Goal: Task Accomplishment & Management: Use online tool/utility

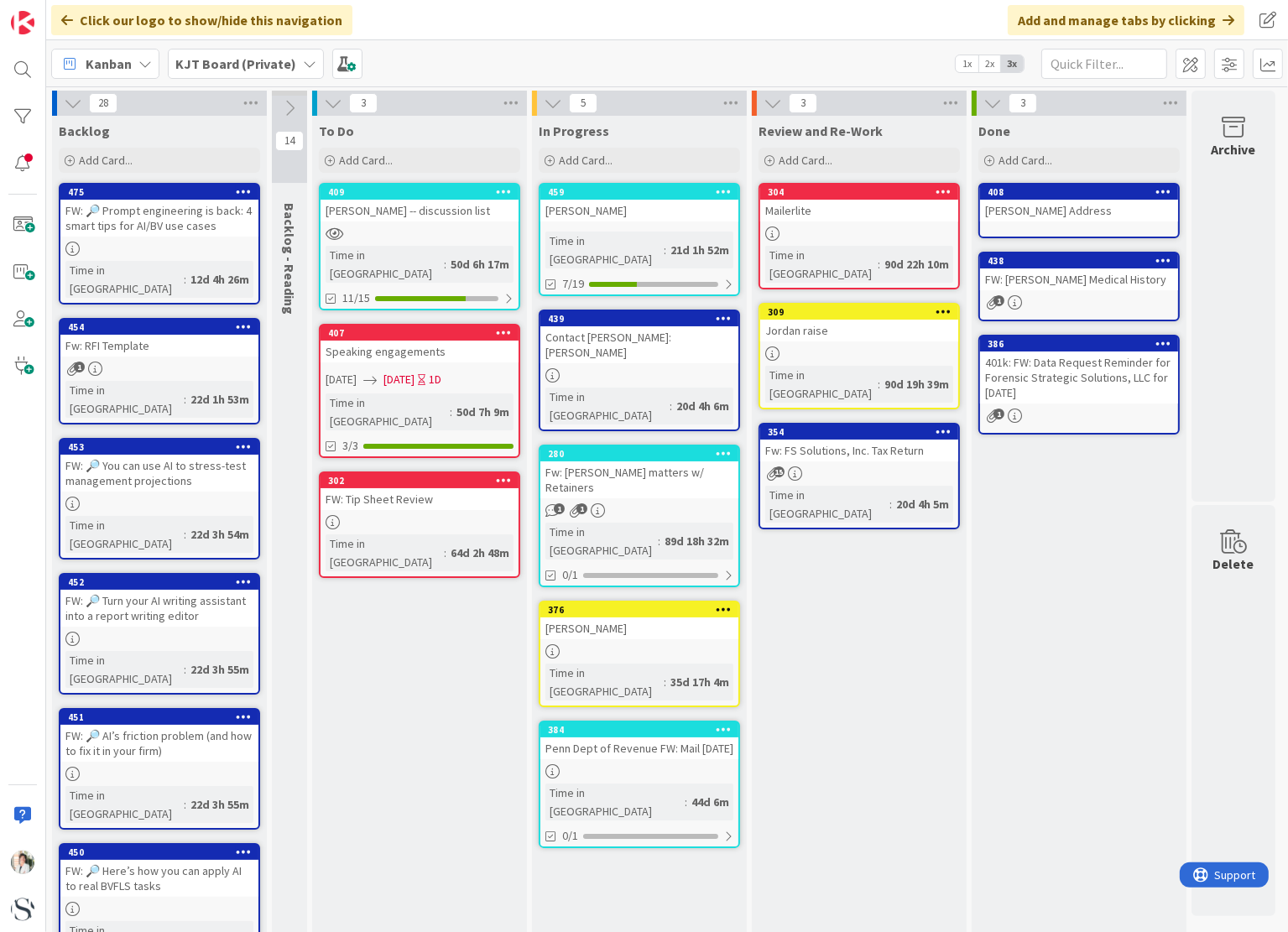
click at [304, 63] on icon at bounding box center [309, 64] width 14 height 14
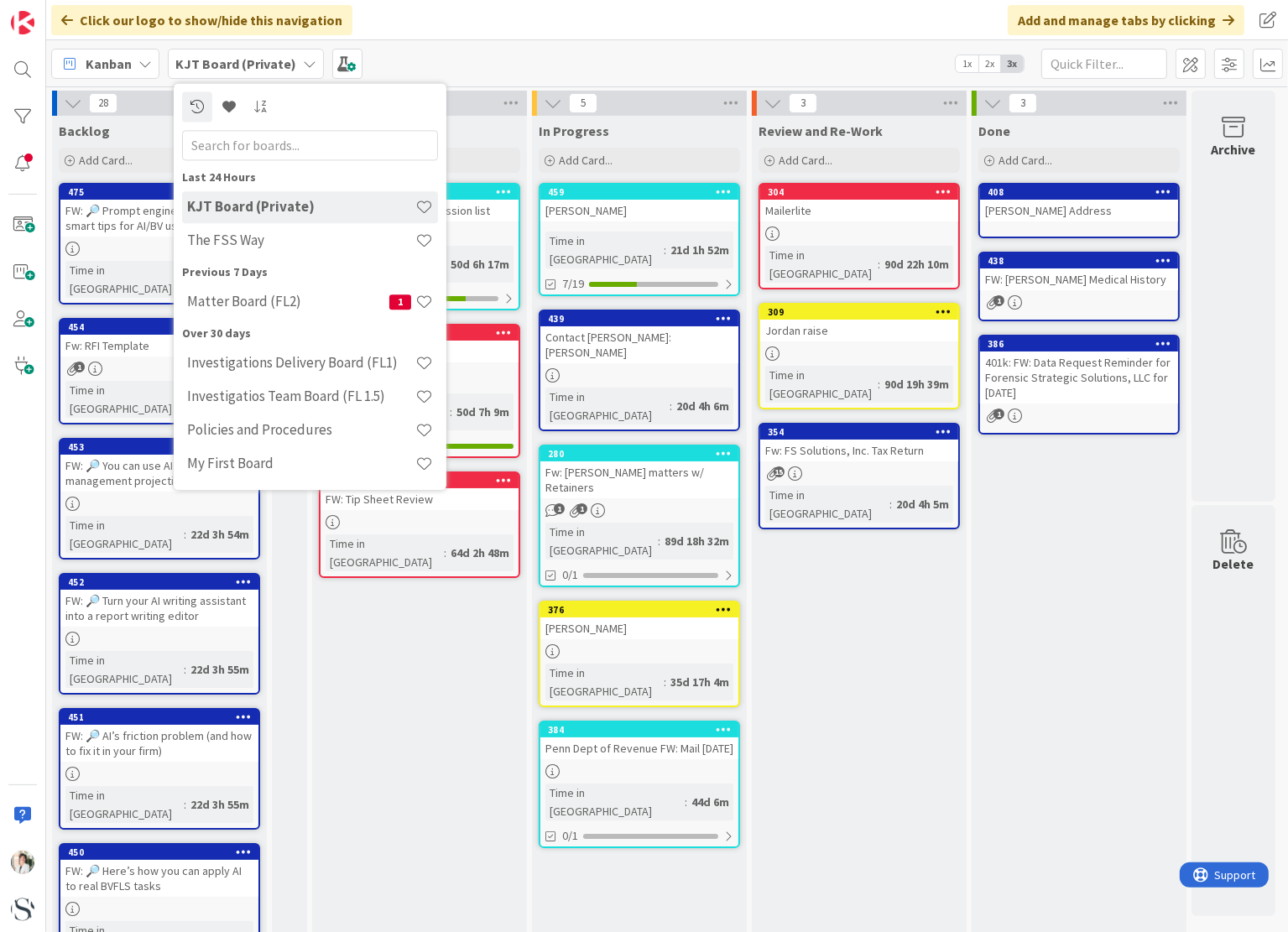
click at [304, 63] on icon at bounding box center [309, 64] width 14 height 14
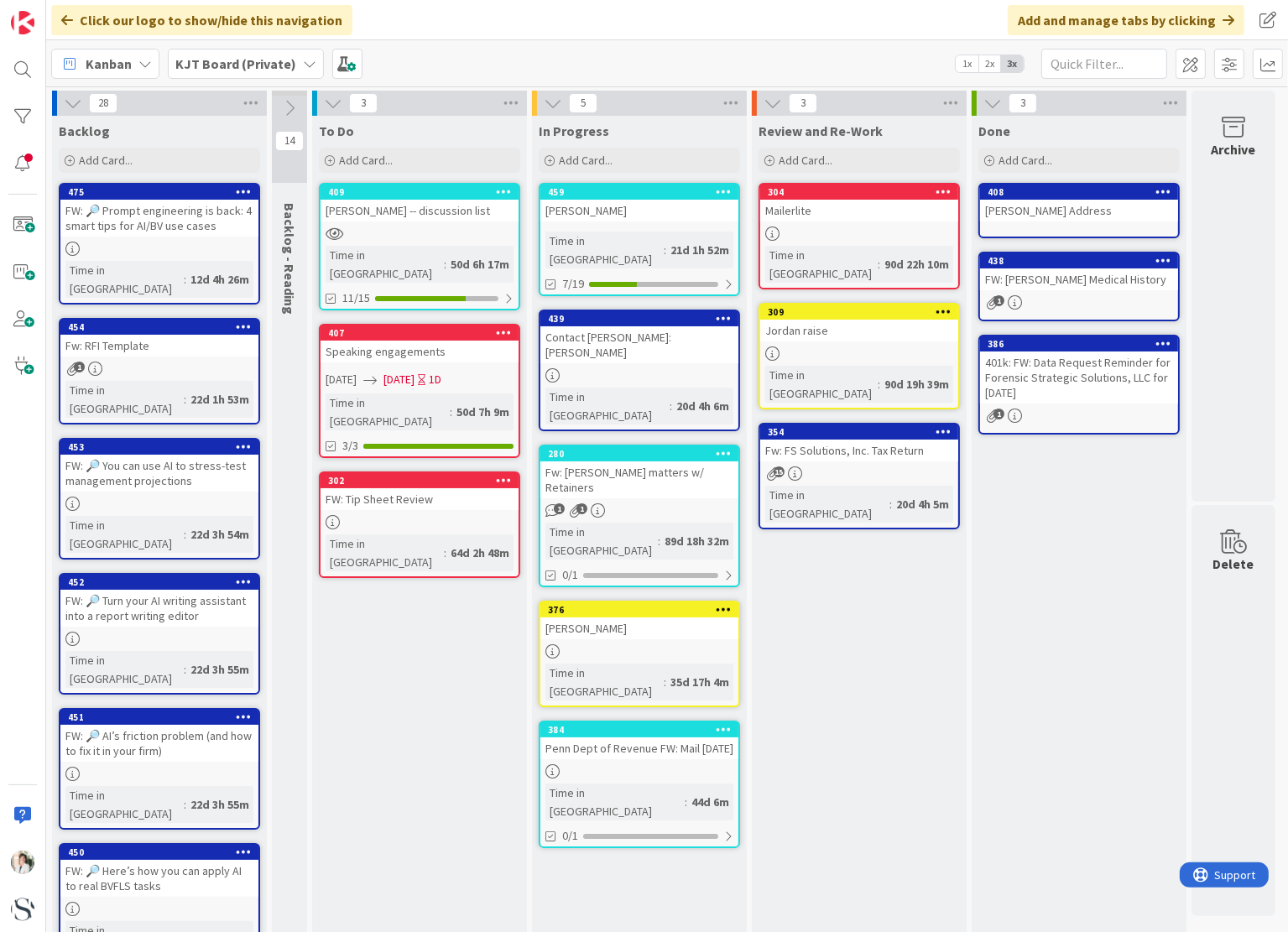
click at [304, 63] on icon at bounding box center [309, 64] width 14 height 14
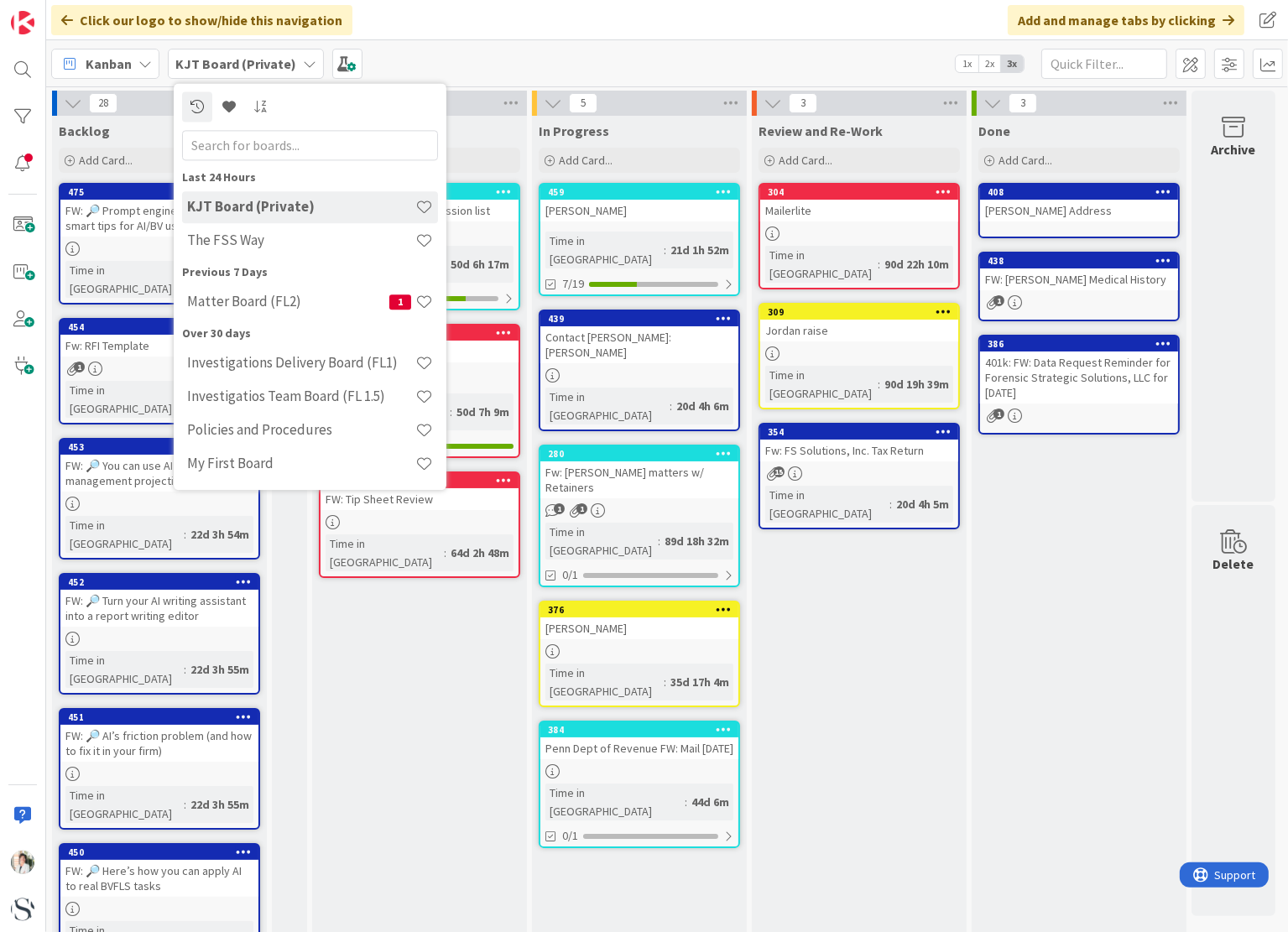
click at [304, 63] on icon at bounding box center [309, 64] width 14 height 14
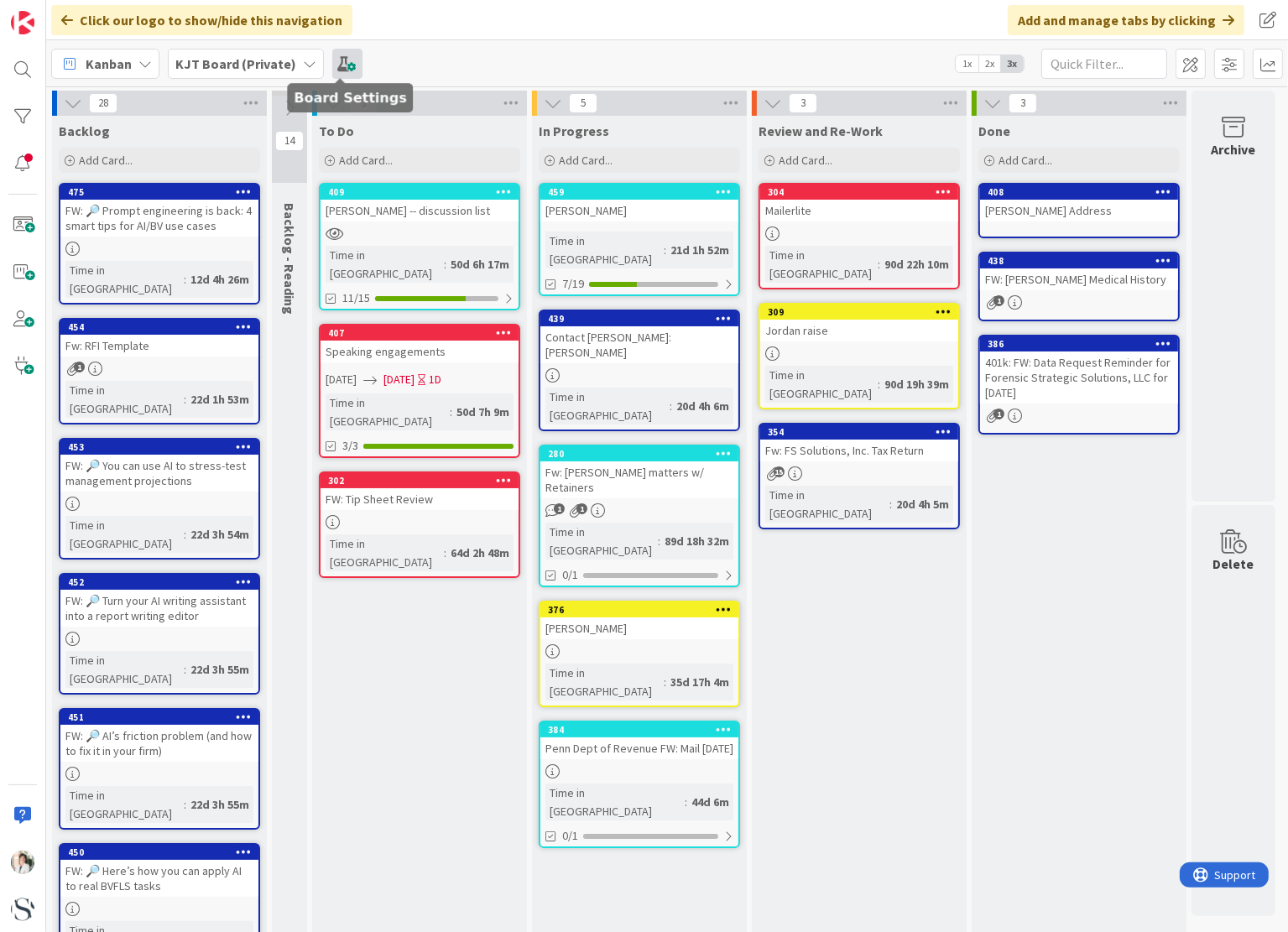
click at [332, 64] on span at bounding box center [347, 64] width 30 height 30
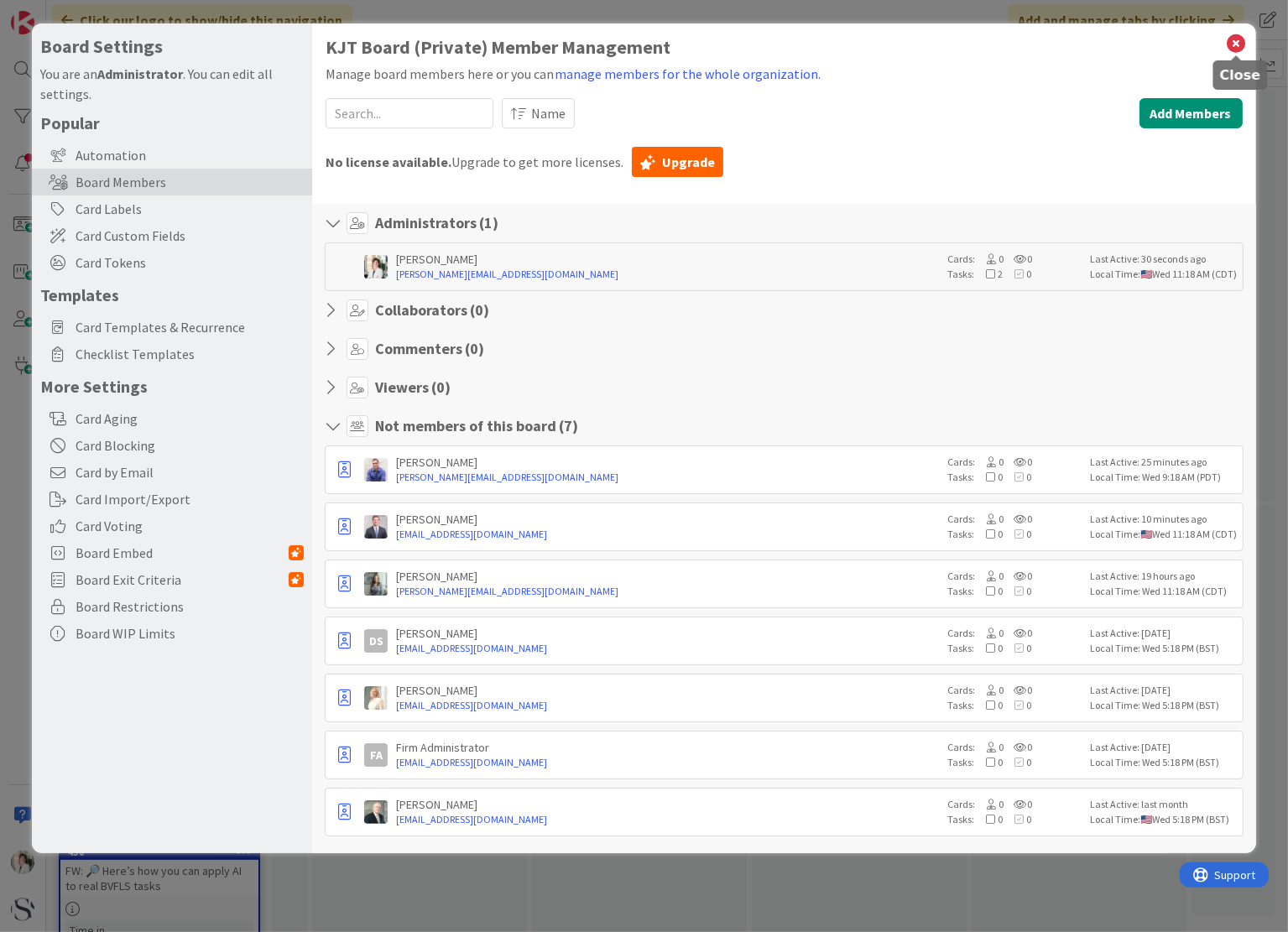
click at [1237, 42] on icon at bounding box center [1236, 43] width 22 height 23
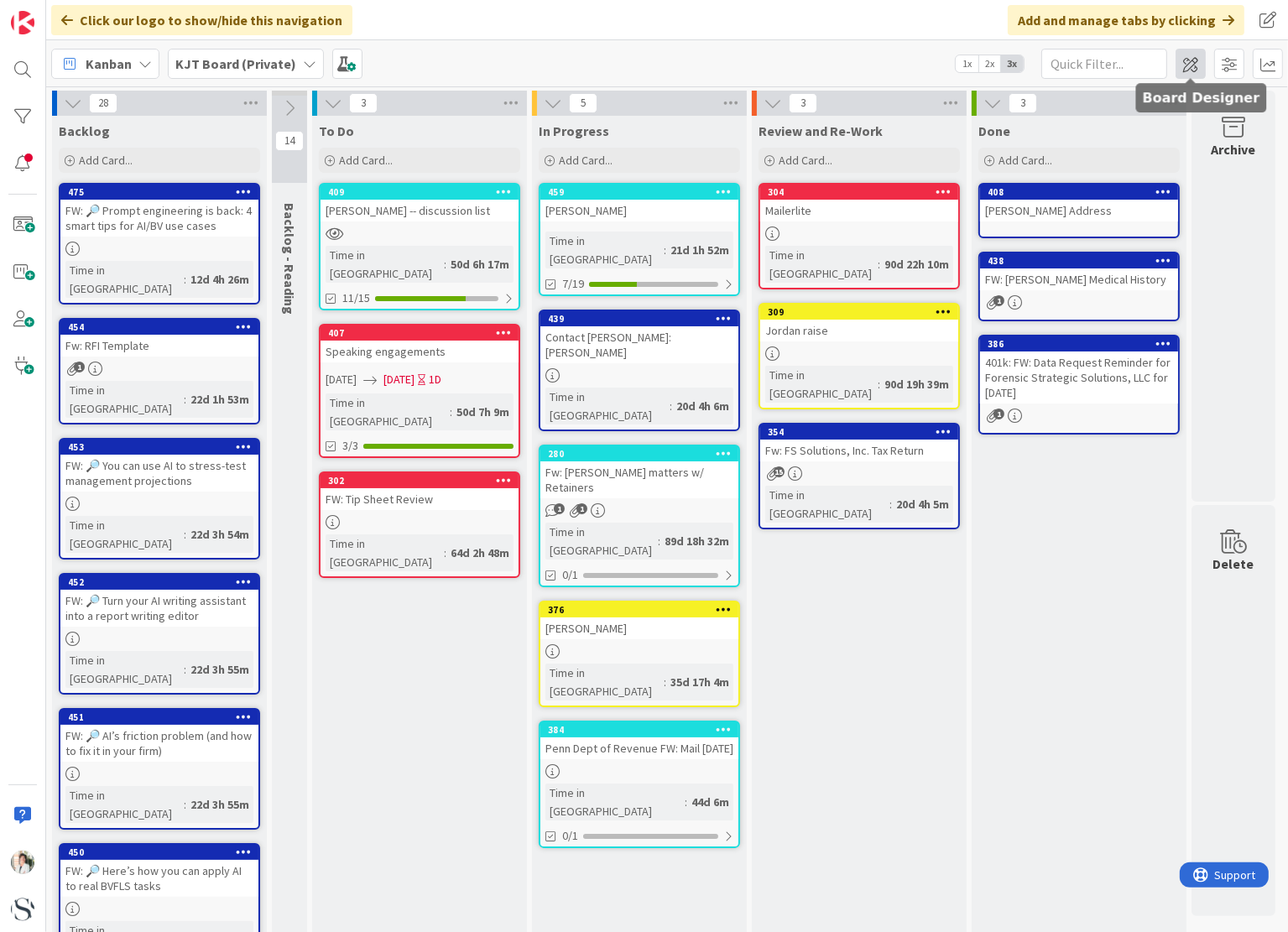
click at [1190, 65] on span at bounding box center [1190, 64] width 30 height 30
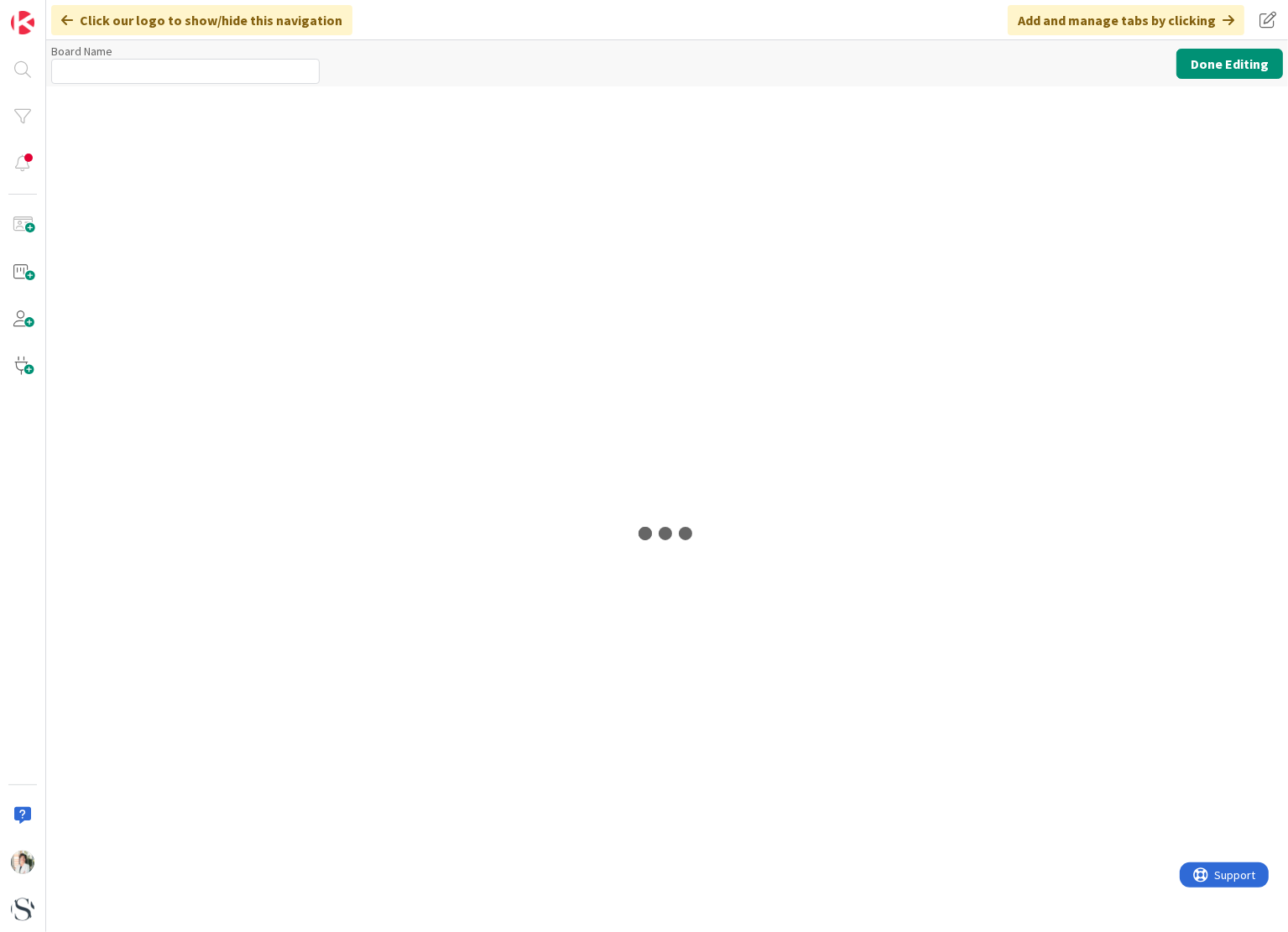
type input "KJT Board (Private)"
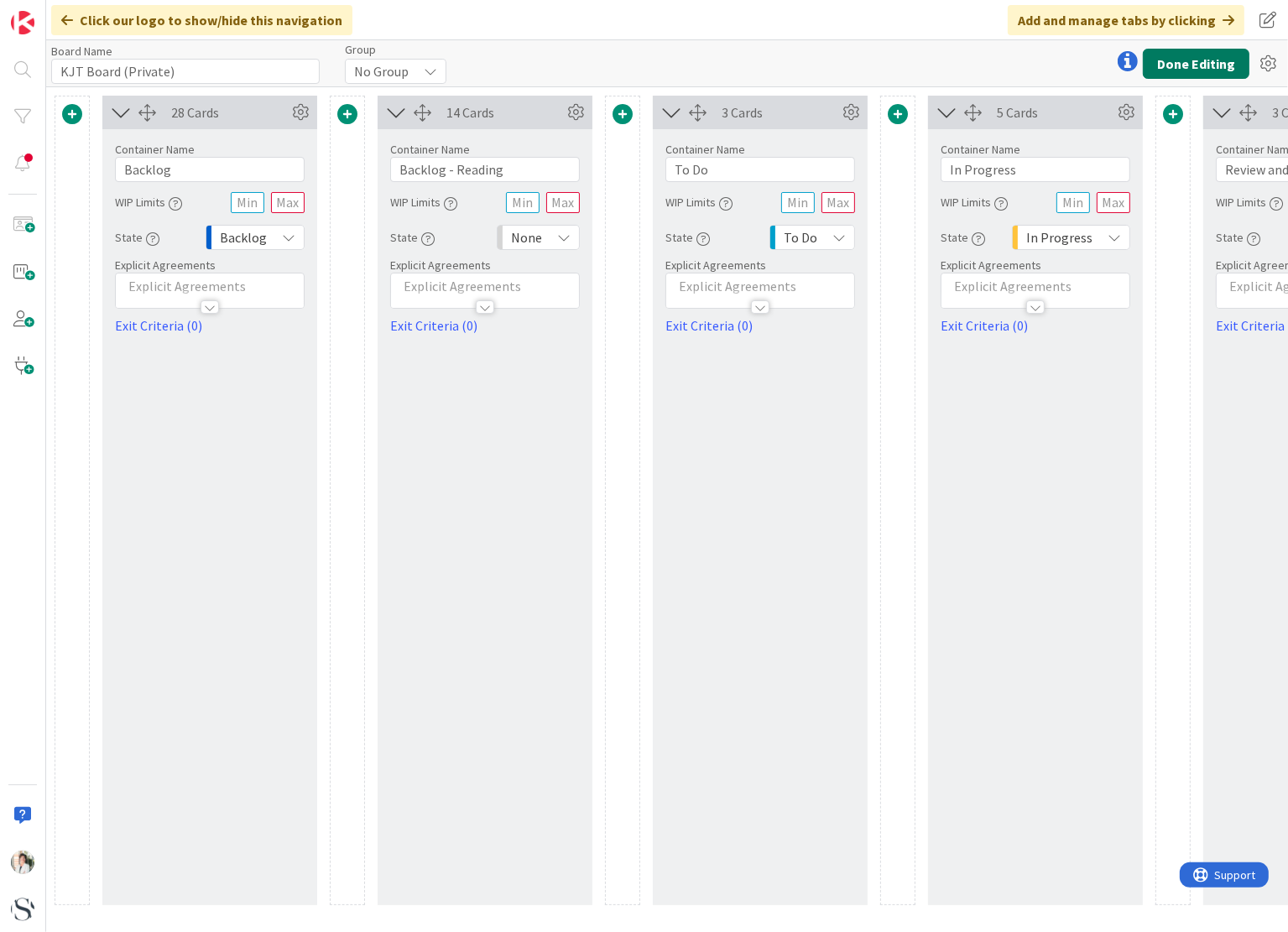
click at [1190, 65] on button "Done Editing" at bounding box center [1195, 64] width 106 height 30
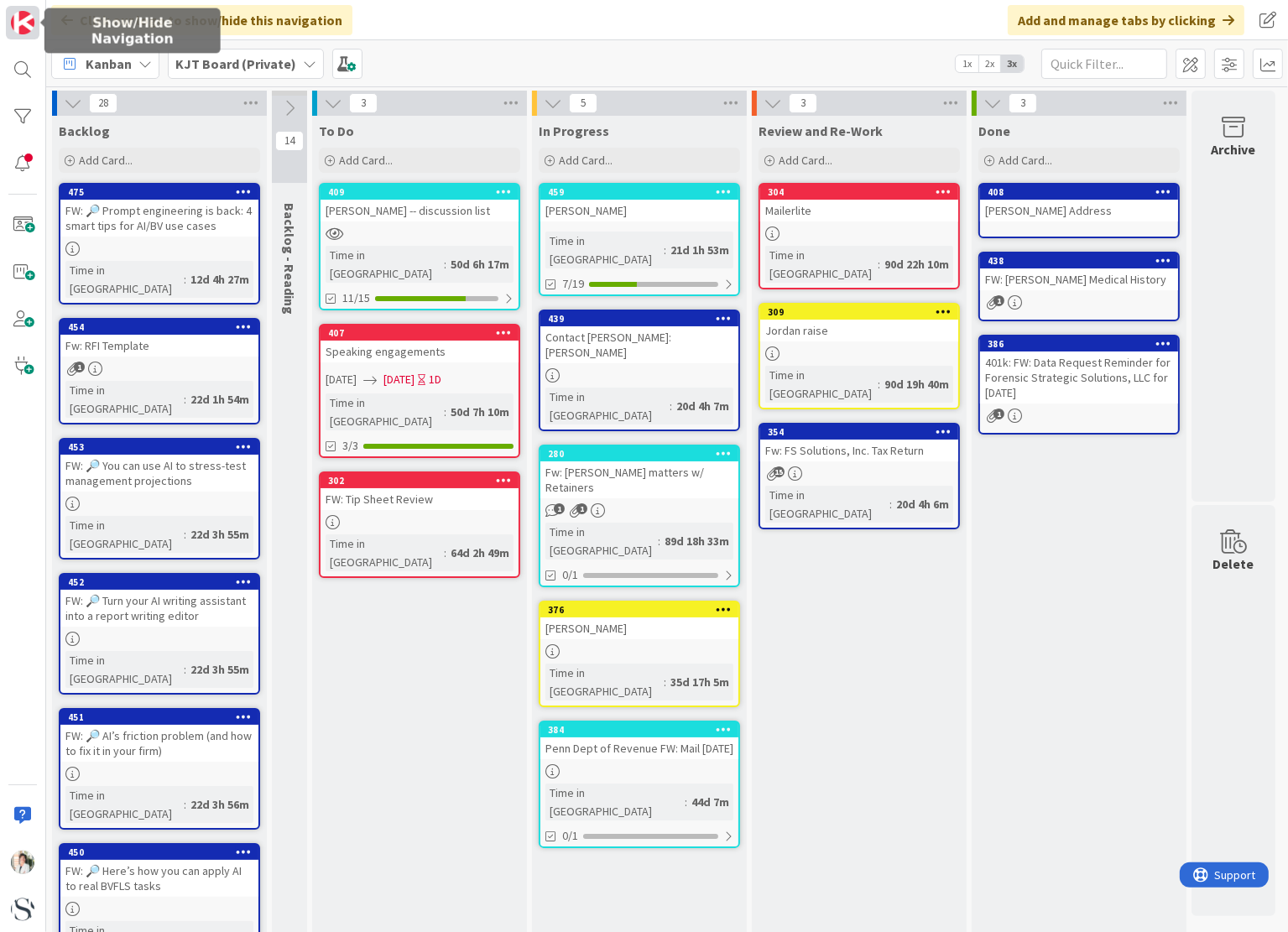
click at [21, 25] on img at bounding box center [22, 22] width 23 height 23
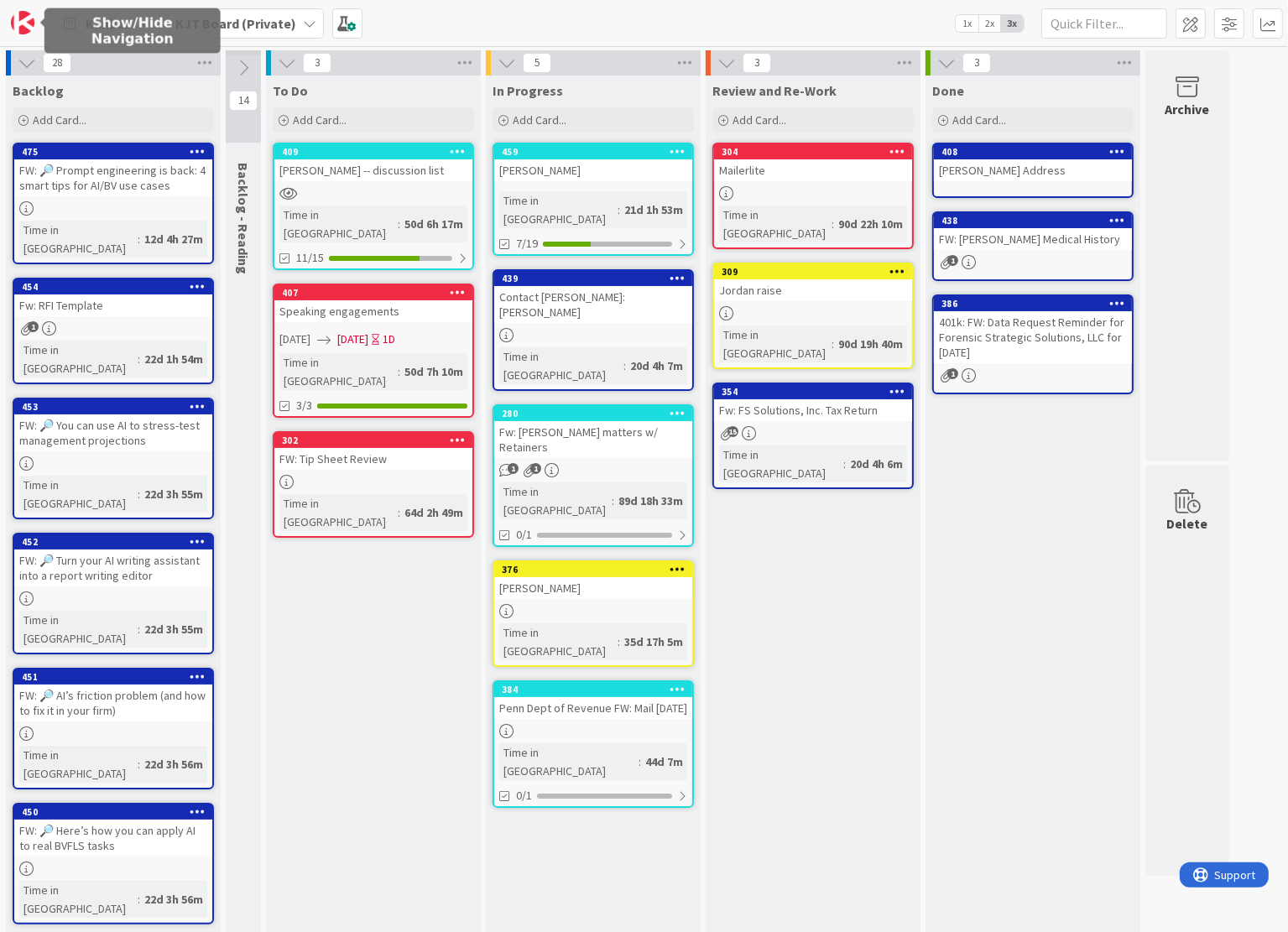
click at [21, 25] on img at bounding box center [22, 22] width 23 height 23
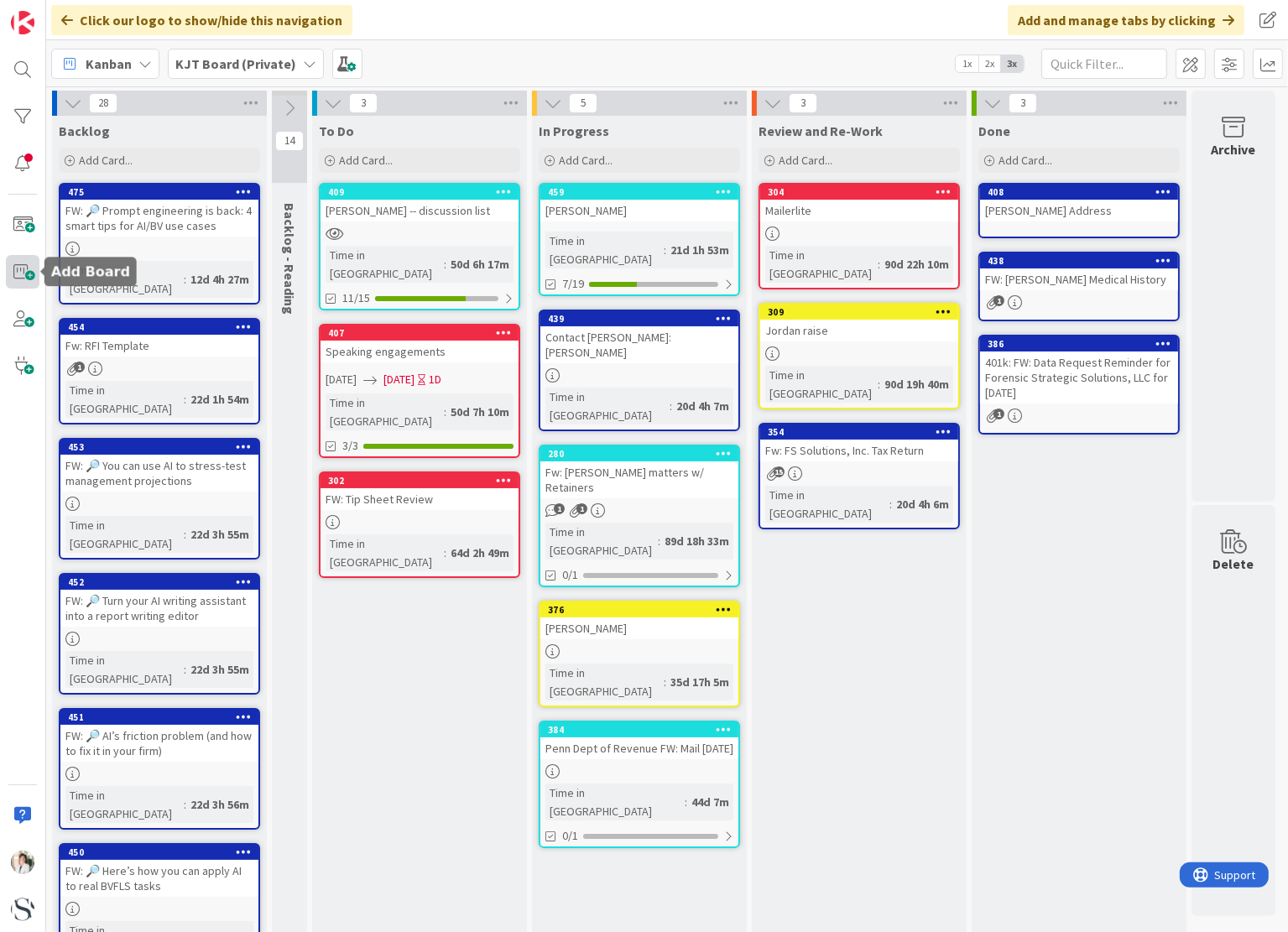
click at [27, 272] on span at bounding box center [22, 271] width 33 height 33
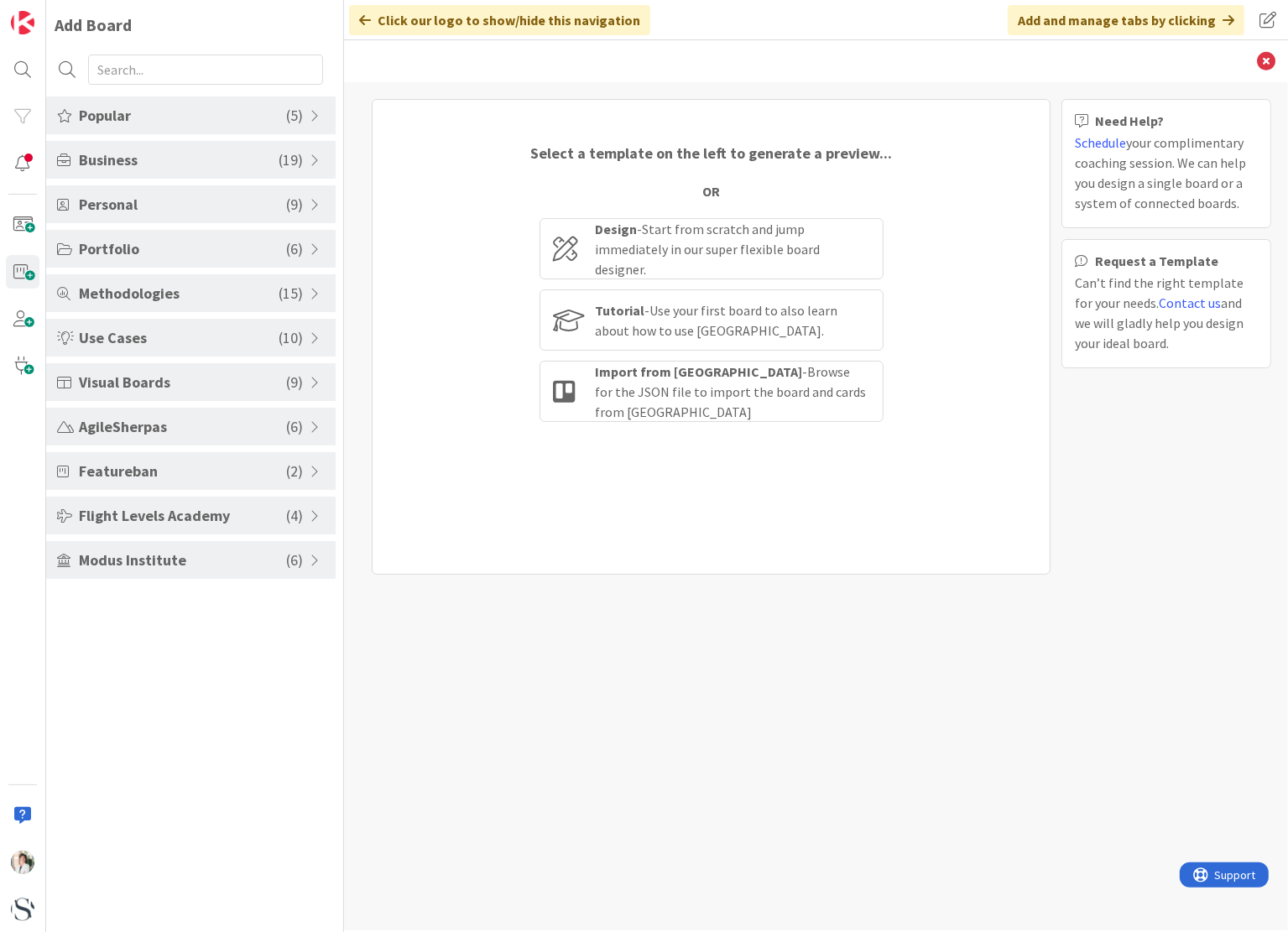
click at [245, 106] on span "Popular" at bounding box center [182, 115] width 208 height 23
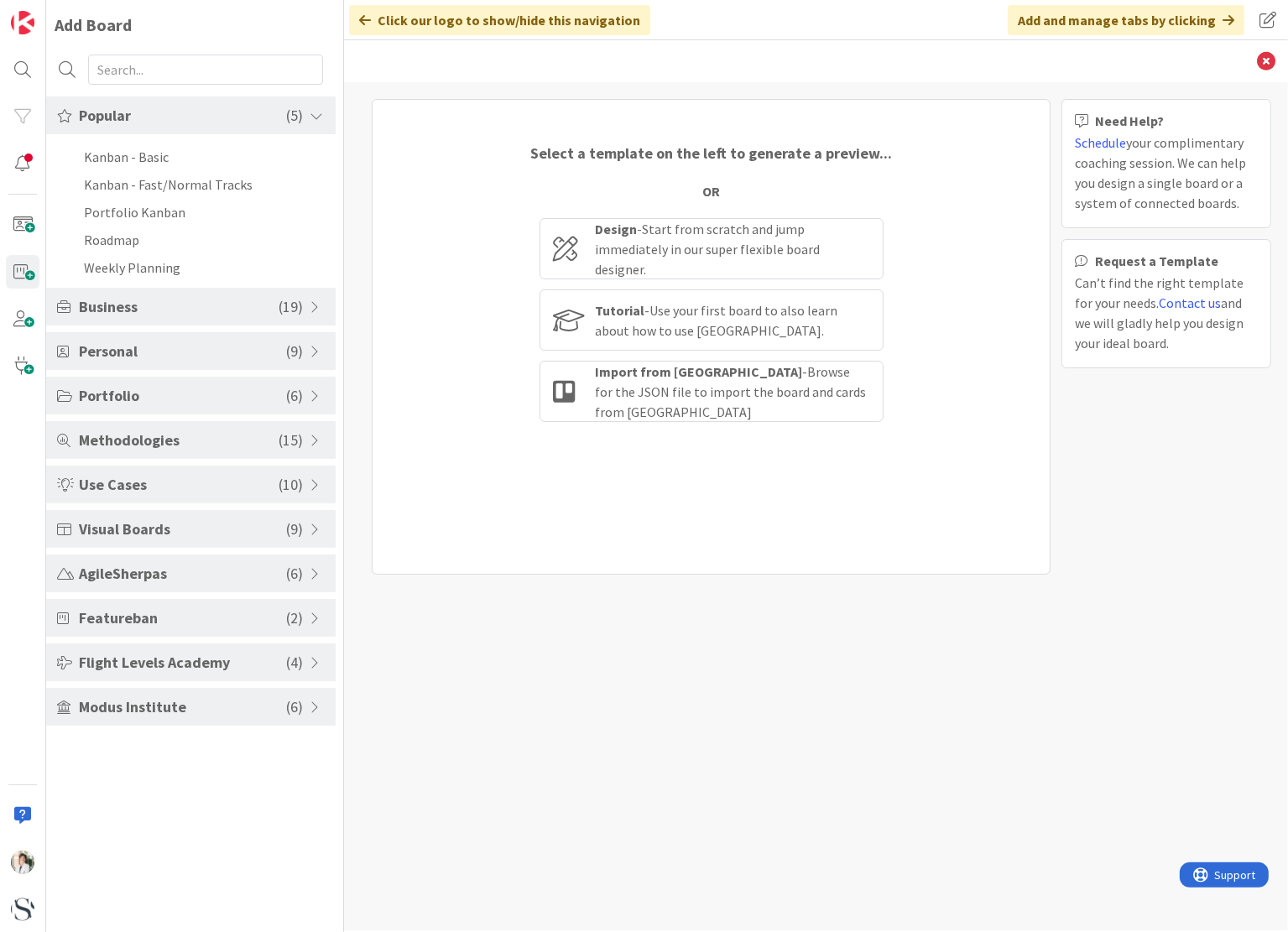
click at [203, 313] on span "Business" at bounding box center [178, 306] width 199 height 23
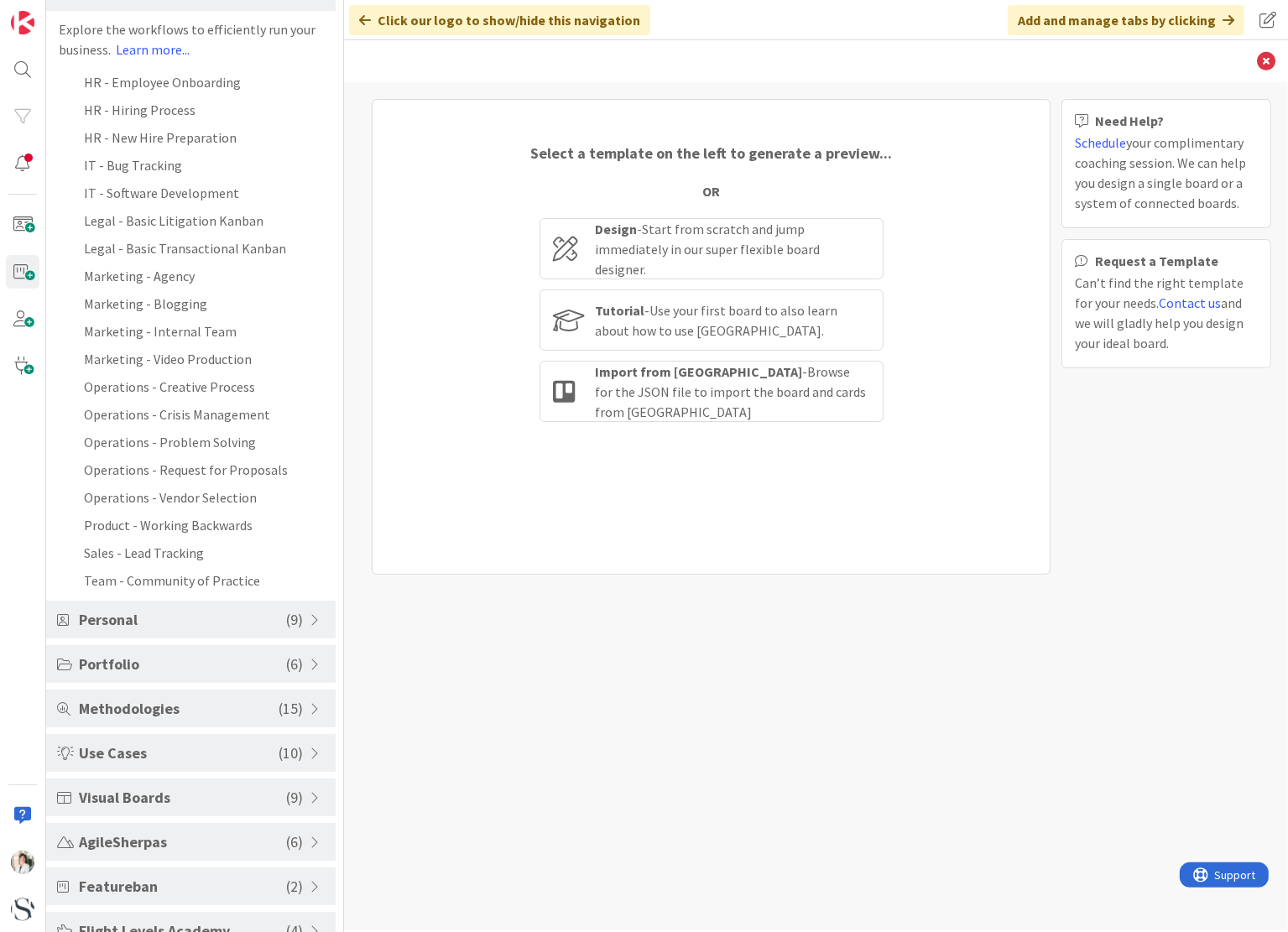
scroll to position [242, 0]
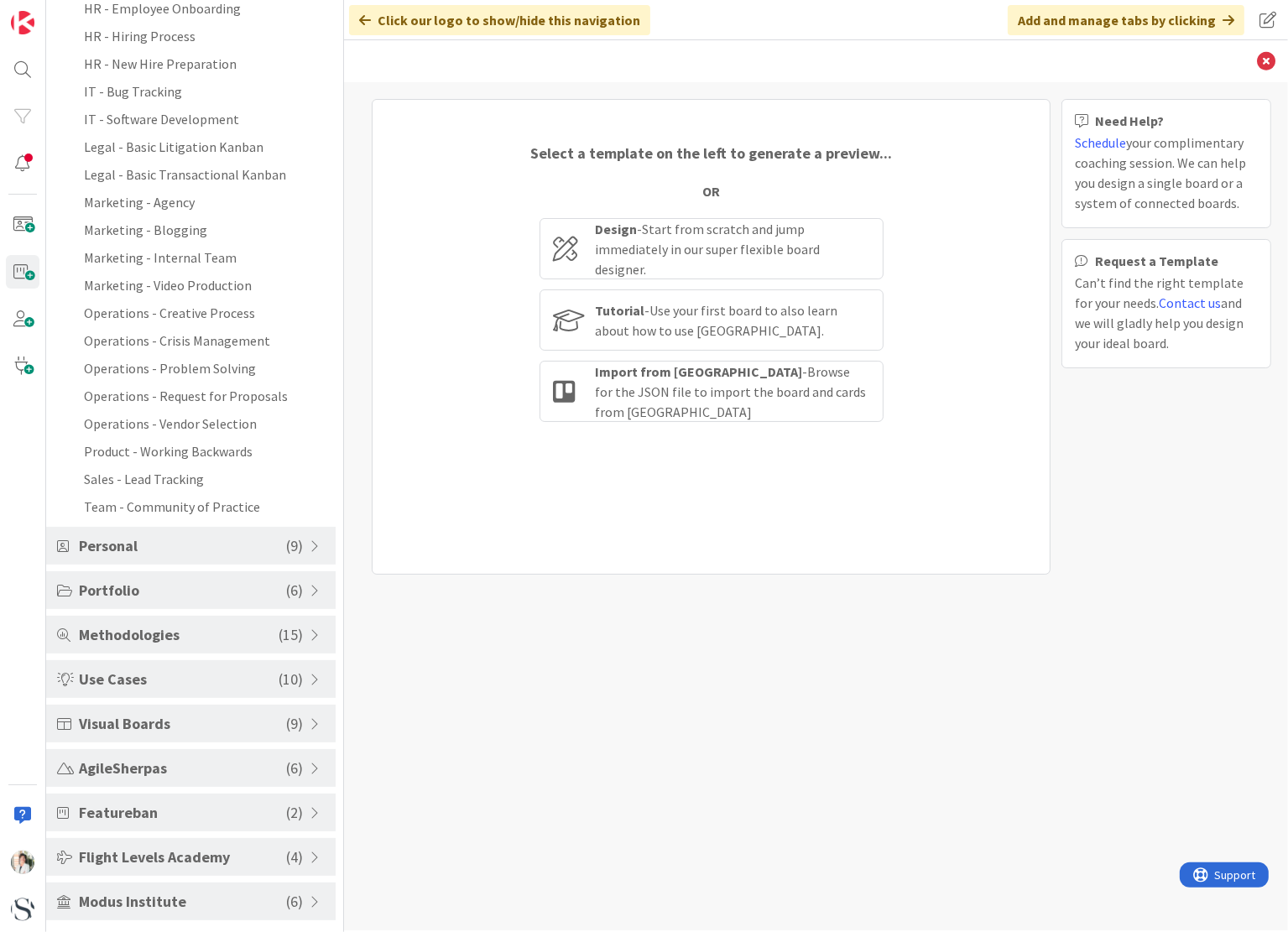
click at [198, 556] on div "Personal ( 9 )" at bounding box center [191, 545] width 290 height 38
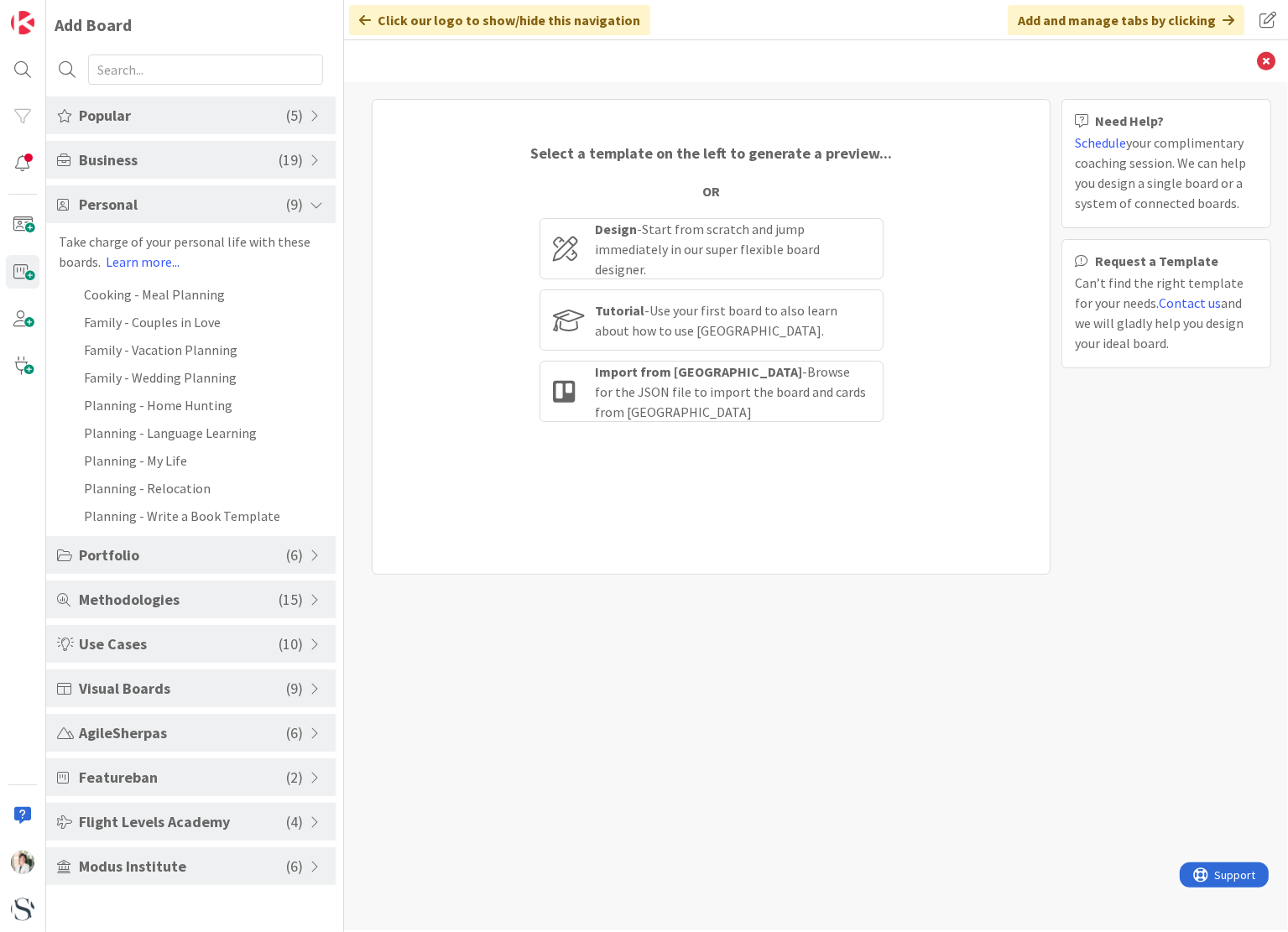
click at [166, 559] on span "Portfolio" at bounding box center [182, 555] width 208 height 23
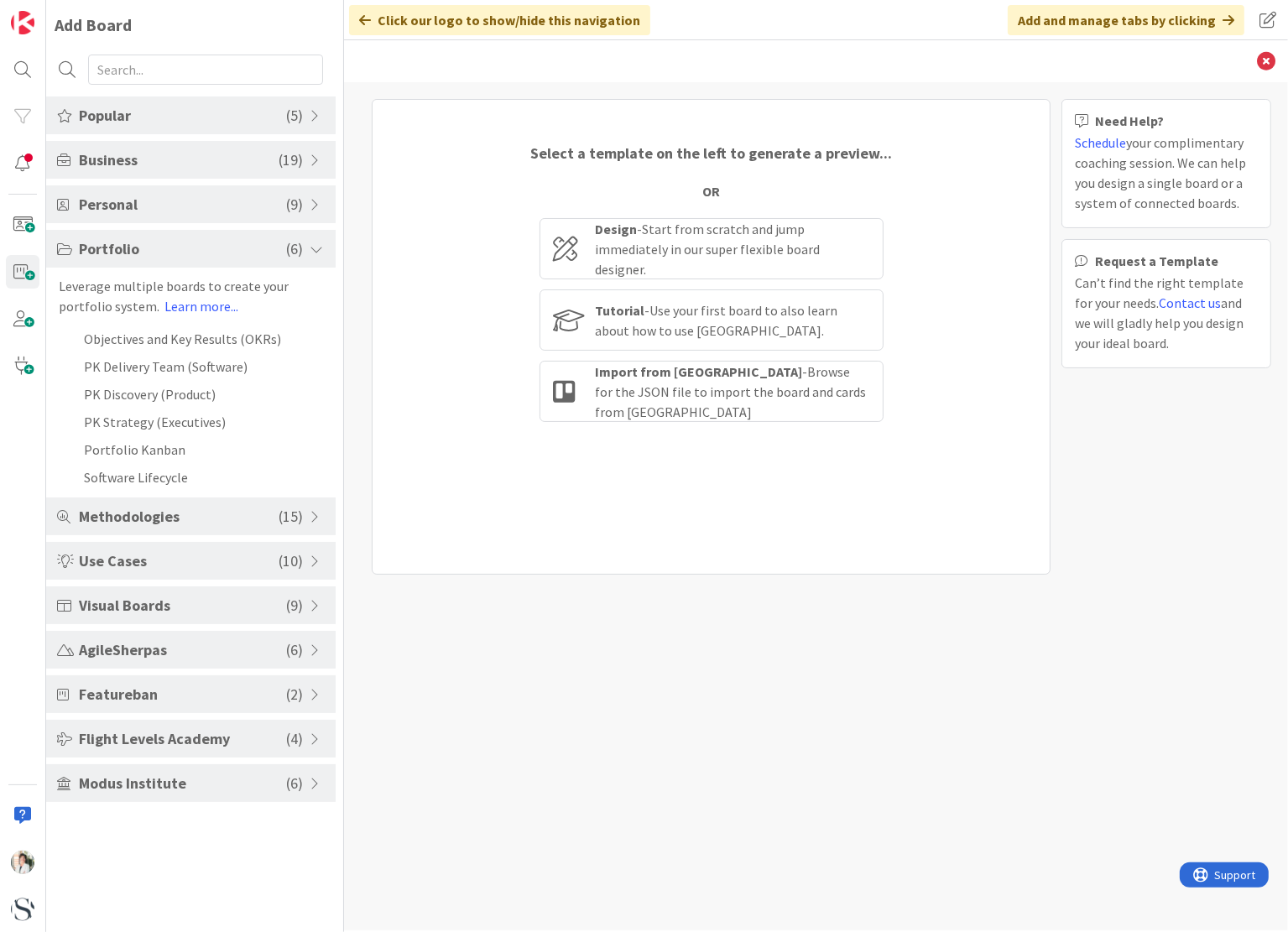
click at [153, 527] on div "Methodologies ( 15 )" at bounding box center [191, 516] width 290 height 38
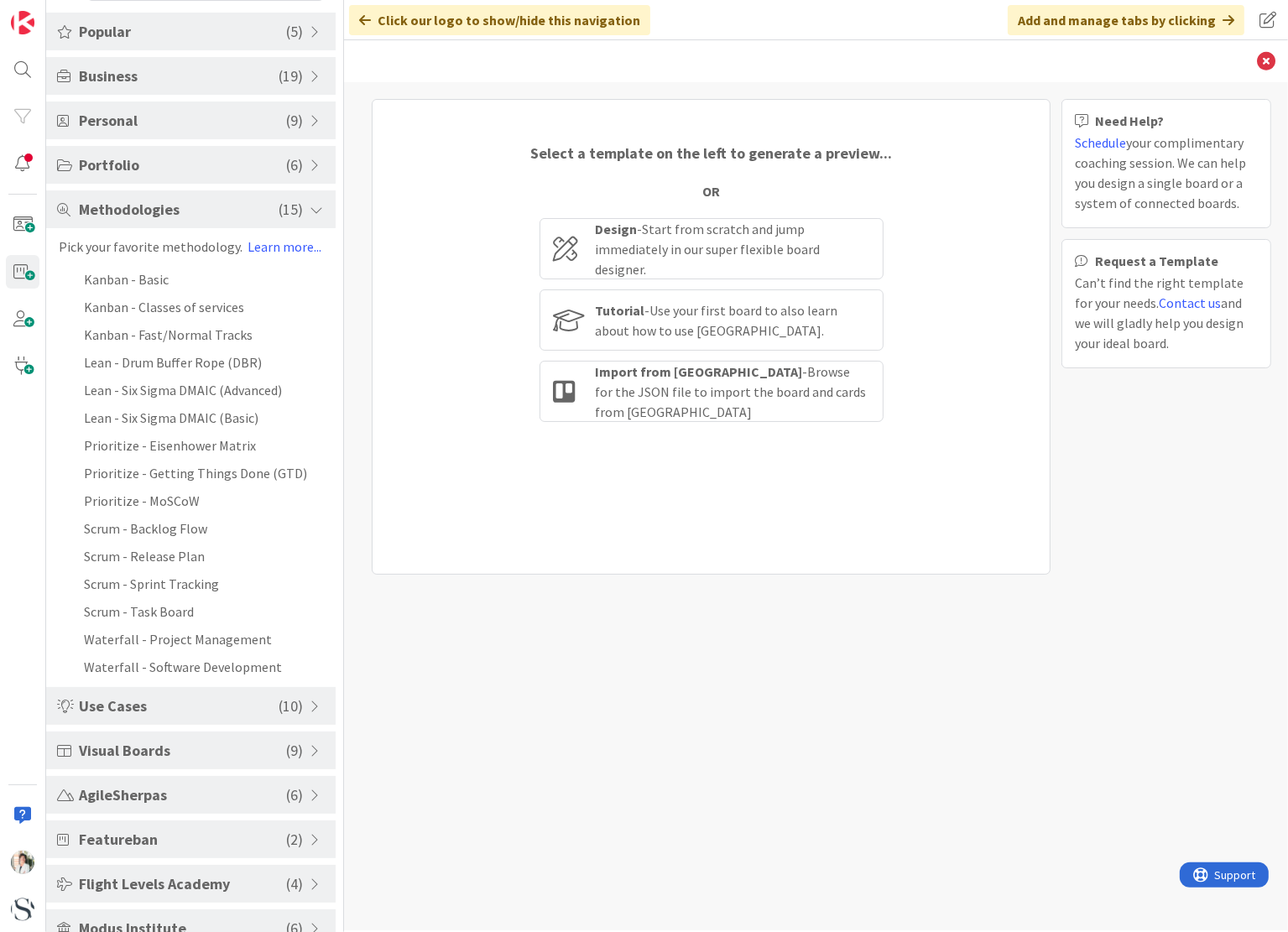
scroll to position [111, 0]
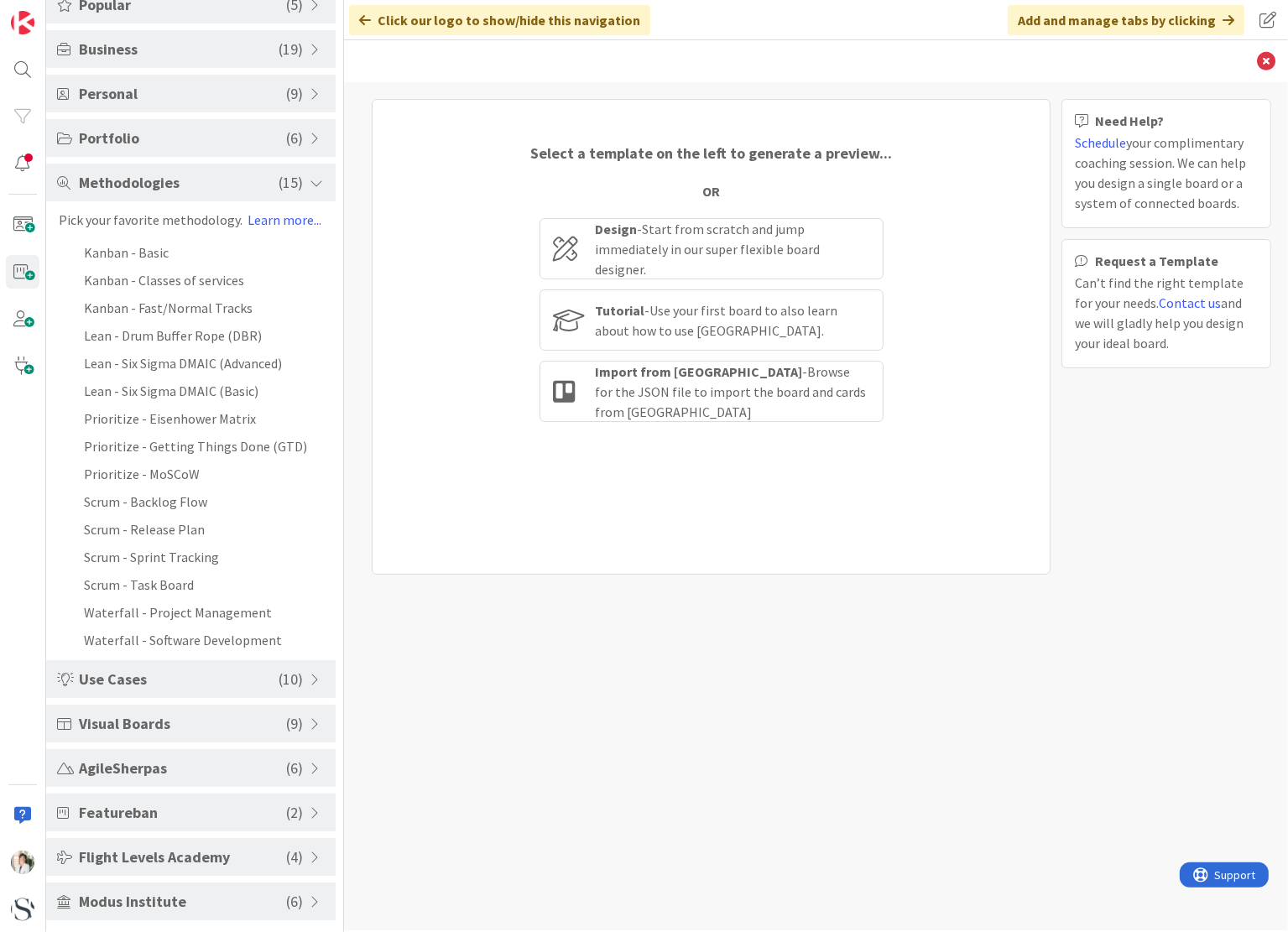
click at [185, 677] on span "Use Cases" at bounding box center [178, 679] width 199 height 23
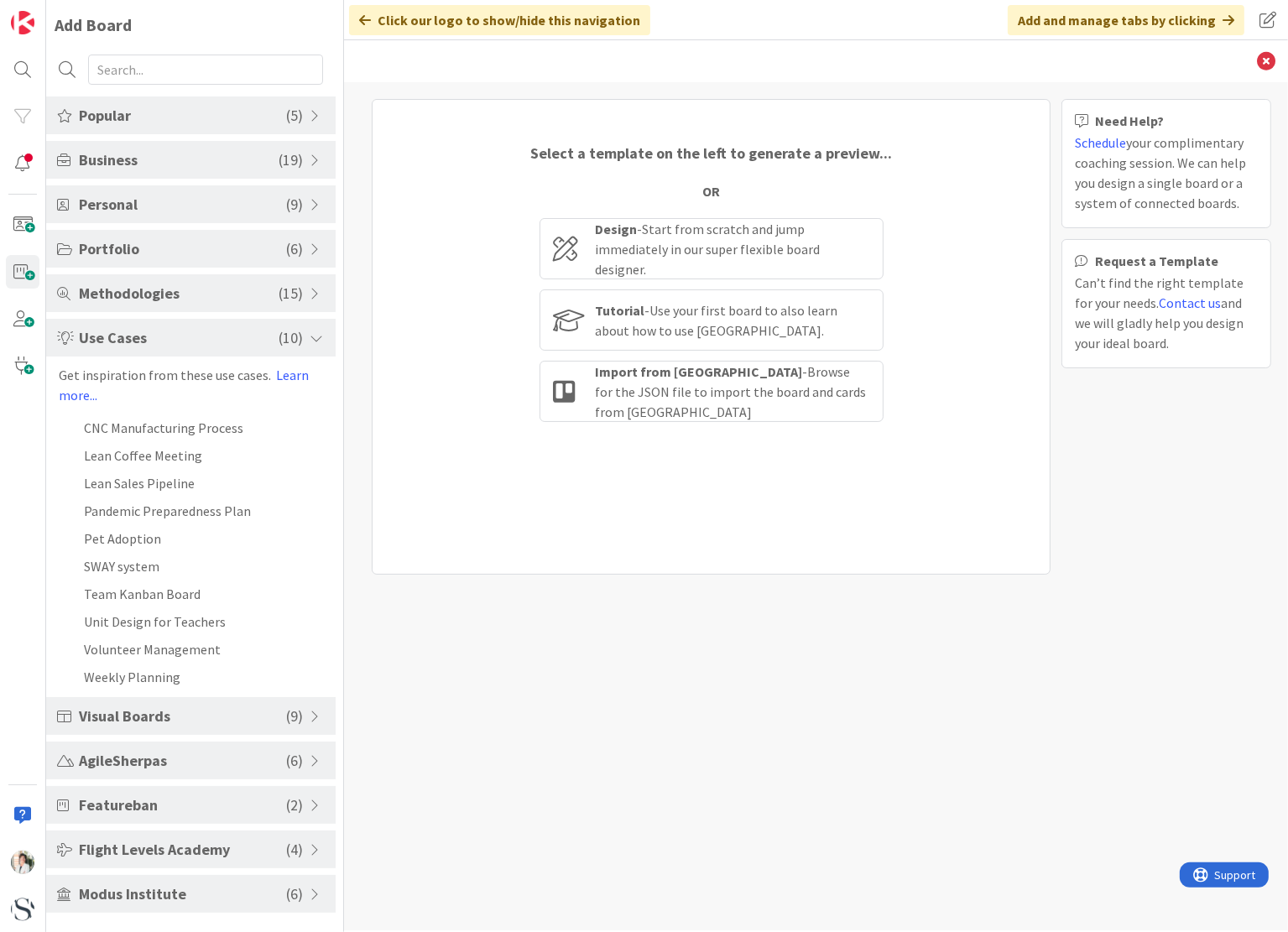
scroll to position [0, 0]
click at [154, 161] on span "Business" at bounding box center [178, 160] width 199 height 23
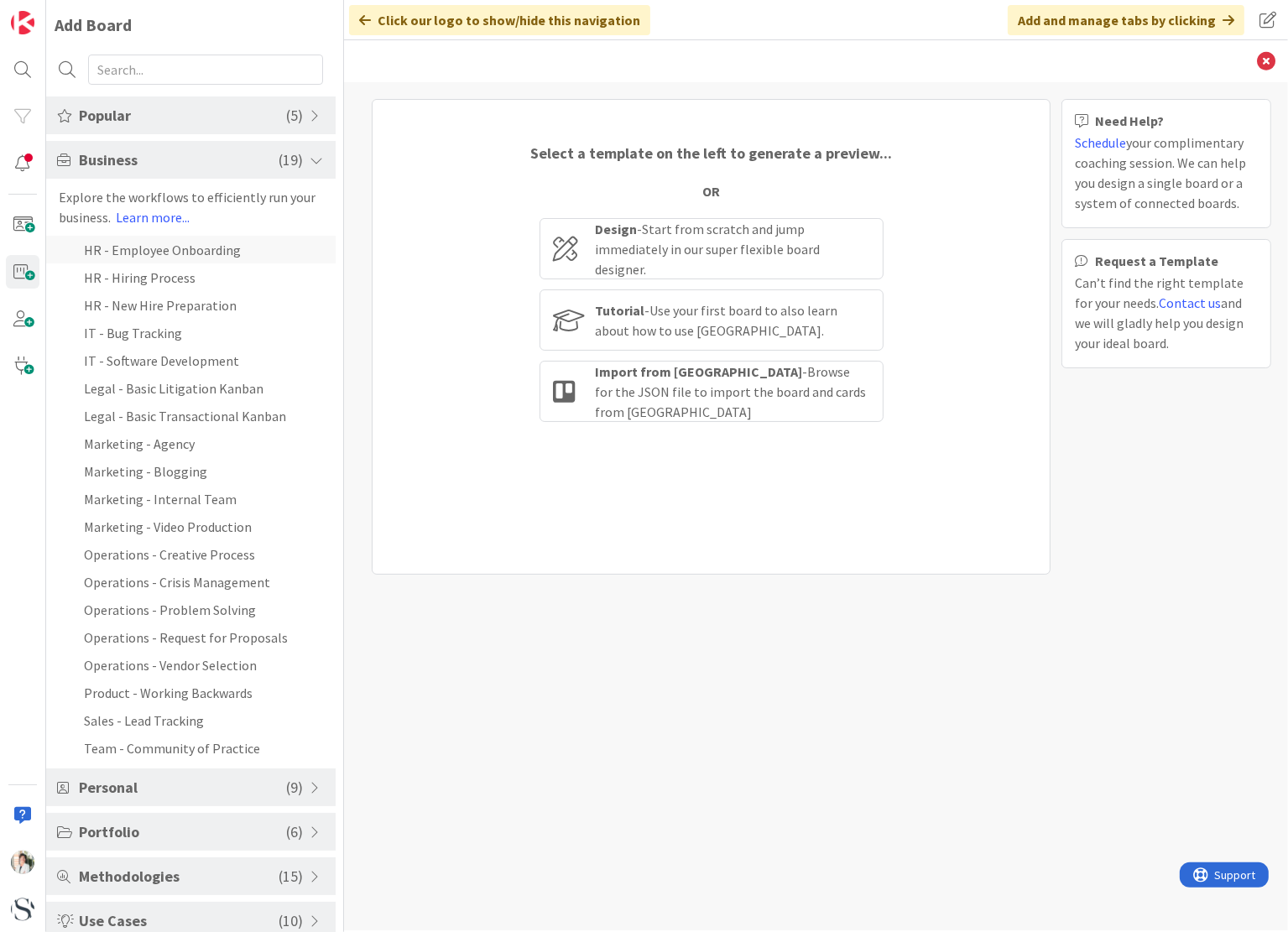
click at [158, 251] on li "HR - Employee Onboarding" at bounding box center [191, 250] width 290 height 28
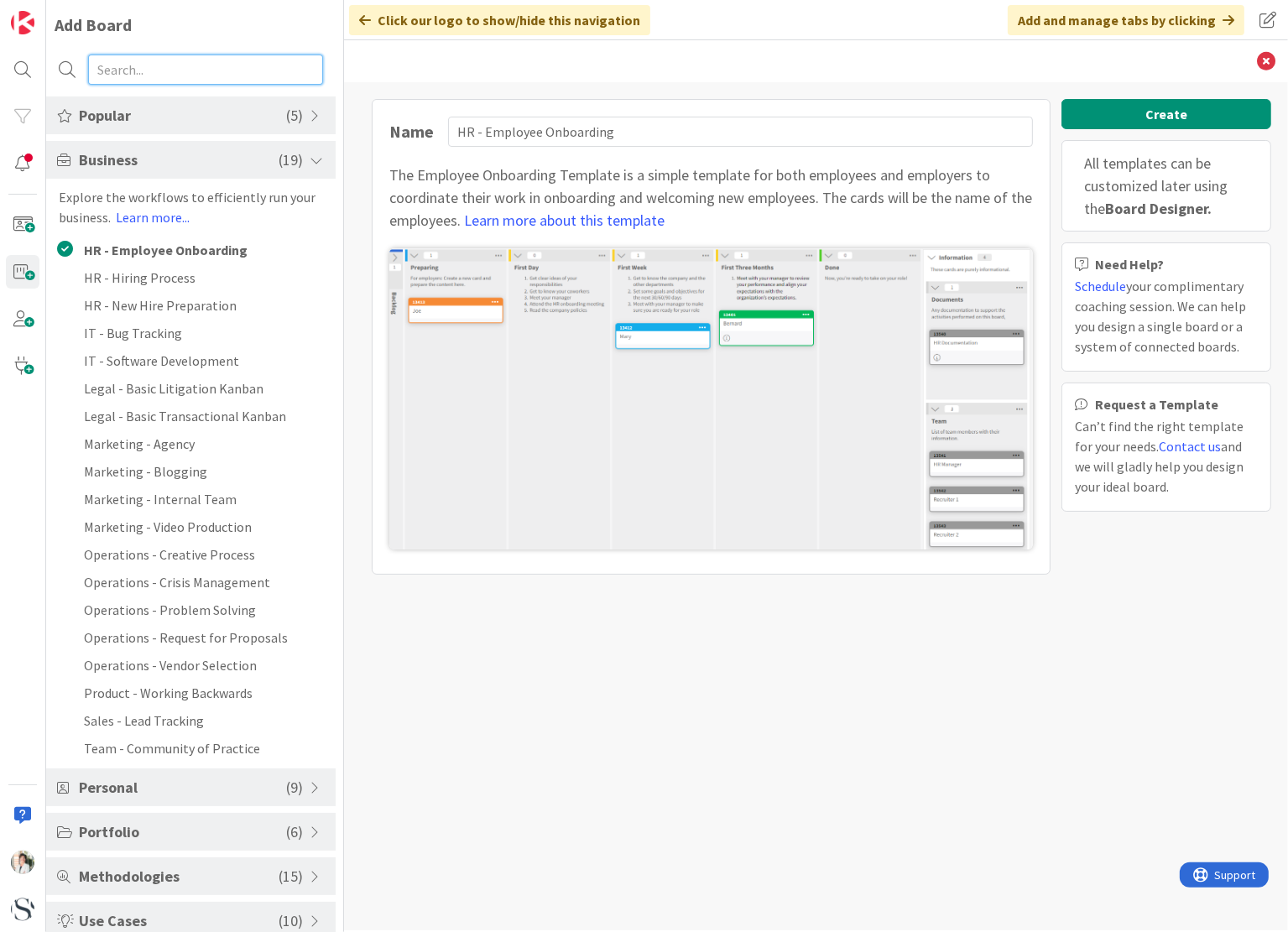
click at [118, 76] on input "text" at bounding box center [205, 69] width 235 height 30
click at [173, 109] on span "Popular" at bounding box center [182, 115] width 208 height 23
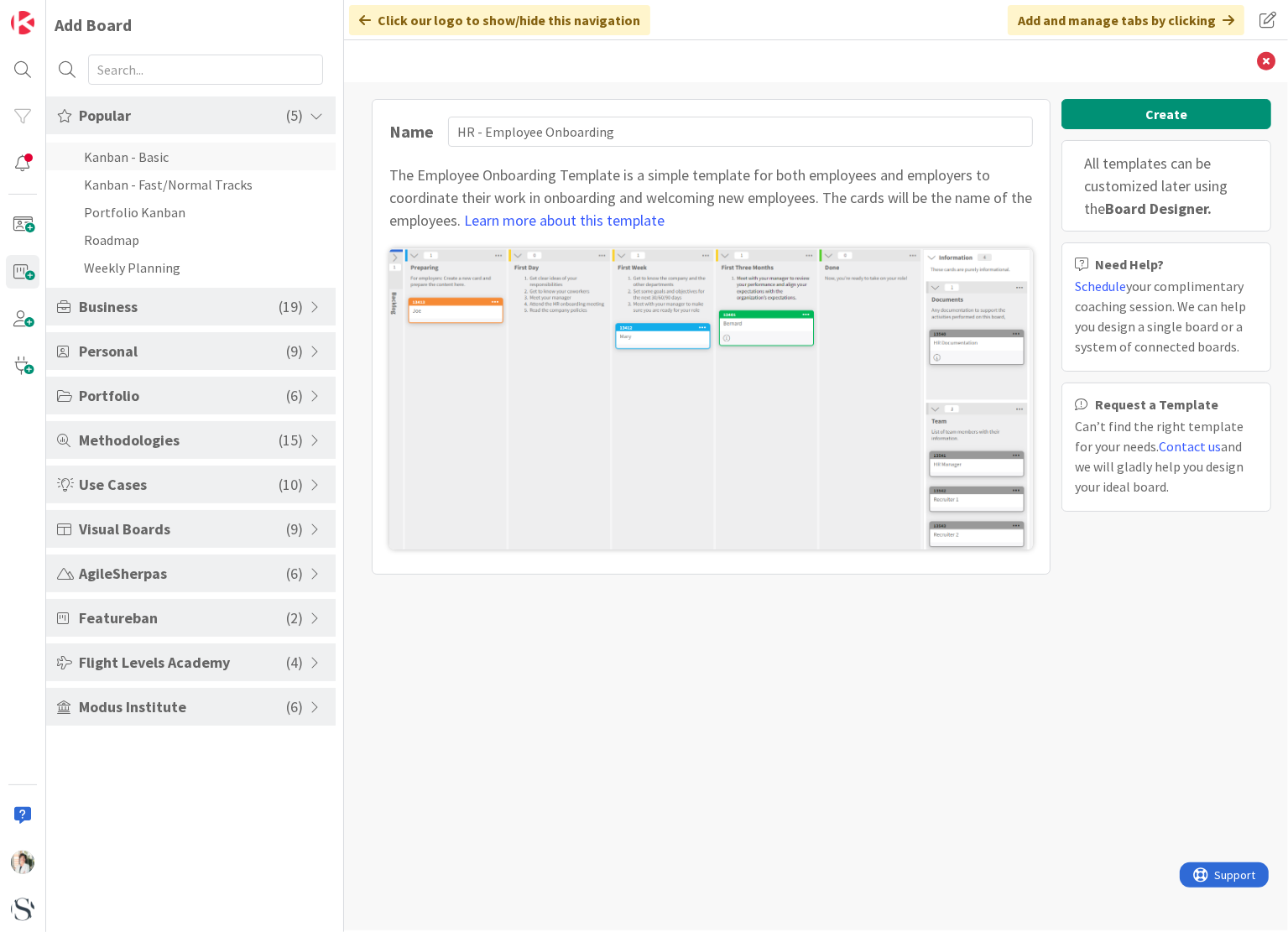
click at [132, 161] on li "Kanban - Basic" at bounding box center [191, 157] width 290 height 28
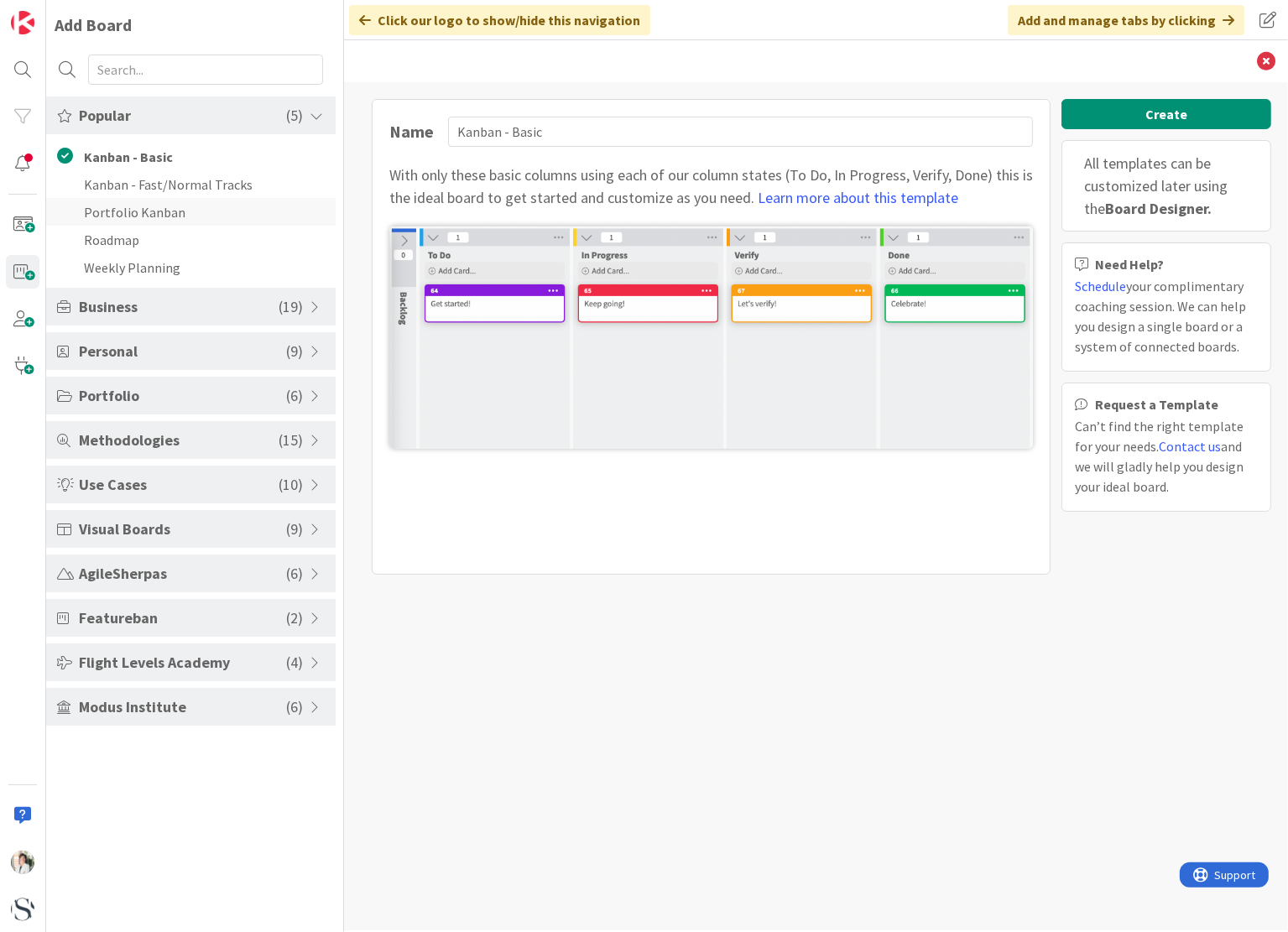
click at [131, 208] on li "Portfolio Kanban" at bounding box center [191, 212] width 290 height 28
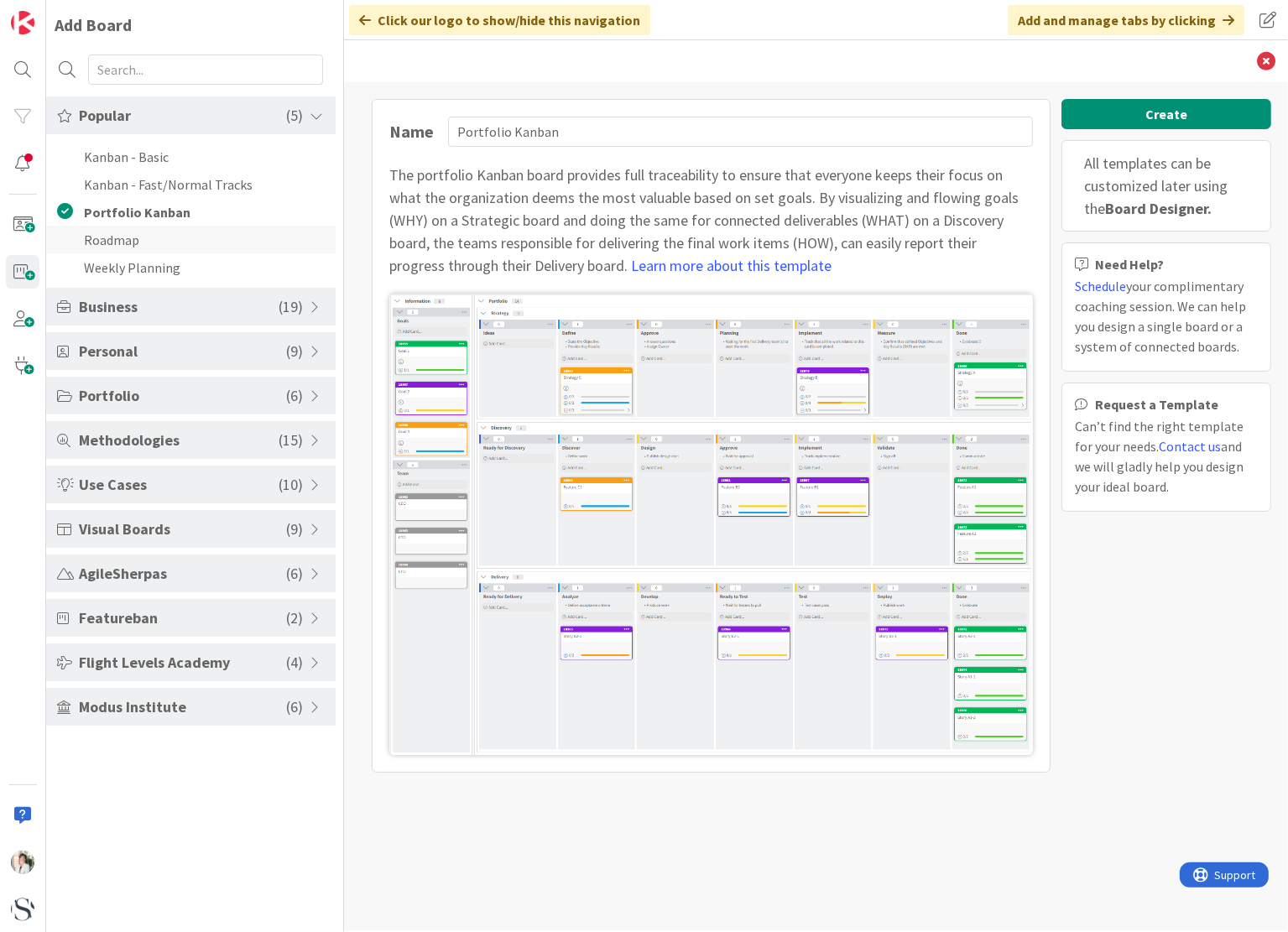
click at [111, 242] on li "Roadmap" at bounding box center [191, 240] width 290 height 28
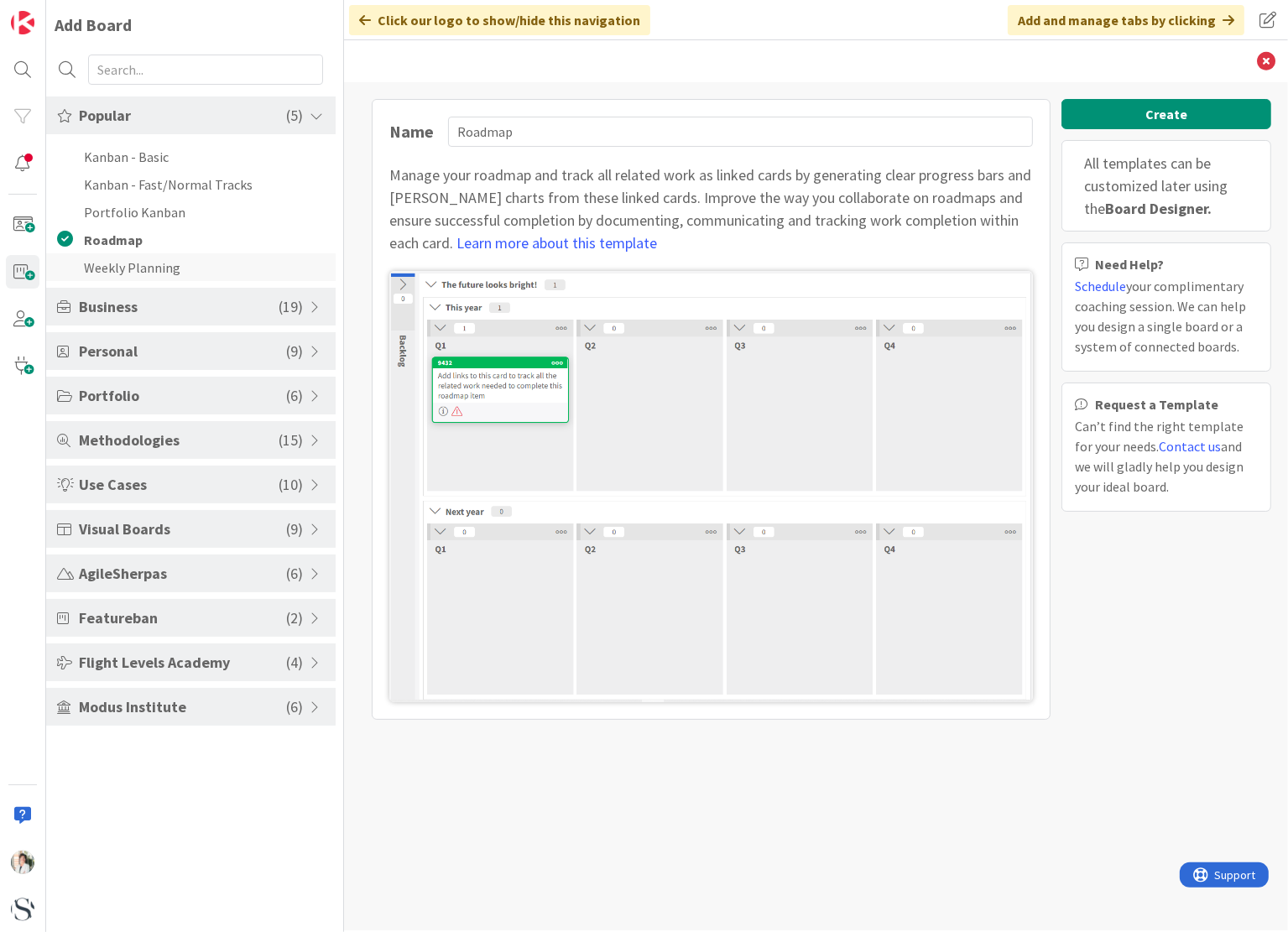
click at [114, 267] on li "Weekly Planning" at bounding box center [191, 268] width 290 height 28
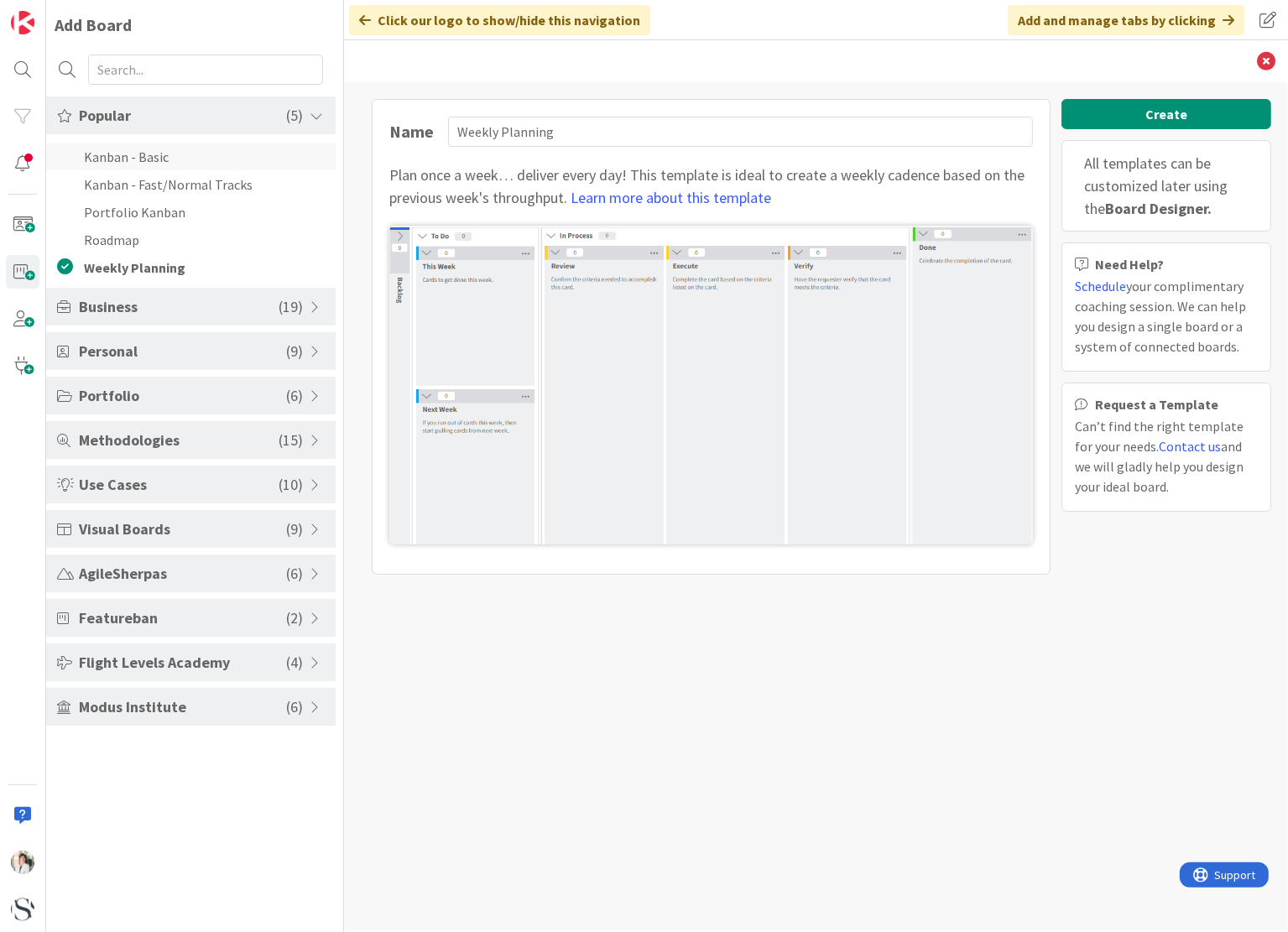
click at [141, 152] on li "Kanban - Basic" at bounding box center [191, 157] width 290 height 28
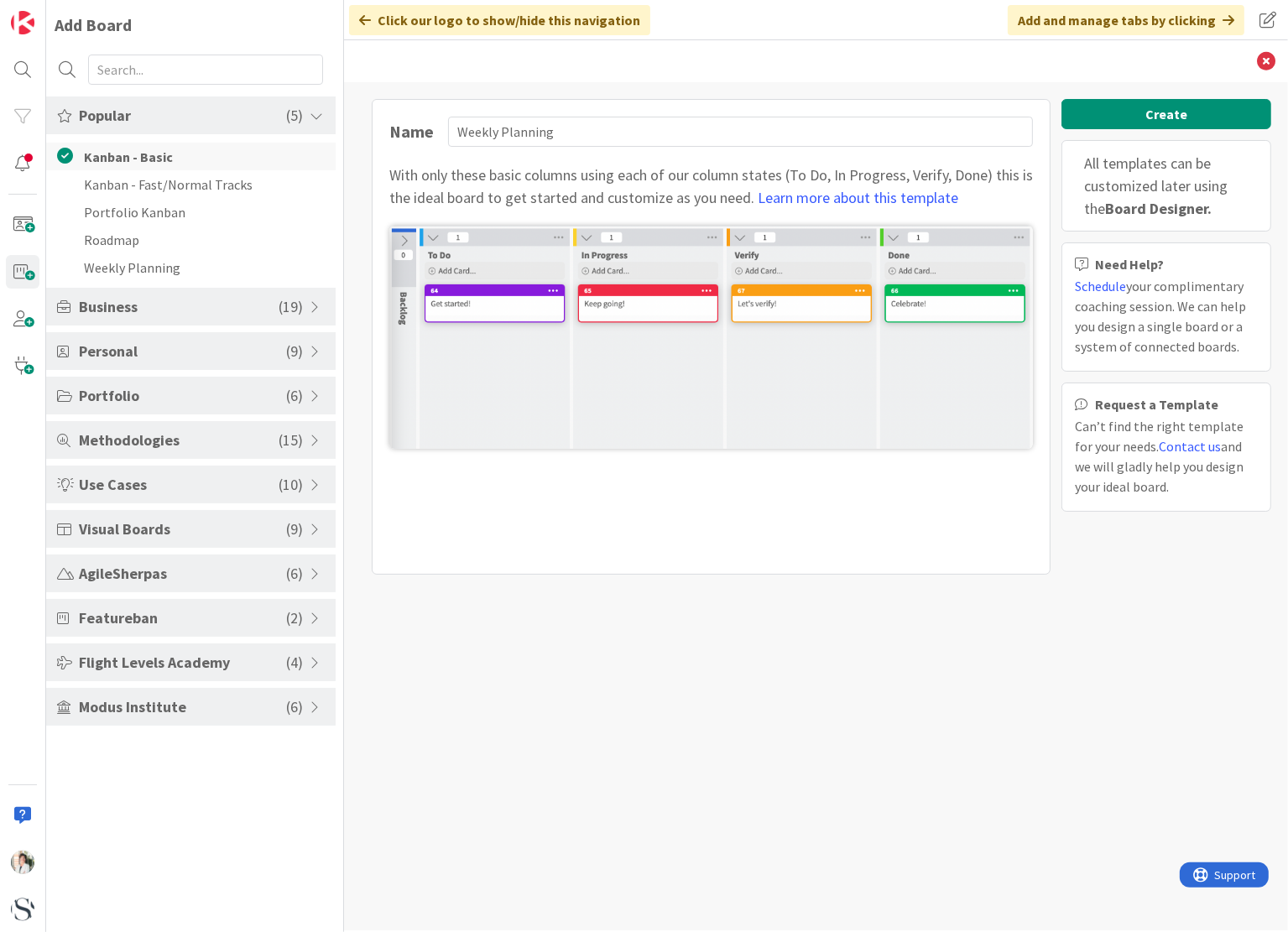
type input "Kanban - Basic"
click at [1162, 113] on button "Create" at bounding box center [1165, 114] width 209 height 30
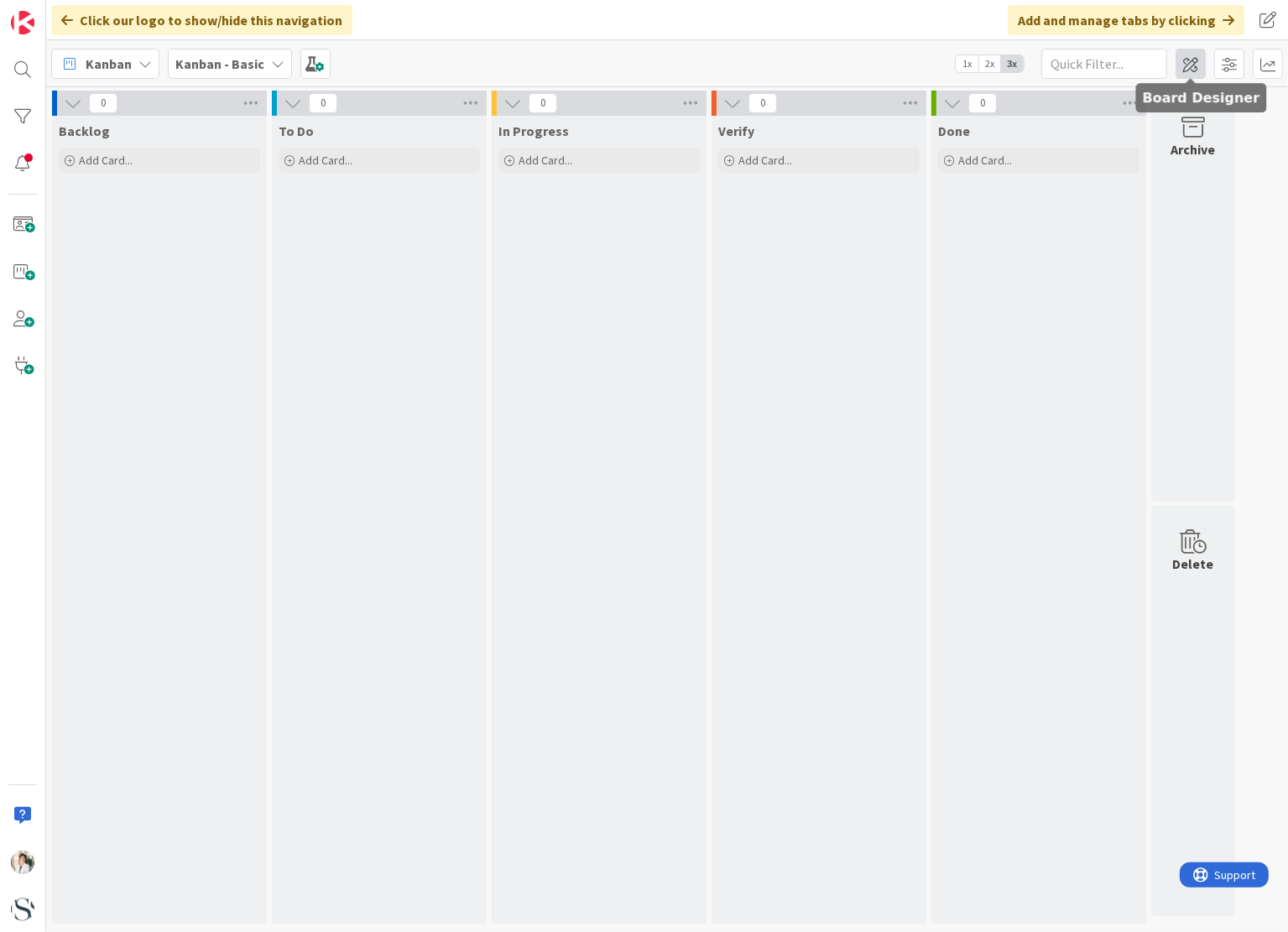
click at [1195, 63] on span at bounding box center [1190, 64] width 30 height 30
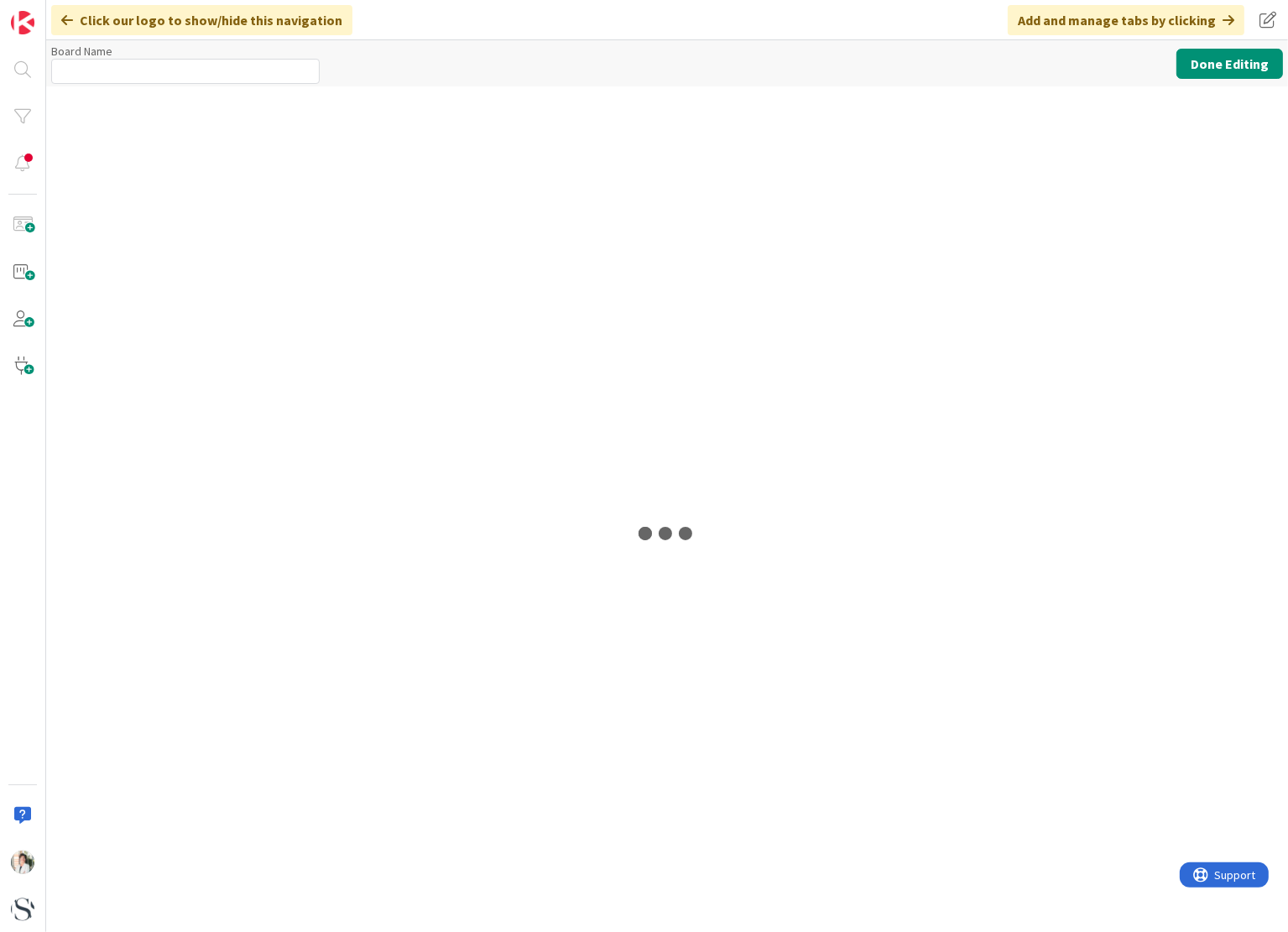
type input "Kanban - Basic"
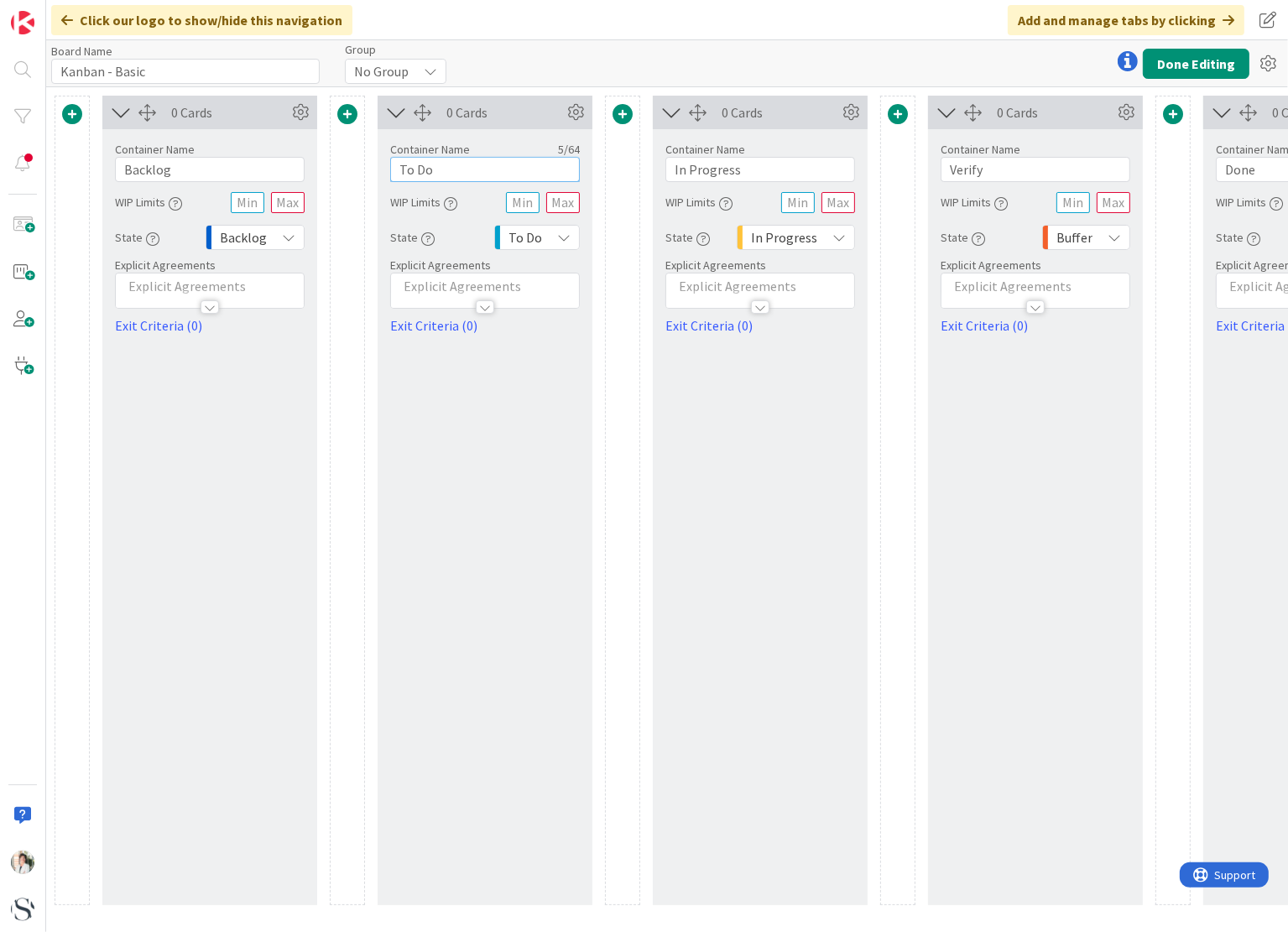
drag, startPoint x: 439, startPoint y: 164, endPoint x: 381, endPoint y: 165, distance: 58.0
click at [381, 165] on div "Container Name 5 / 64 To Do WIP Limits State To Do Explicit Agreements Exit Cri…" at bounding box center [484, 233] width 215 height 207
type input "January"
drag, startPoint x: 752, startPoint y: 164, endPoint x: 651, endPoint y: 171, distance: 101.2
click at [652, 171] on div "Container Name 11 / 64 In Progress WIP Limits State In Progress Explicit Agreem…" at bounding box center [759, 233] width 215 height 207
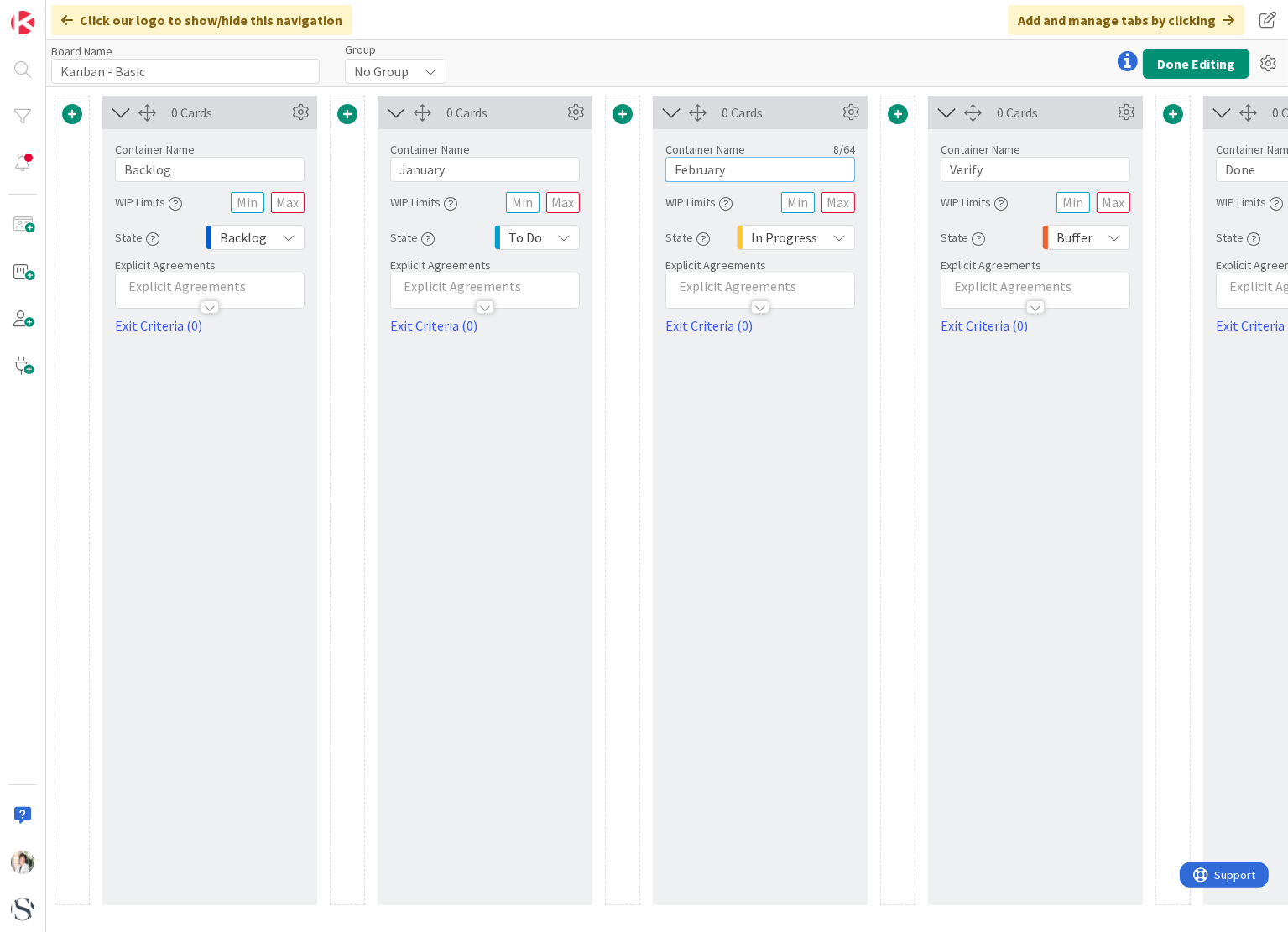
type input "February"
drag, startPoint x: 994, startPoint y: 171, endPoint x: 926, endPoint y: 178, distance: 68.4
click at [926, 178] on div "0 Cards Container Name 7 / 64 Backlog WIP Limits State Backlog Explicit Agreeme…" at bounding box center [759, 500] width 1411 height 809
type input "m"
type input "March"
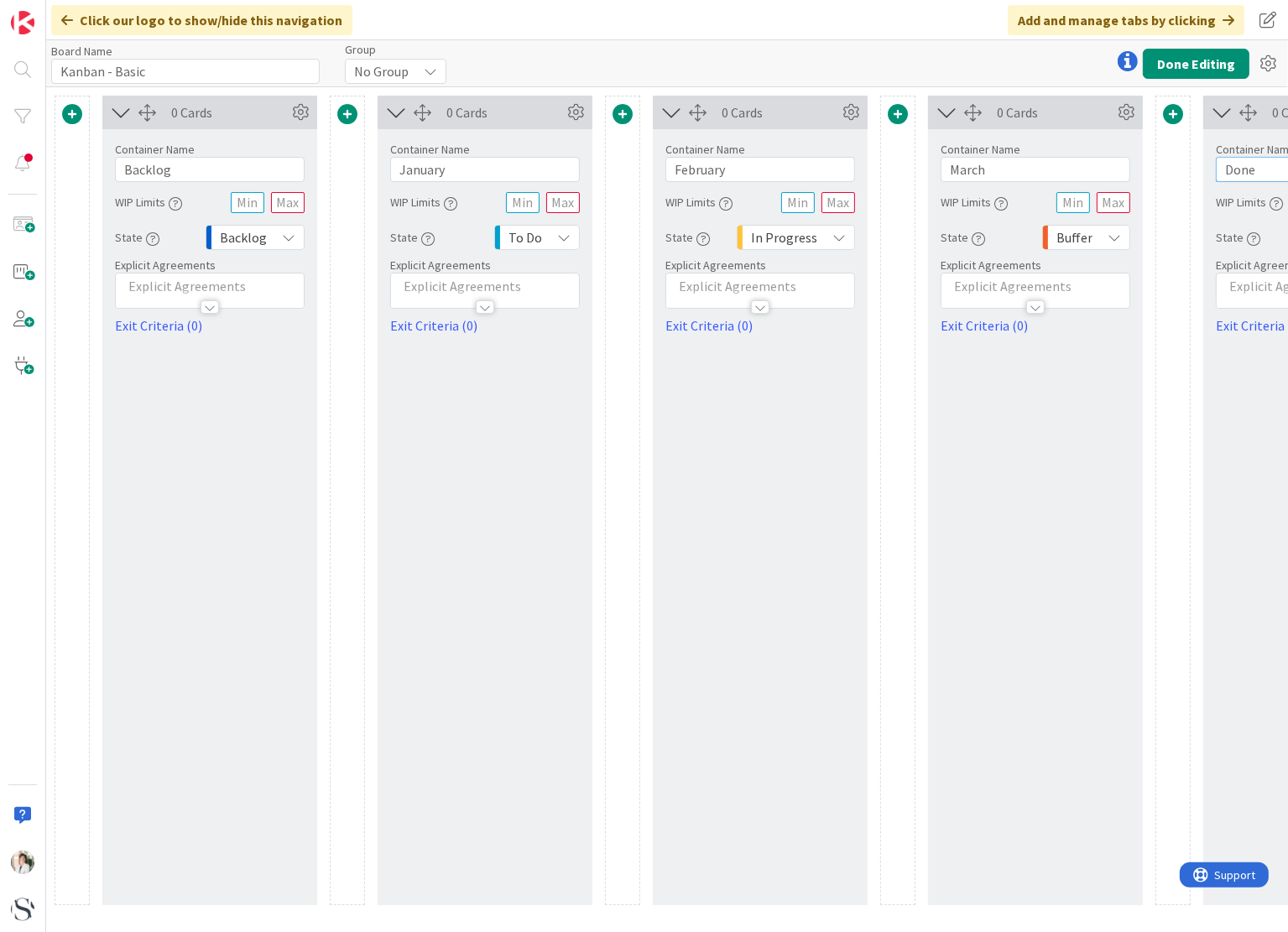
drag, startPoint x: 1258, startPoint y: 171, endPoint x: 1188, endPoint y: 171, distance: 70.0
click at [1188, 171] on div "0 Cards Container Name 7 / 64 Backlog WIP Limits State Backlog Explicit Agreeme…" at bounding box center [759, 500] width 1411 height 809
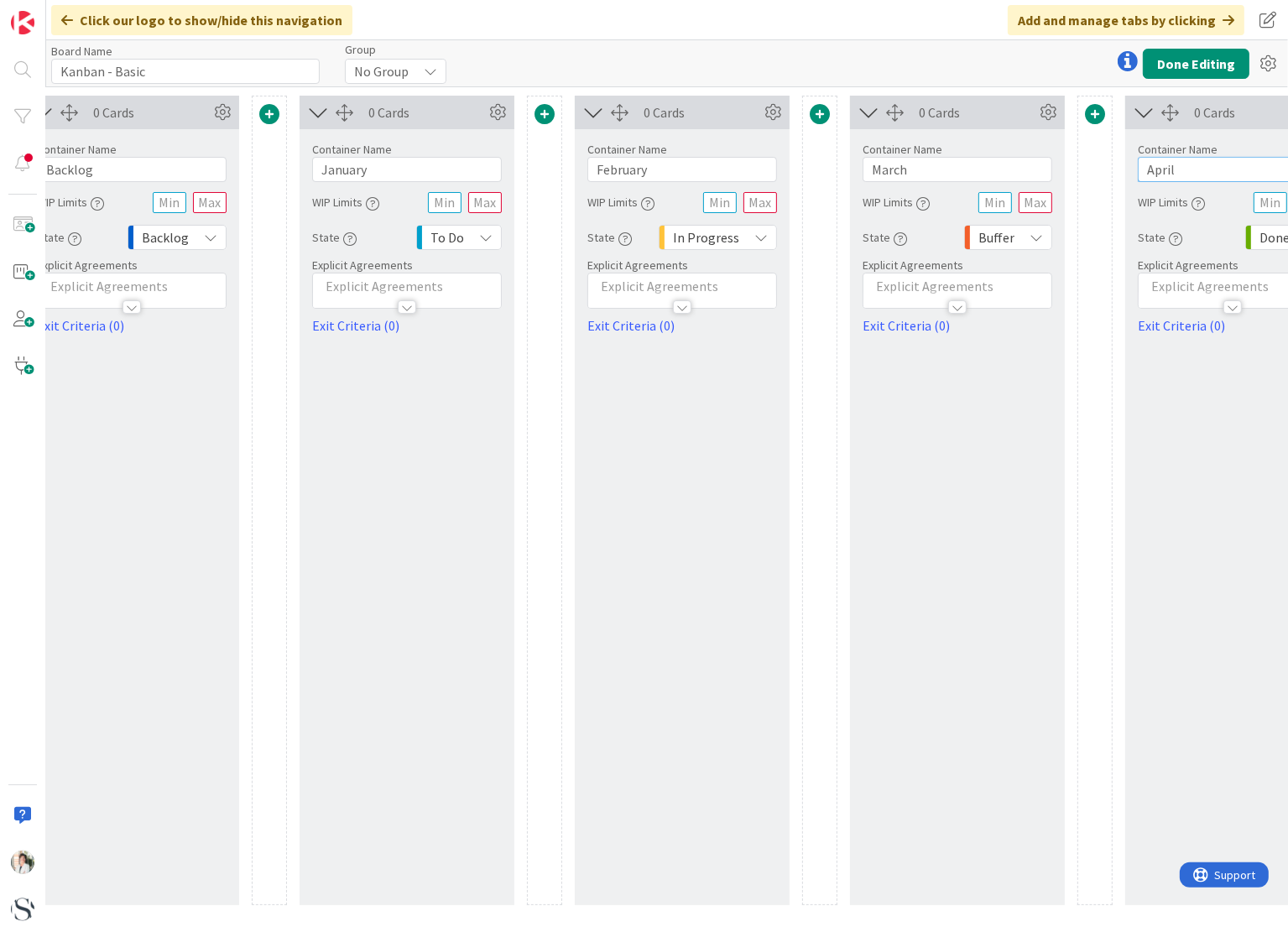
scroll to position [0, 185]
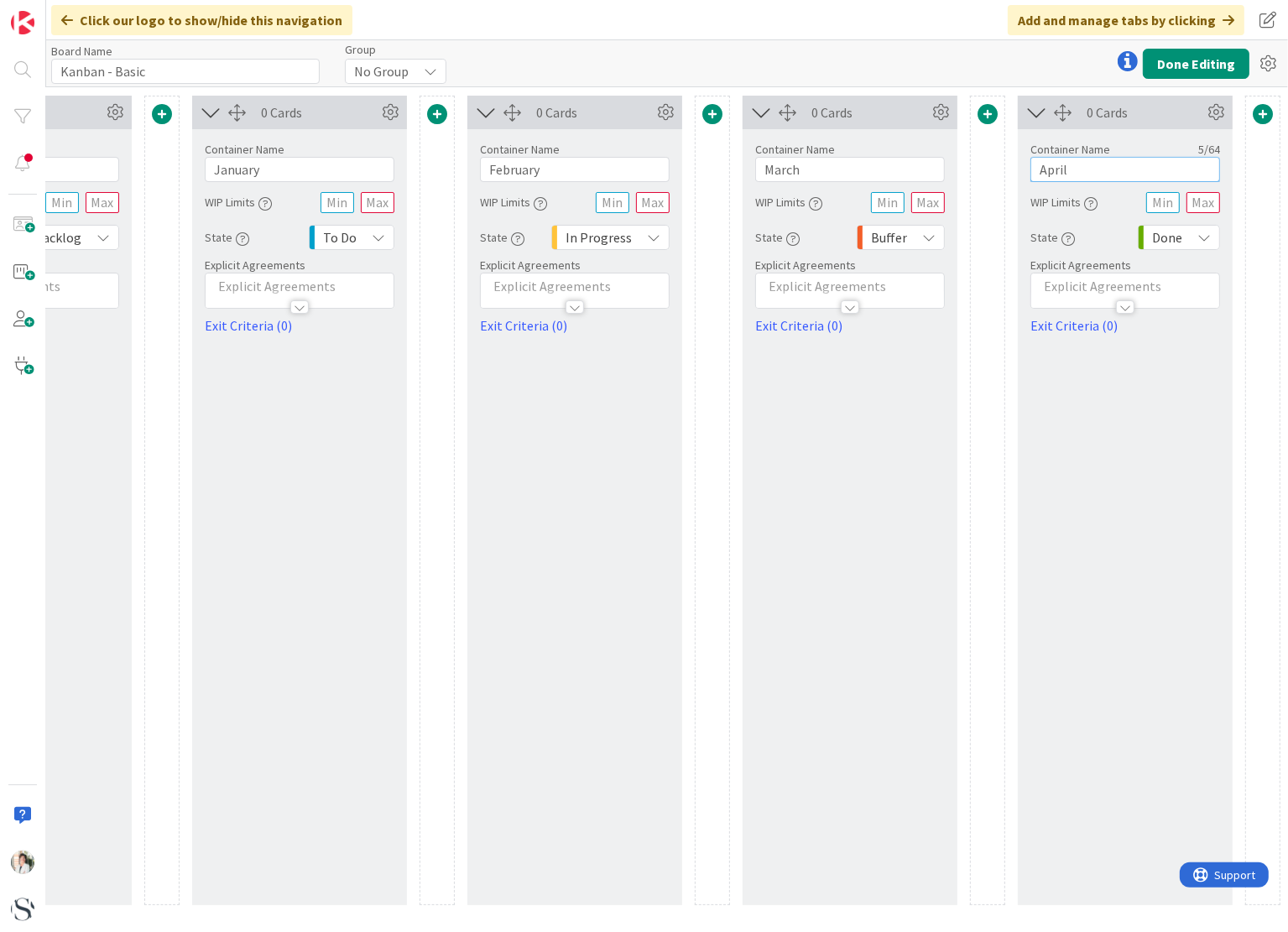
type input "April"
click at [1264, 113] on span at bounding box center [1263, 114] width 20 height 20
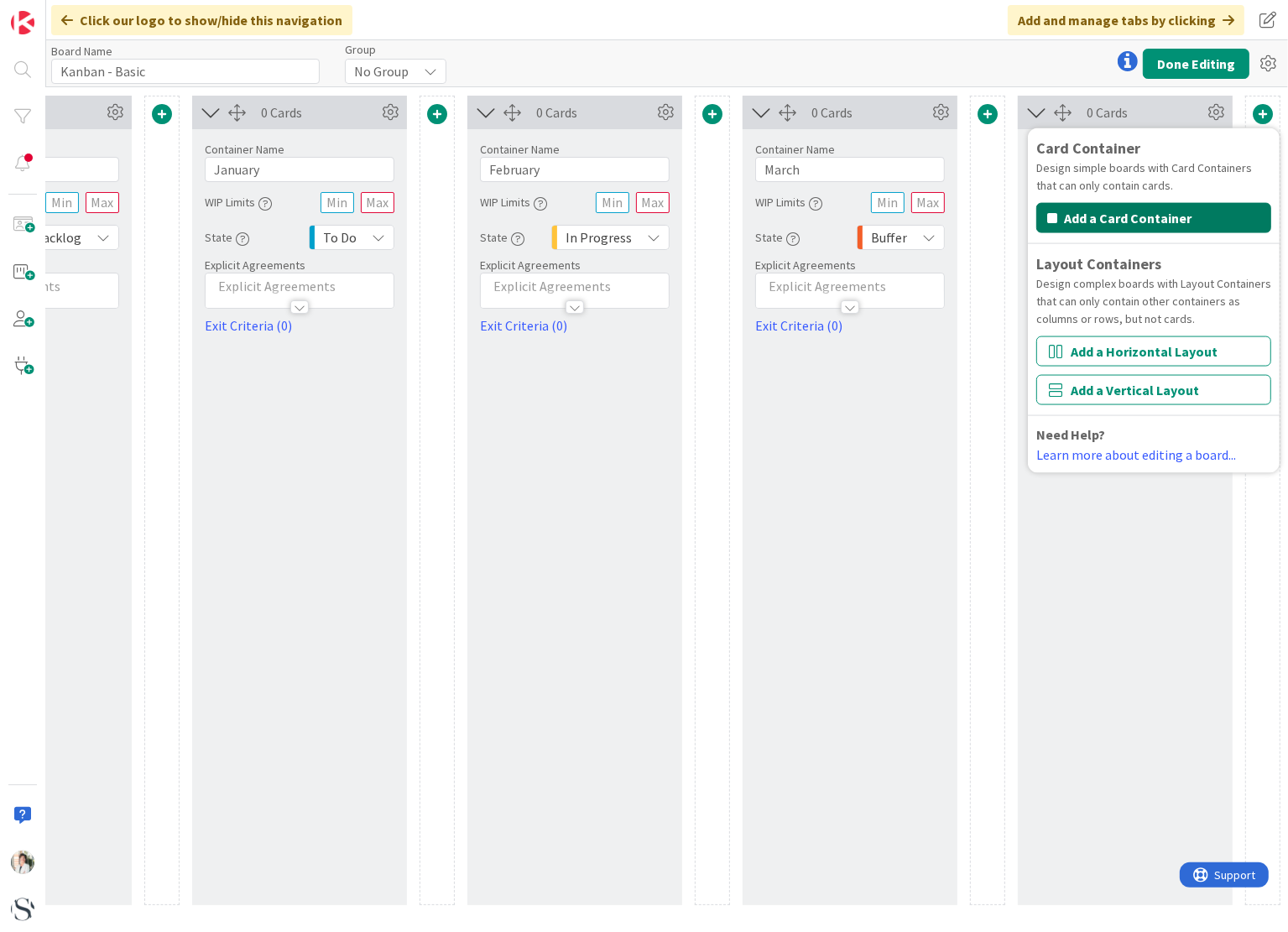
click at [1200, 219] on button "Add a Card Container" at bounding box center [1153, 218] width 235 height 30
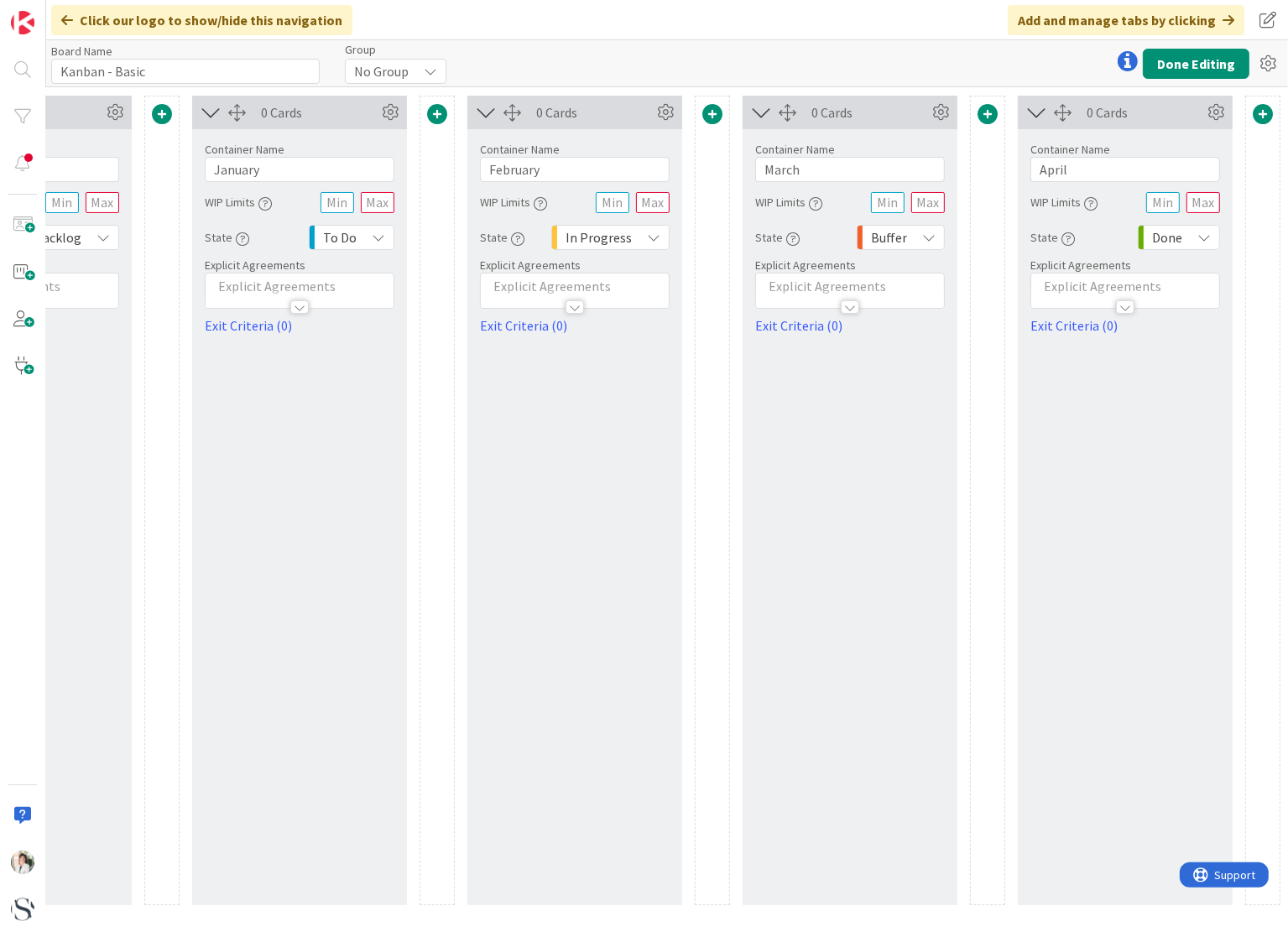
click at [1262, 113] on span at bounding box center [1263, 114] width 20 height 20
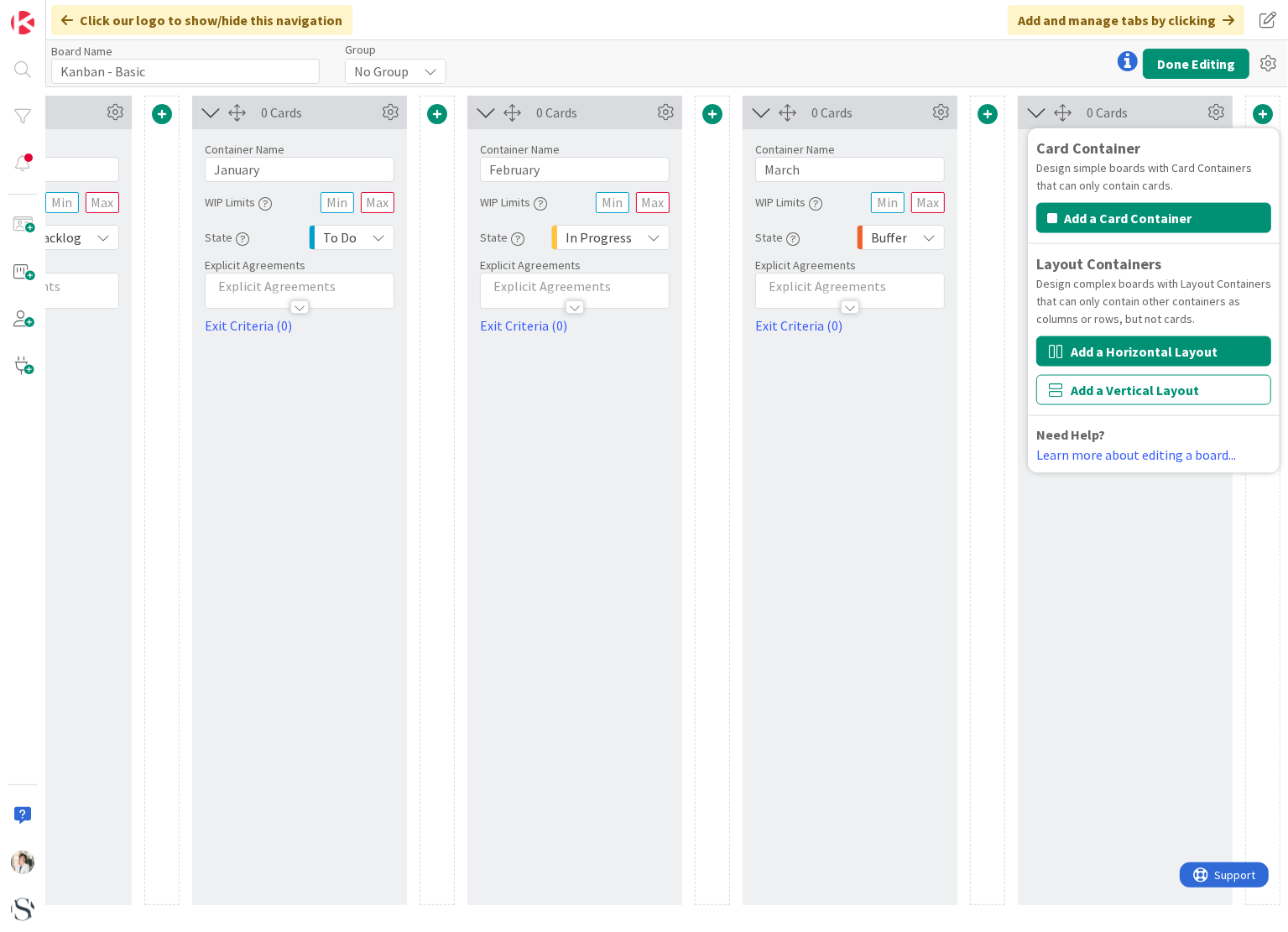
click at [1155, 347] on button "Add a Horizontal Layout" at bounding box center [1153, 352] width 235 height 30
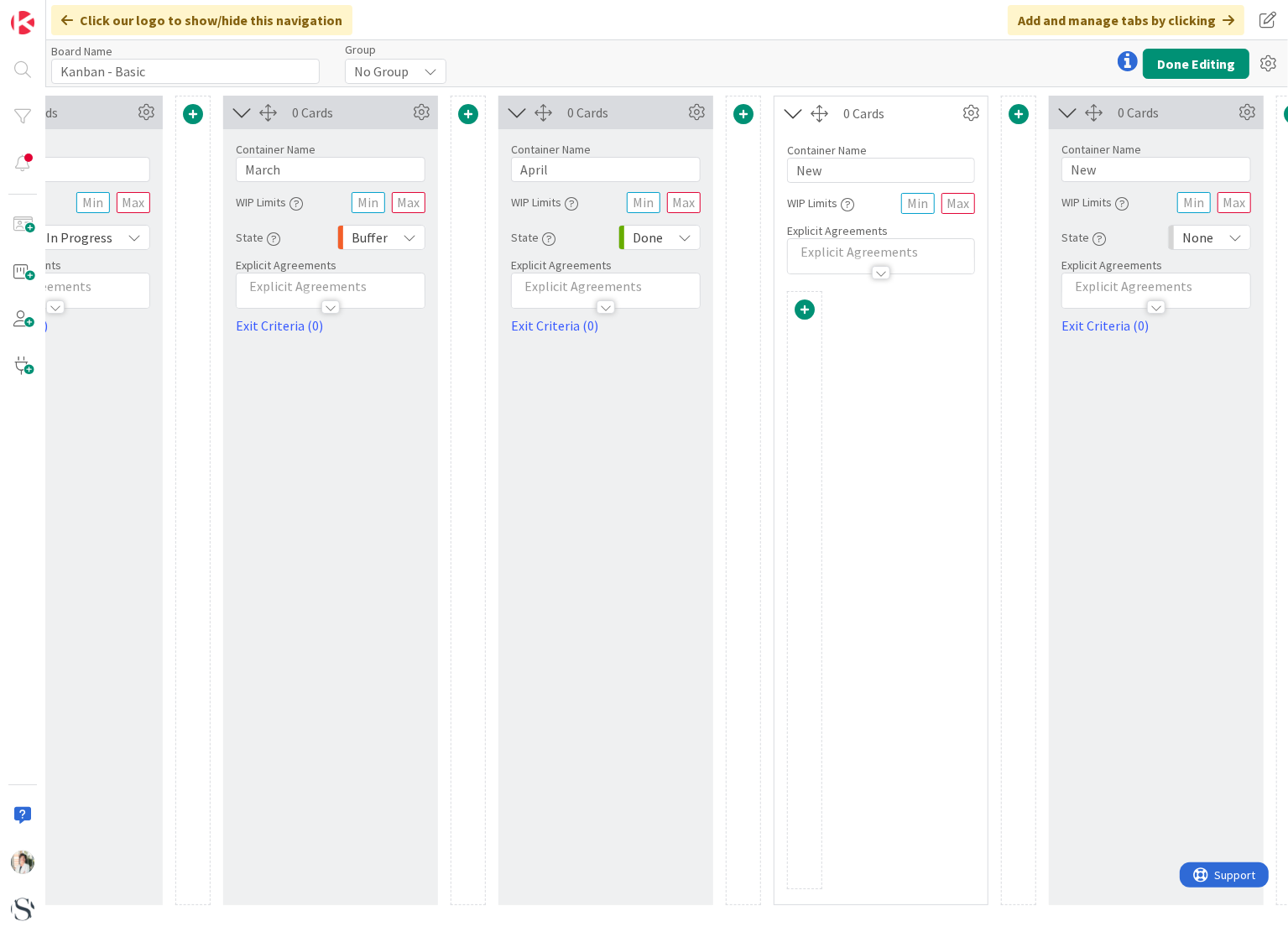
scroll to position [0, 735]
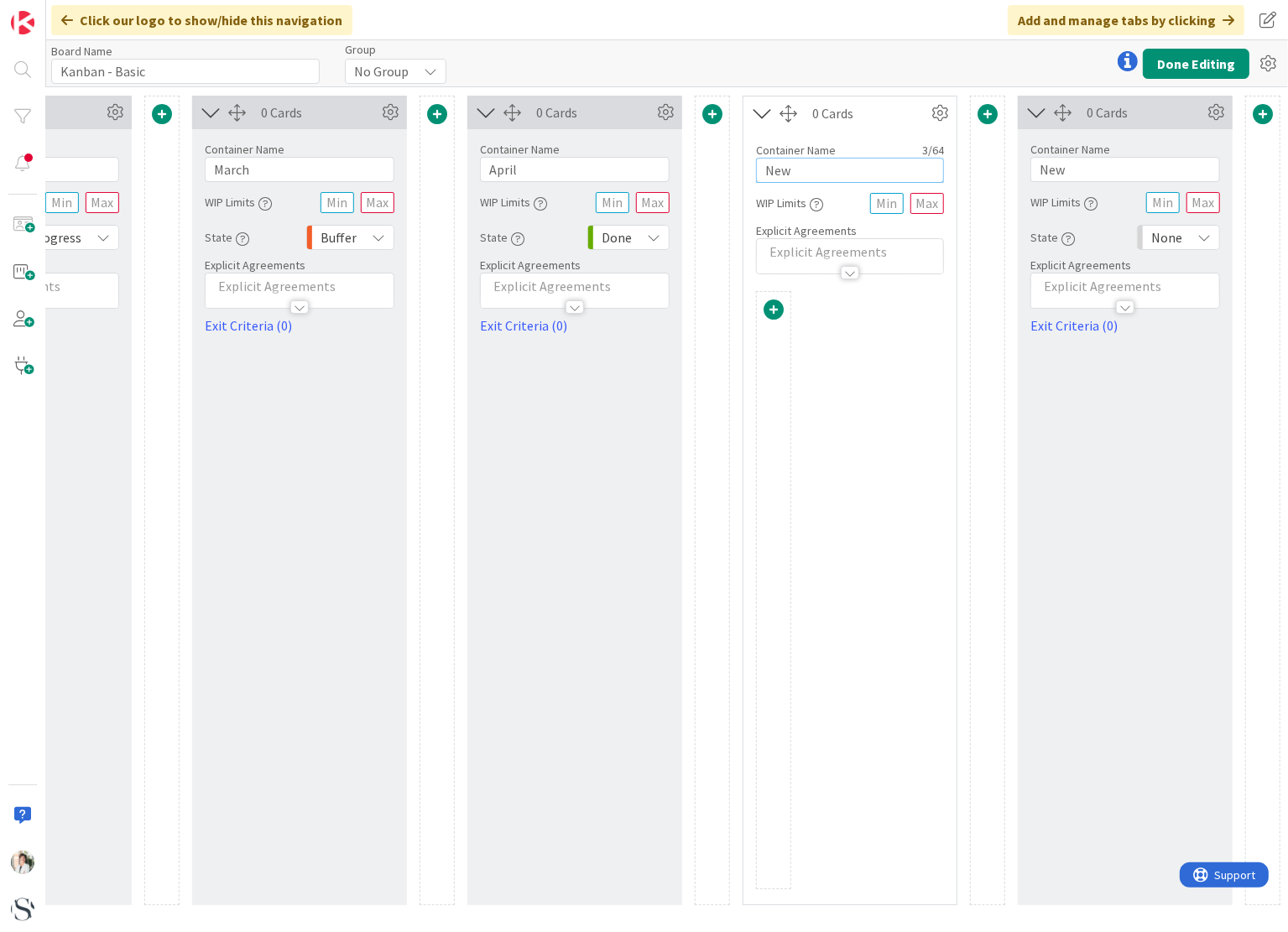
drag, startPoint x: 829, startPoint y: 168, endPoint x: 752, endPoint y: 170, distance: 77.0
click at [752, 170] on div "Container Name 3 / 64 New WIP Limits Explicit Agreements" at bounding box center [850, 202] width 213 height 144
type input "m"
type input "May"
drag, startPoint x: 1095, startPoint y: 171, endPoint x: 1014, endPoint y: 171, distance: 81.0
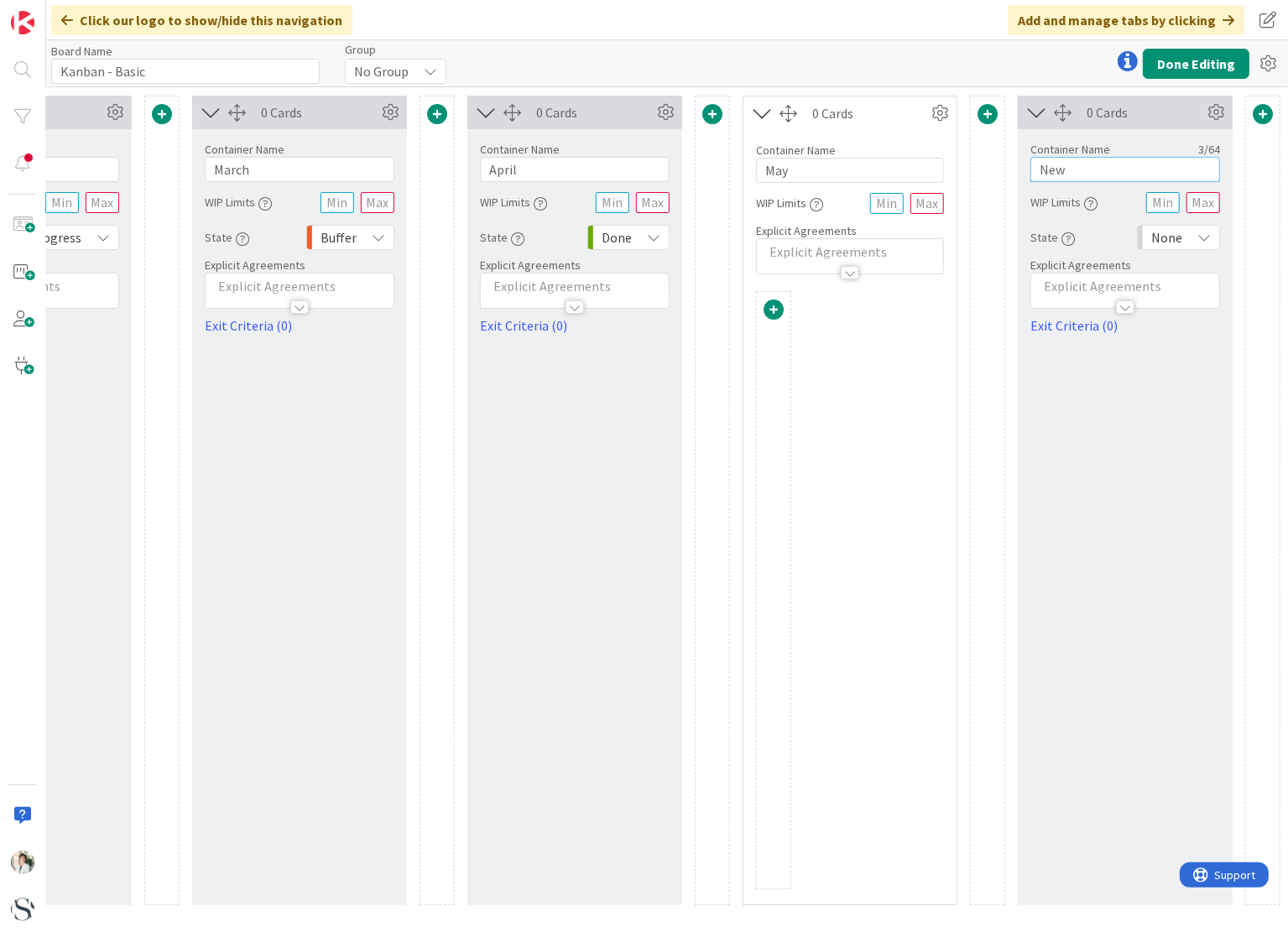
click at [1014, 171] on div "0 Cards Container Name 7 / 64 Backlog WIP Limits State Backlog Explicit Agreeme…" at bounding box center [300, 500] width 1962 height 809
type input "June"
click at [1265, 113] on span at bounding box center [1263, 114] width 20 height 20
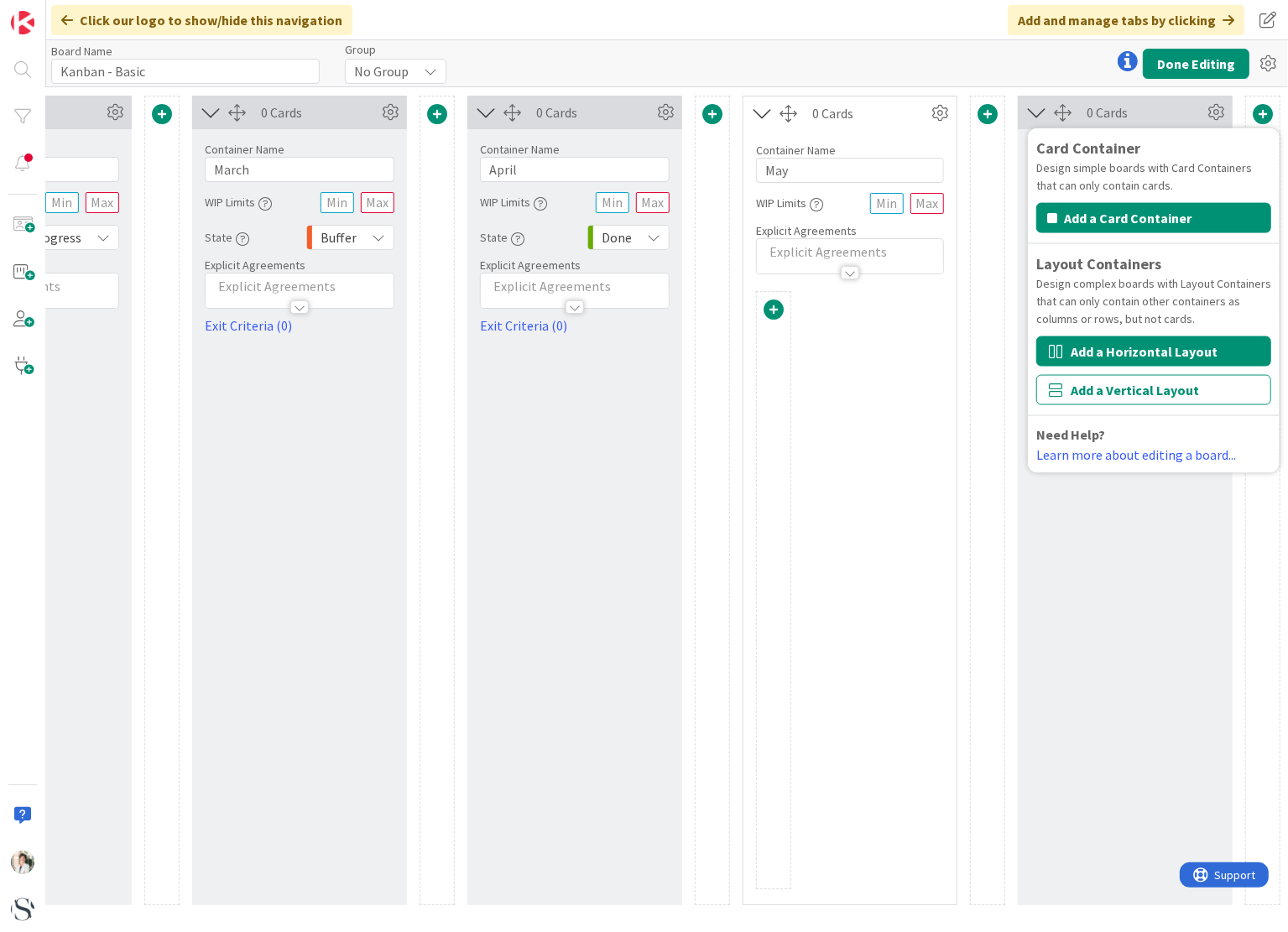
click at [1144, 355] on button "Add a Horizontal Layout" at bounding box center [1153, 352] width 235 height 30
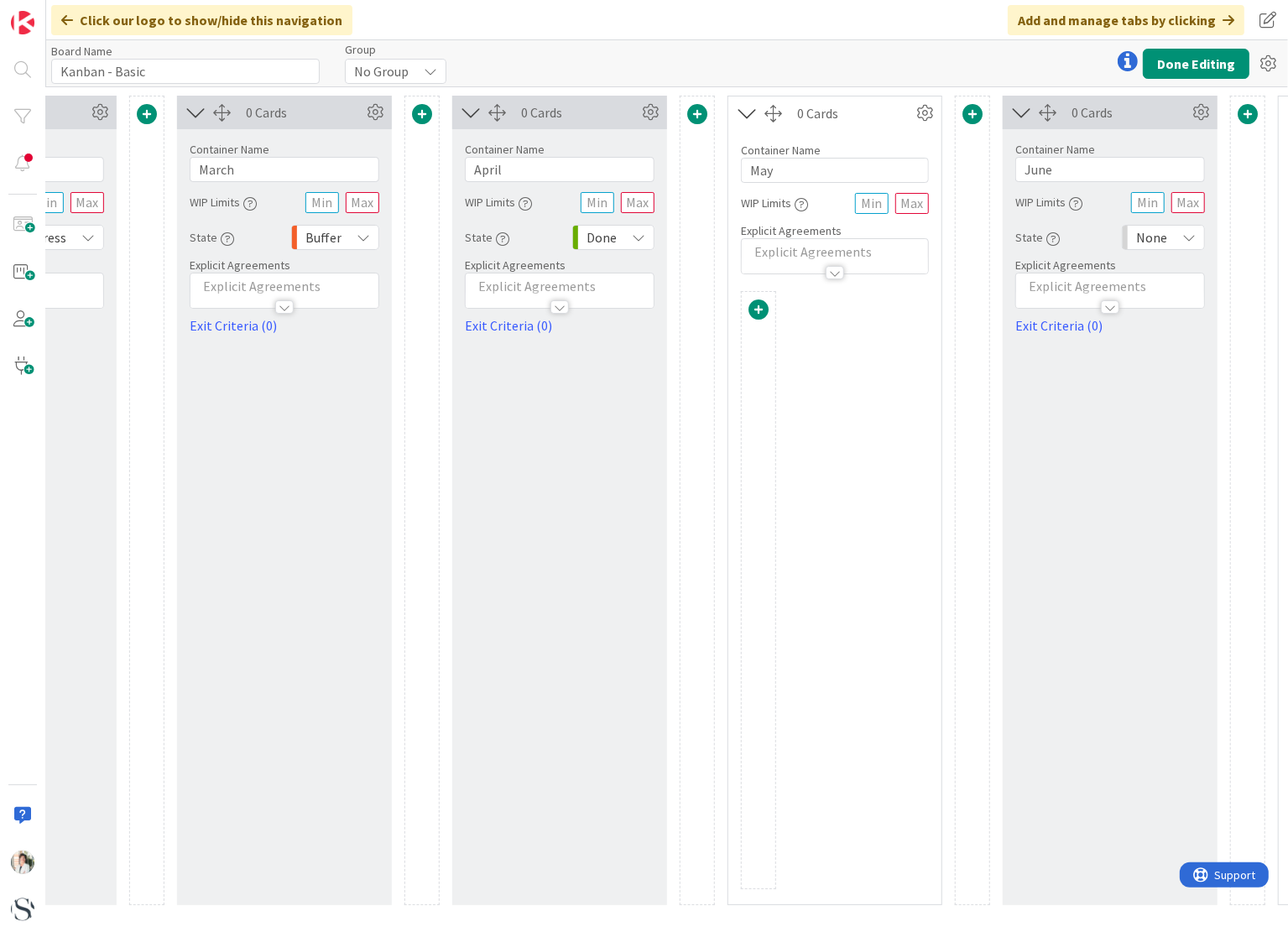
scroll to position [0, 1011]
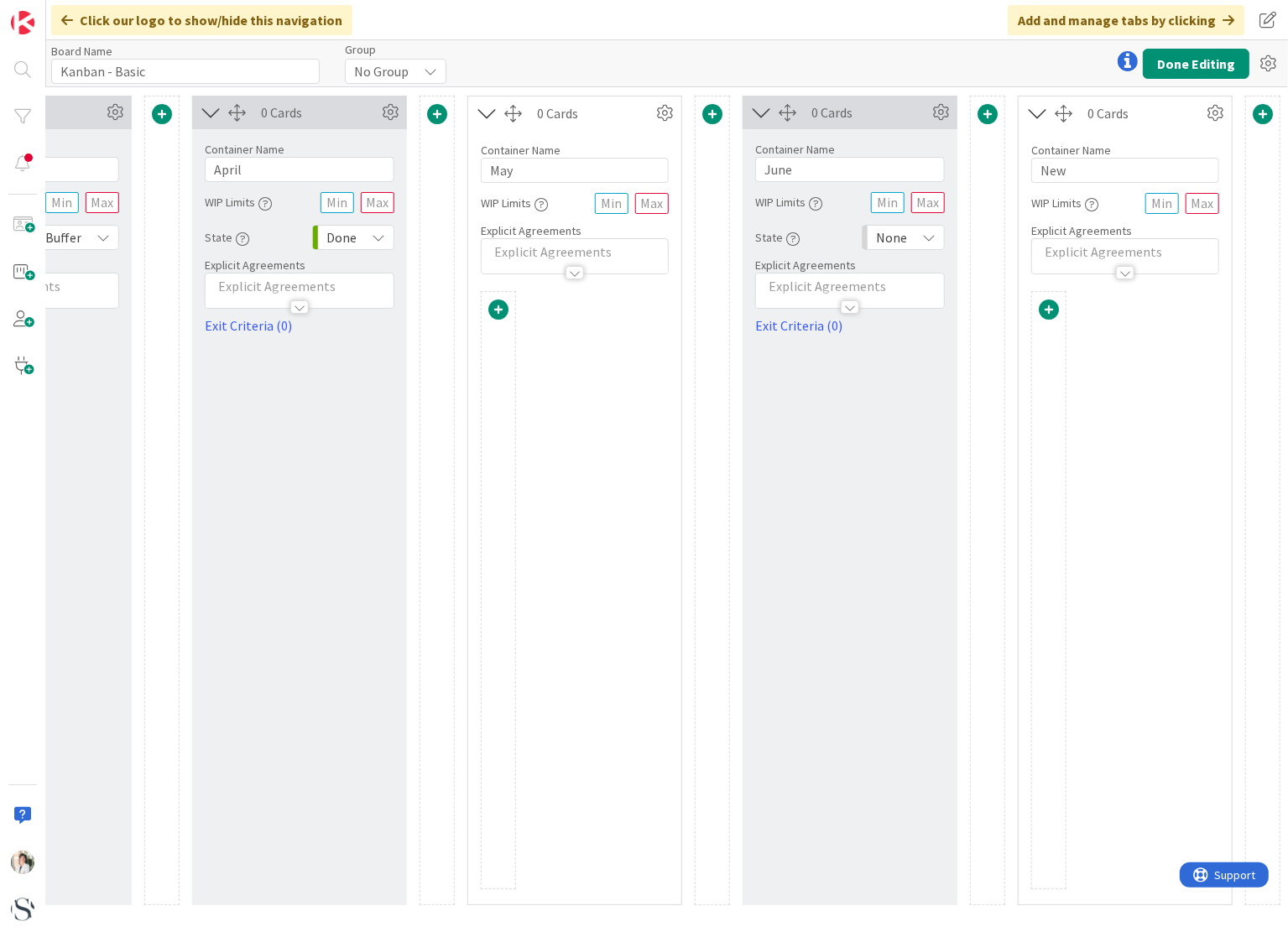
click at [1262, 112] on span at bounding box center [1263, 114] width 20 height 20
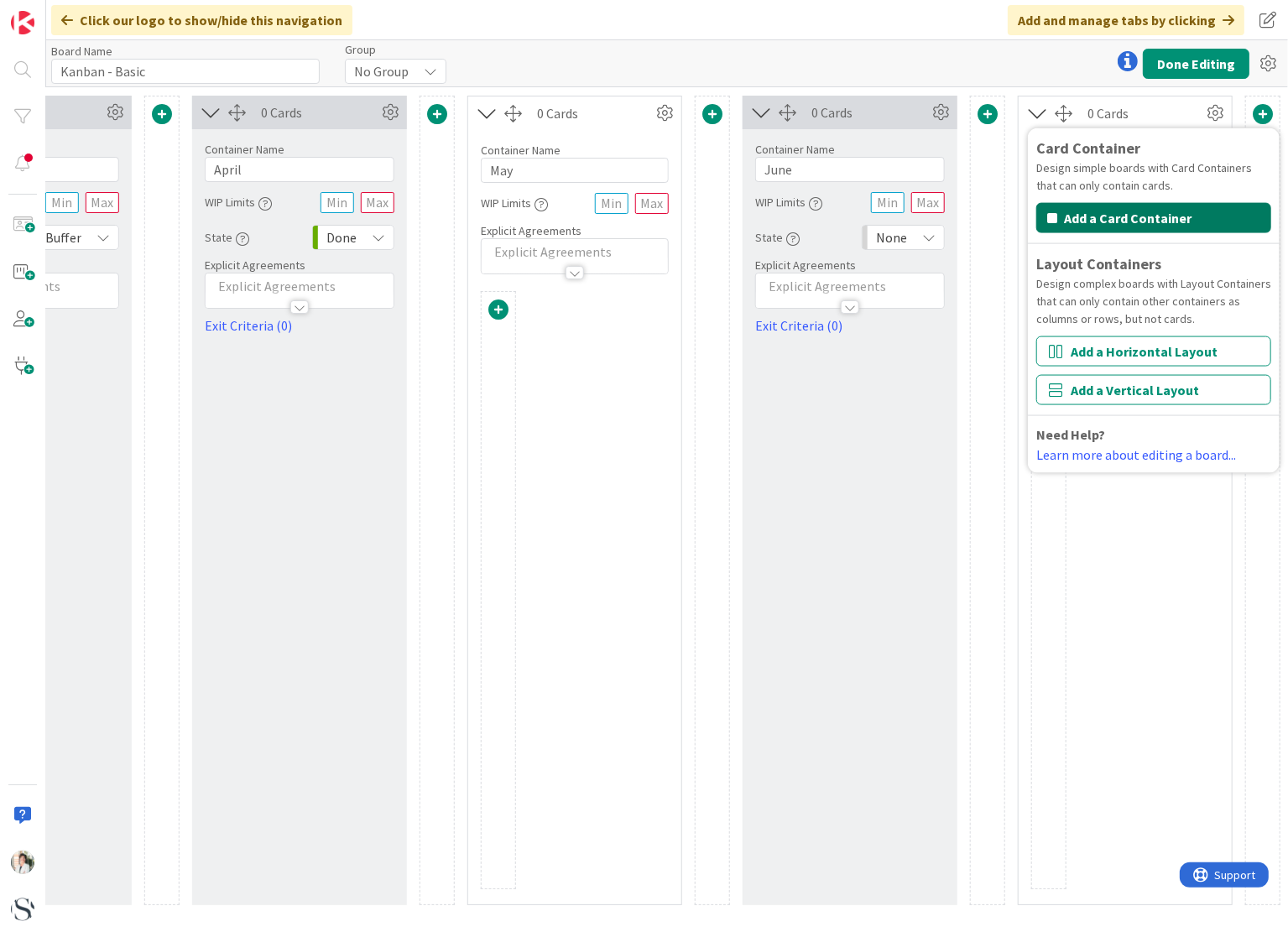
click at [1148, 212] on button "Add a Card Container" at bounding box center [1153, 218] width 235 height 30
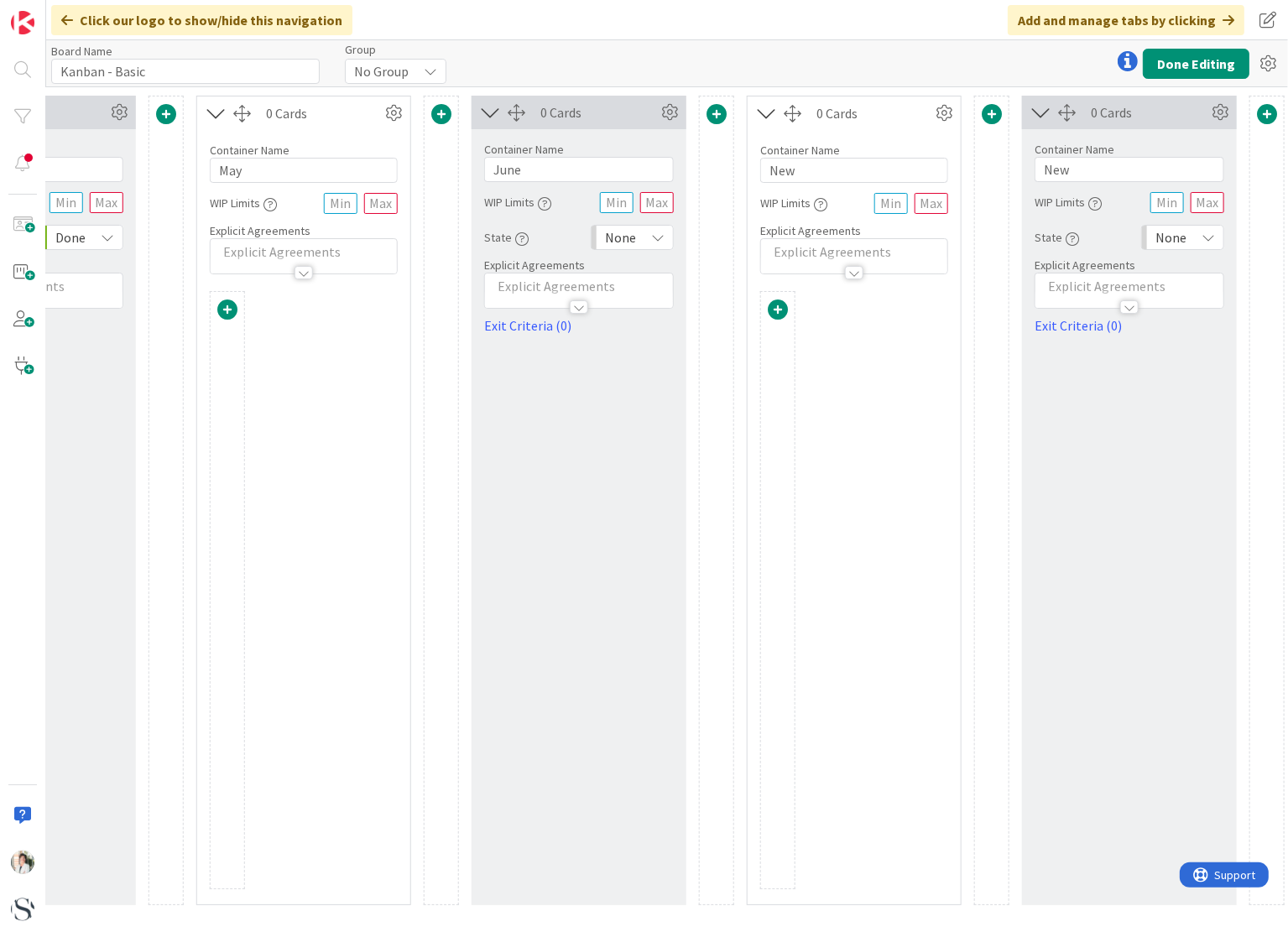
scroll to position [0, 1286]
drag, startPoint x: 809, startPoint y: 171, endPoint x: 714, endPoint y: 172, distance: 95.0
click at [714, 172] on div "0 Cards Container Name 7 / 64 Backlog WIP Limits State Backlog Explicit Agreeme…" at bounding box center [24, 500] width 2511 height 809
type input "July"
drag, startPoint x: 1076, startPoint y: 171, endPoint x: 1004, endPoint y: 170, distance: 72.0
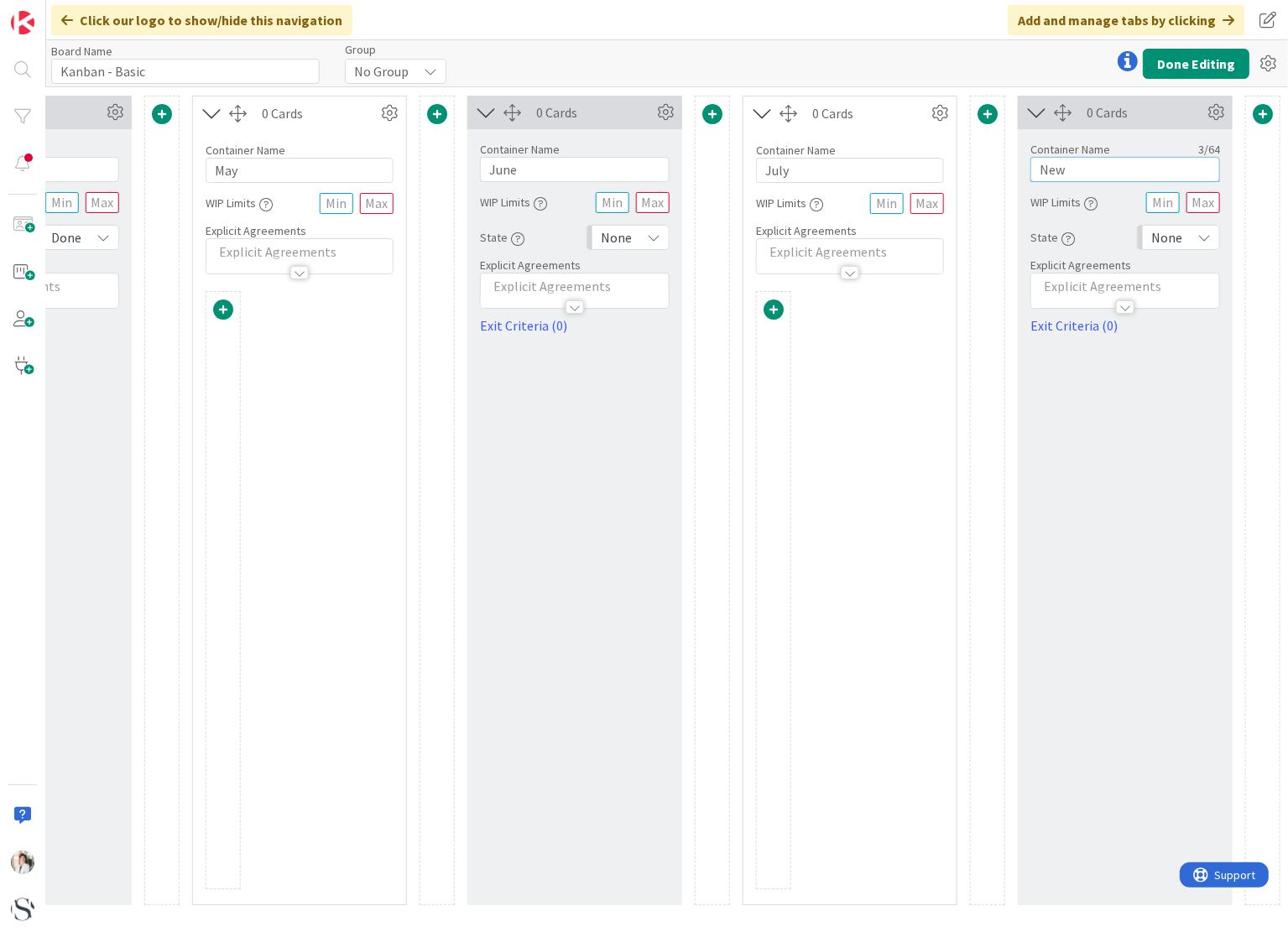
click at [1004, 170] on div "0 Cards Container Name 7 / 64 Backlog WIP Limits State Backlog Explicit Agreeme…" at bounding box center [24, 500] width 2511 height 809
type input "August"
click at [1259, 115] on span at bounding box center [1263, 114] width 20 height 20
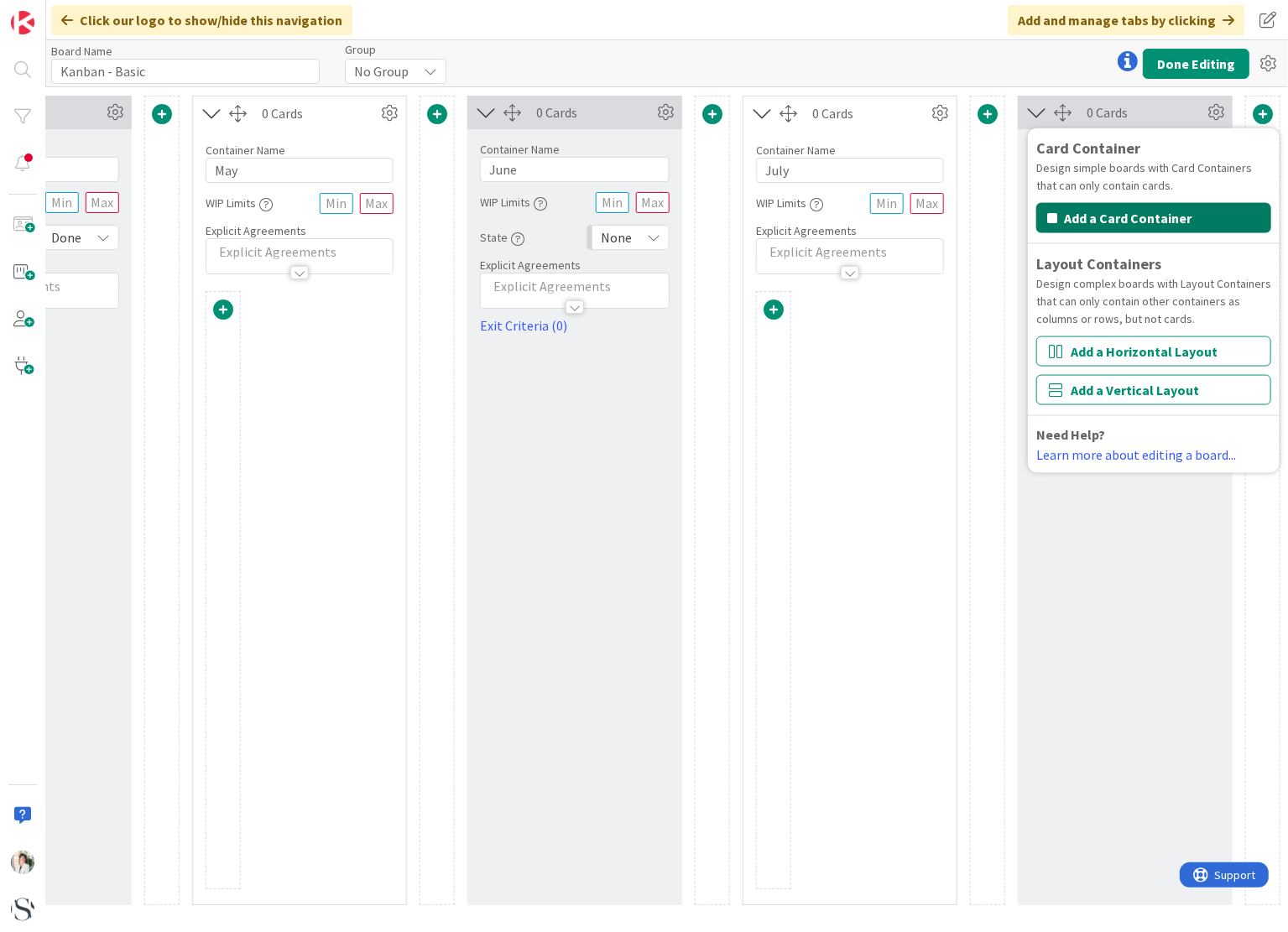
click at [1131, 214] on button "Add a Card Container" at bounding box center [1153, 218] width 235 height 30
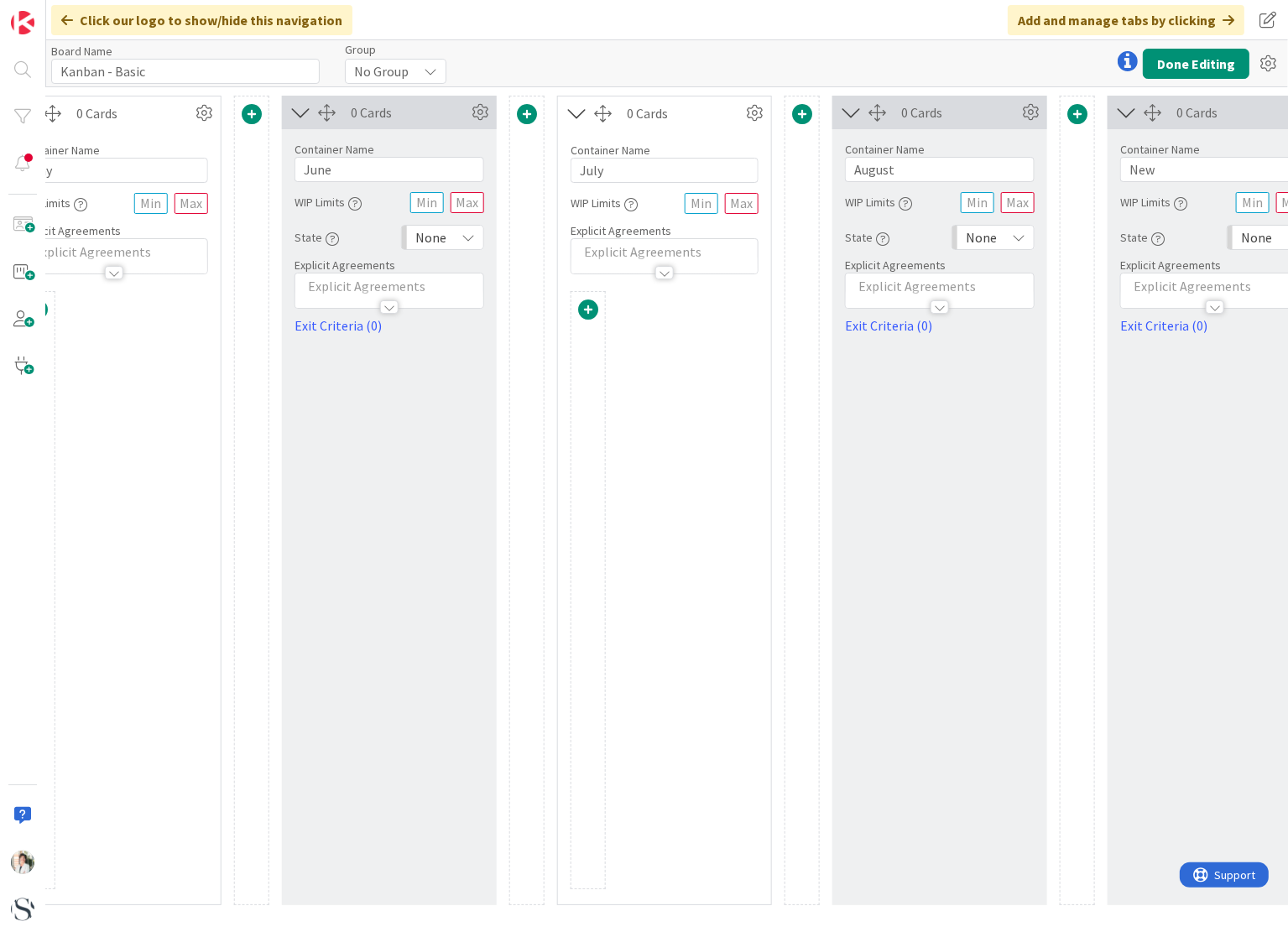
scroll to position [0, 1561]
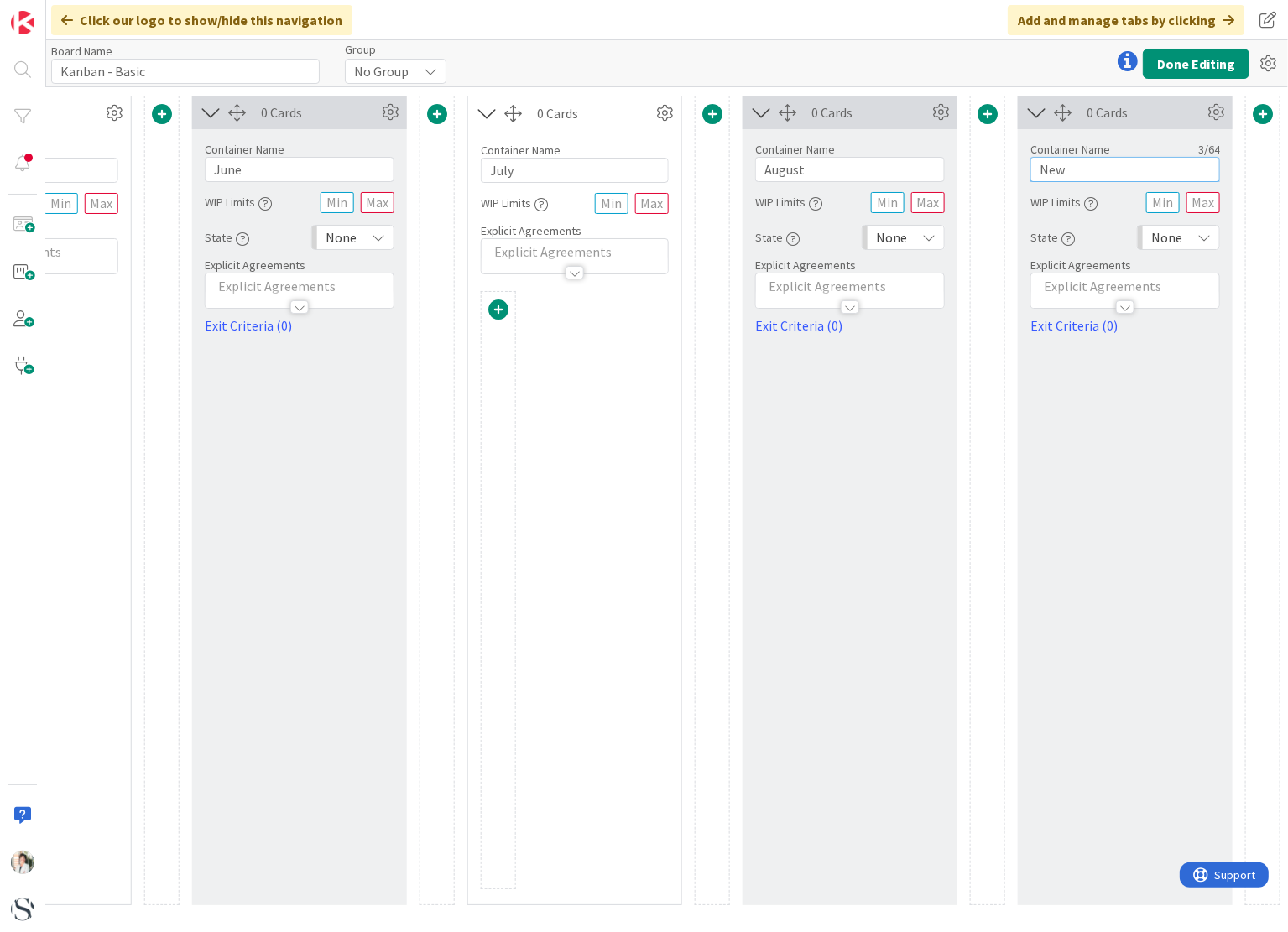
drag, startPoint x: 1080, startPoint y: 171, endPoint x: 1012, endPoint y: 170, distance: 68.0
type input "September"
click at [1262, 106] on span at bounding box center [1263, 114] width 20 height 20
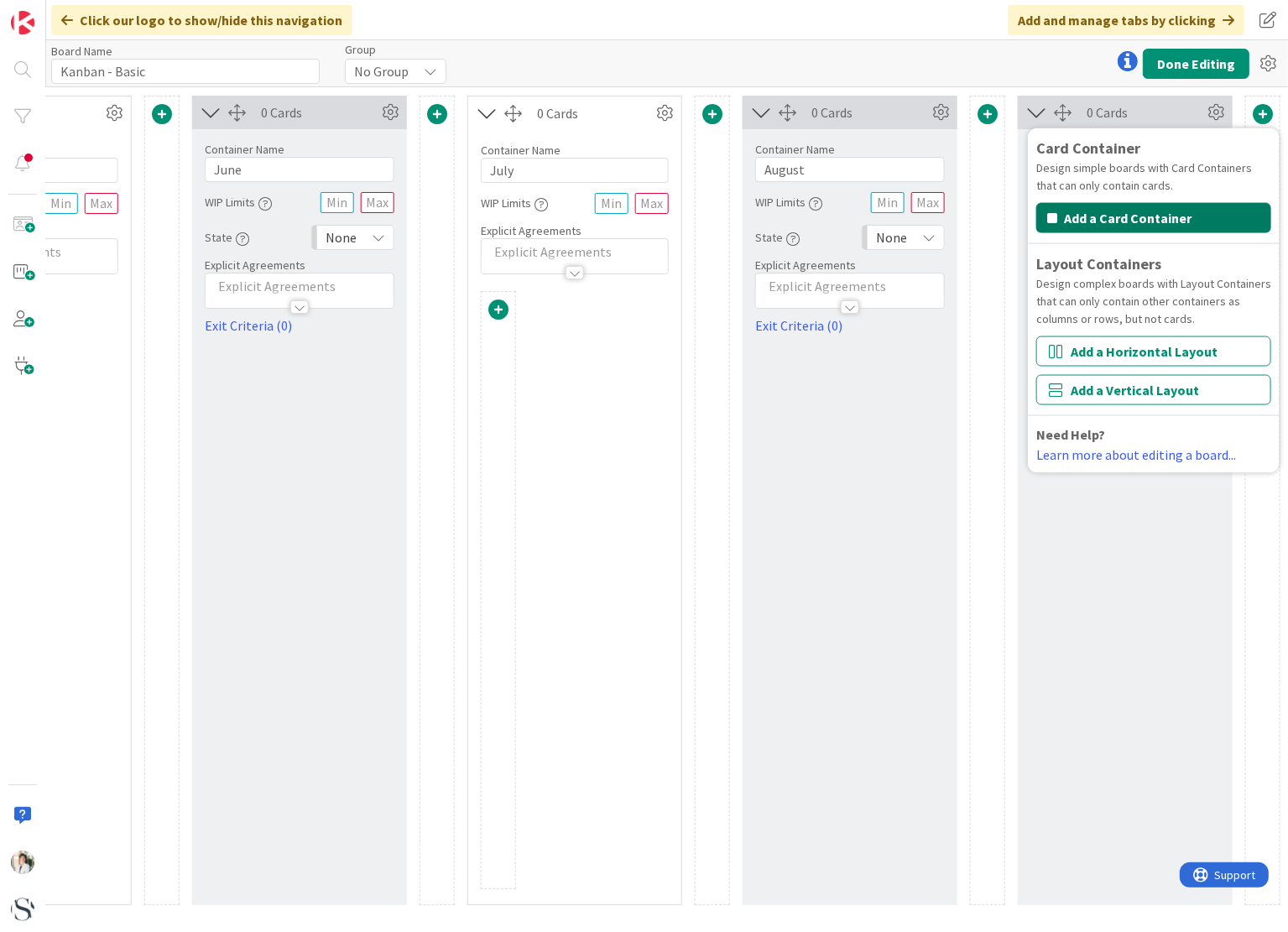
click at [1172, 211] on button "Add a Card Container" at bounding box center [1153, 218] width 235 height 30
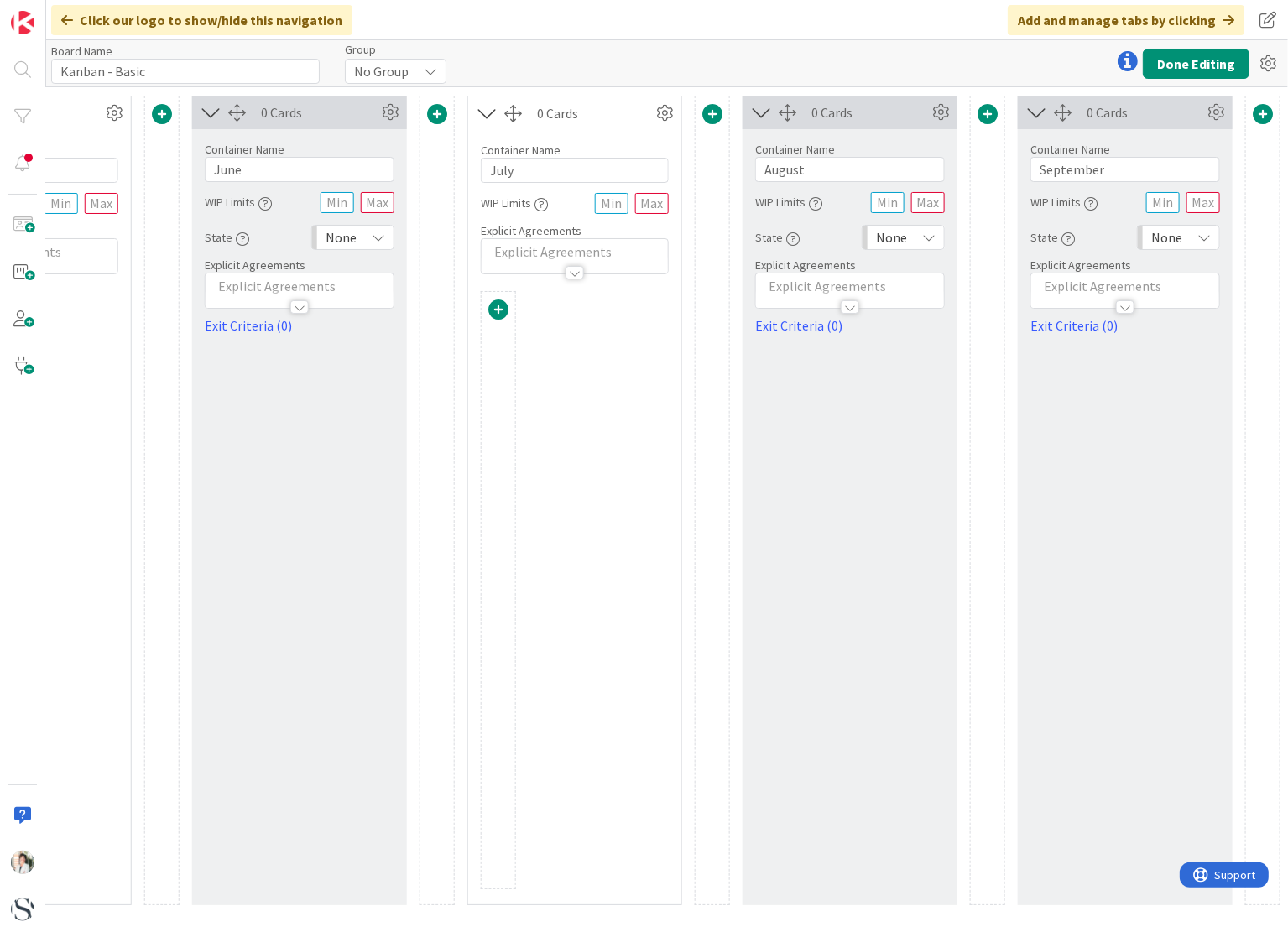
click at [1262, 111] on span at bounding box center [1263, 114] width 20 height 20
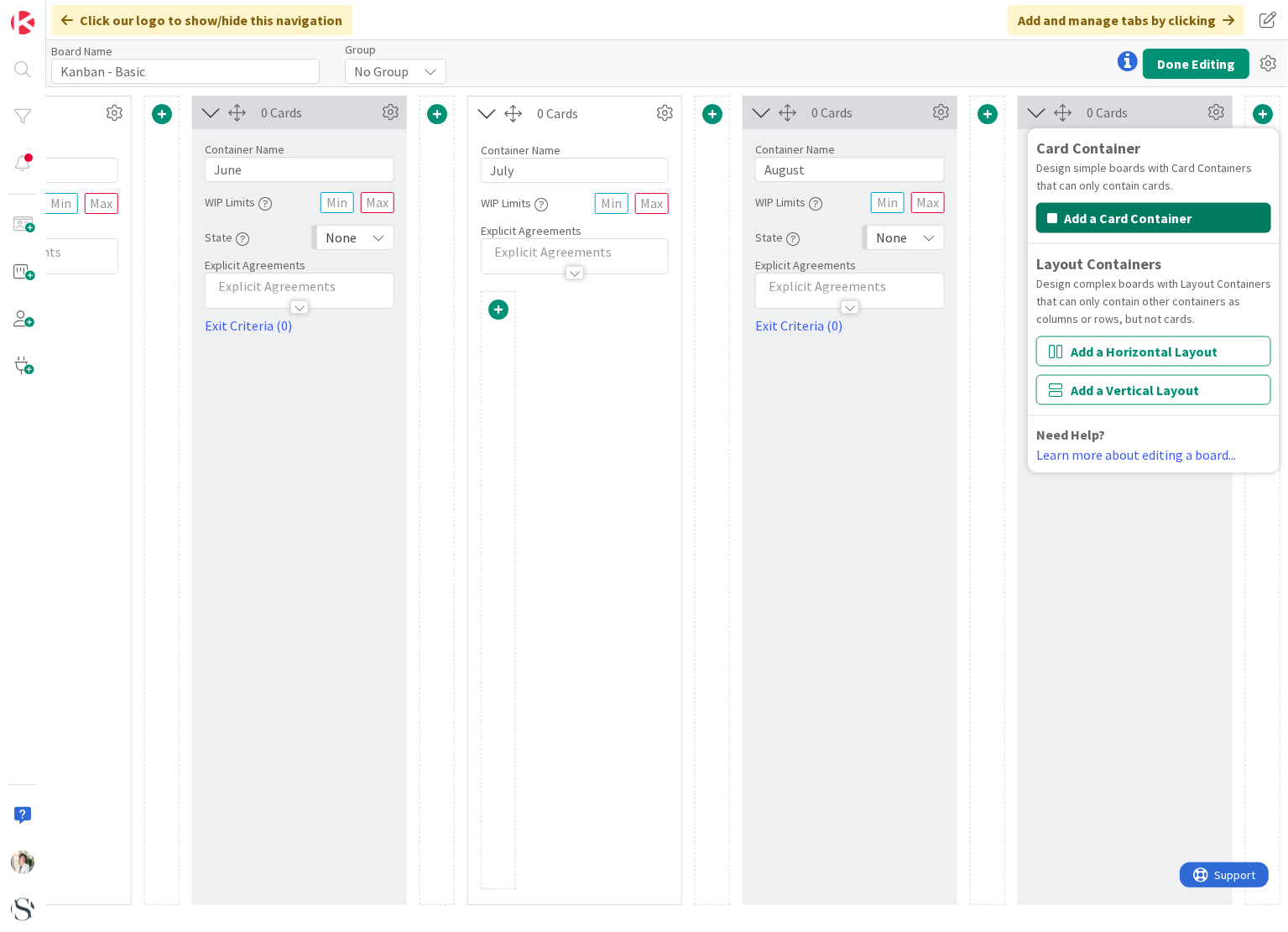
click at [1130, 210] on button "Add a Card Container" at bounding box center [1153, 218] width 235 height 30
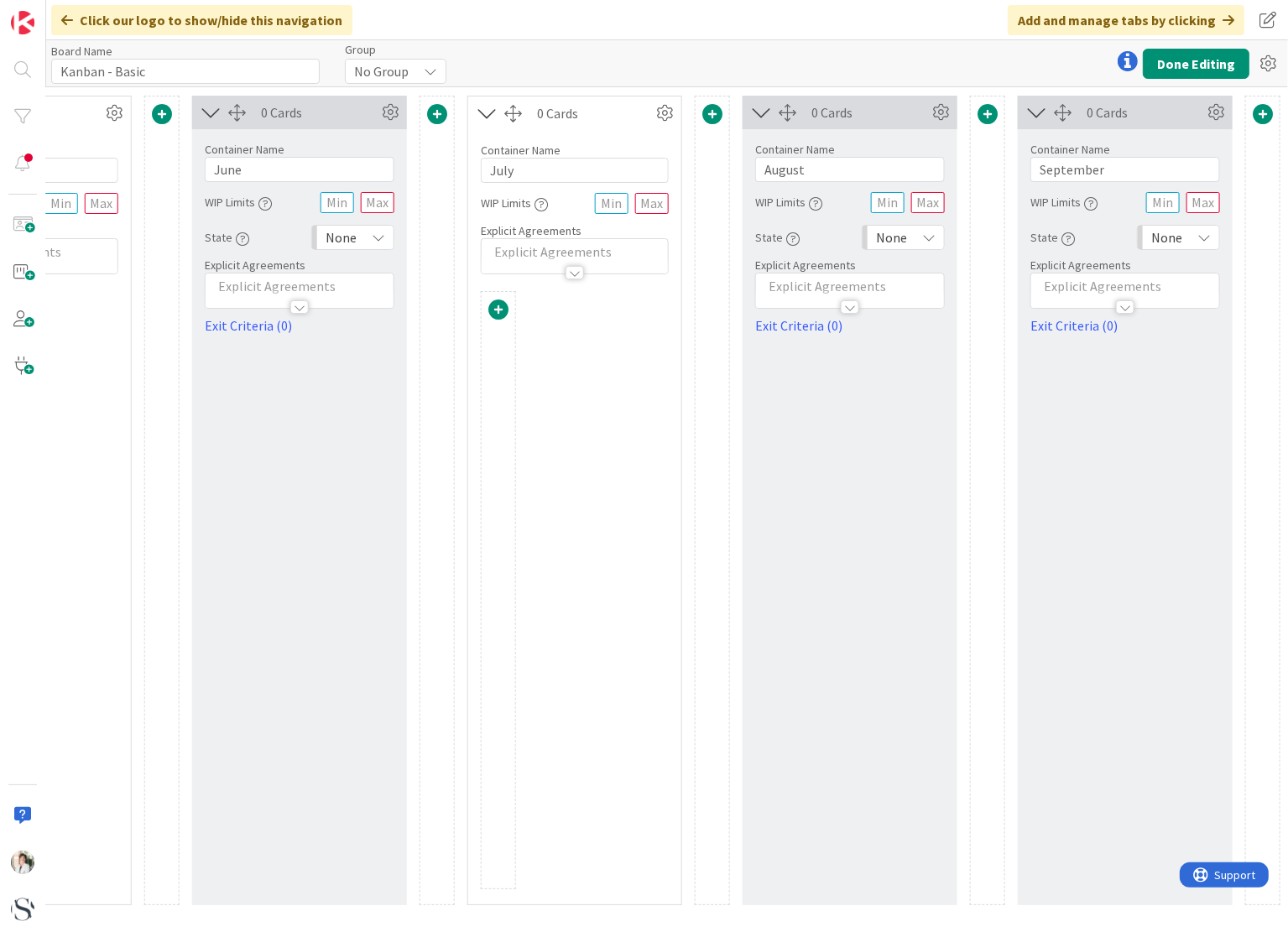
click at [1265, 106] on span at bounding box center [1263, 114] width 20 height 20
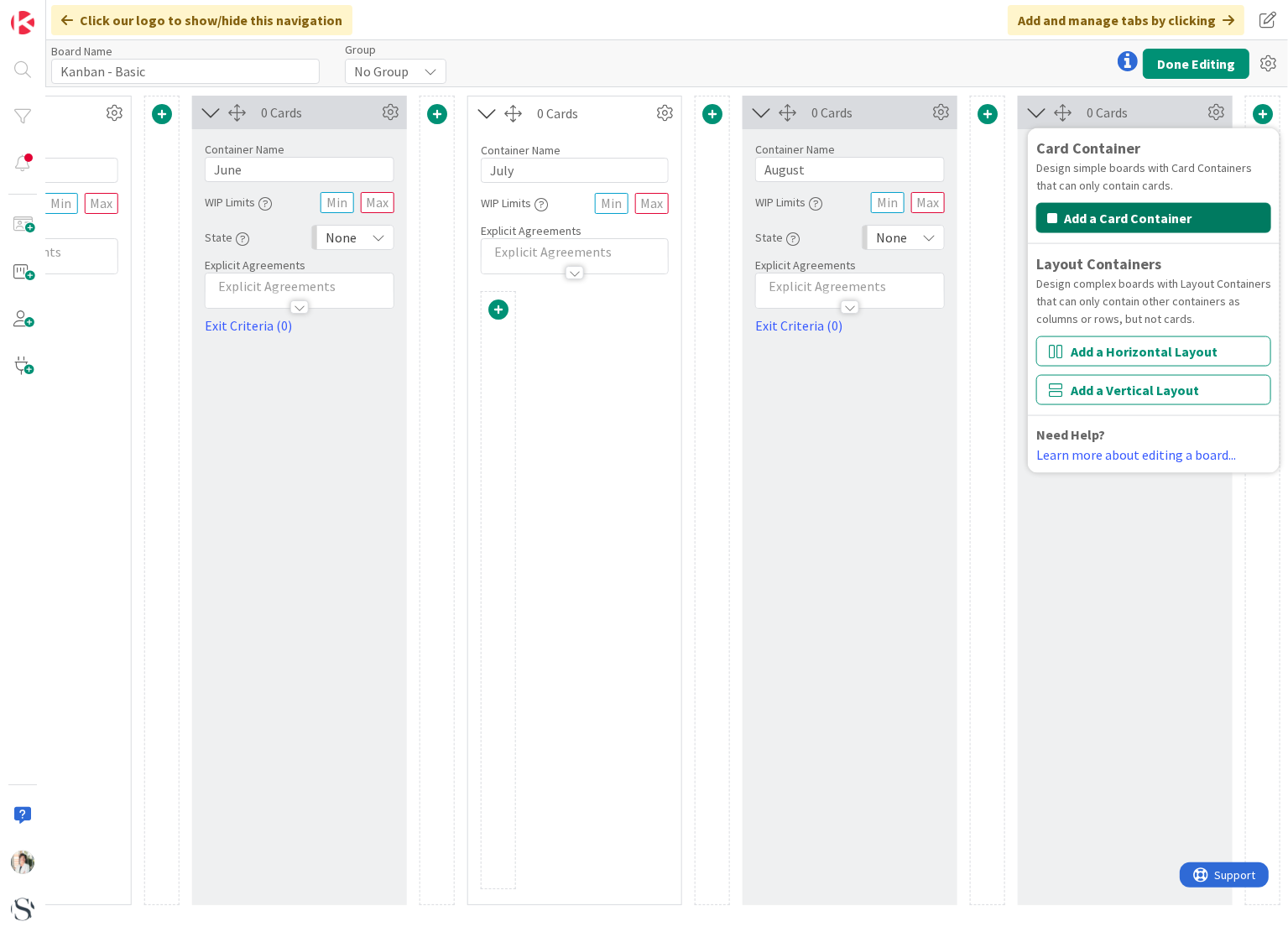
click at [1145, 217] on button "Add a Card Container" at bounding box center [1153, 218] width 235 height 30
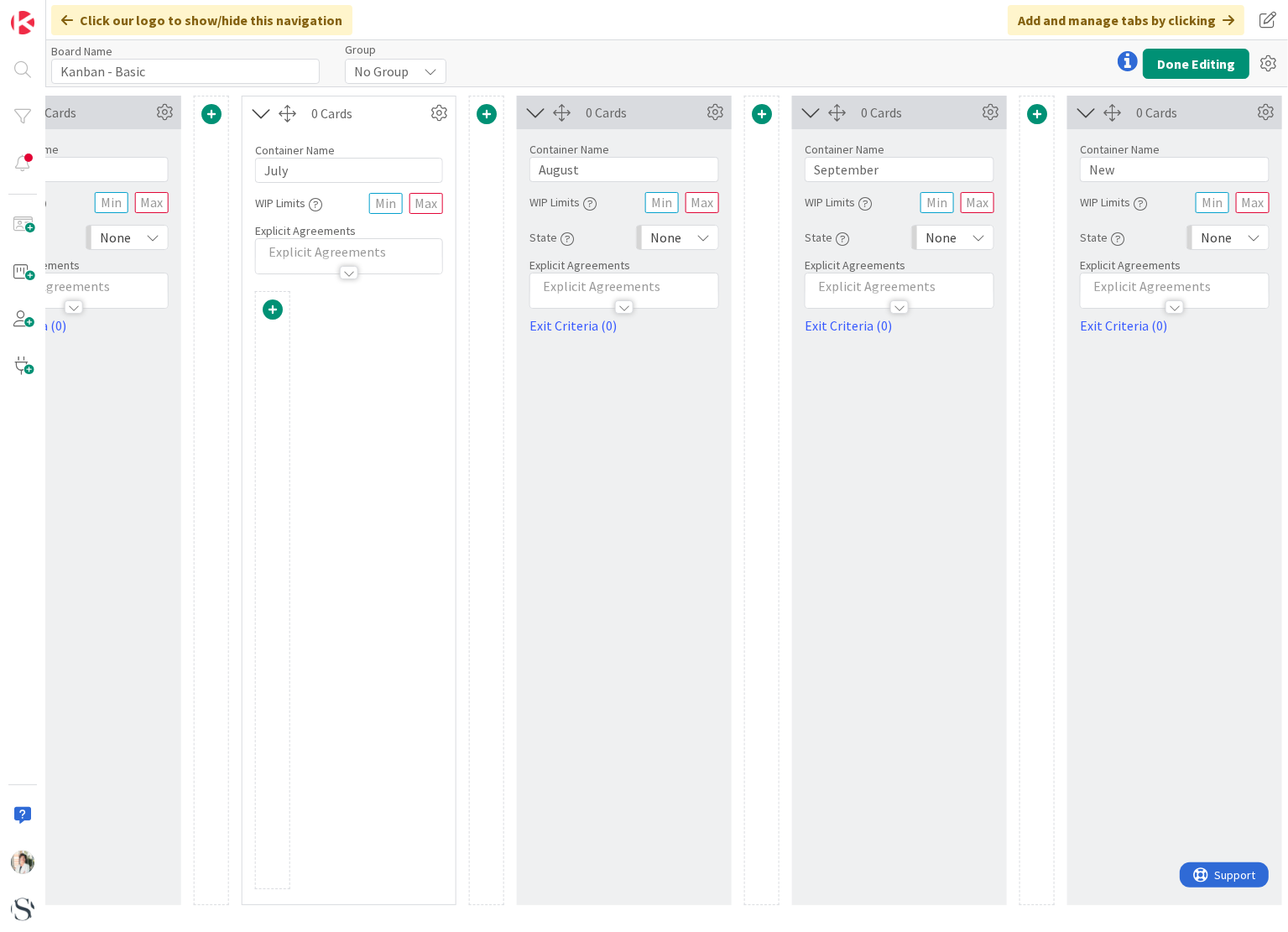
scroll to position [0, 2387]
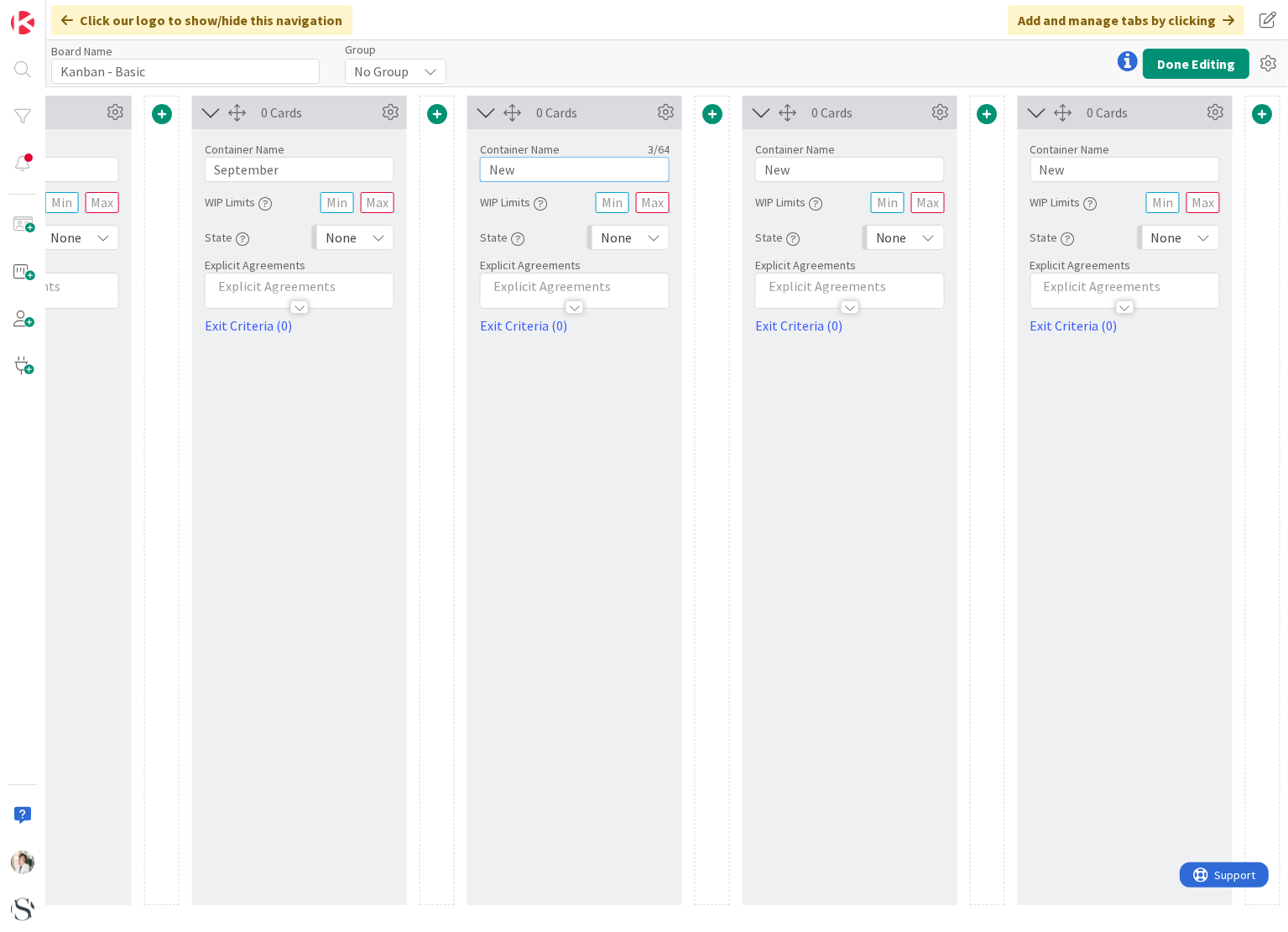
drag, startPoint x: 540, startPoint y: 170, endPoint x: 460, endPoint y: 176, distance: 80.2
type input "October"
drag, startPoint x: 795, startPoint y: 169, endPoint x: 743, endPoint y: 169, distance: 52.0
click at [743, 169] on div "Container Name 3 / 64 New WIP Limits State None Explicit Agreements Exit Criter…" at bounding box center [850, 233] width 215 height 207
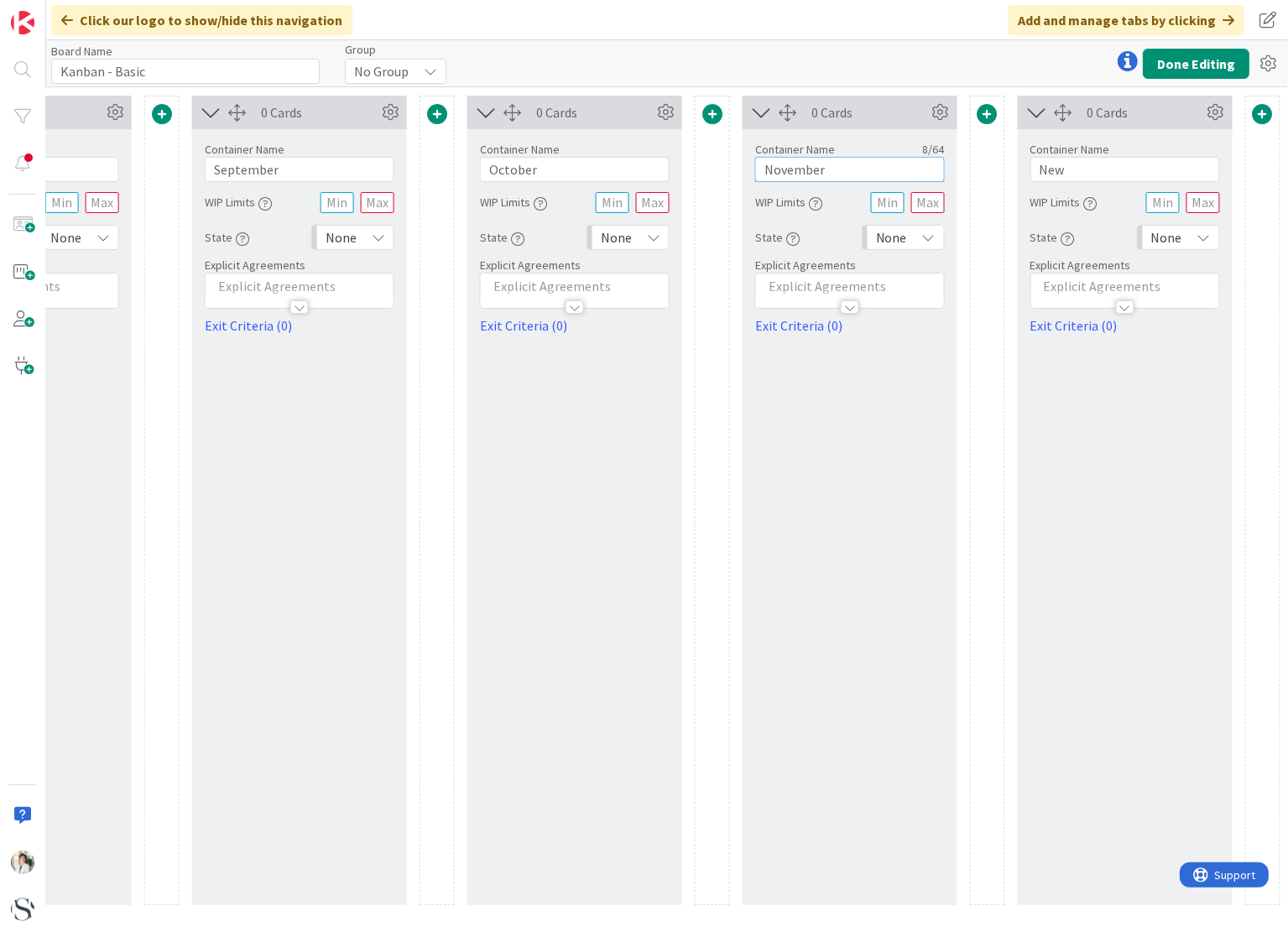
type input "November"
drag, startPoint x: 1074, startPoint y: 167, endPoint x: 1025, endPoint y: 171, distance: 49.2
click at [1025, 171] on div "Container Name 3 / 64 New WIP Limits State None Explicit Agreements Exit Criter…" at bounding box center [1125, 233] width 215 height 207
type input "December"
click at [1135, 505] on div "0 Cards Container Name 8 / 64 December WIP Limits State None Explicit Agreement…" at bounding box center [1125, 500] width 215 height 809
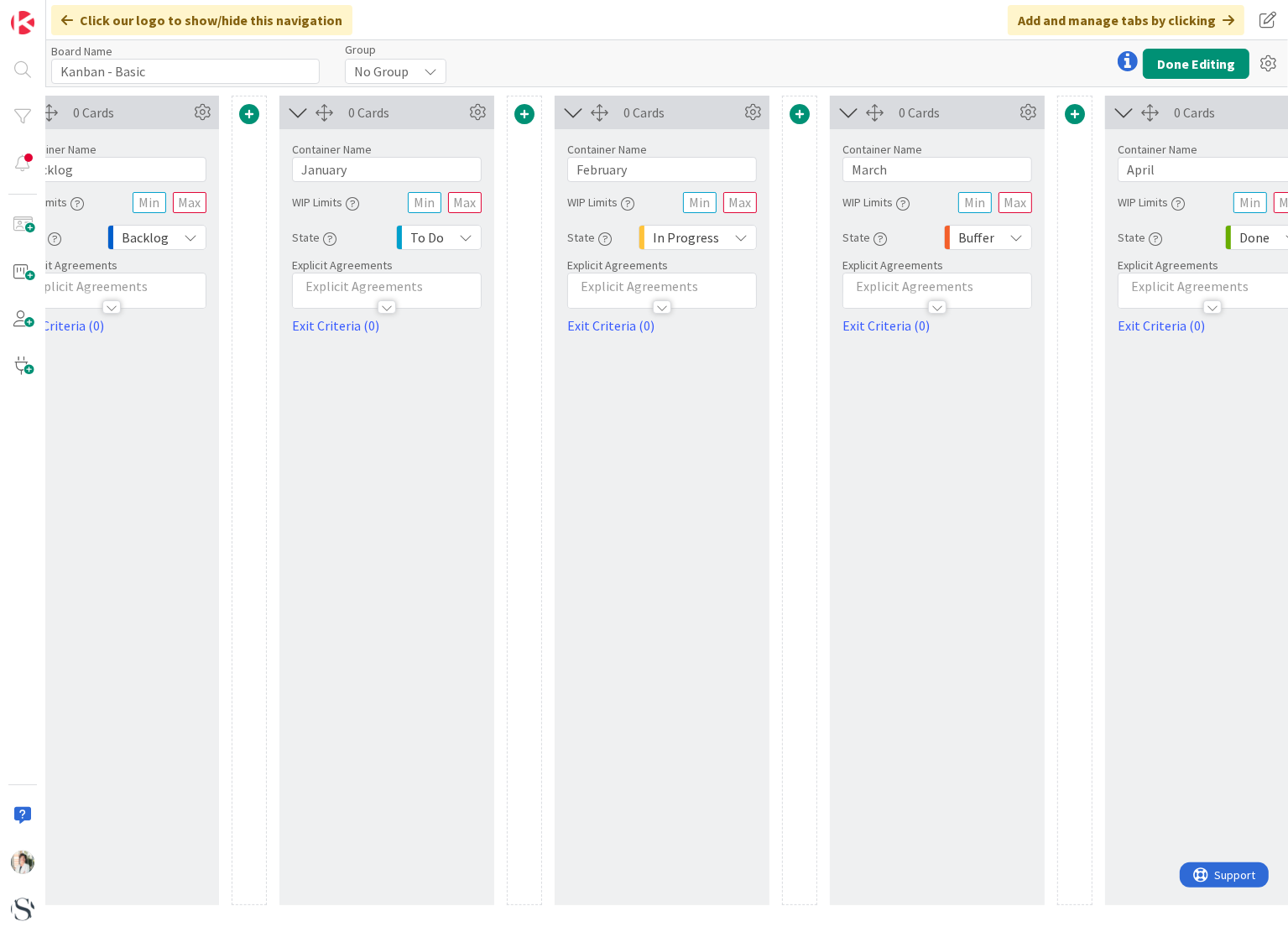
scroll to position [0, 0]
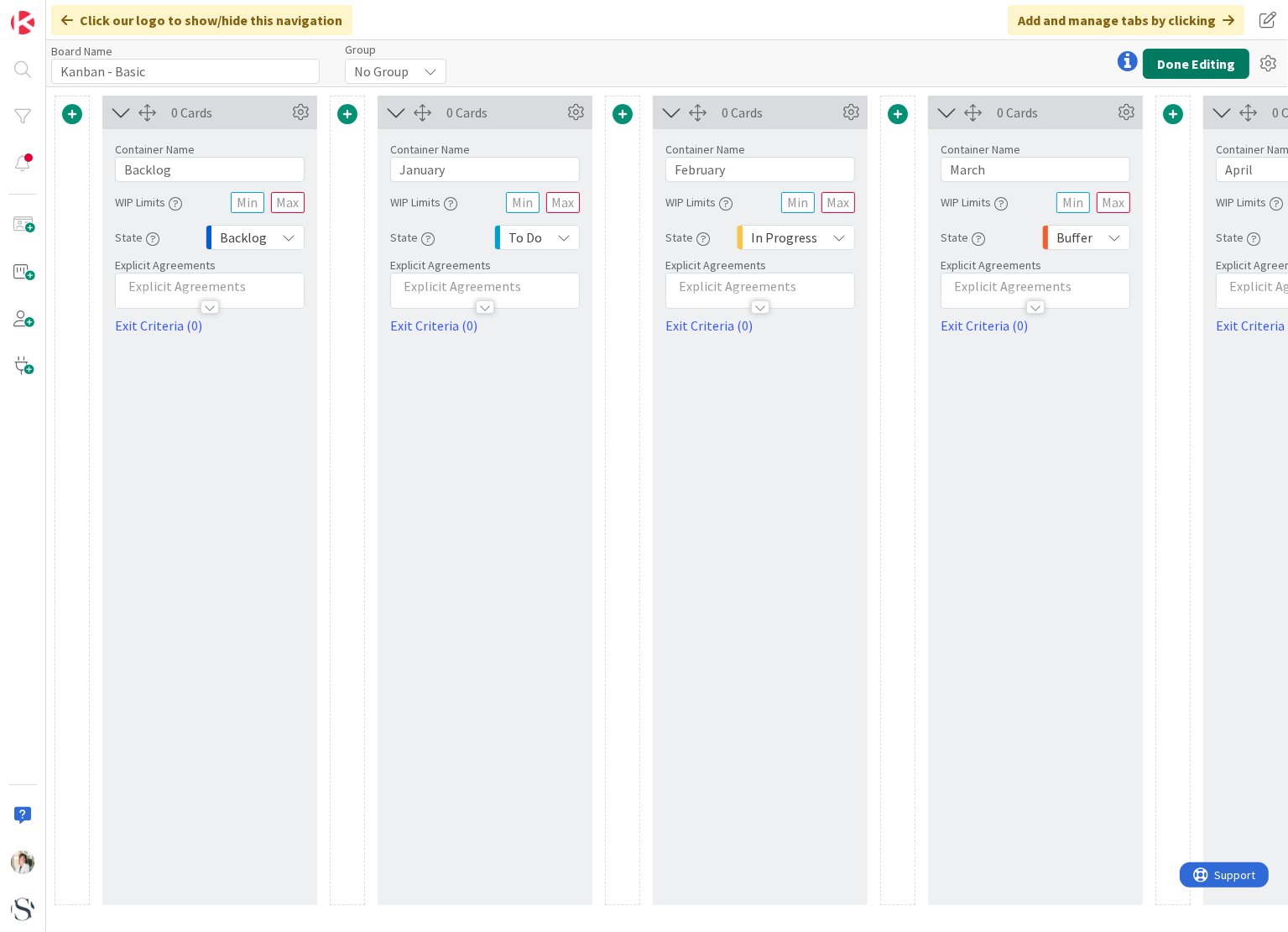
click at [1195, 56] on button "Done Editing" at bounding box center [1195, 64] width 106 height 30
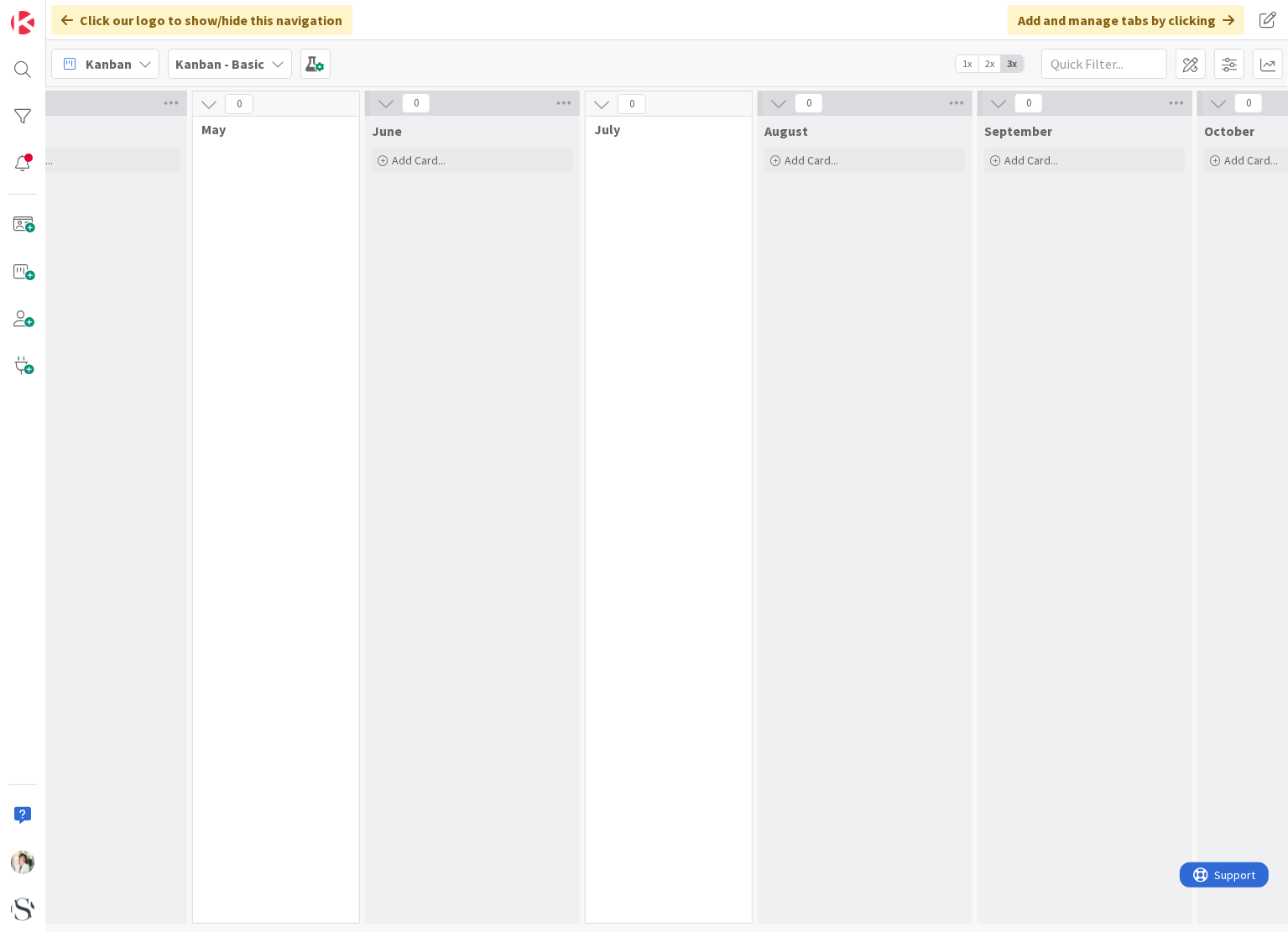
scroll to position [0, 1630]
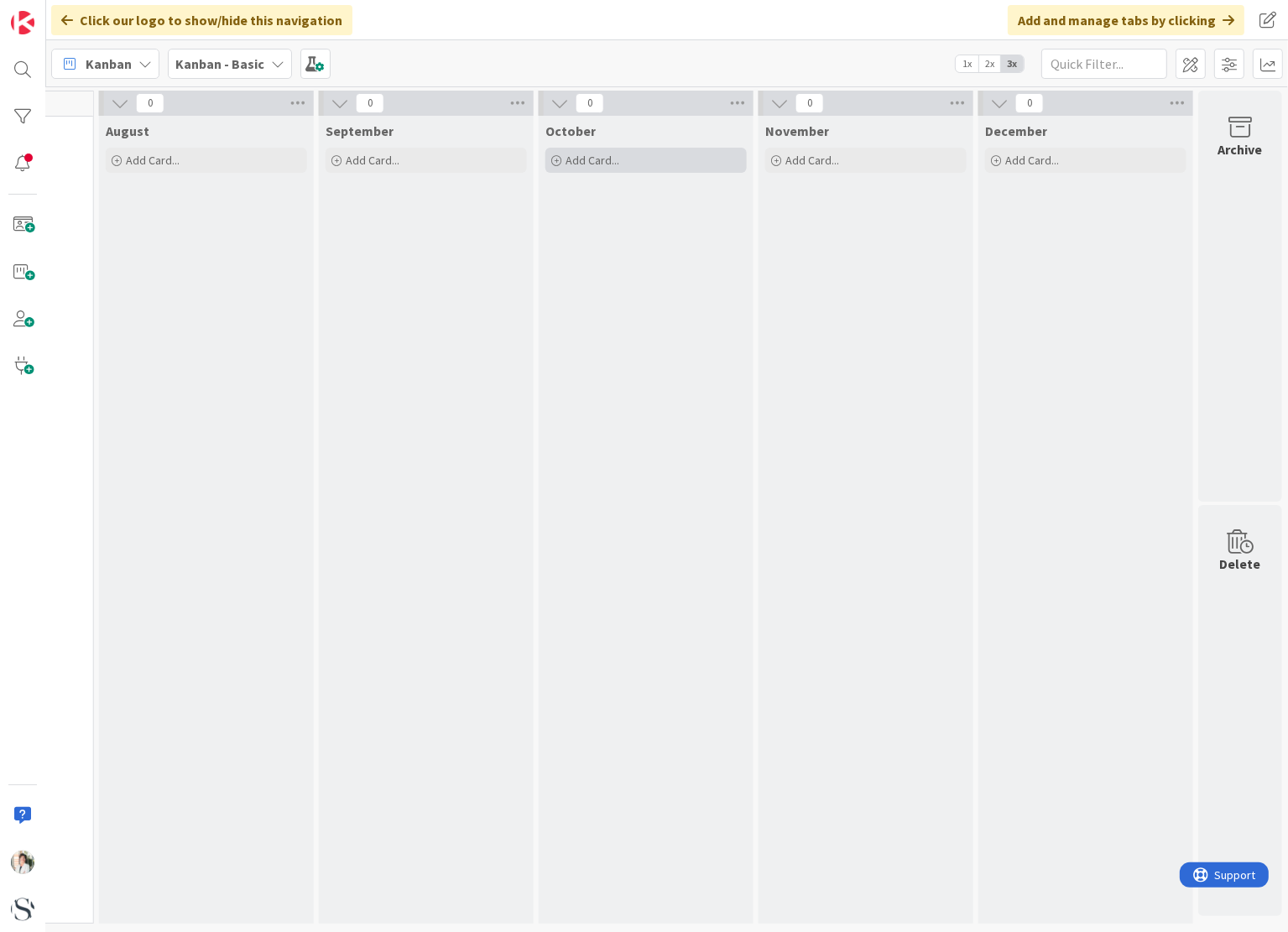
click at [590, 155] on span "Add Card..." at bounding box center [592, 160] width 54 height 15
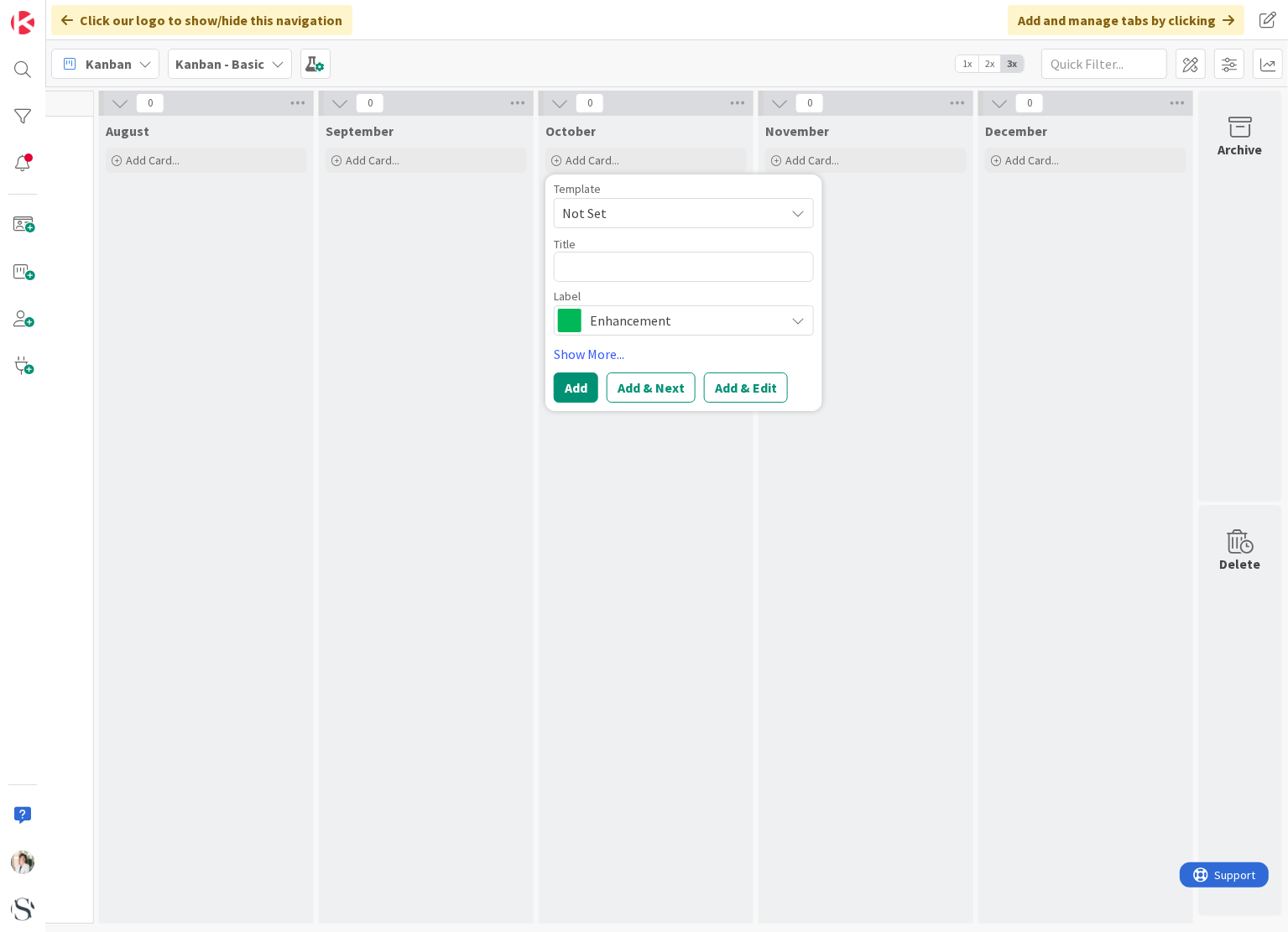
type textarea "x"
type textarea "A"
type textarea "x"
type textarea "Adm"
type textarea "x"
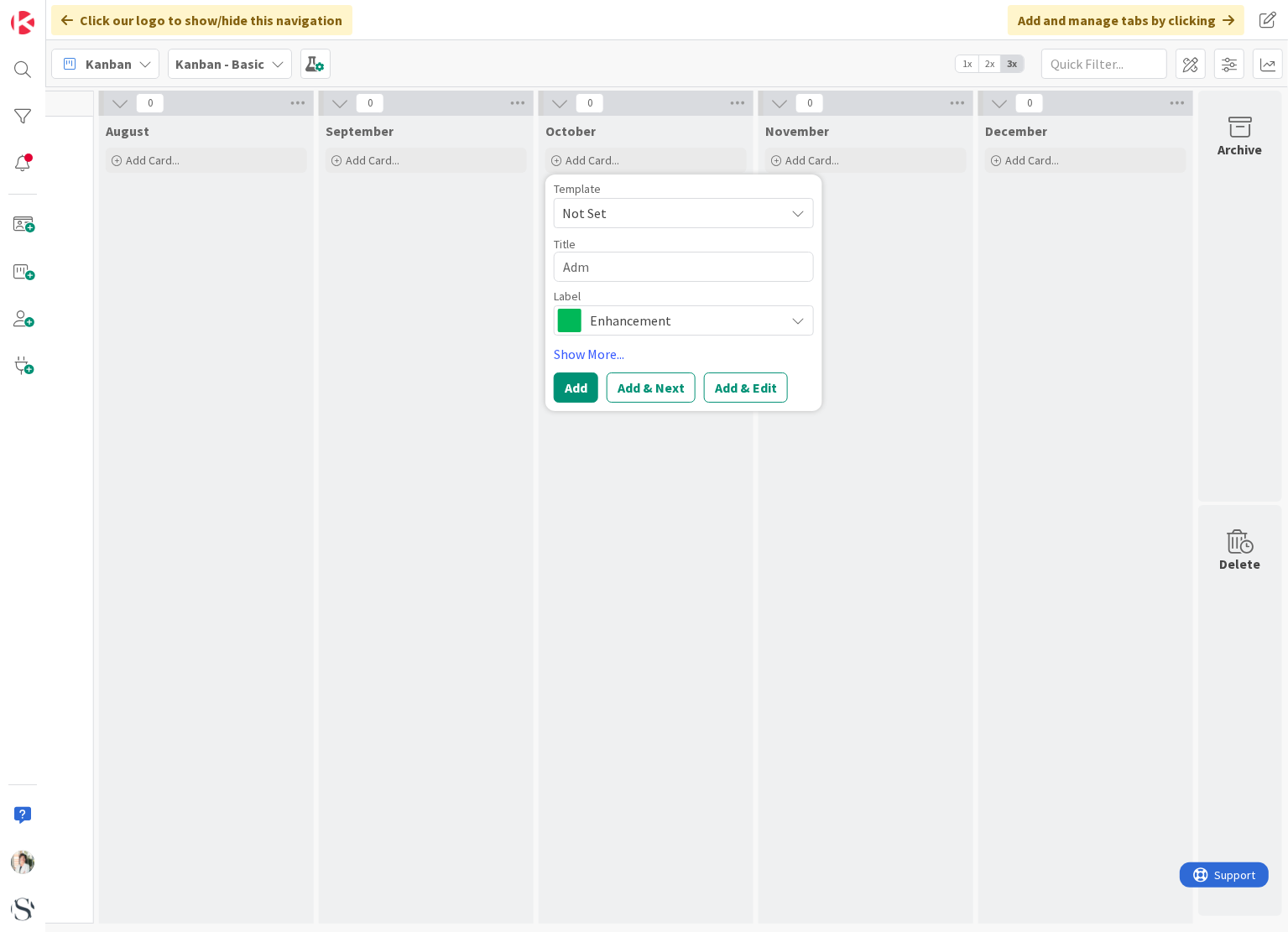
type textarea "Admi"
type textarea "x"
type textarea "Admin"
type textarea "x"
type textarea "Admin:"
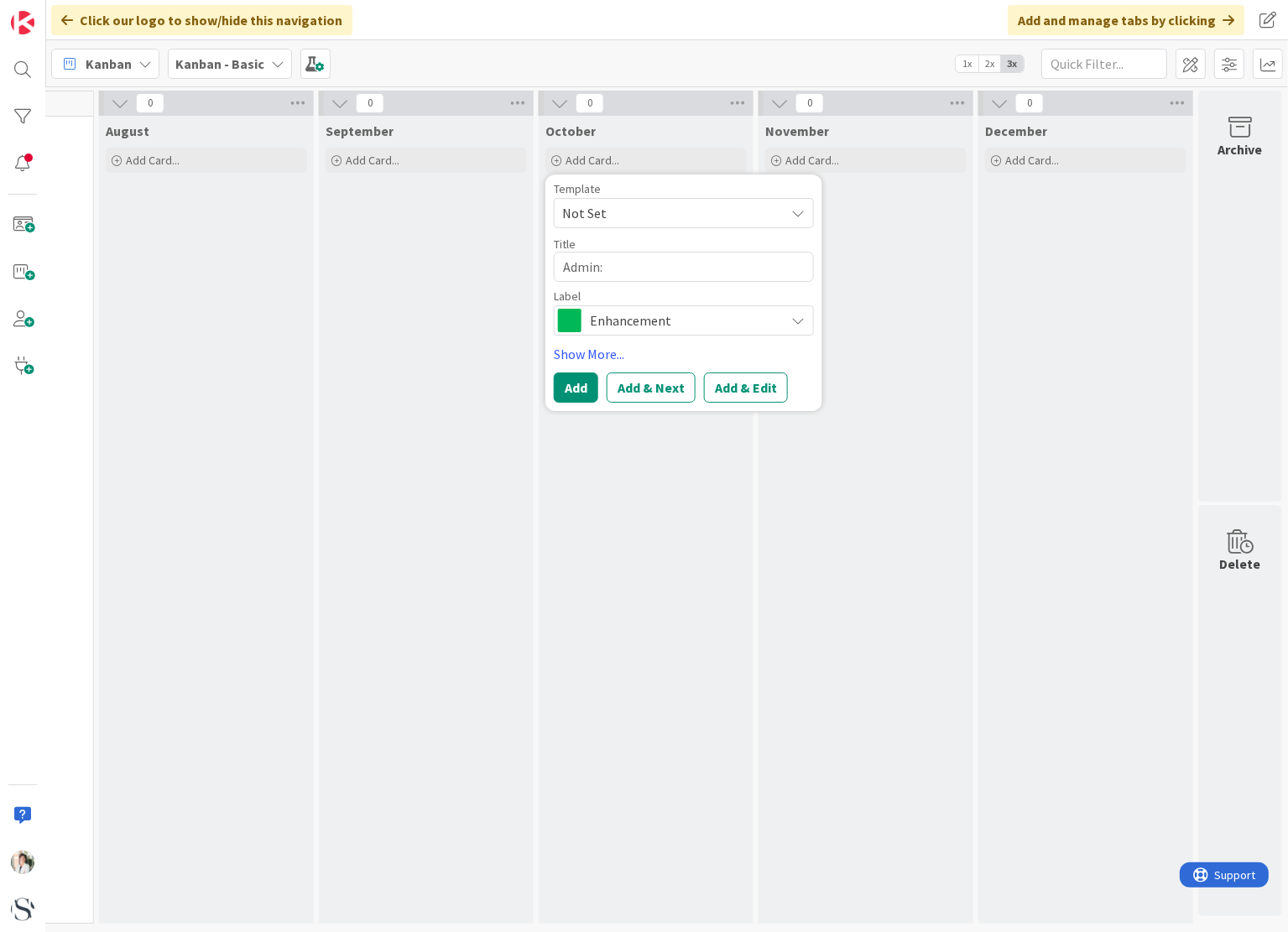
type textarea "x"
type textarea "Admin:"
type textarea "x"
type textarea "Admin: A"
type textarea "x"
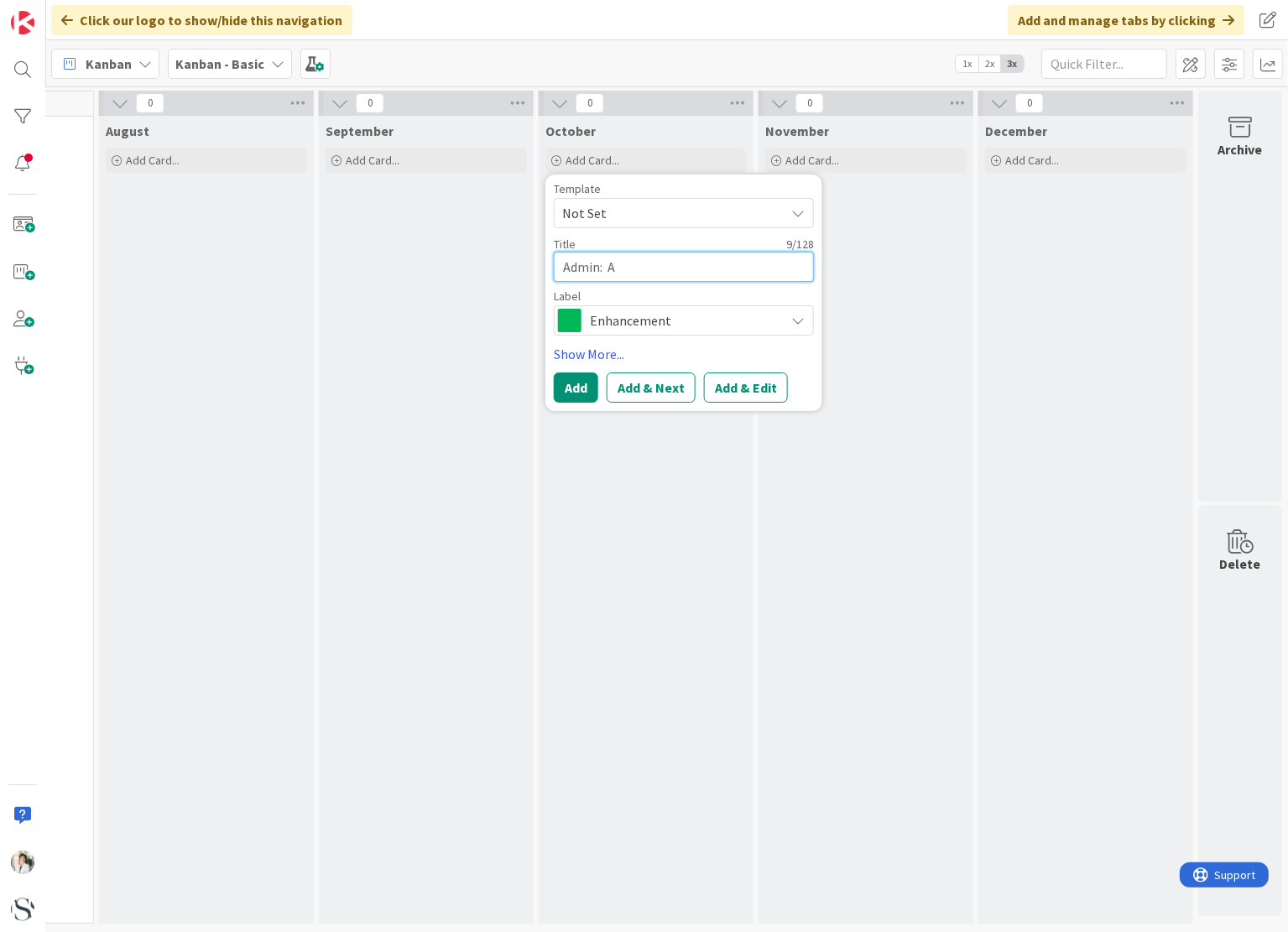
type textarea "Admin: AS"
type textarea "x"
type textarea "Admin: ASB"
type textarea "x"
type textarea "Admin: ASBP"
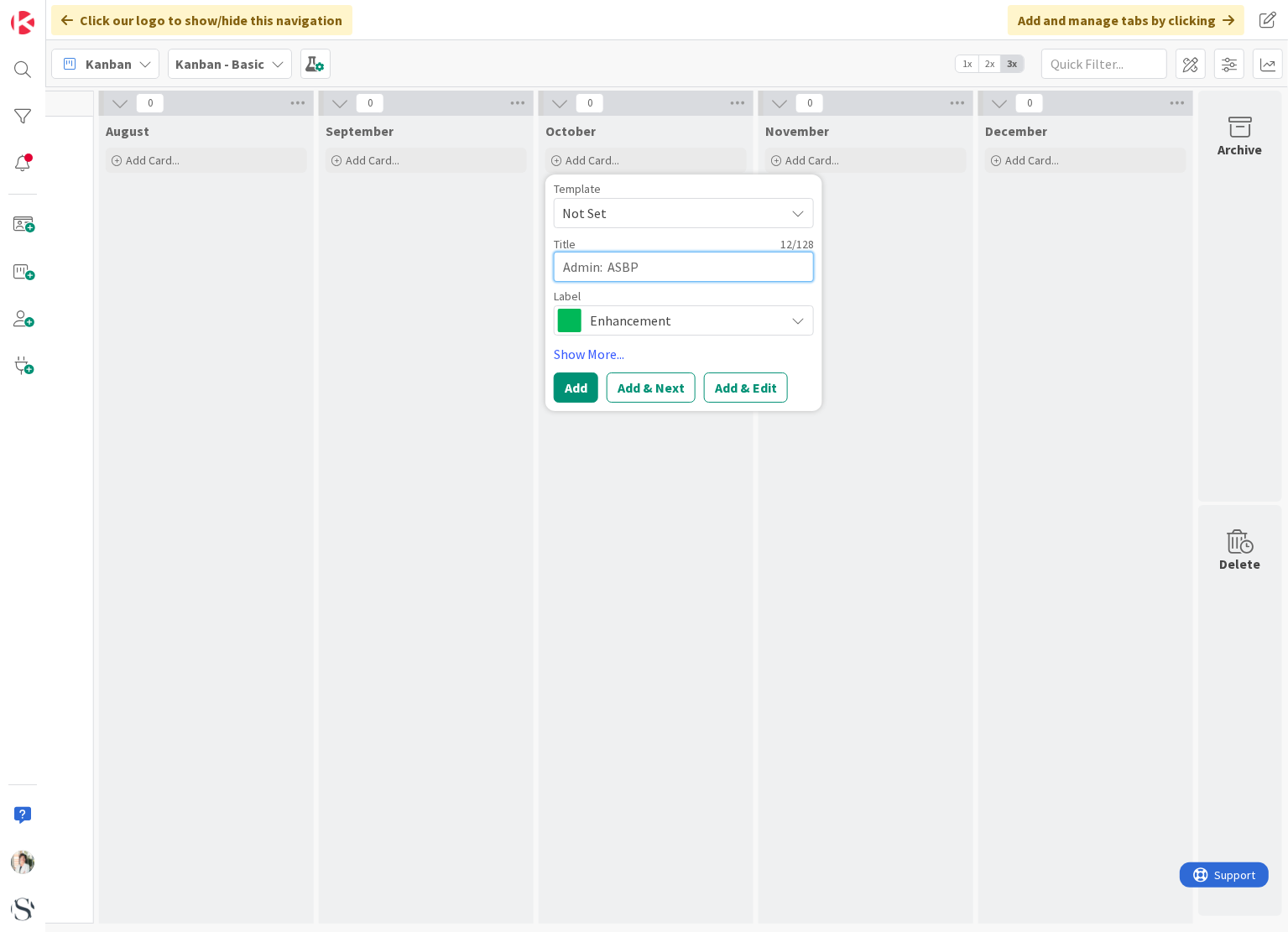
type textarea "x"
type textarea "Admin: ASBPA"
type textarea "x"
type textarea "Admin: ASBPA R"
type textarea "x"
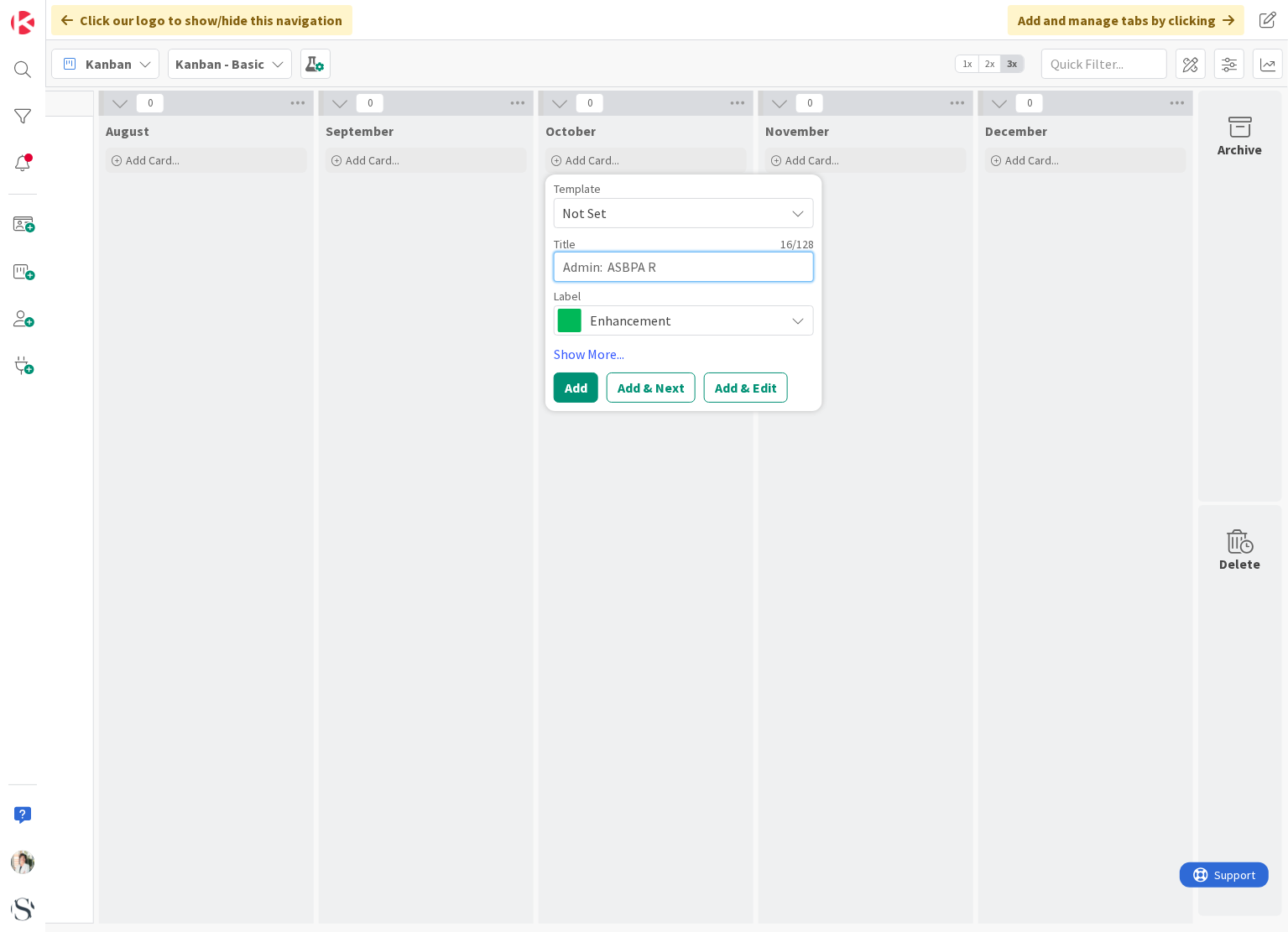
type textarea "Admin: ASBPA Re"
type textarea "x"
type textarea "Admin: ASBPA Ren"
type textarea "x"
type textarea "Admin: ASBPA [PERSON_NAME]"
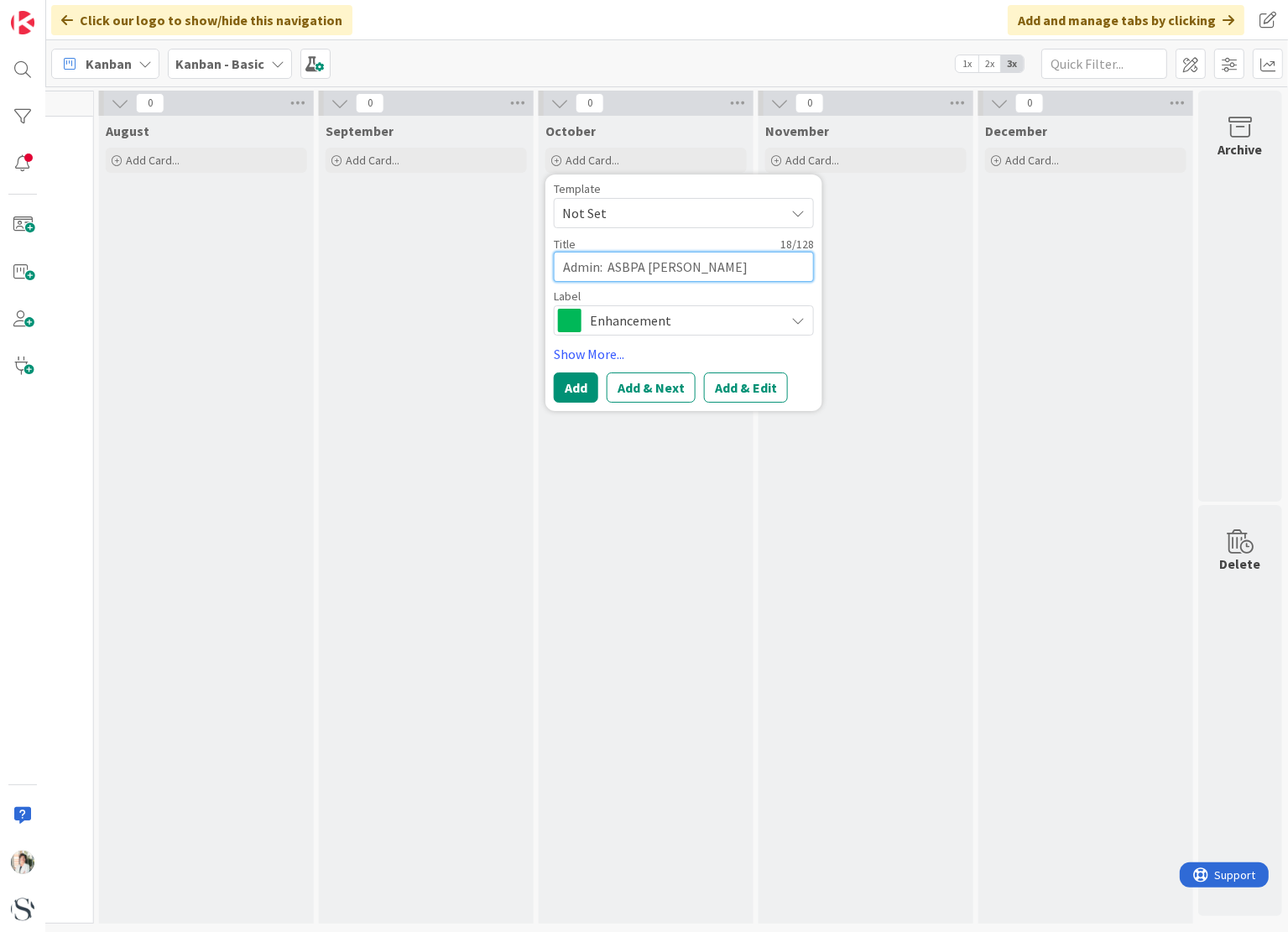
type textarea "x"
type textarea "Admin: ASBPA Renew"
type textarea "x"
type textarea "Admin: [PERSON_NAME]"
type textarea "x"
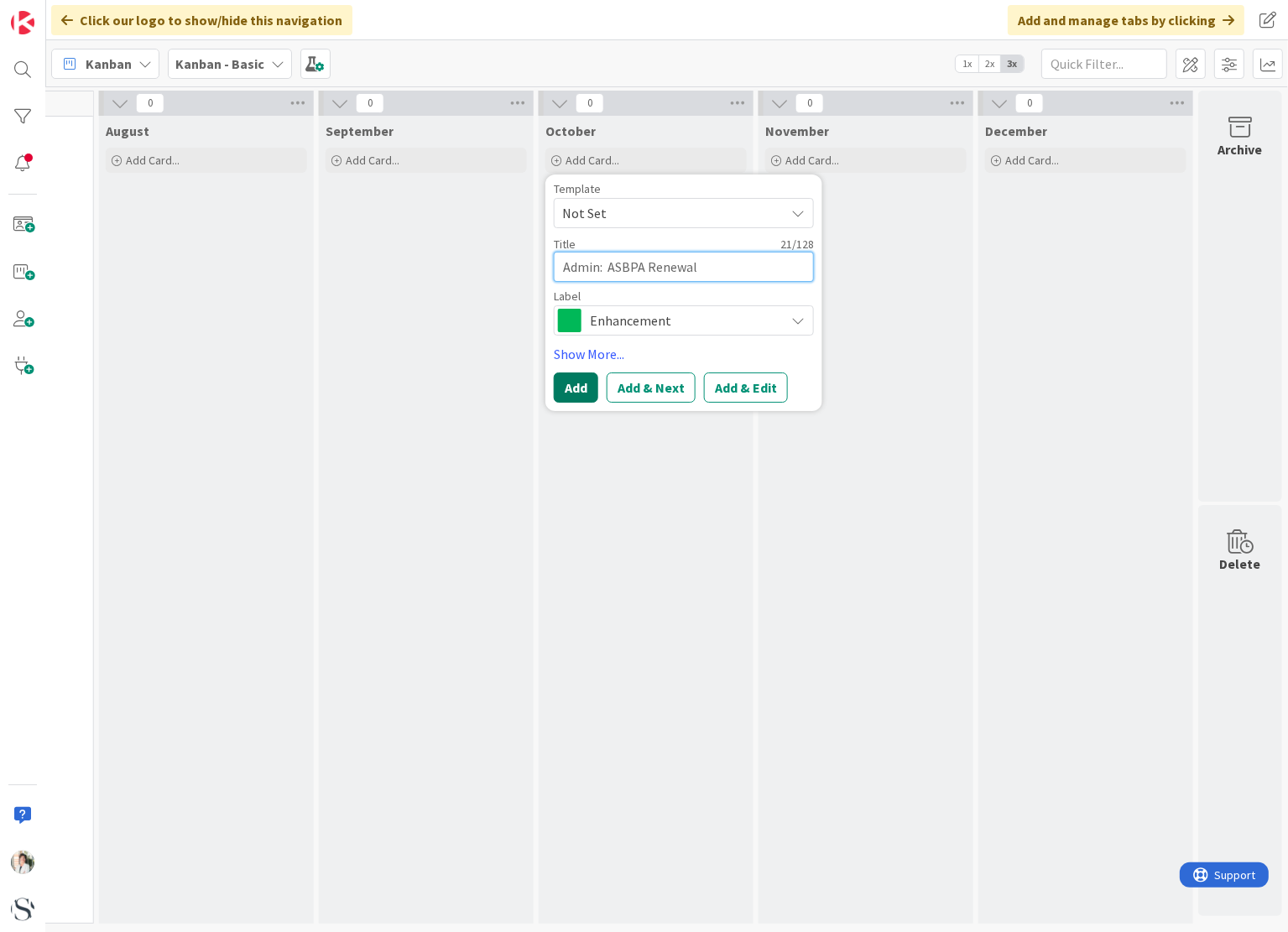
type textarea "Admin: ASBPA Renewal"
click at [568, 384] on button "Add" at bounding box center [576, 388] width 44 height 30
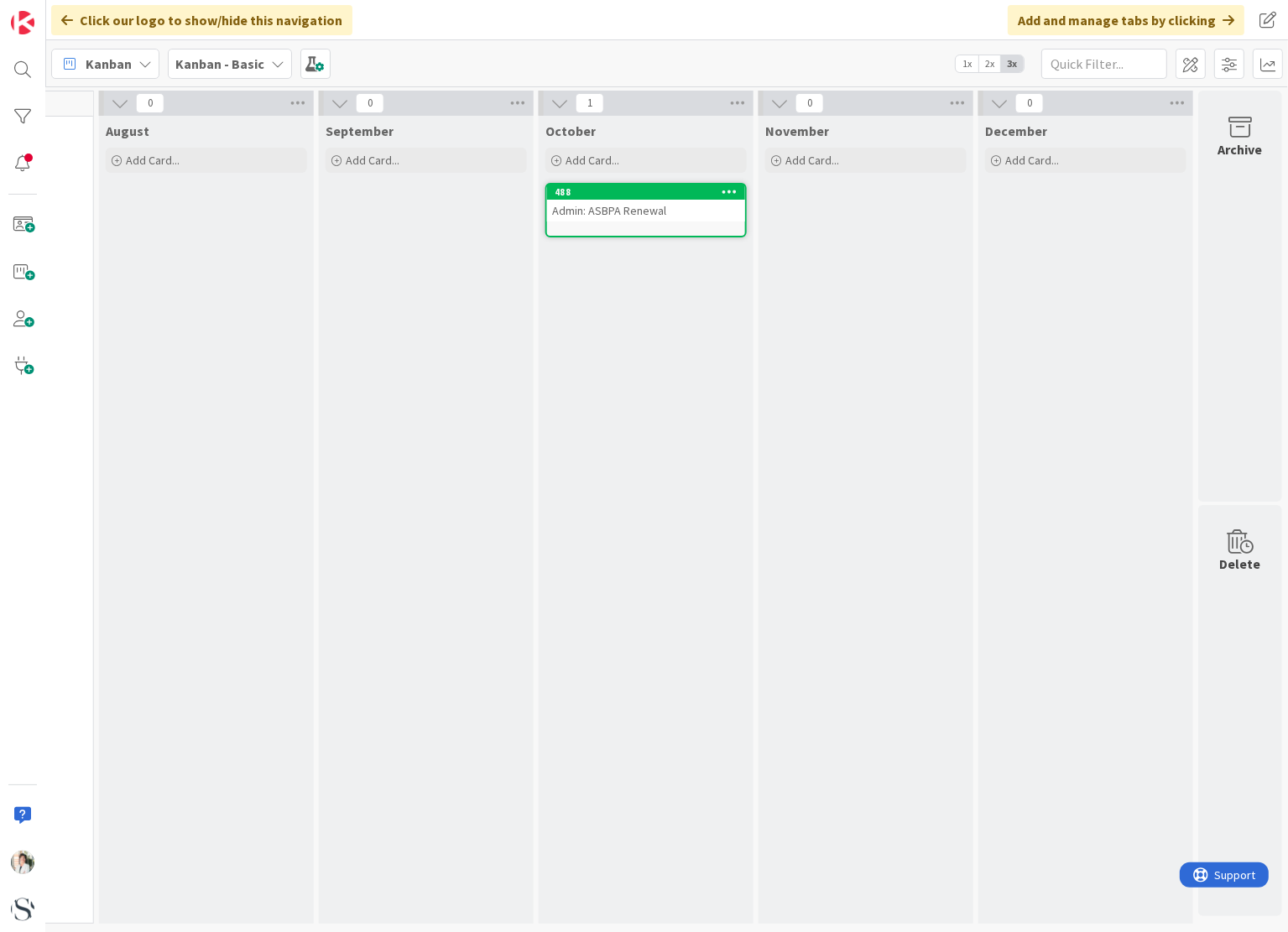
click at [620, 211] on div "Admin: ASBPA Renewal" at bounding box center [646, 210] width 198 height 22
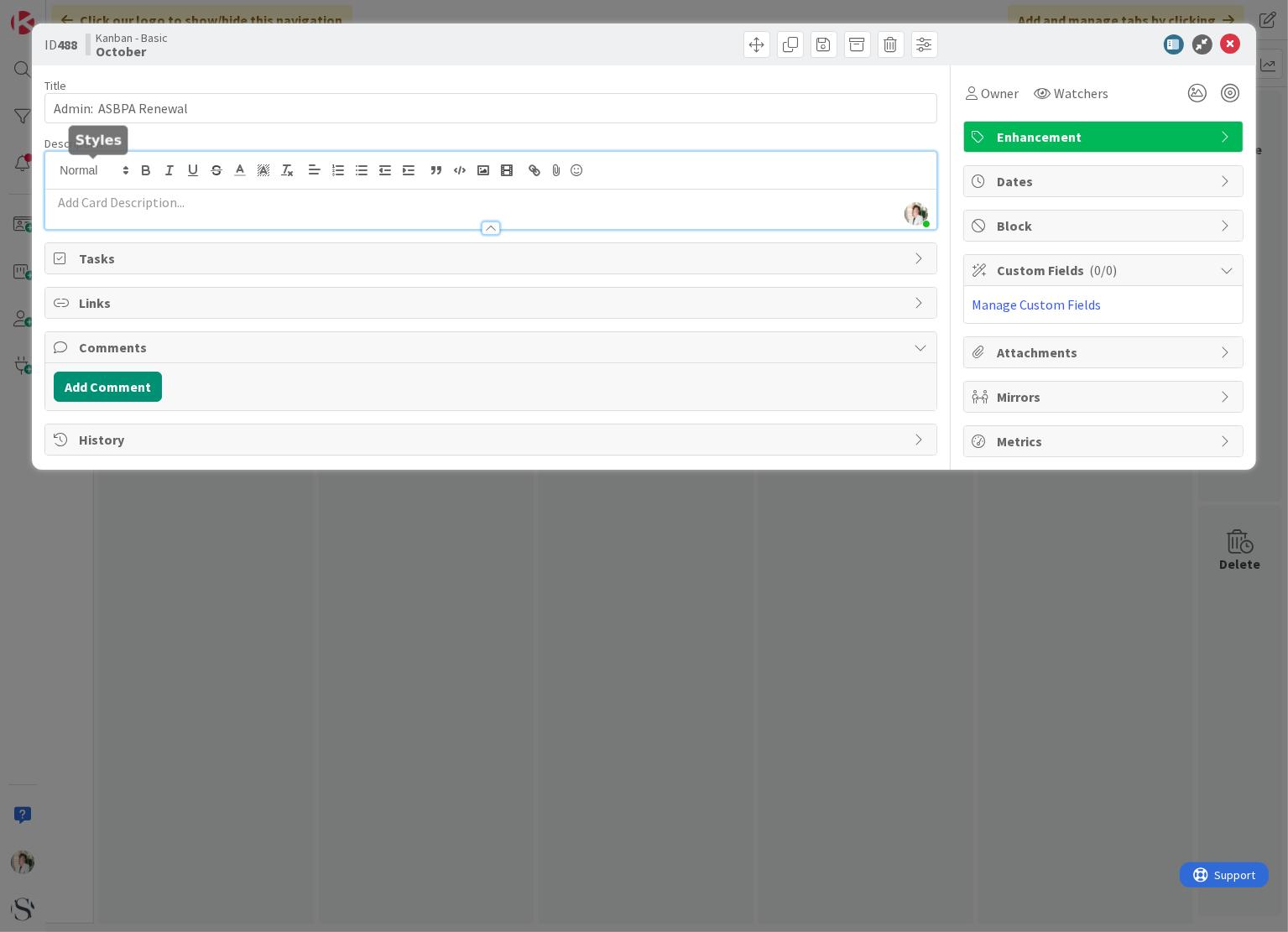
click at [84, 161] on div "[PERSON_NAME] just joined" at bounding box center [490, 191] width 890 height 78
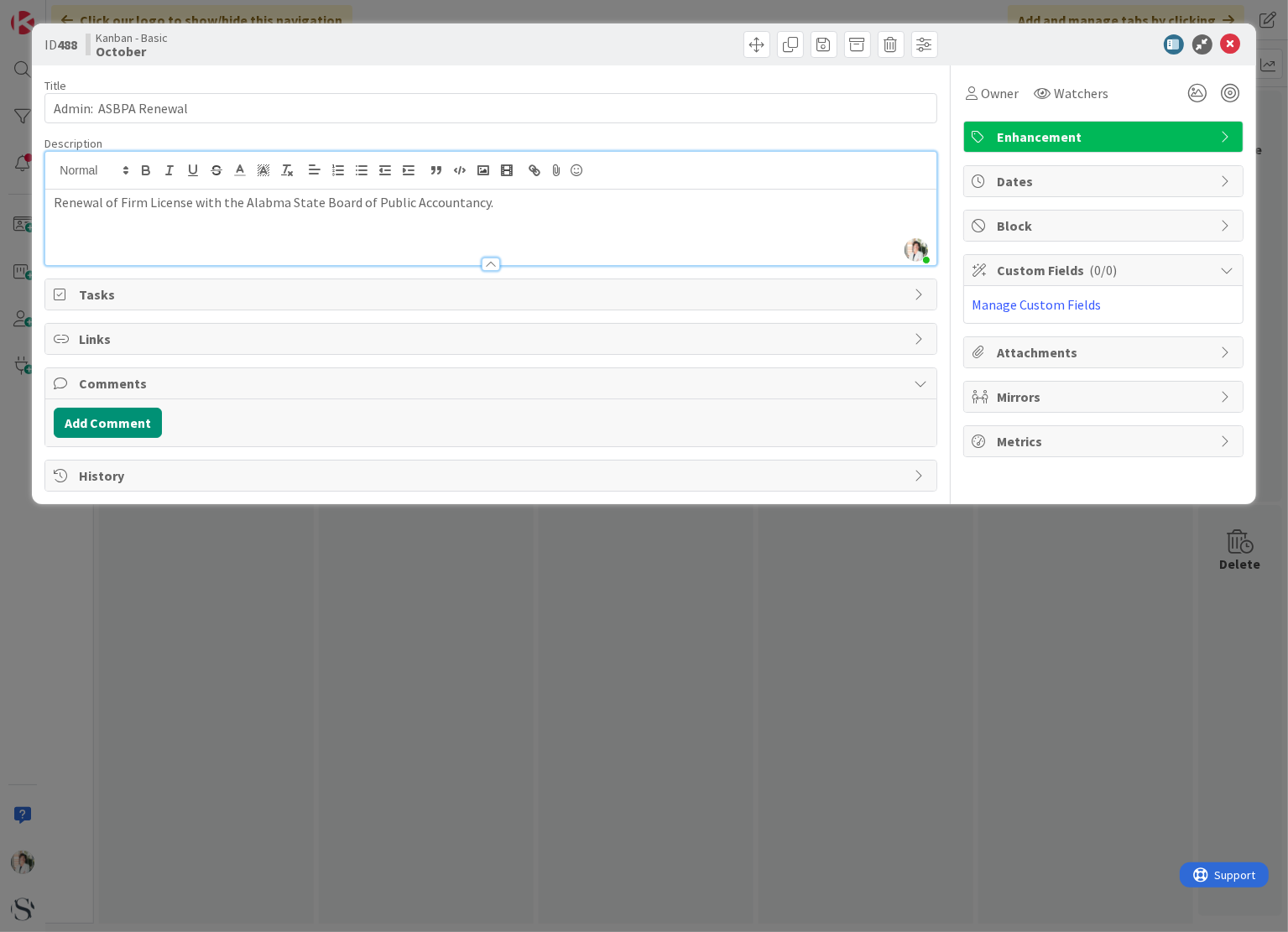
click at [267, 204] on p "Renewal of Firm License with the Alabma State Board of Public Accountancy." at bounding box center [490, 202] width 874 height 19
click at [504, 208] on p "Renewal of Firm License with the [US_STATE] State Board of Public Accountancy." at bounding box center [490, 202] width 874 height 19
click at [64, 227] on div "Renewal of Firm License with the [US_STATE] State Board of Public Accountancy:" at bounding box center [490, 227] width 890 height 76
drag, startPoint x: 439, startPoint y: 210, endPoint x: 369, endPoint y: 224, distance: 71.4
click at [433, 211] on div "Renewal of Firm License with the [US_STATE] State Board of Public Accountancy:" at bounding box center [490, 227] width 890 height 76
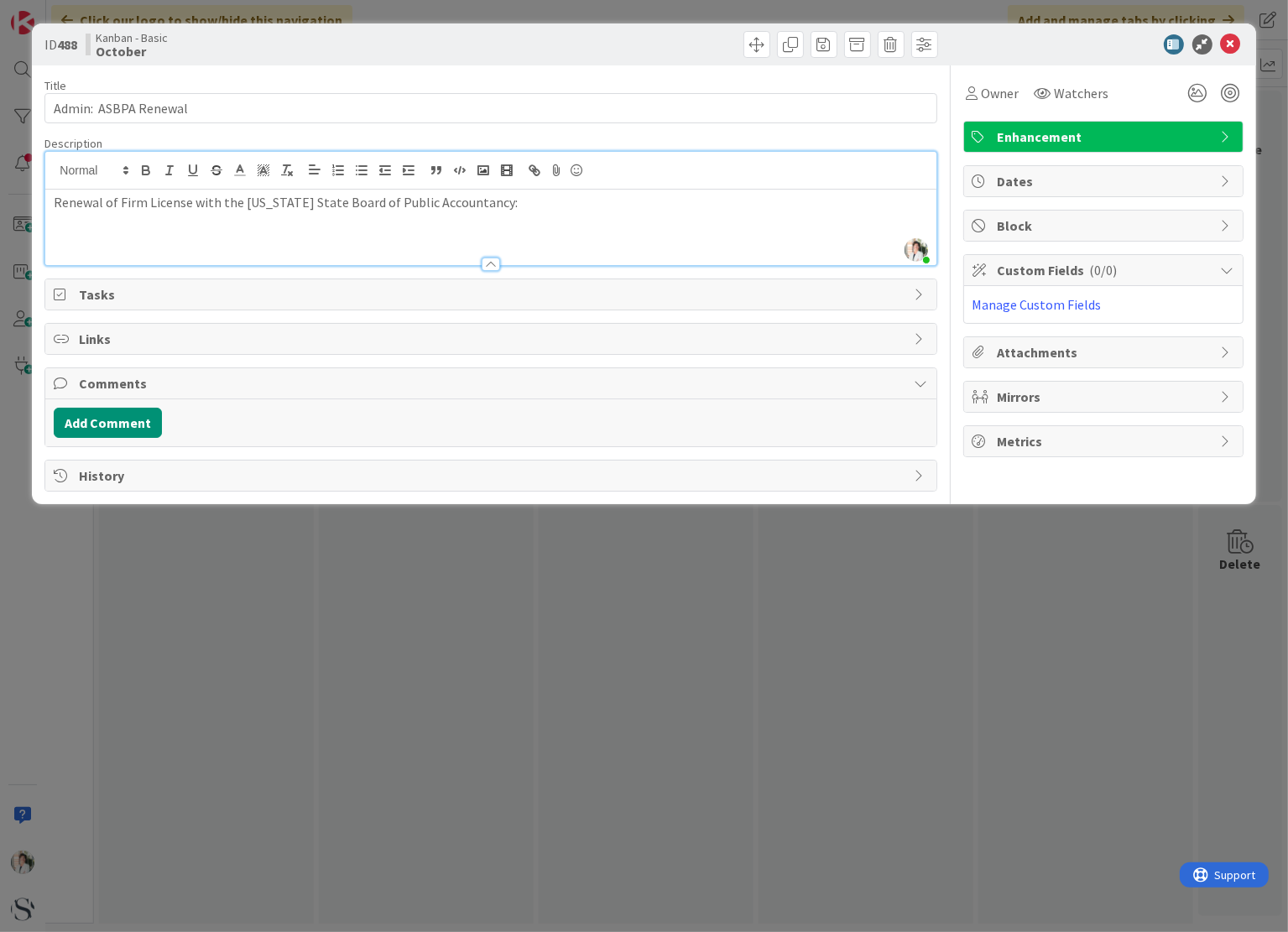
click at [506, 202] on p "Renewal of Firm License with the [US_STATE] State Board of Public Accountancy:" at bounding box center [490, 202] width 874 height 19
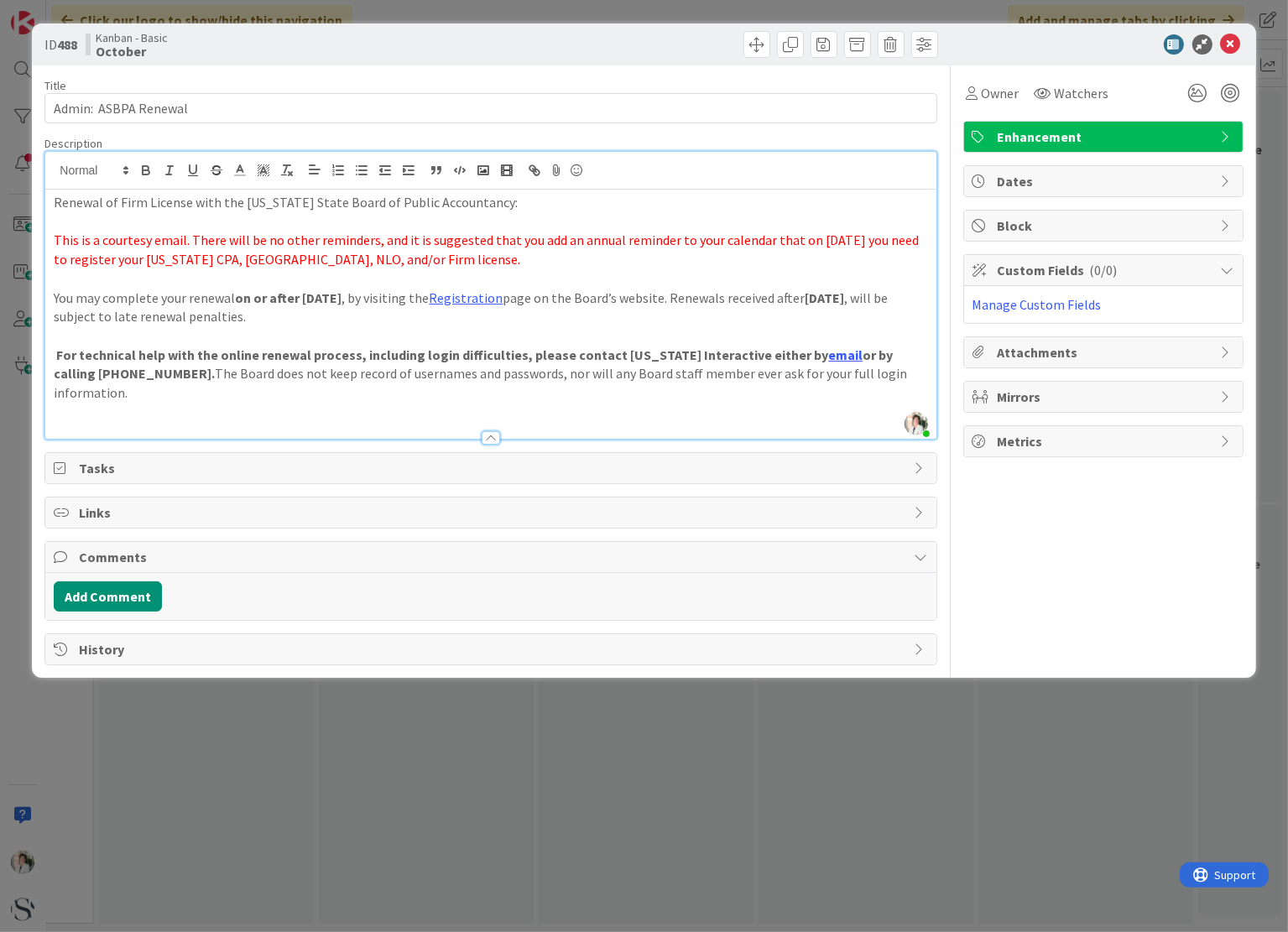
click at [51, 237] on div "Renewal of Firm License with the [US_STATE] State Board of Public Accountancy: …" at bounding box center [490, 314] width 890 height 249
click at [865, 376] on p "For technical help with the online renewal process, including login difficultie…" at bounding box center [490, 375] width 874 height 57
click at [126, 223] on p at bounding box center [490, 221] width 874 height 19
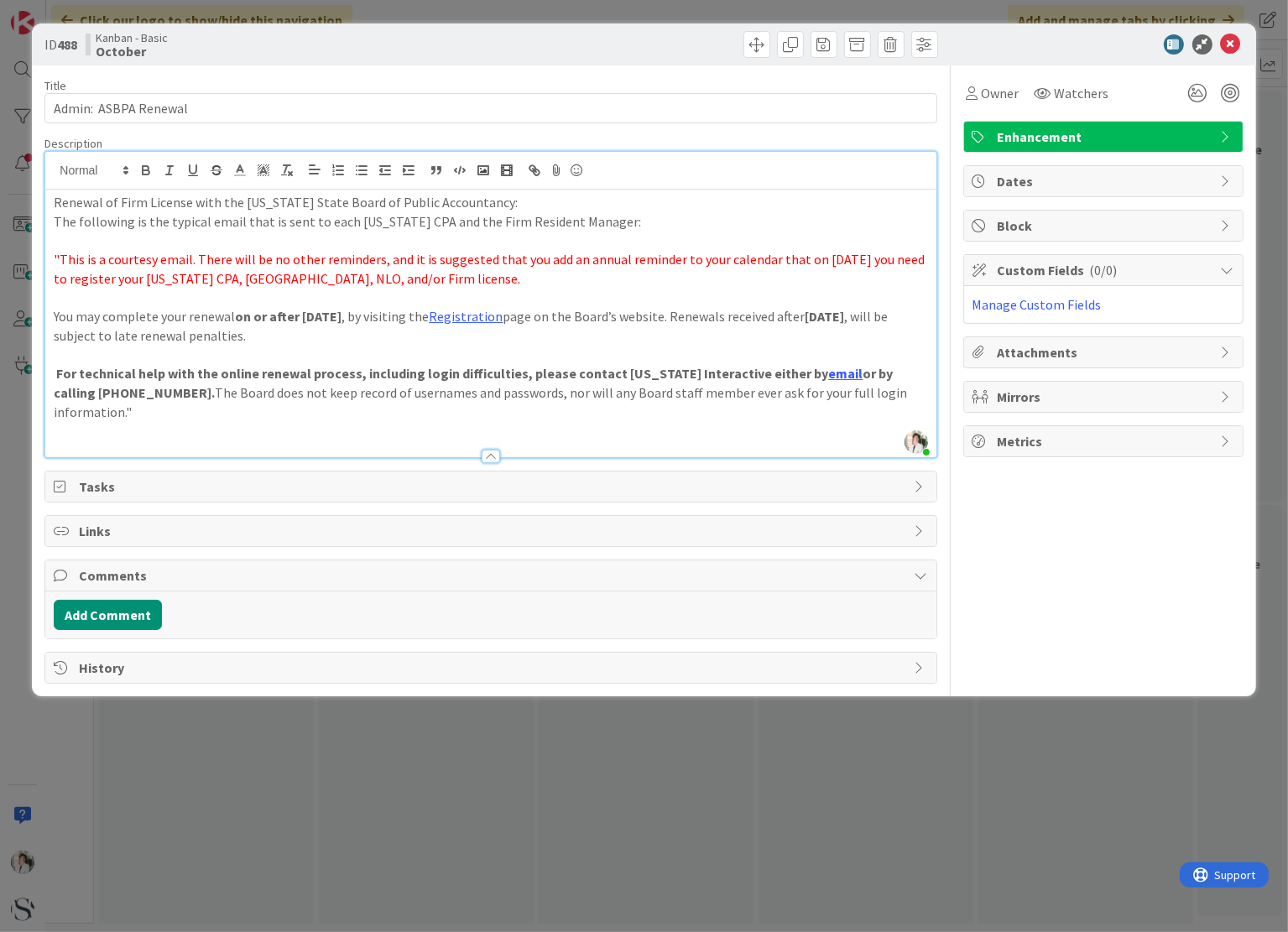
click at [51, 221] on div "Renewal of Firm License with the [US_STATE] State Board of Public Accountancy: …" at bounding box center [490, 323] width 890 height 268
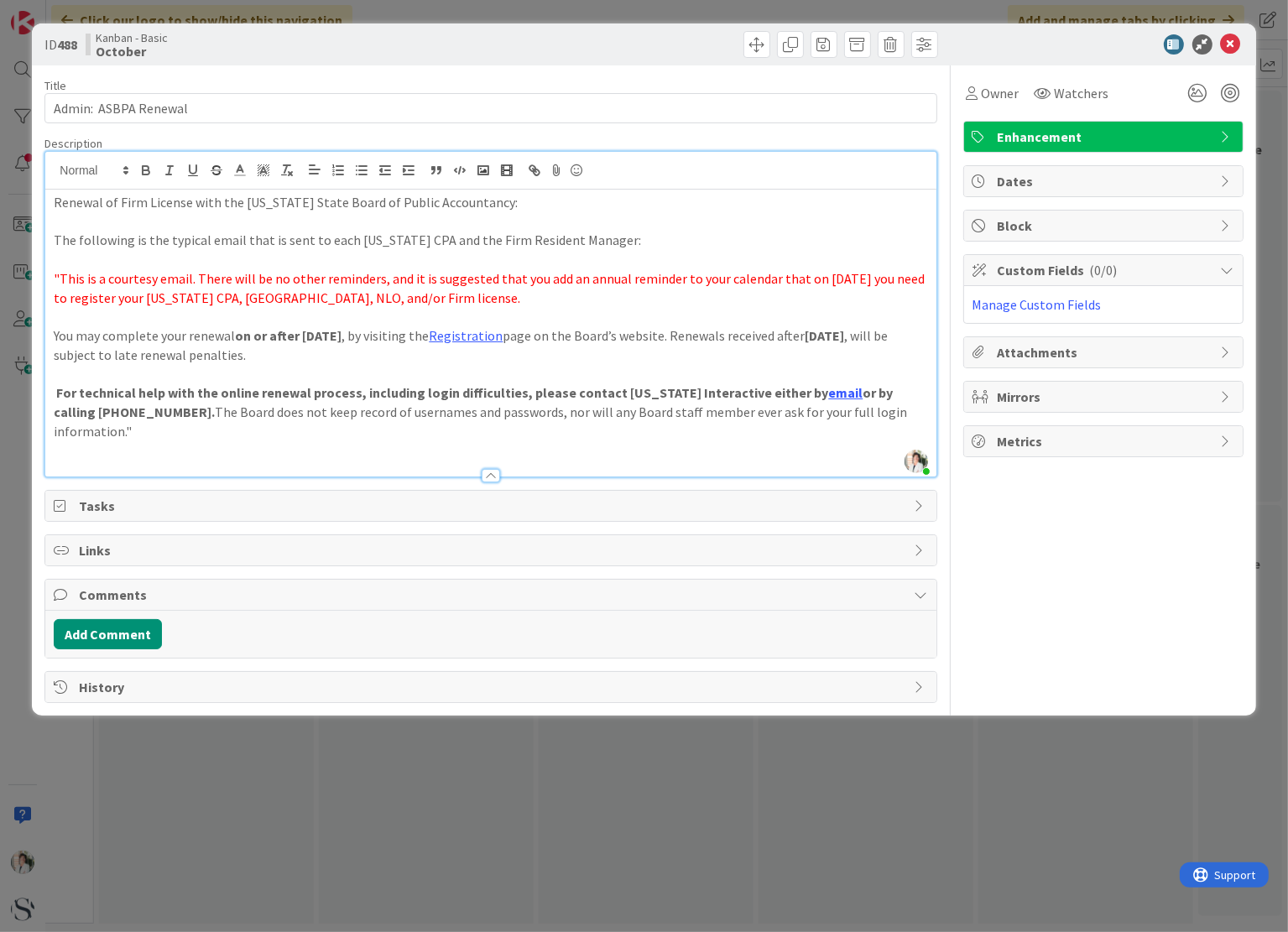
click at [597, 240] on p "The following is the typical email that is sent to each [US_STATE] CPA and the …" at bounding box center [490, 240] width 874 height 19
drag, startPoint x: 120, startPoint y: 201, endPoint x: 189, endPoint y: 203, distance: 69.0
click at [189, 203] on p "Renewal of Firm License with the [US_STATE] State Board of Public Accountancy:" at bounding box center [490, 202] width 874 height 19
click at [200, 241] on p "The following is the typical email that is sent to each [US_STATE] CPA and the …" at bounding box center [490, 240] width 874 height 19
click at [597, 241] on p "The following is the typical email that is sent to each [US_STATE] CPA and the …" at bounding box center [490, 240] width 874 height 19
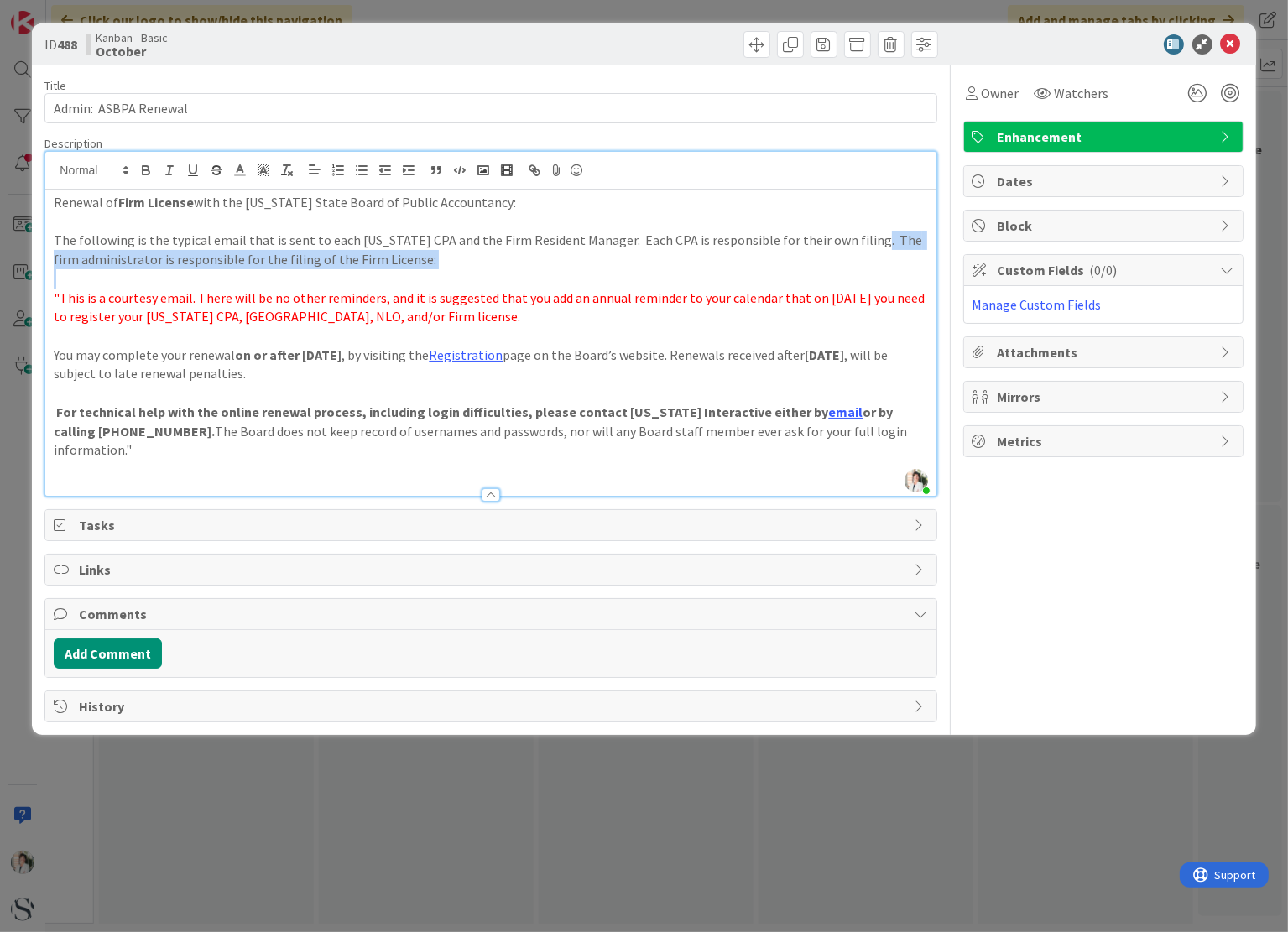
drag, startPoint x: 853, startPoint y: 239, endPoint x: 439, endPoint y: 281, distance: 416.1
click at [439, 281] on div "Renewal of Firm License with the [US_STATE] State Board of Public Accountancy: …" at bounding box center [490, 342] width 890 height 306
click at [471, 262] on p "The following is the typical email that is sent to each [US_STATE] CPA and the …" at bounding box center [490, 249] width 874 height 38
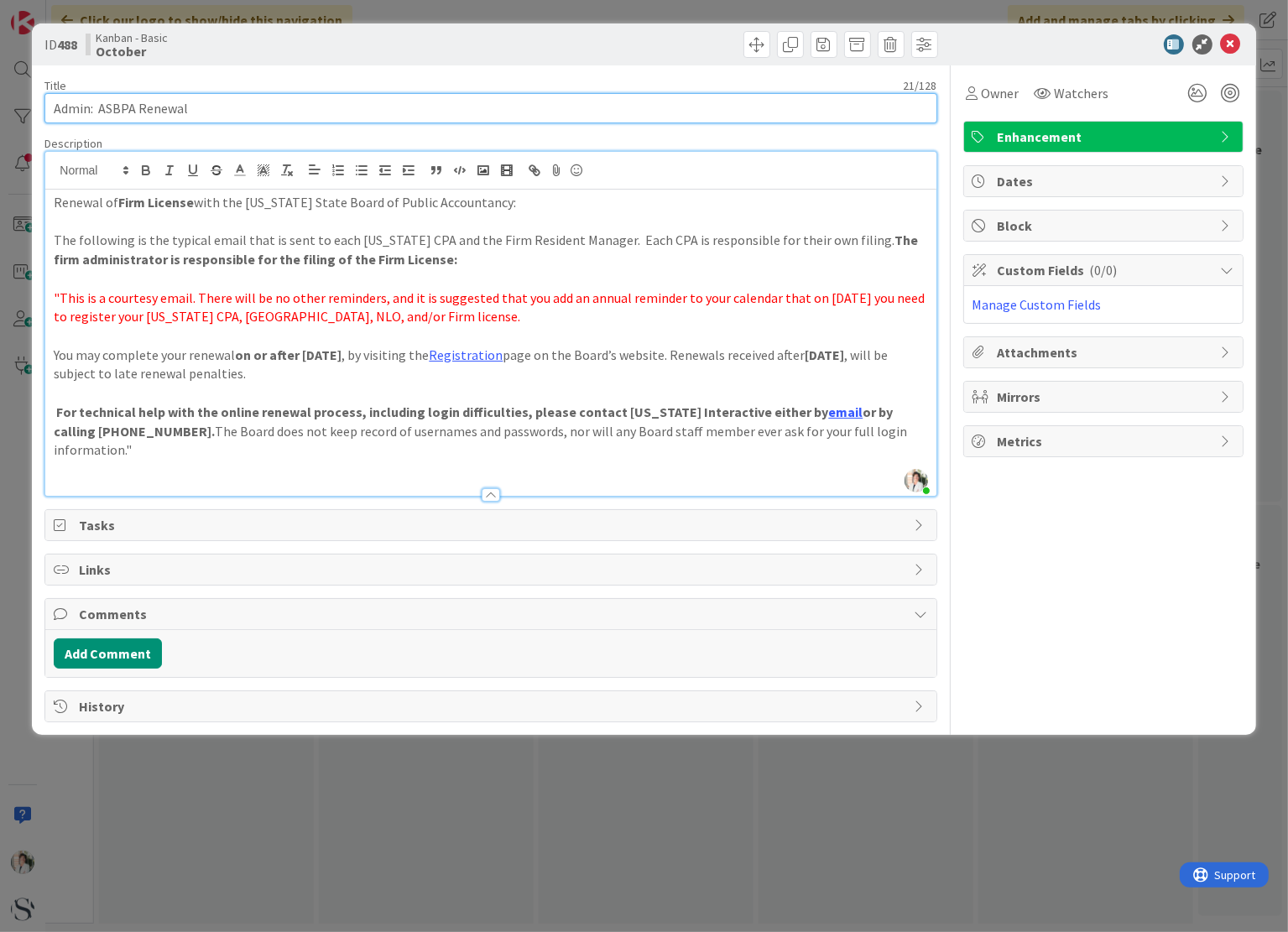
click at [208, 109] on input "Admin: ASBPA Renewal" at bounding box center [490, 108] width 892 height 30
type input "Admin: ASBPA Renewal - Due [DATE] - Late [DATE]."
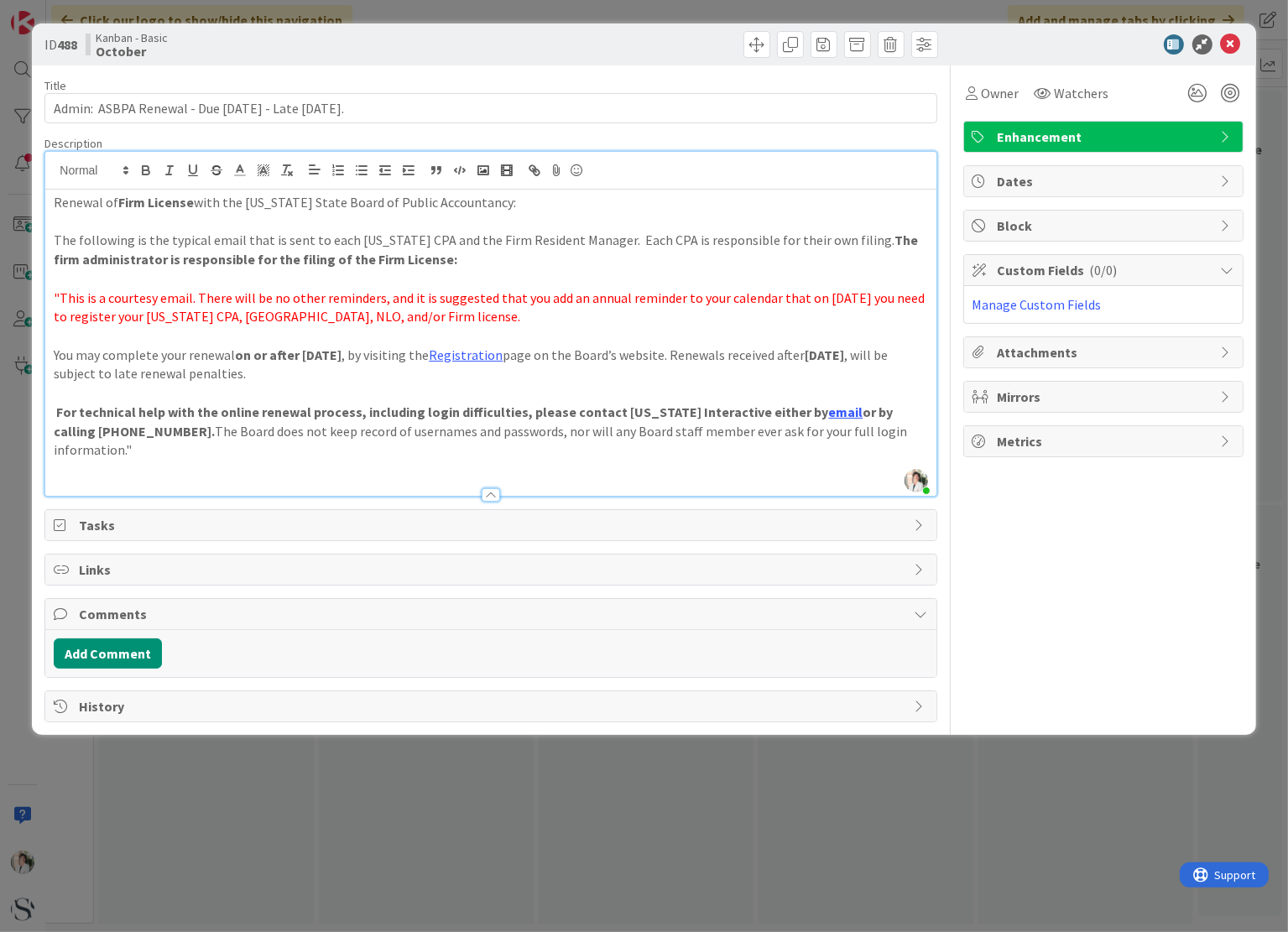
click at [1140, 134] on span "Enhancement" at bounding box center [1104, 137] width 215 height 20
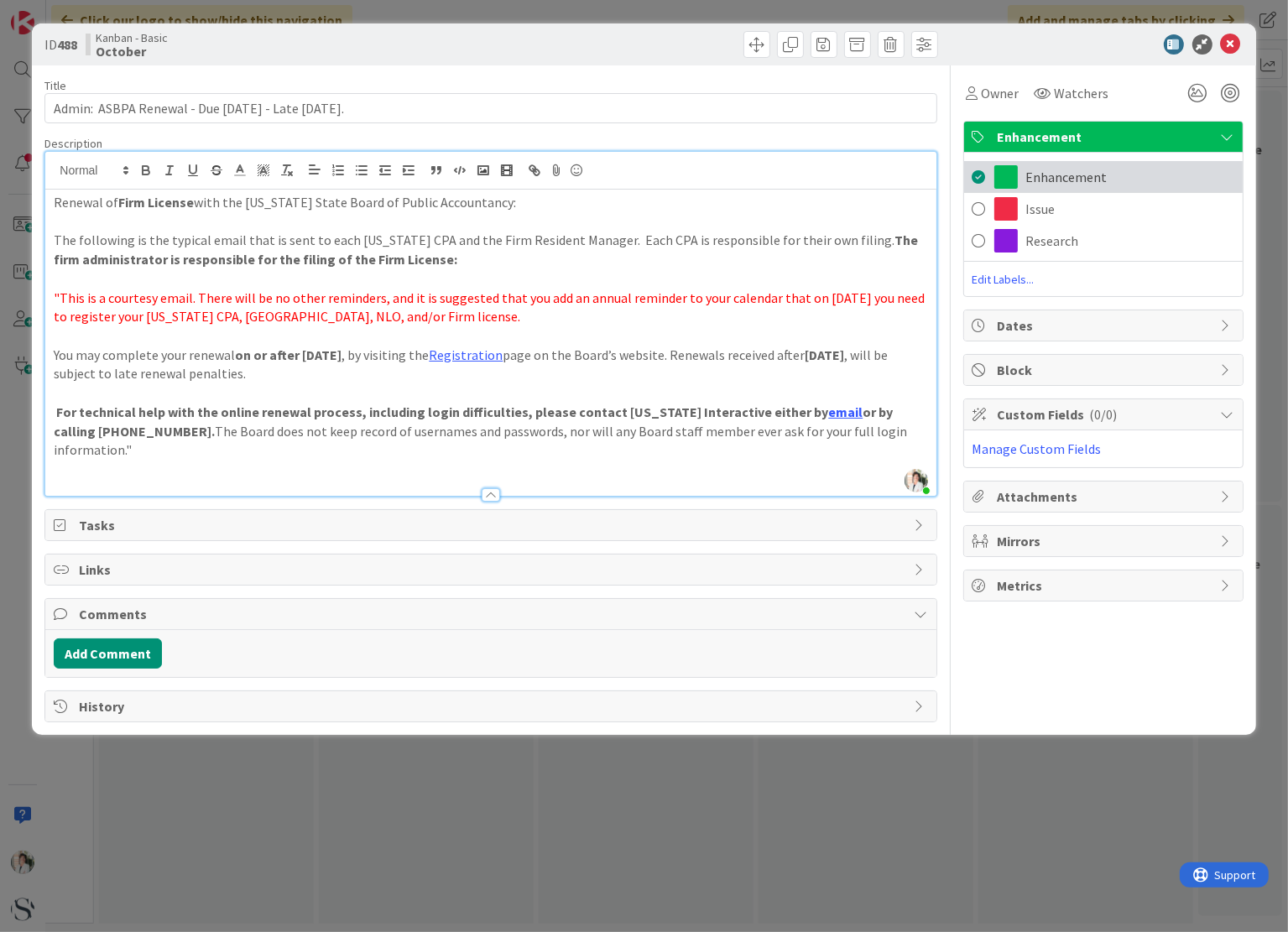
click at [1040, 180] on span "Enhancement" at bounding box center [1067, 177] width 81 height 20
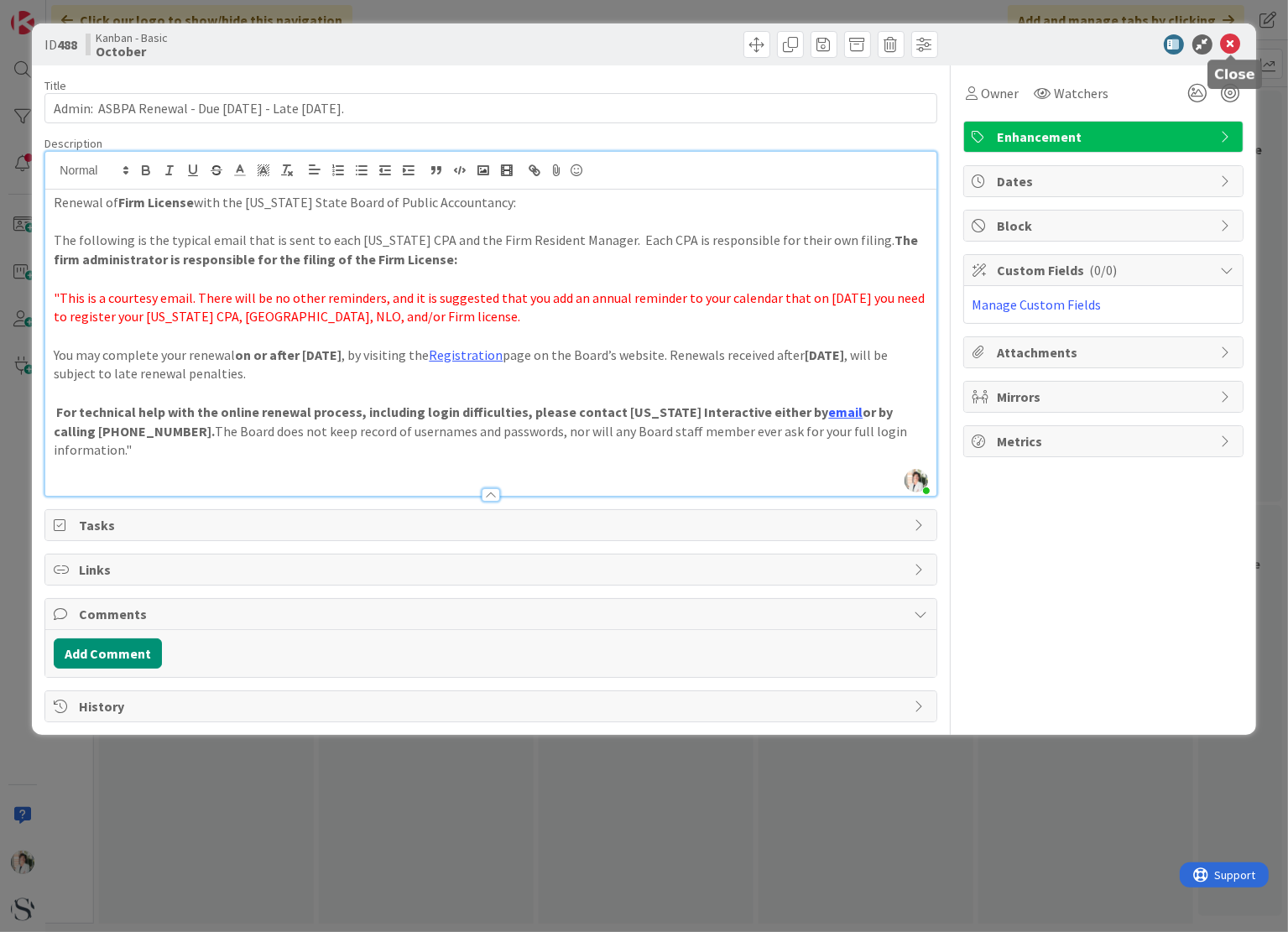
click at [1230, 44] on icon at bounding box center [1231, 44] width 20 height 20
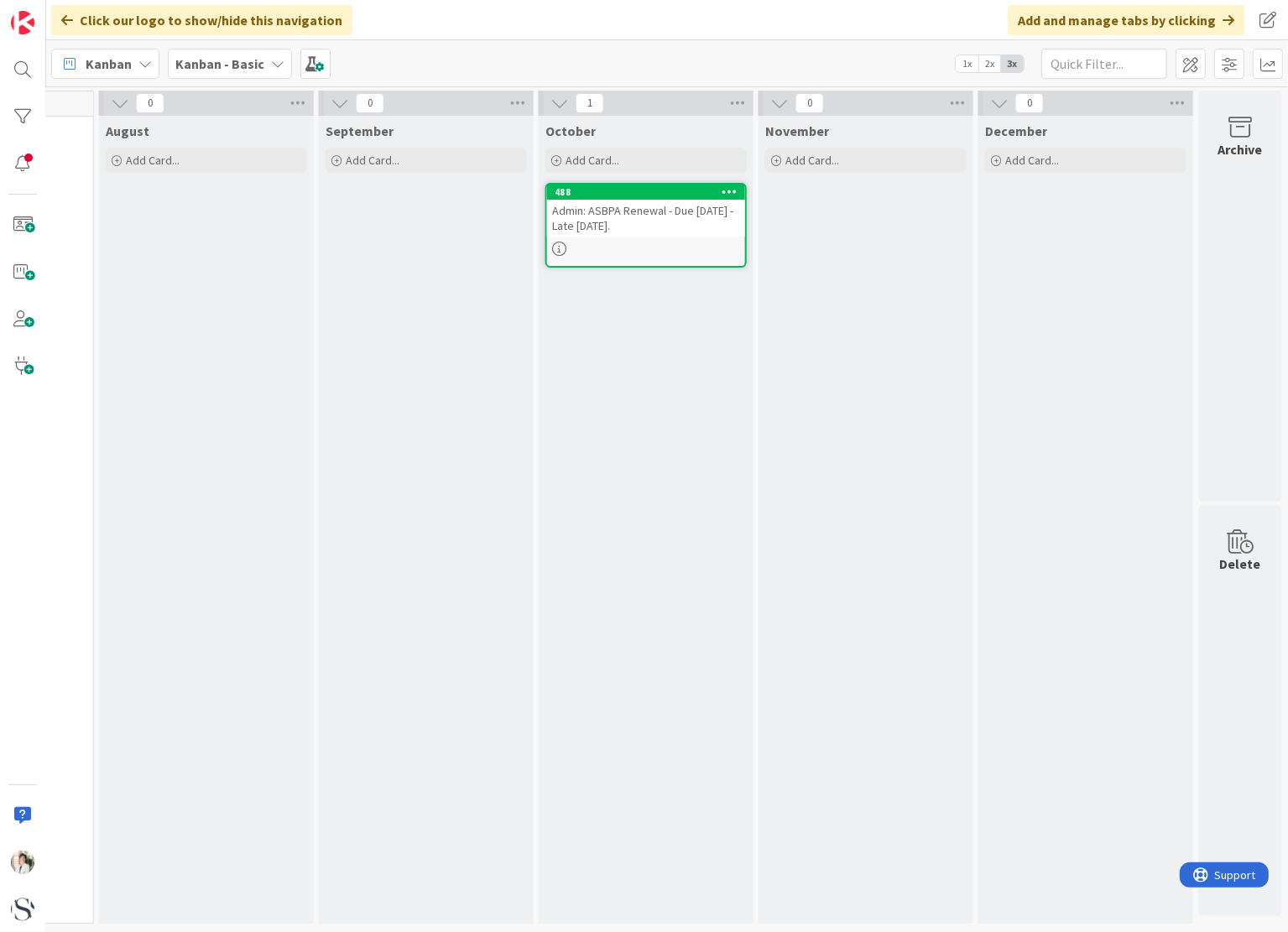
click at [585, 451] on div "October Add Card... Template Not Set Title 0 / 128 Label Enhancement Show More.…" at bounding box center [646, 520] width 215 height 808
click at [1190, 71] on span at bounding box center [1190, 64] width 30 height 30
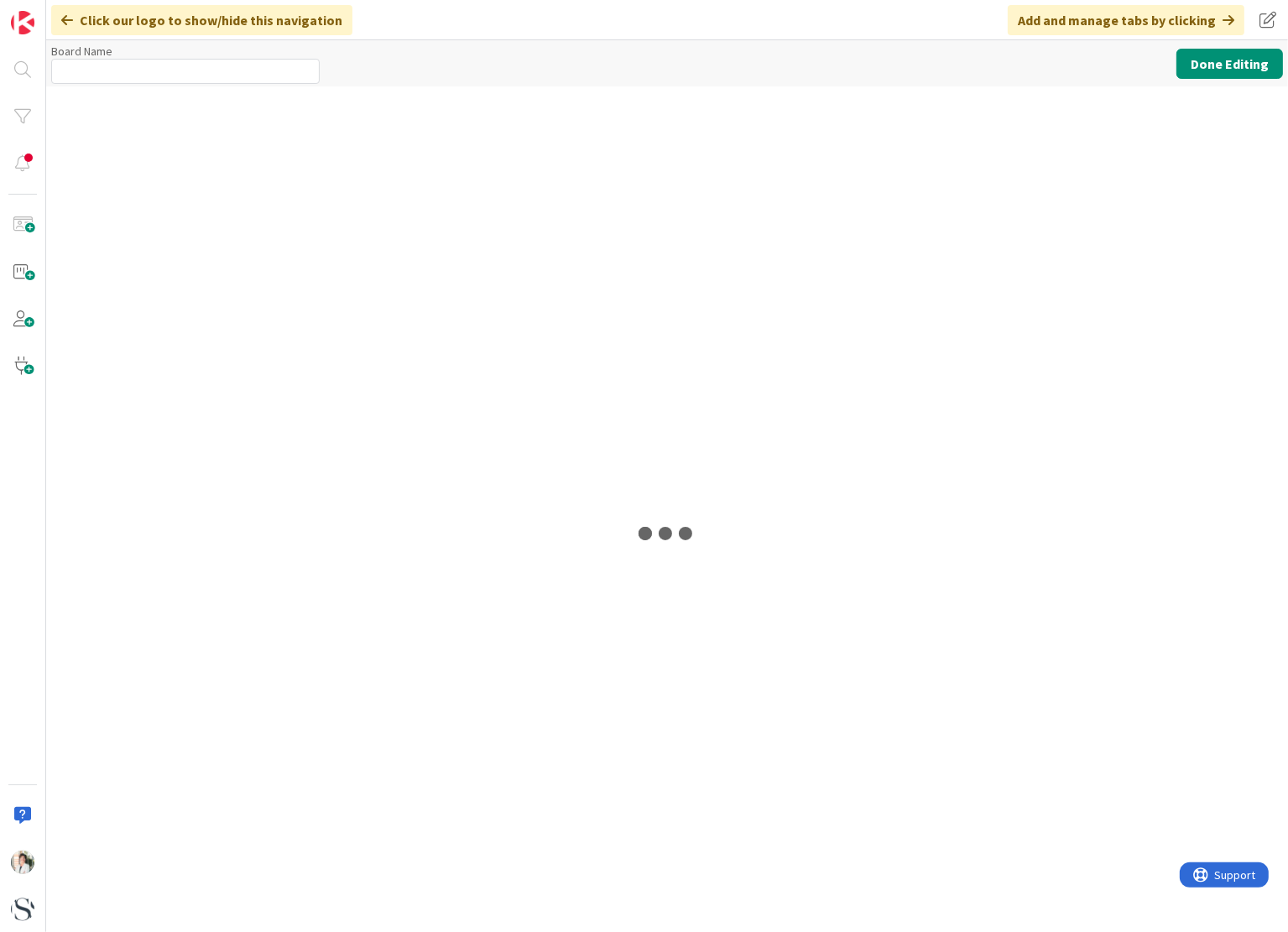
type input "Kanban - Basic"
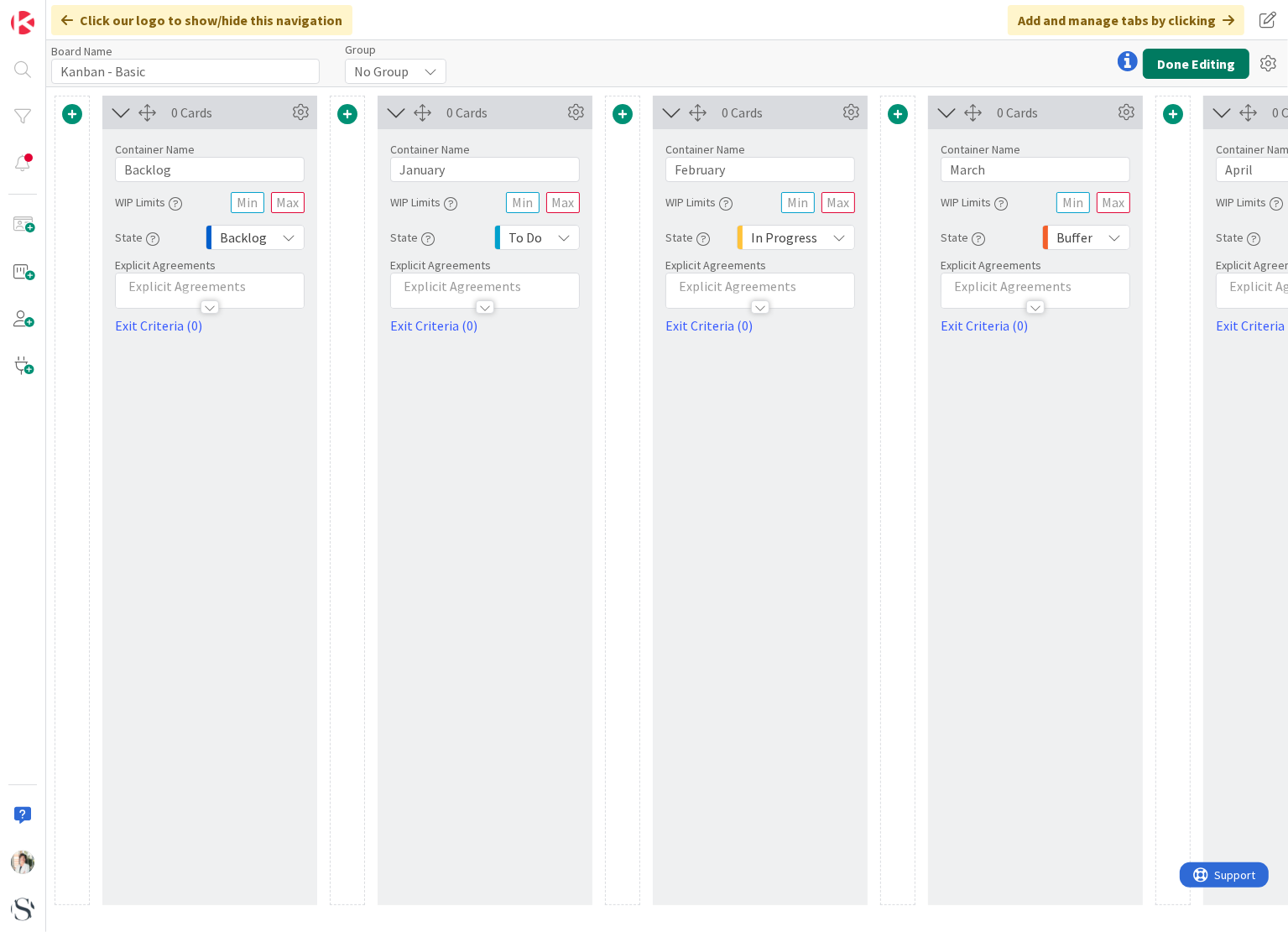
click at [1192, 65] on button "Done Editing" at bounding box center [1195, 64] width 106 height 30
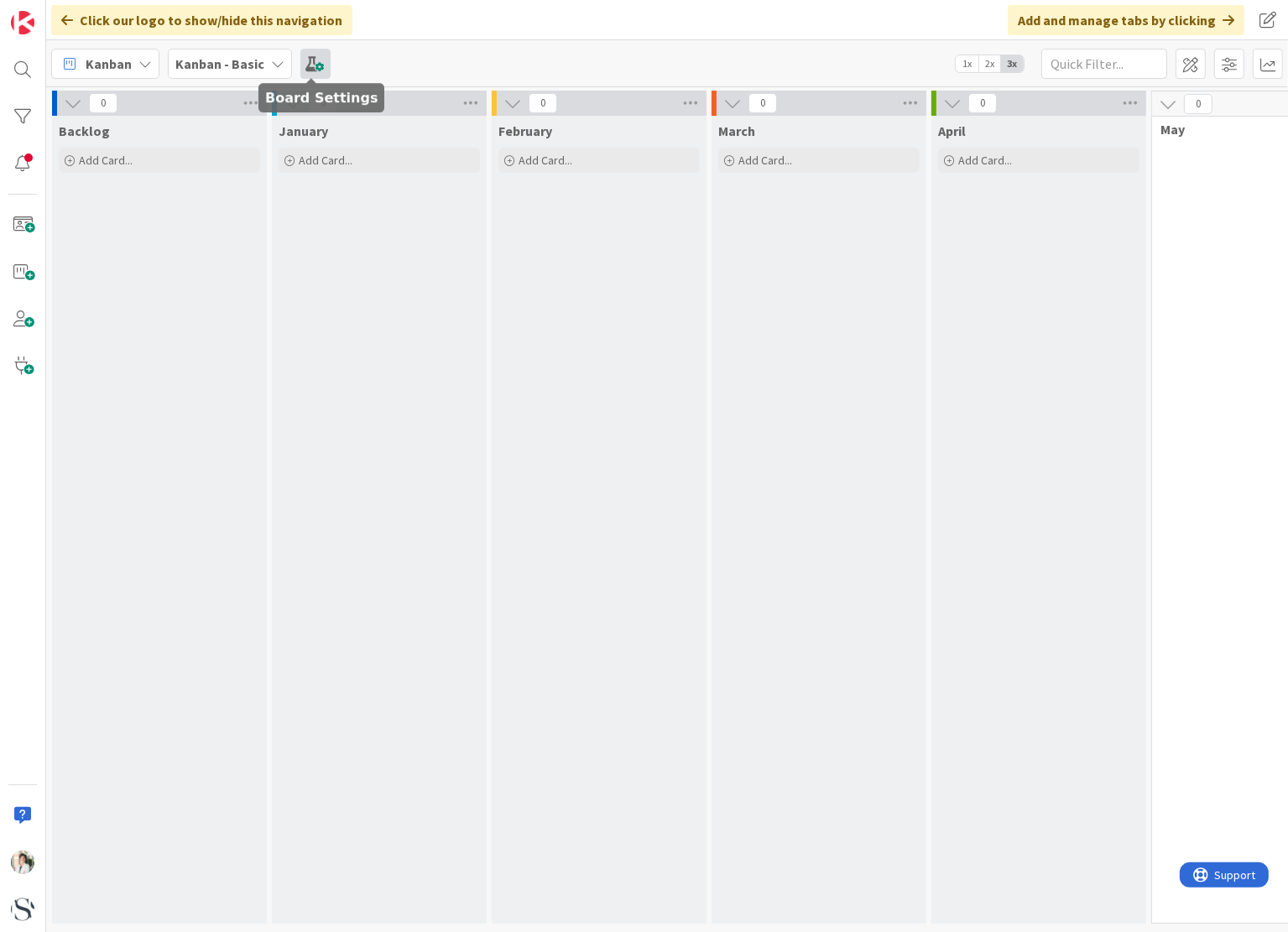
click at [309, 66] on span at bounding box center [316, 64] width 30 height 30
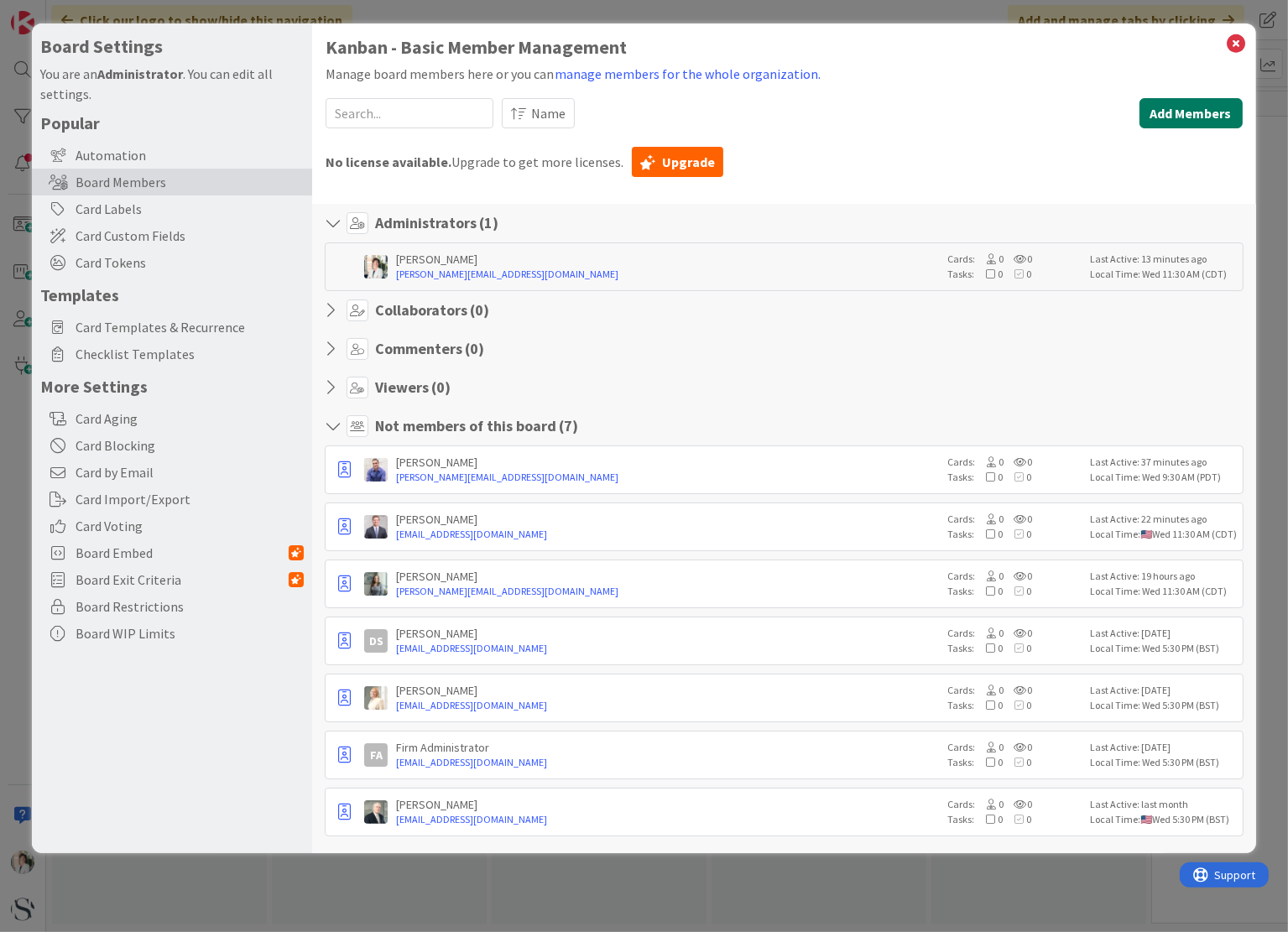
click at [1180, 114] on button "Add Members" at bounding box center [1191, 113] width 103 height 30
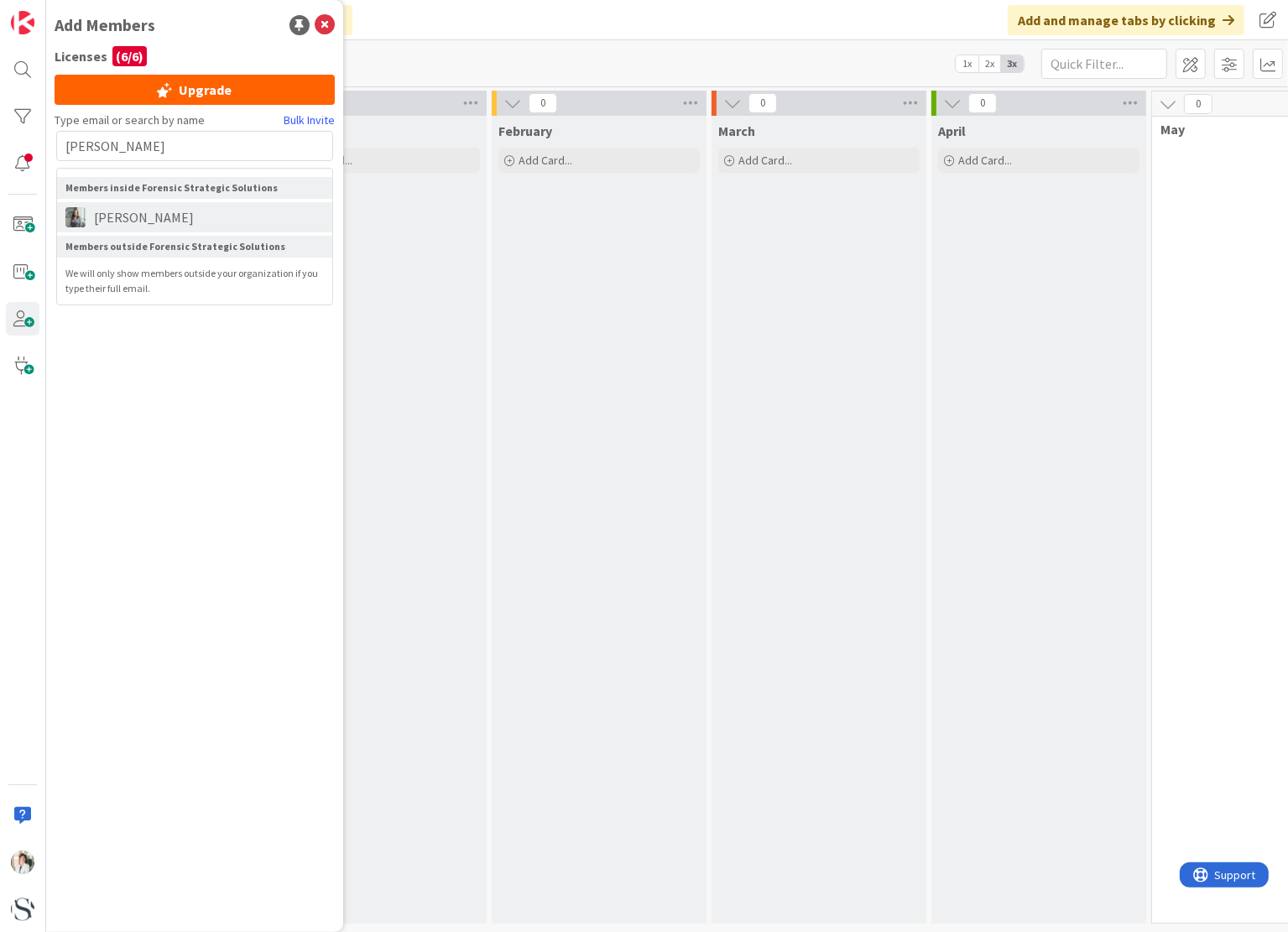
type input "[PERSON_NAME]"
click at [125, 217] on span "[PERSON_NAME]" at bounding box center [144, 218] width 116 height 20
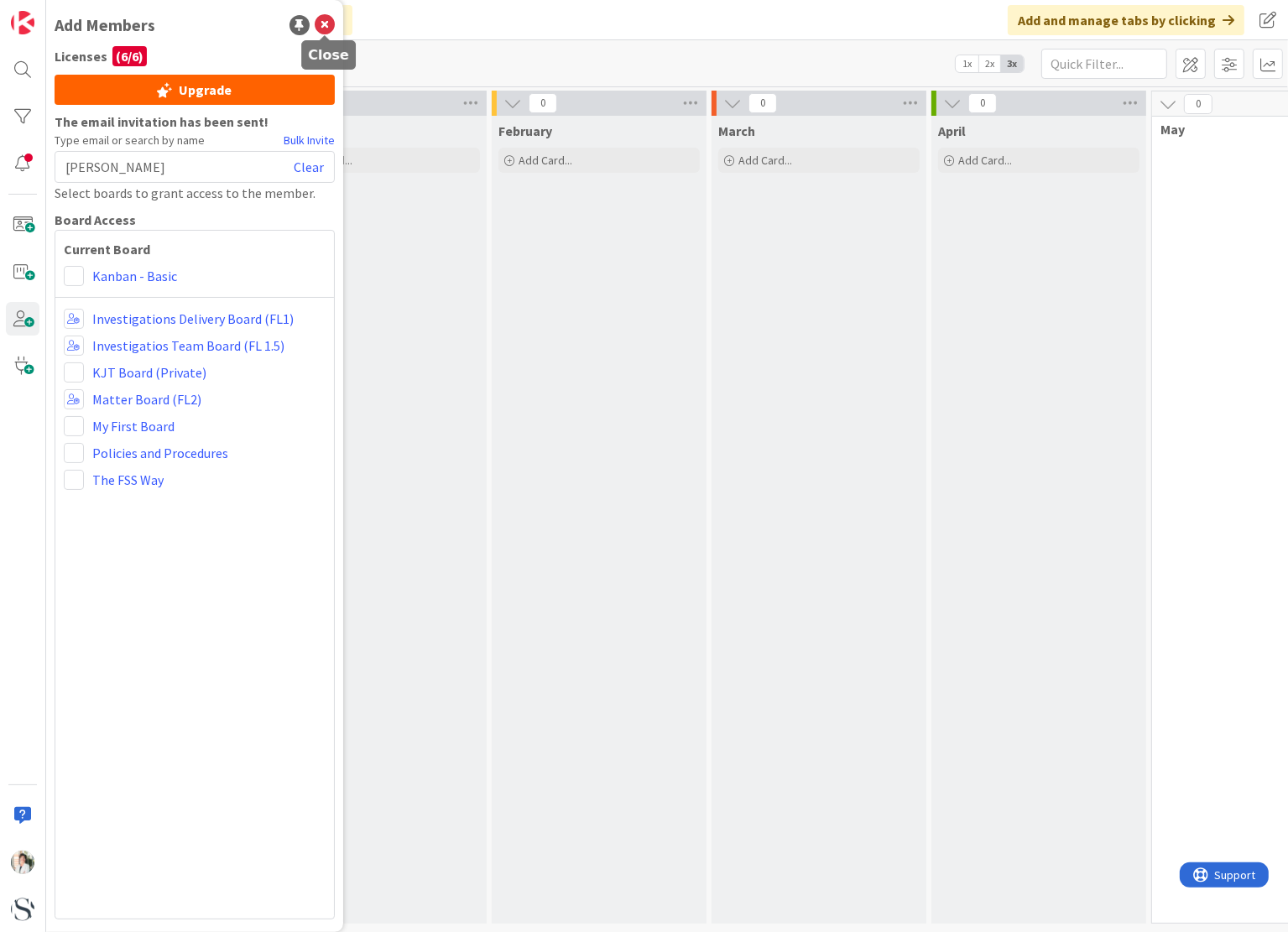
click at [319, 26] on icon at bounding box center [325, 25] width 20 height 20
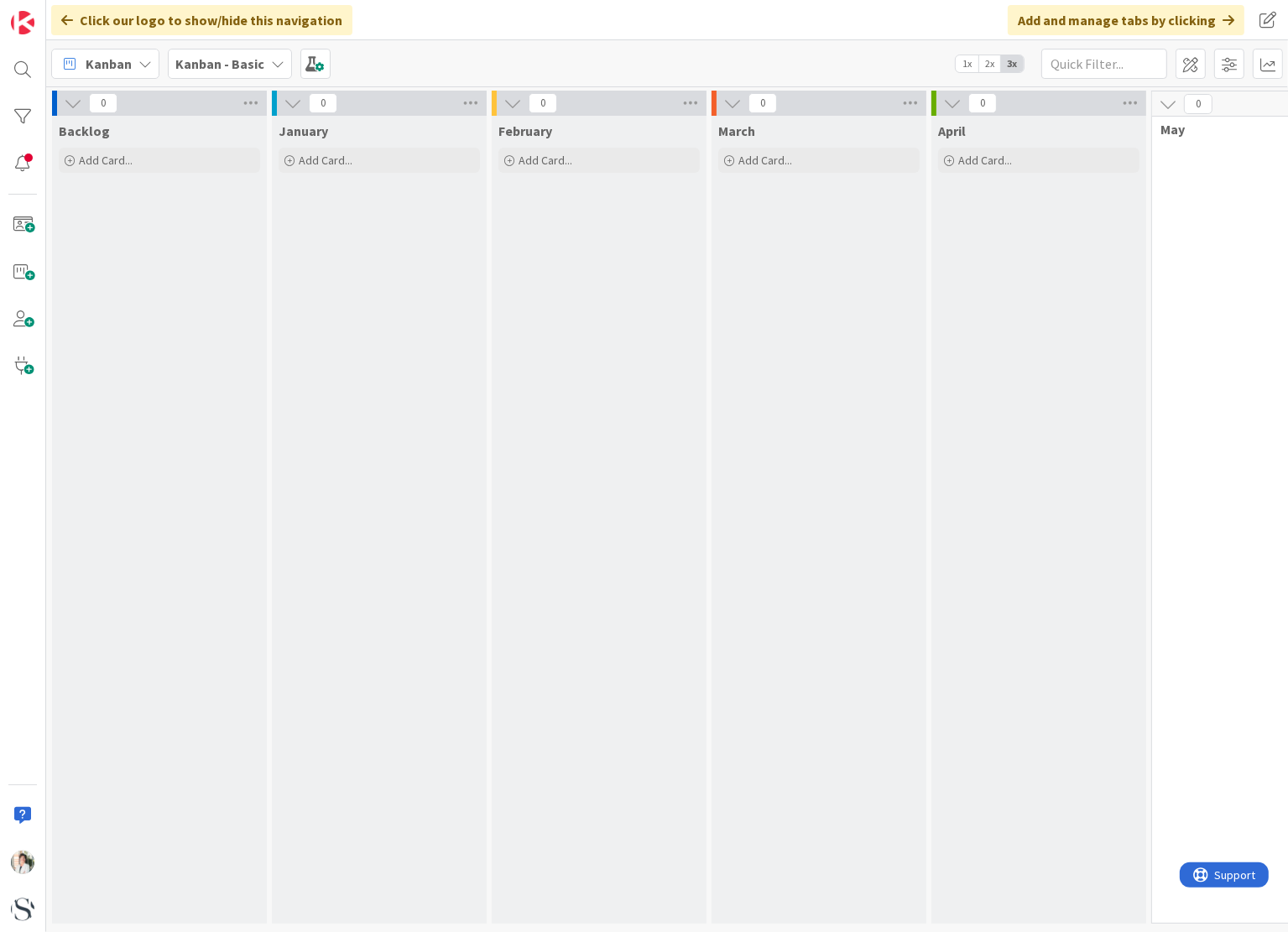
click at [235, 69] on b "Kanban - Basic" at bounding box center [220, 64] width 89 height 17
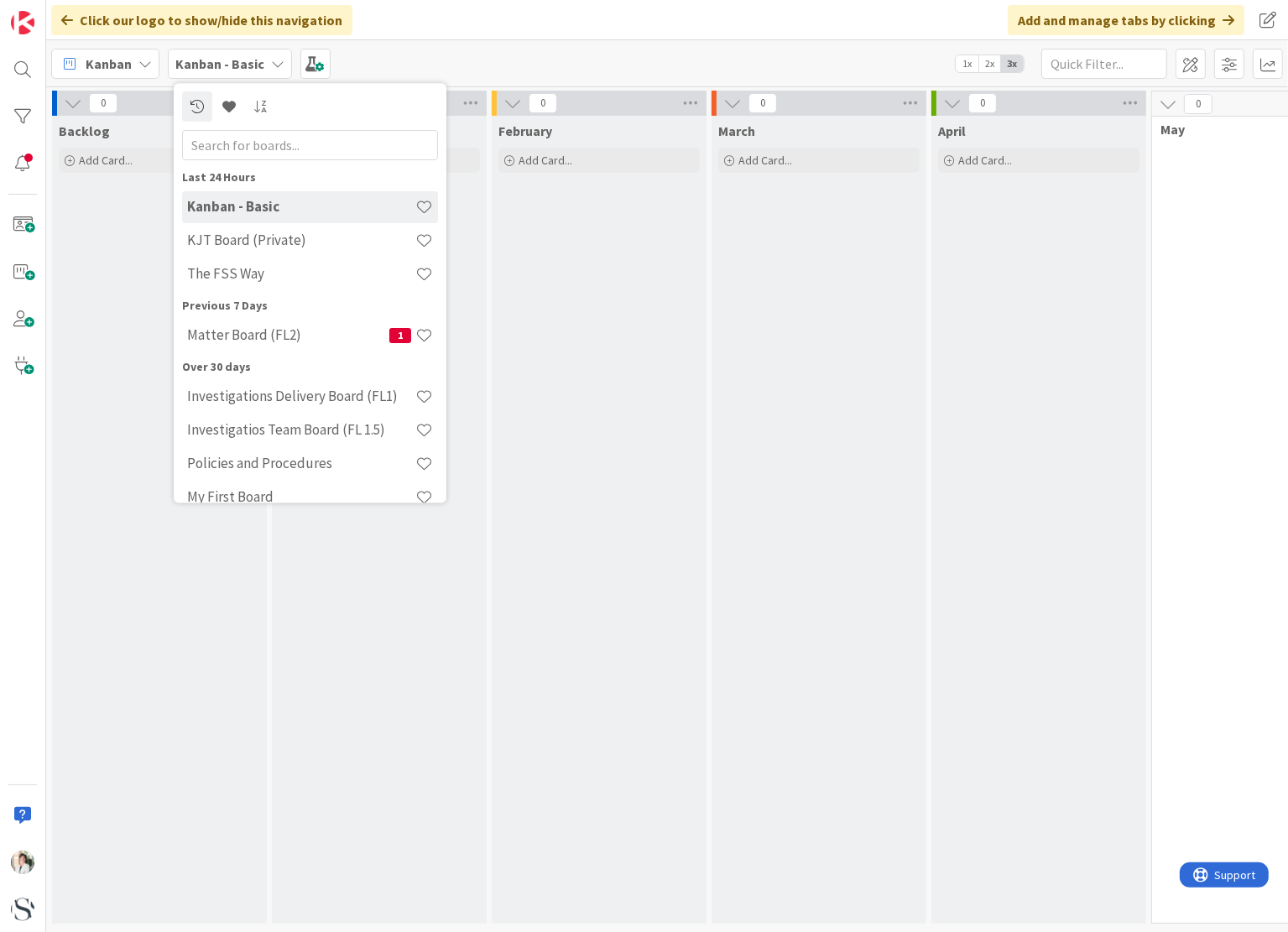
click at [517, 257] on div "February Add Card..." at bounding box center [599, 520] width 215 height 808
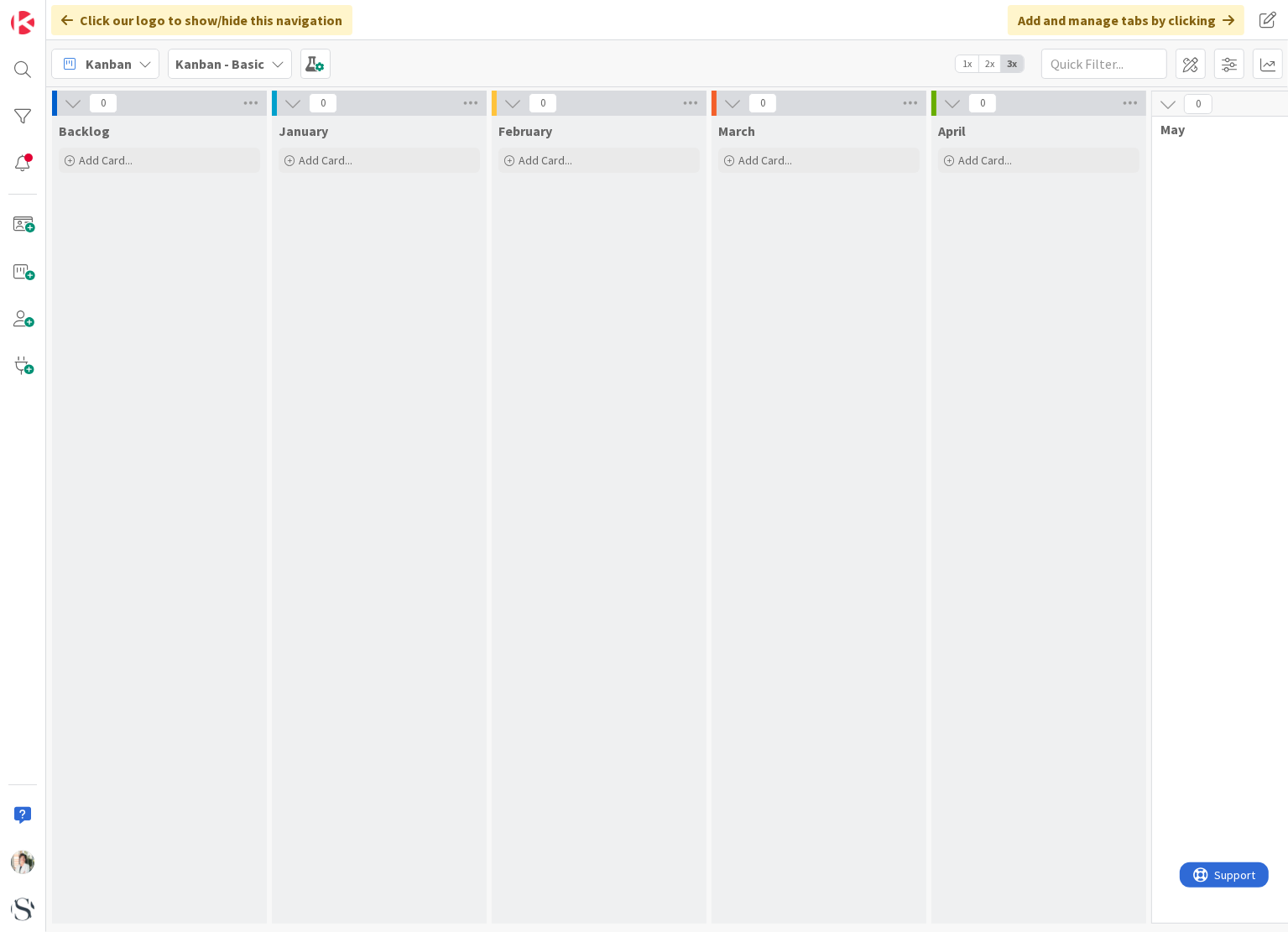
click at [276, 69] on icon at bounding box center [278, 64] width 14 height 14
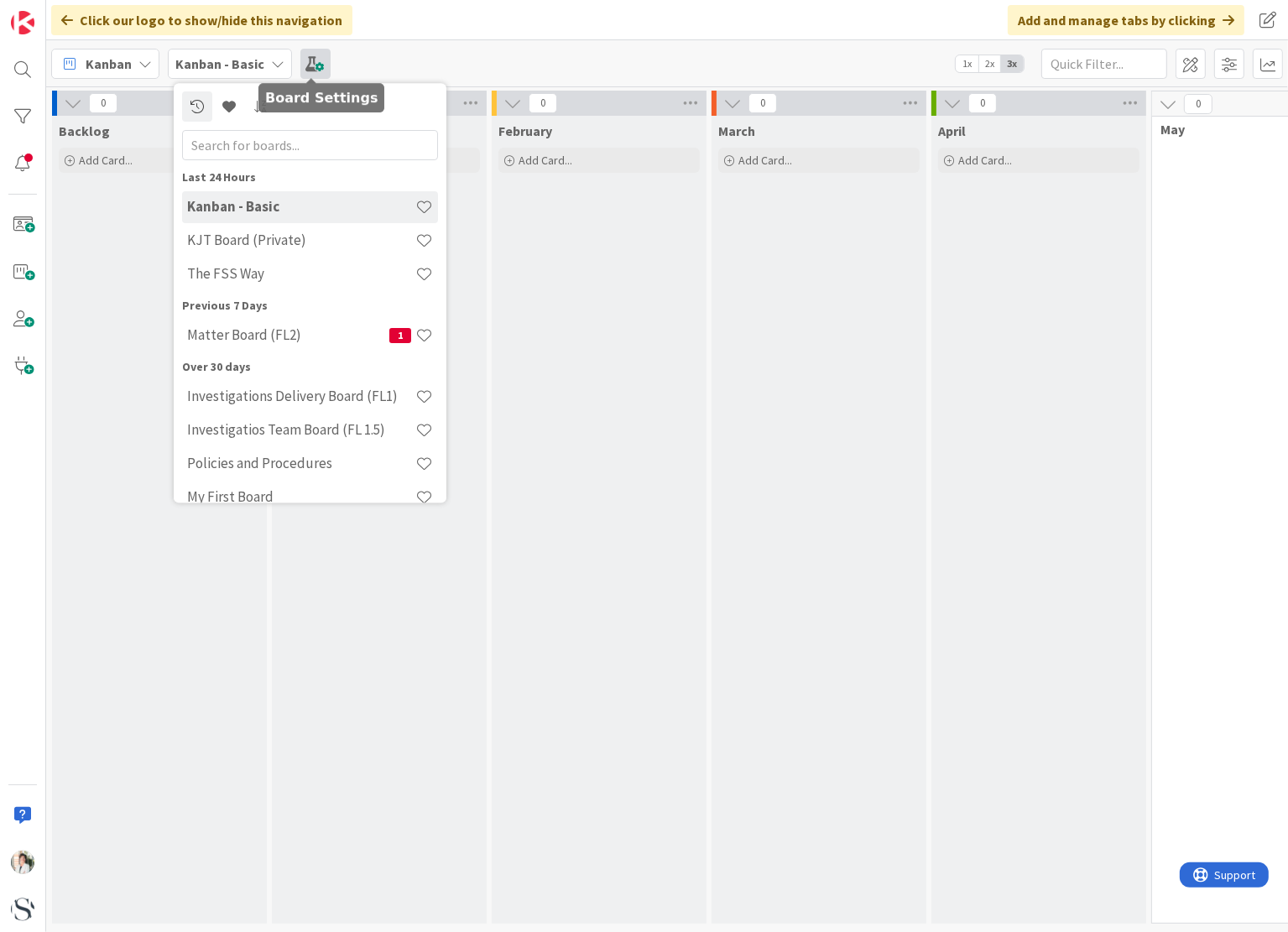
click at [310, 65] on span at bounding box center [316, 64] width 30 height 30
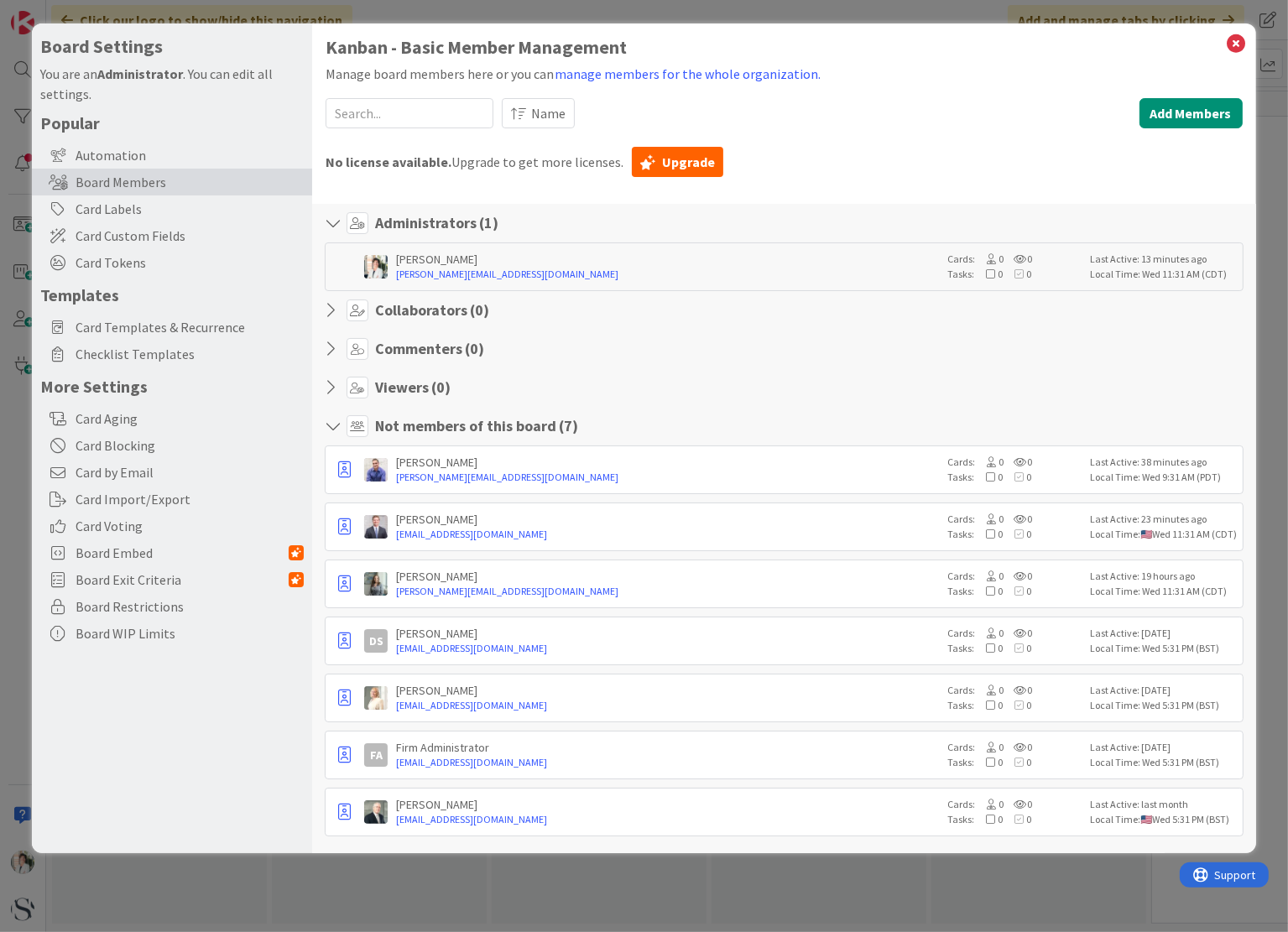
click at [417, 48] on h1 "Kanban - Basic Member Management" at bounding box center [783, 47] width 916 height 21
click at [1229, 45] on icon at bounding box center [1236, 43] width 22 height 23
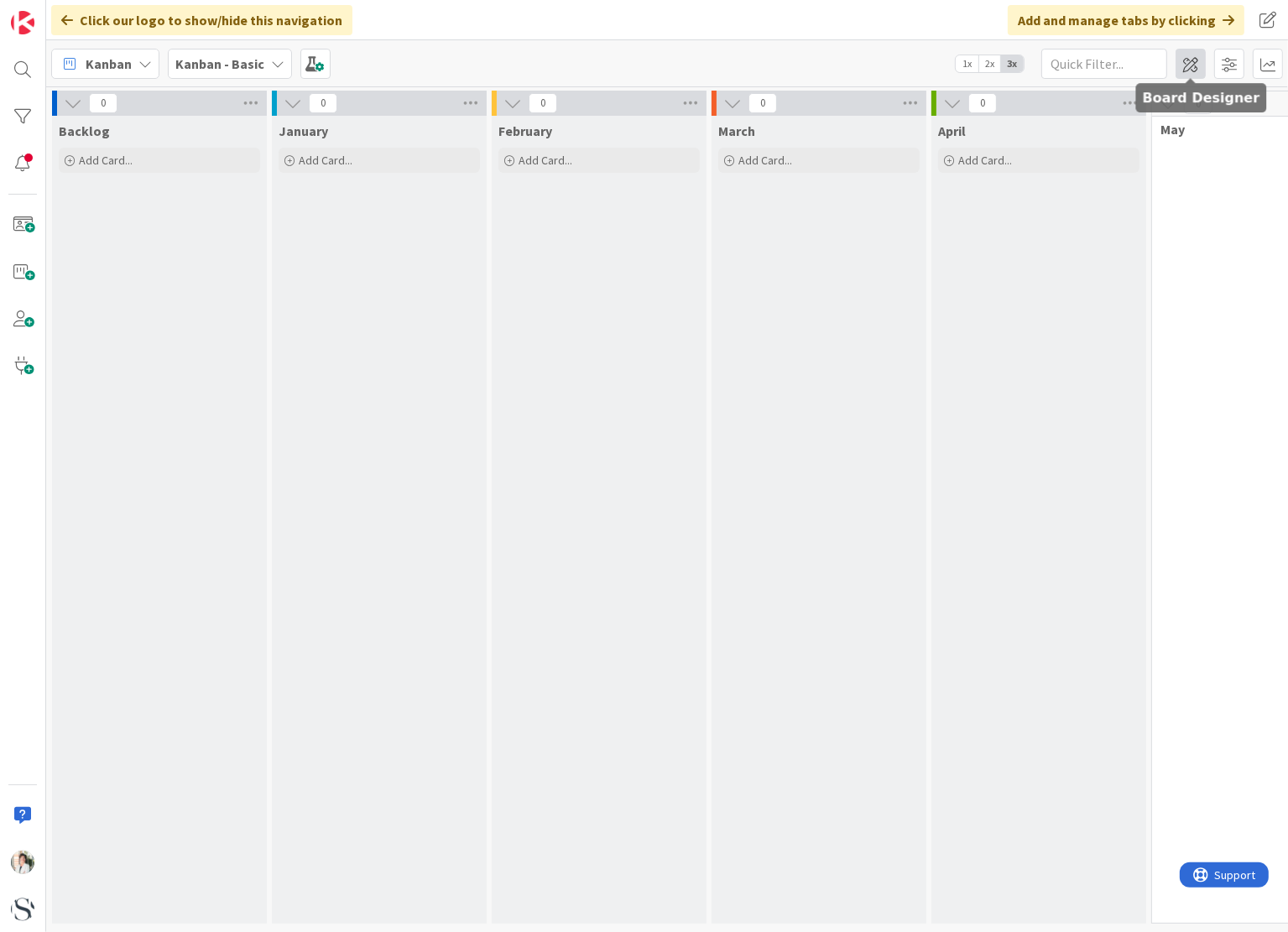
click at [1197, 65] on span at bounding box center [1190, 64] width 30 height 30
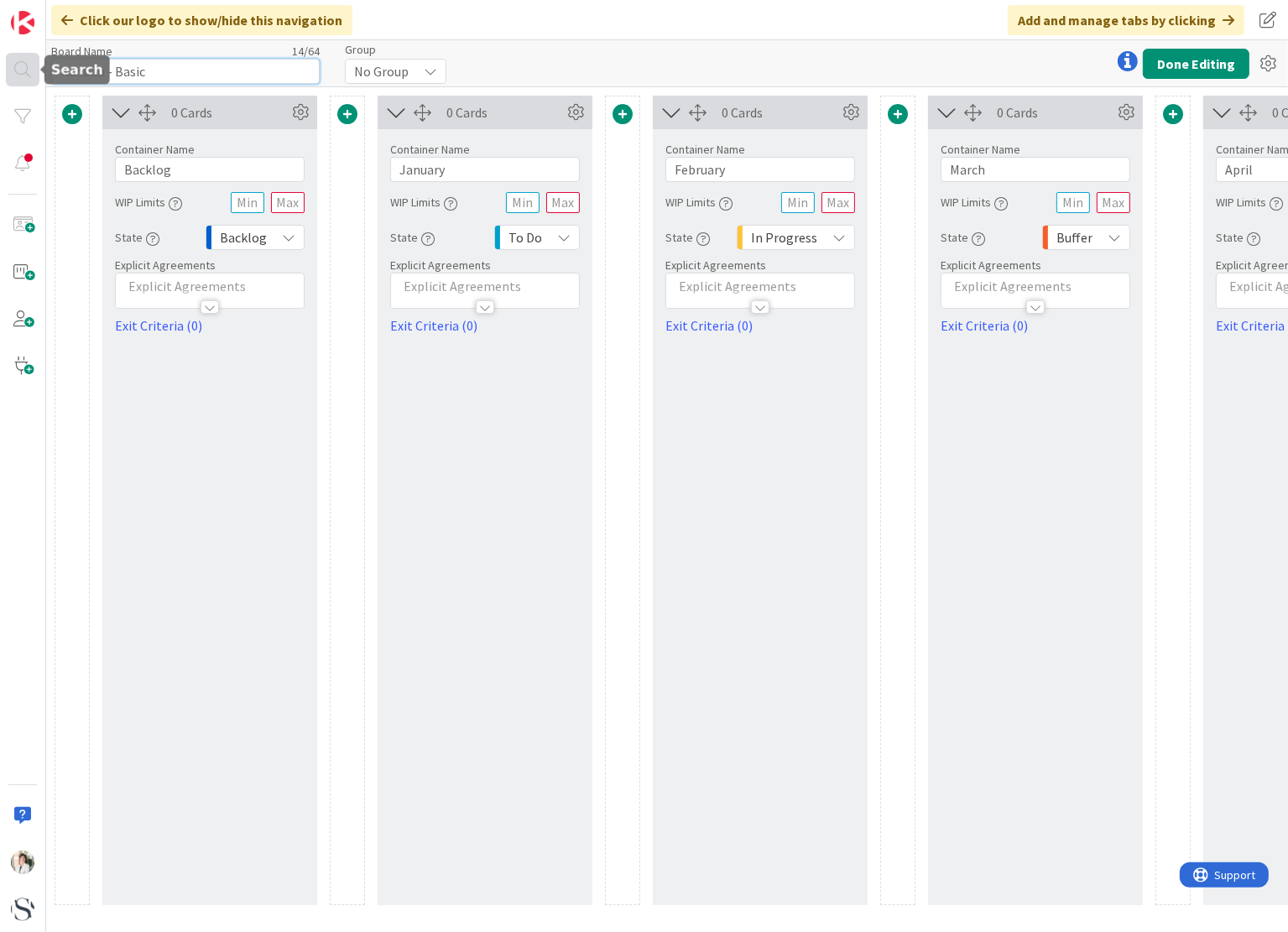
drag, startPoint x: 152, startPoint y: 72, endPoint x: 30, endPoint y: 76, distance: 122.1
click at [30, 76] on div "Click our logo to show/hide this navigation Add and manage tabs by clicking Boa…" at bounding box center [644, 466] width 1288 height 932
type input "Back Office Critical Dates"
click at [1187, 66] on button "Done Editing" at bounding box center [1195, 64] width 106 height 30
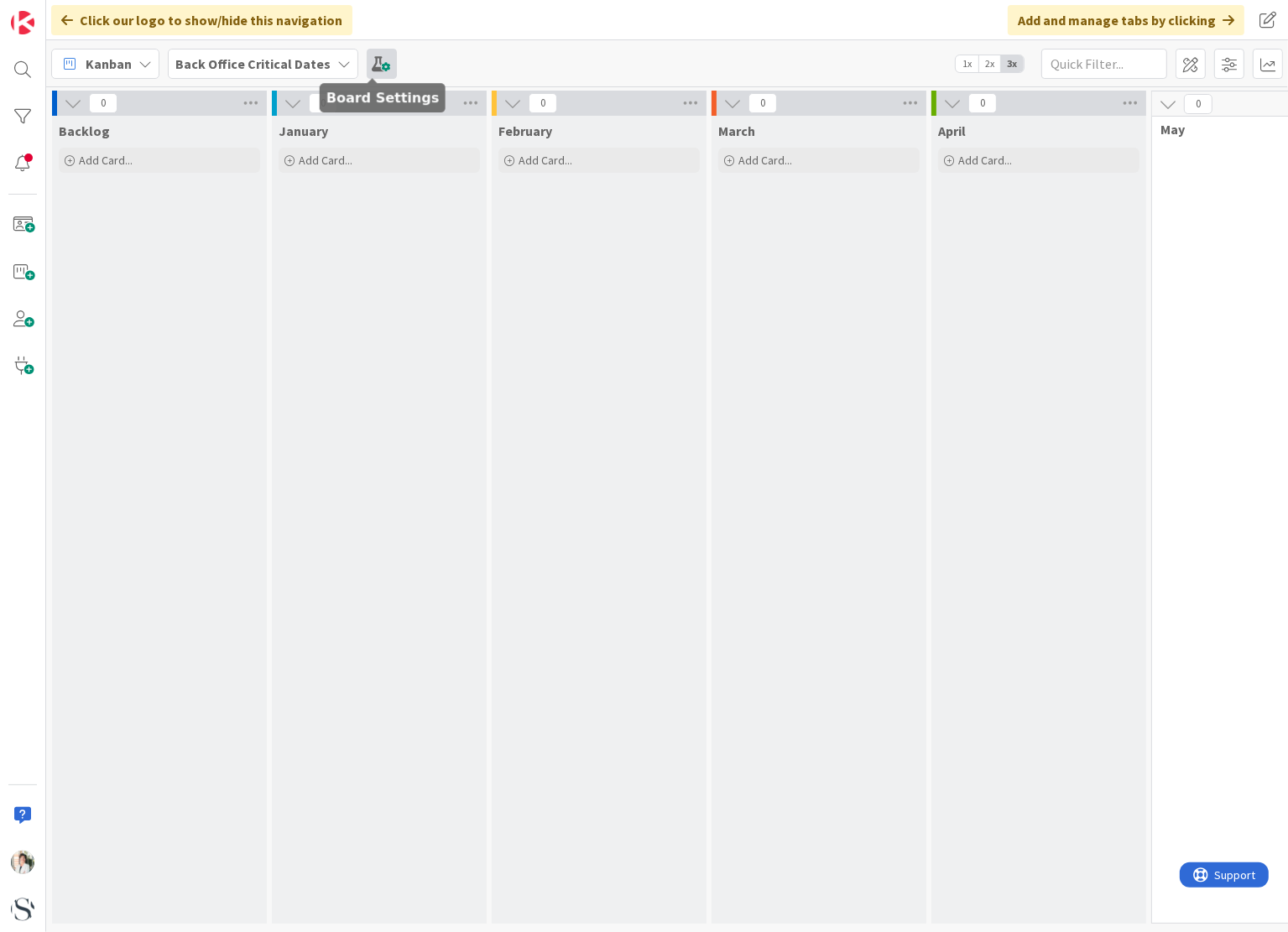
click at [366, 63] on span at bounding box center [381, 64] width 30 height 30
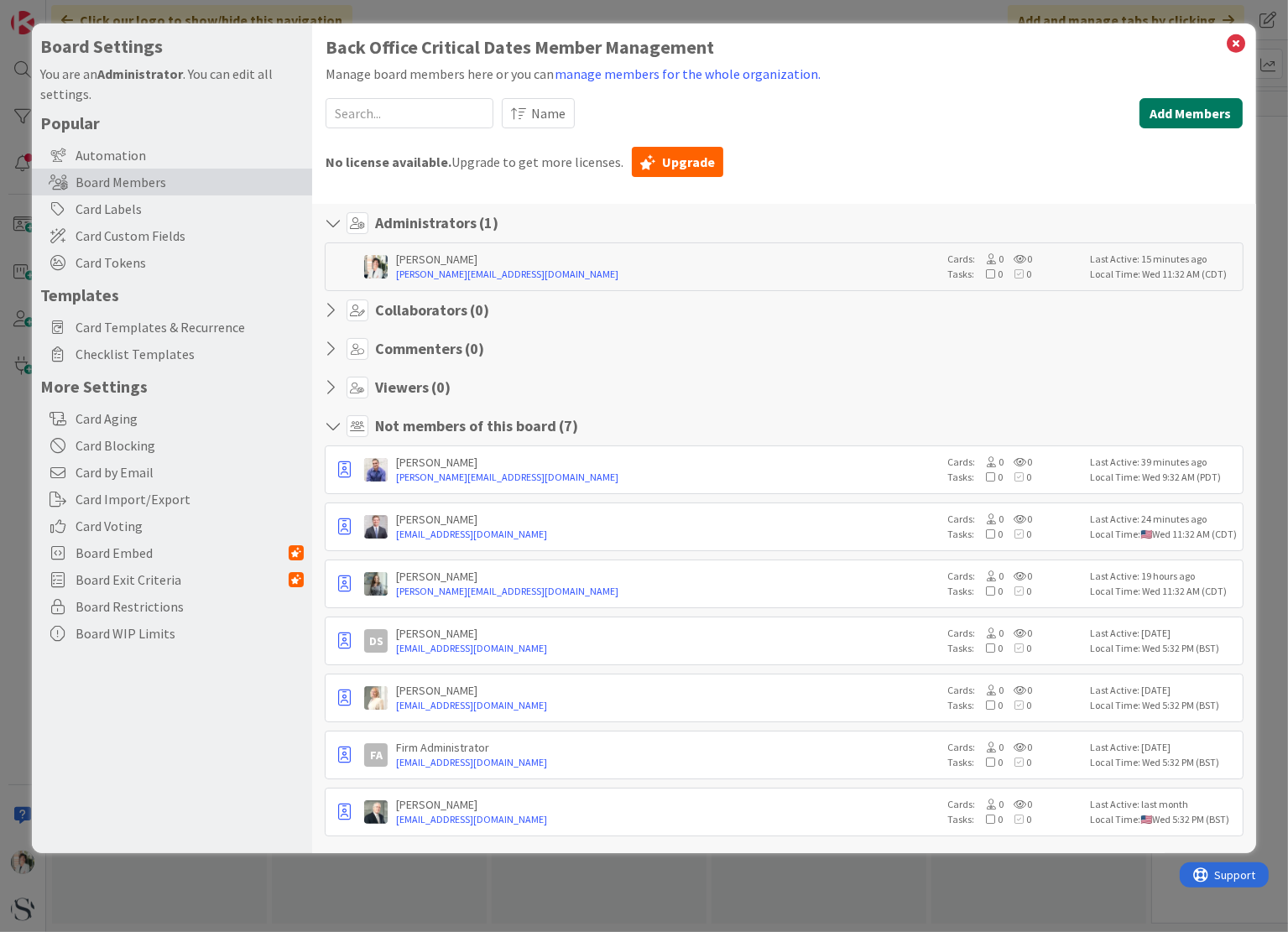
click at [1179, 117] on button "Add Members" at bounding box center [1191, 113] width 103 height 30
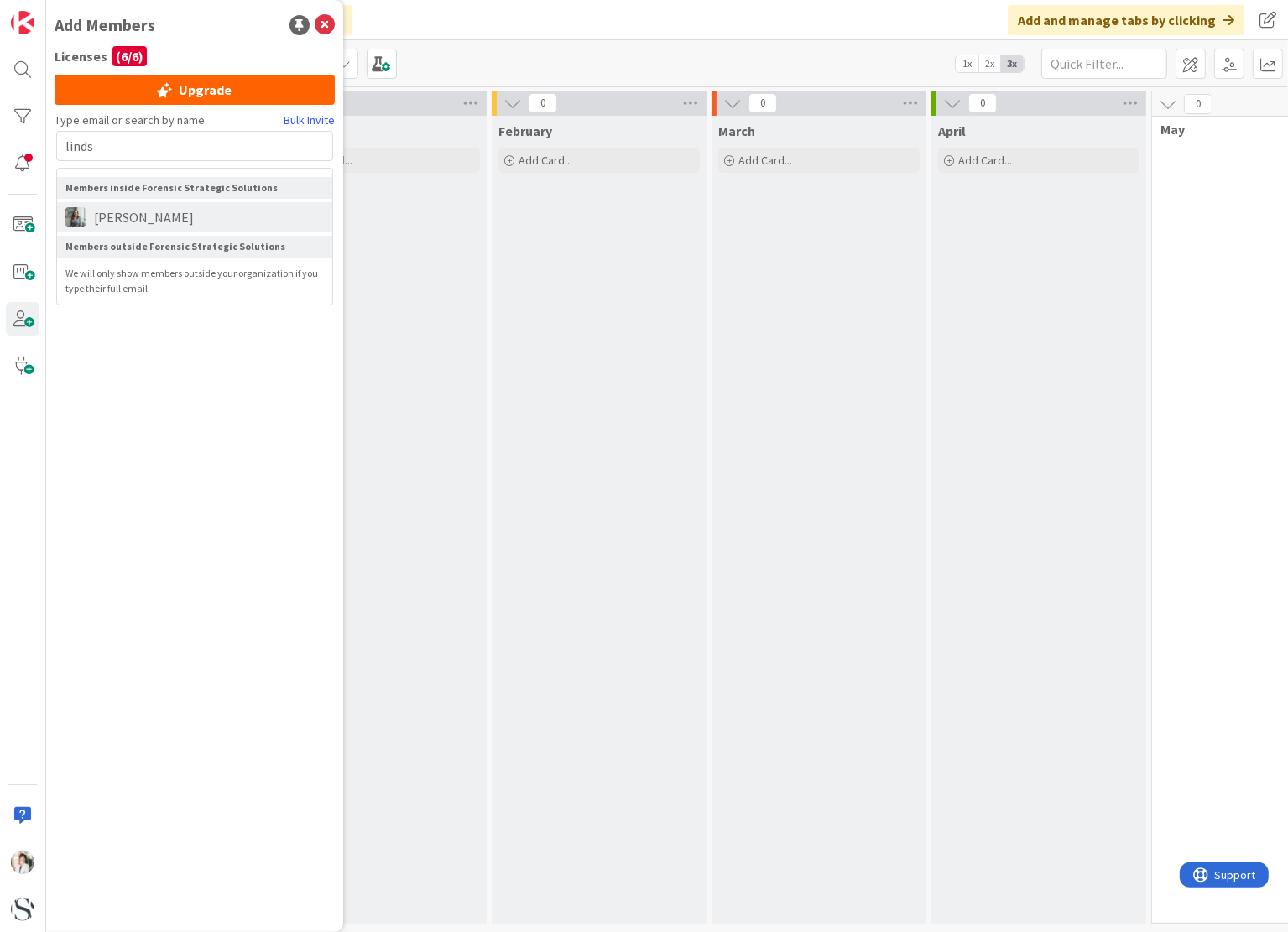
type input "linds"
click at [127, 219] on span "[PERSON_NAME]" at bounding box center [144, 218] width 116 height 20
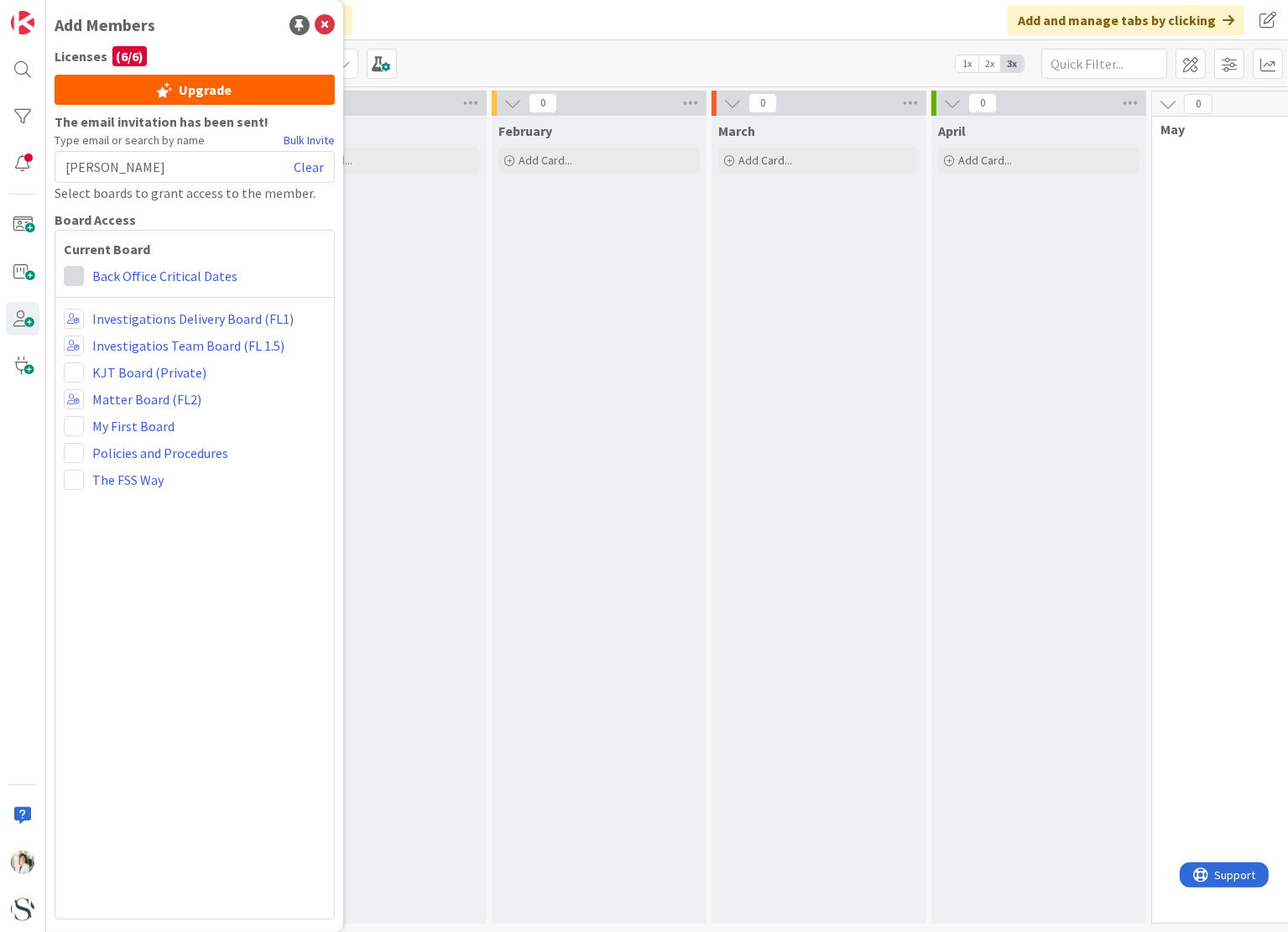
click at [76, 279] on span at bounding box center [74, 276] width 20 height 20
click at [74, 278] on span at bounding box center [74, 276] width 20 height 20
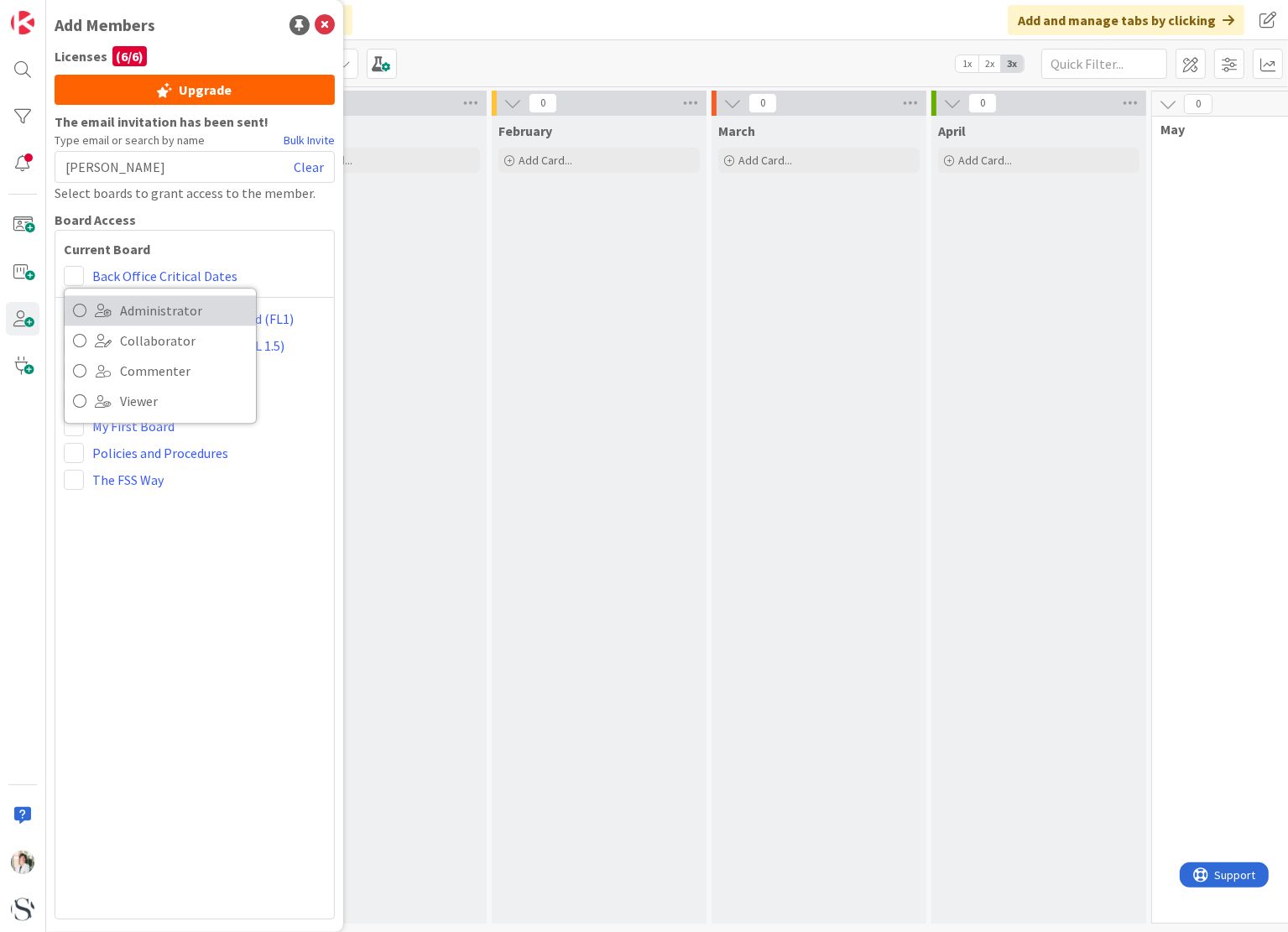
click at [78, 311] on icon at bounding box center [79, 310] width 14 height 25
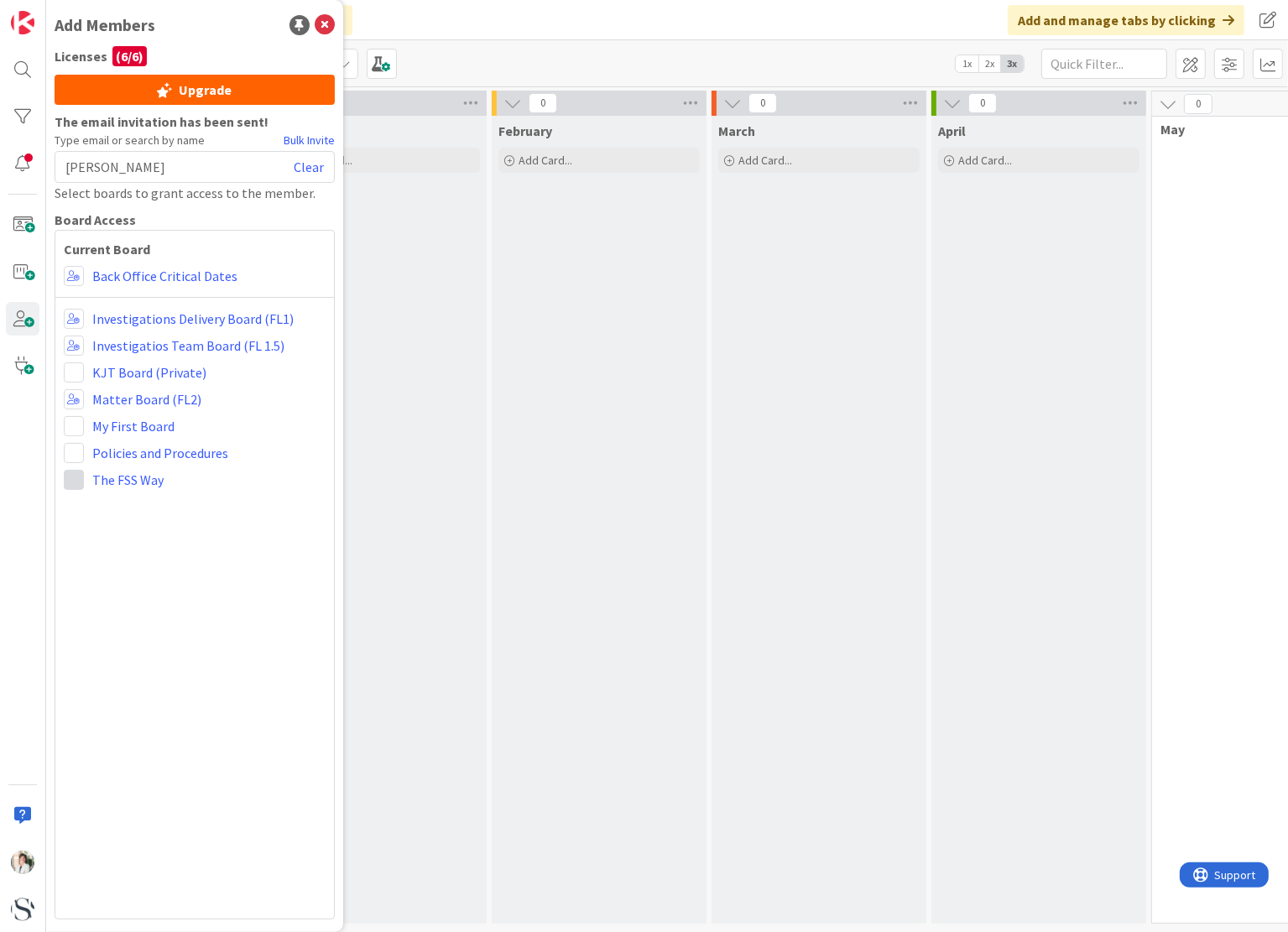
click at [78, 484] on span at bounding box center [74, 480] width 20 height 20
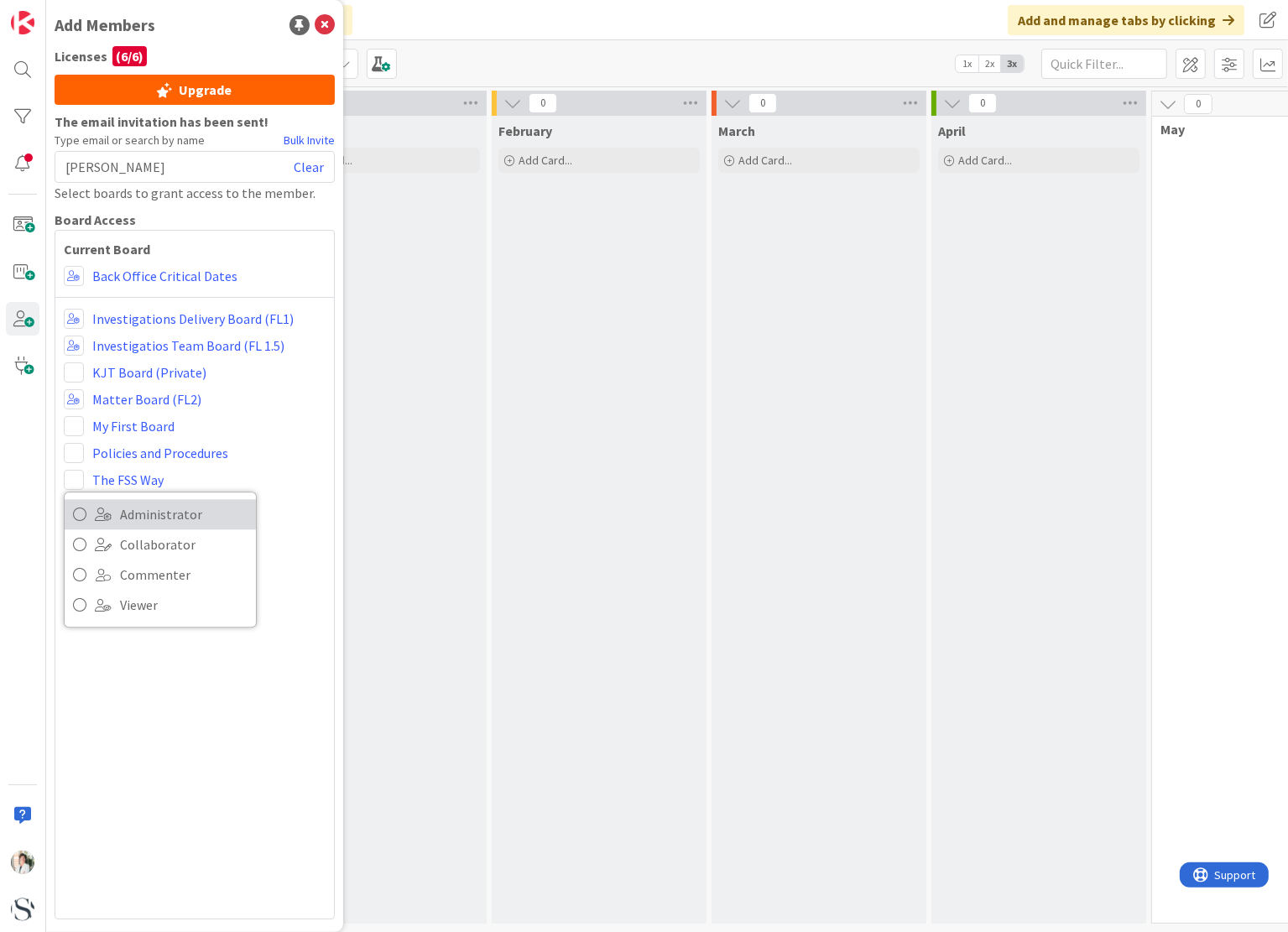
click at [81, 514] on icon at bounding box center [79, 514] width 14 height 25
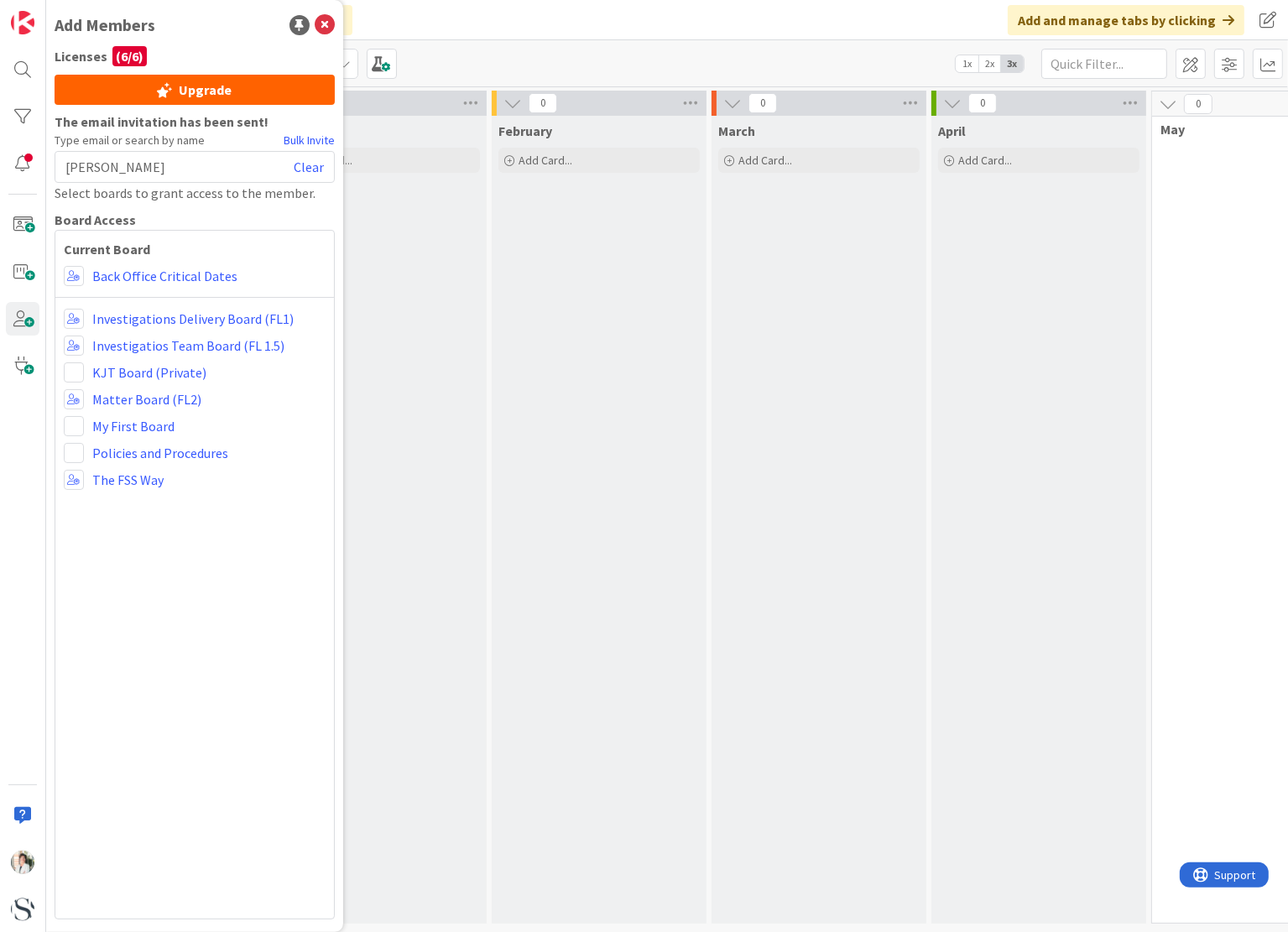
click at [447, 501] on div "January Add Card..." at bounding box center [379, 520] width 215 height 808
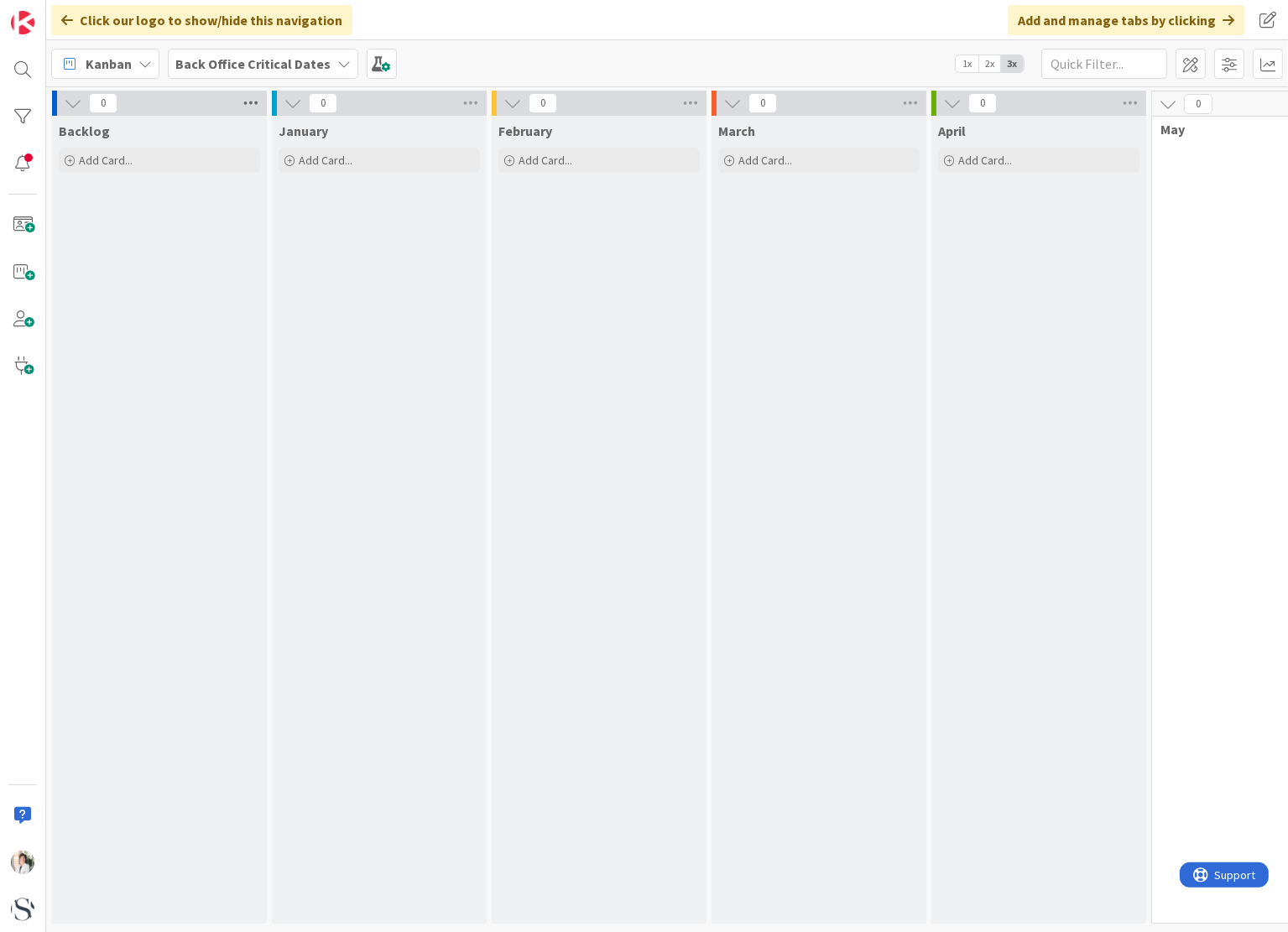
click at [244, 102] on icon at bounding box center [251, 102] width 22 height 25
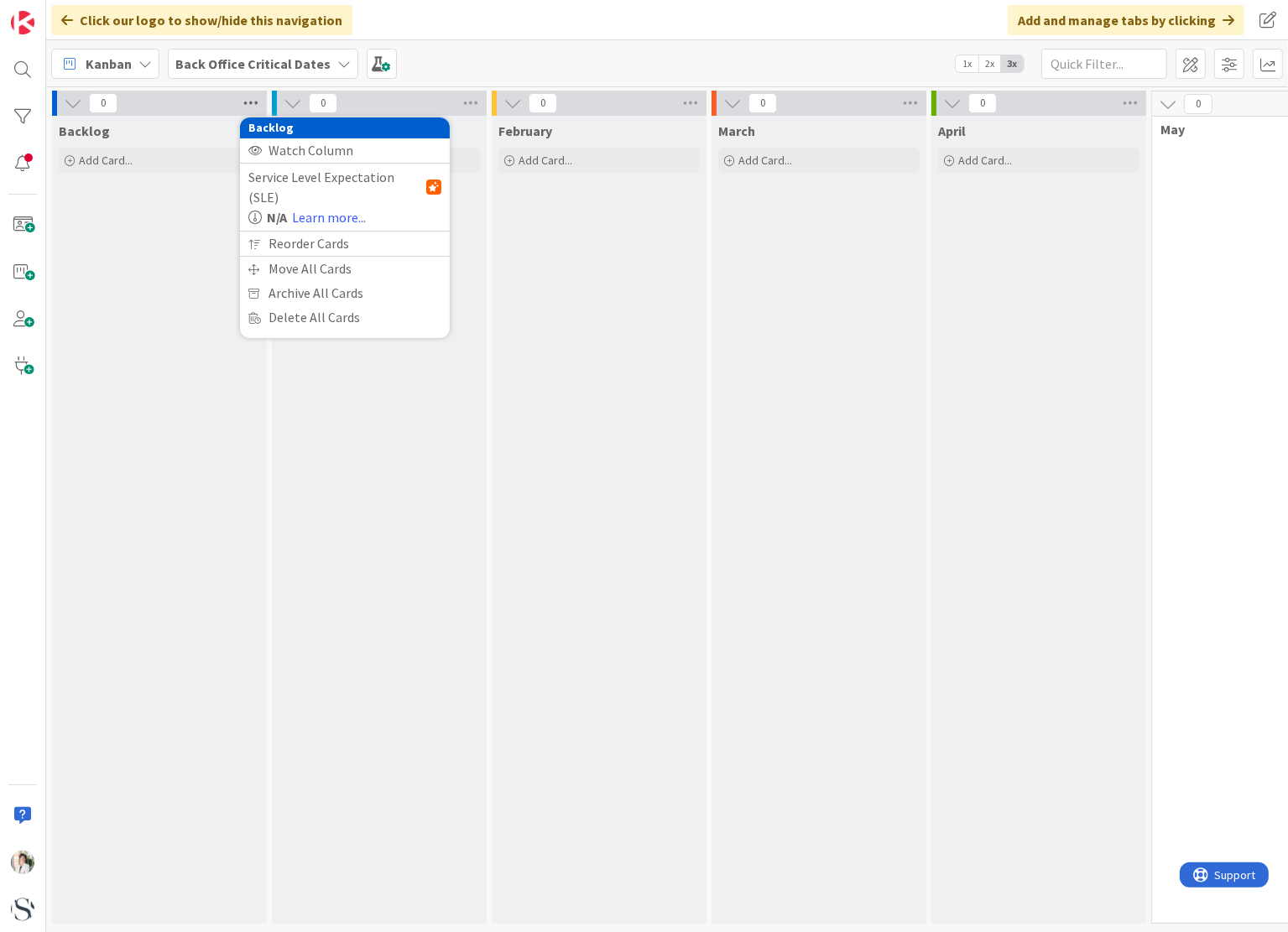
click at [253, 100] on icon at bounding box center [251, 102] width 22 height 25
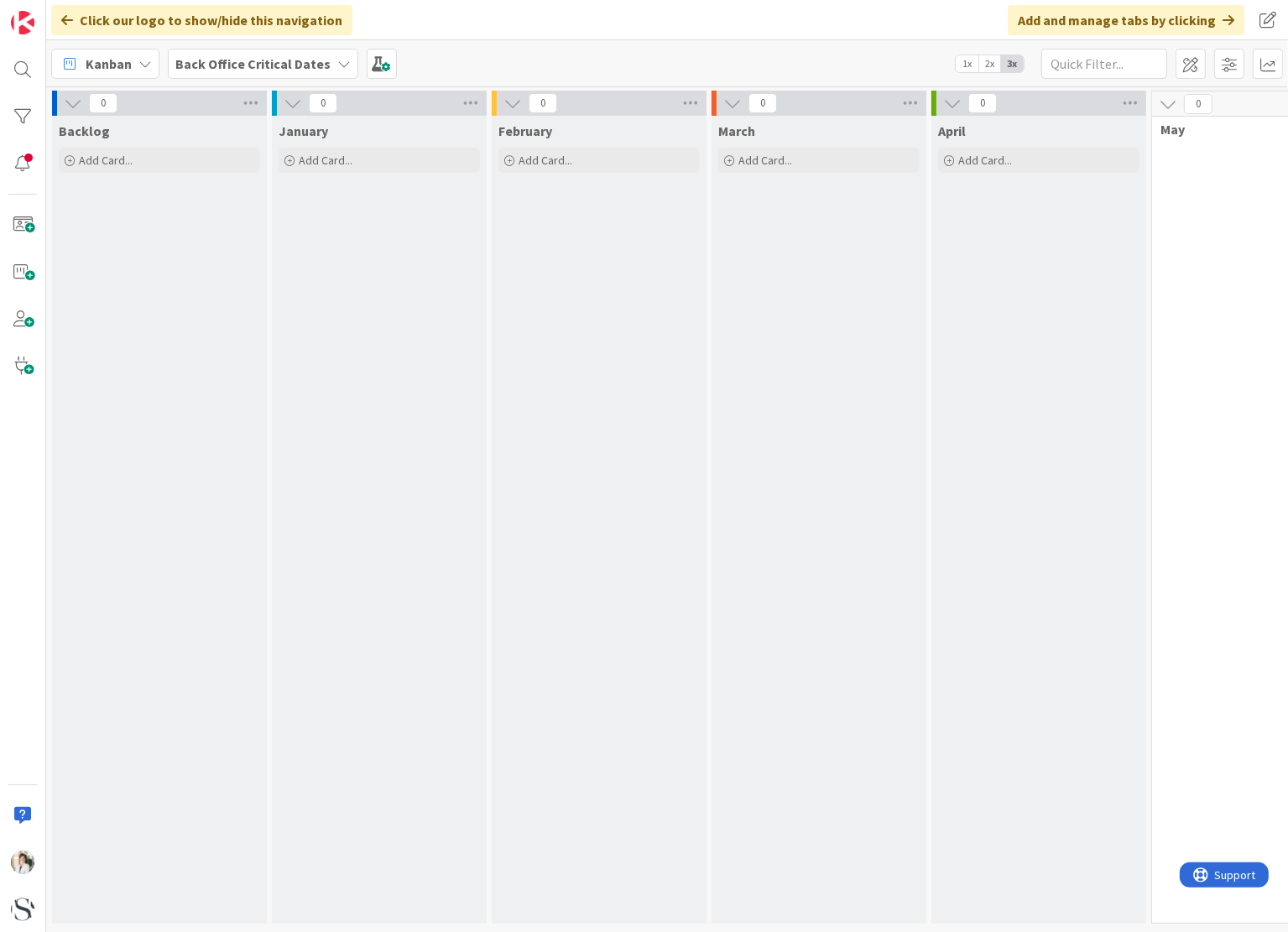
click at [65, 111] on icon at bounding box center [73, 103] width 18 height 18
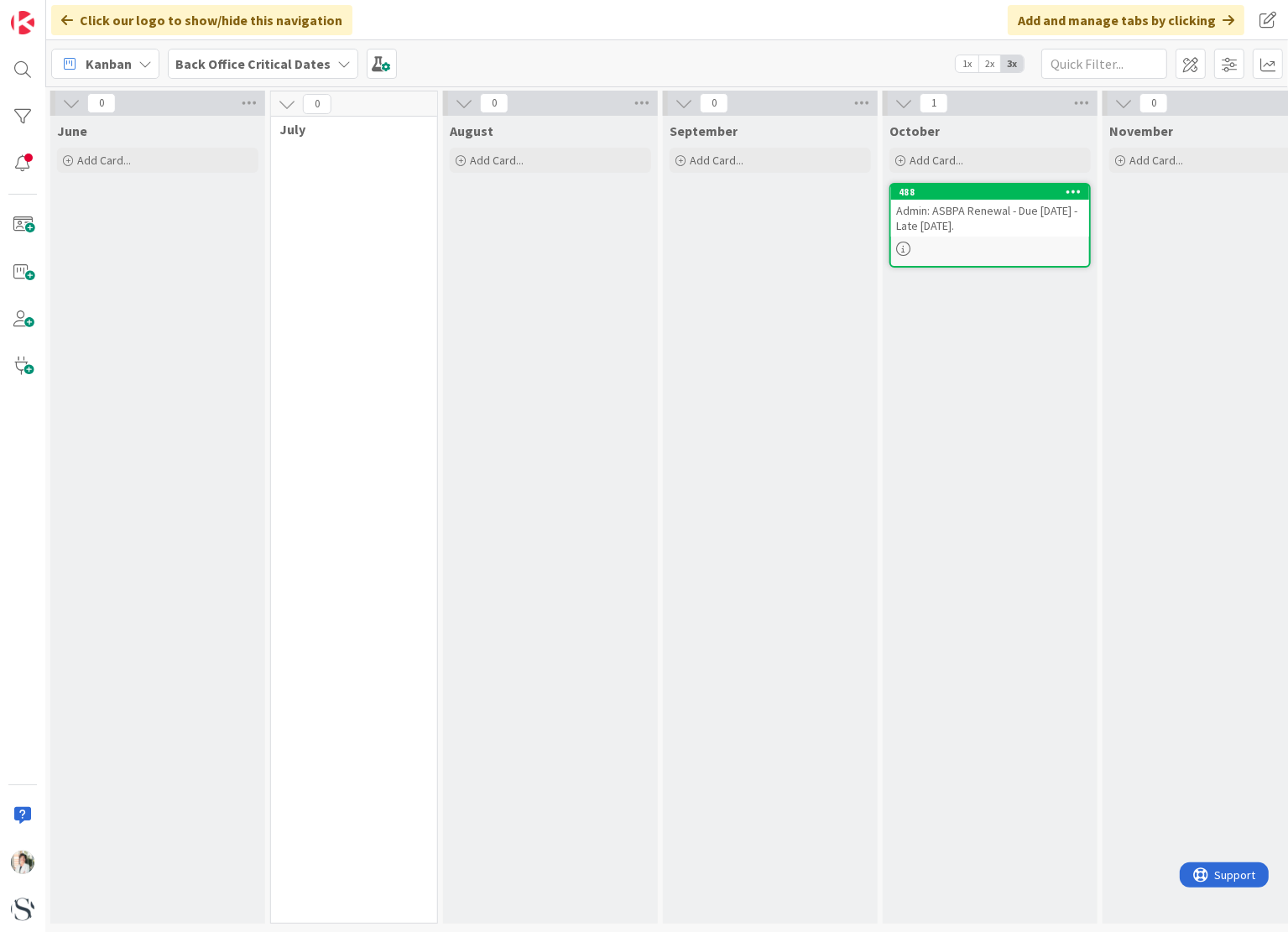
scroll to position [0, 1103]
click at [717, 161] on span "Add Card..." at bounding box center [707, 160] width 54 height 15
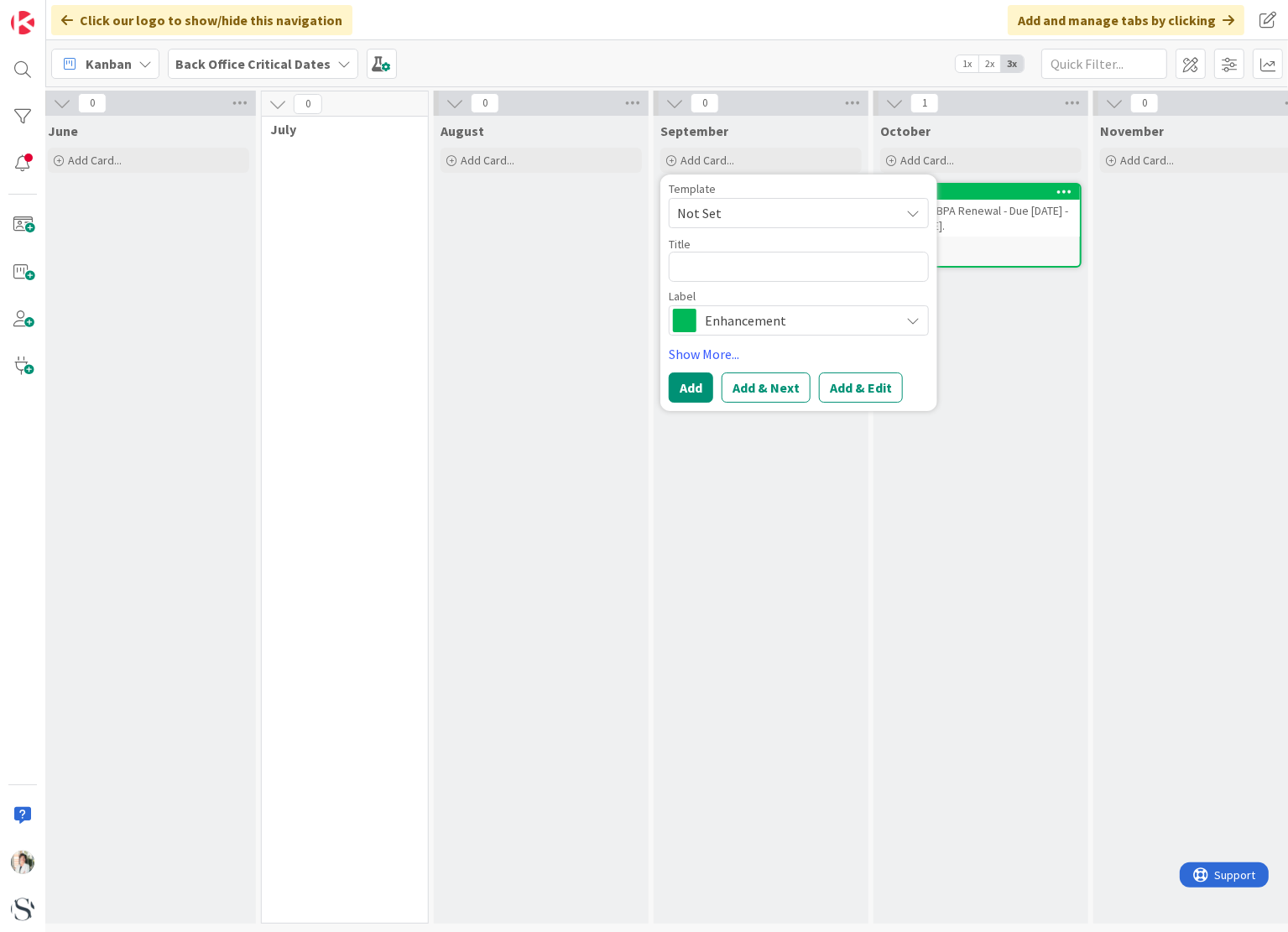
type textarea "x"
type textarea "A"
type textarea "x"
type textarea "Ad"
type textarea "x"
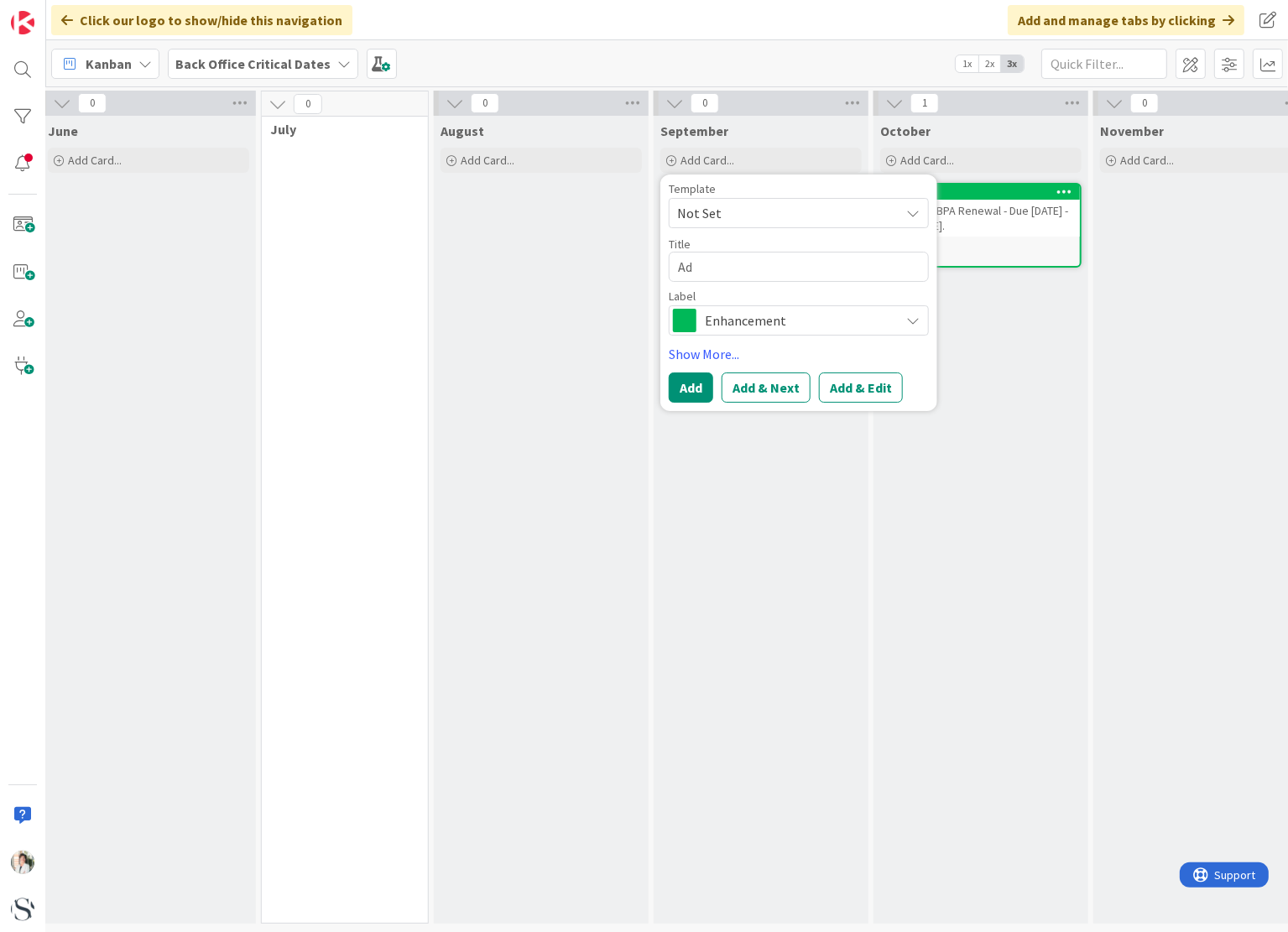
type textarea "Adb"
type textarea "x"
type textarea "Adbo"
type textarea "x"
type textarea "Adbot"
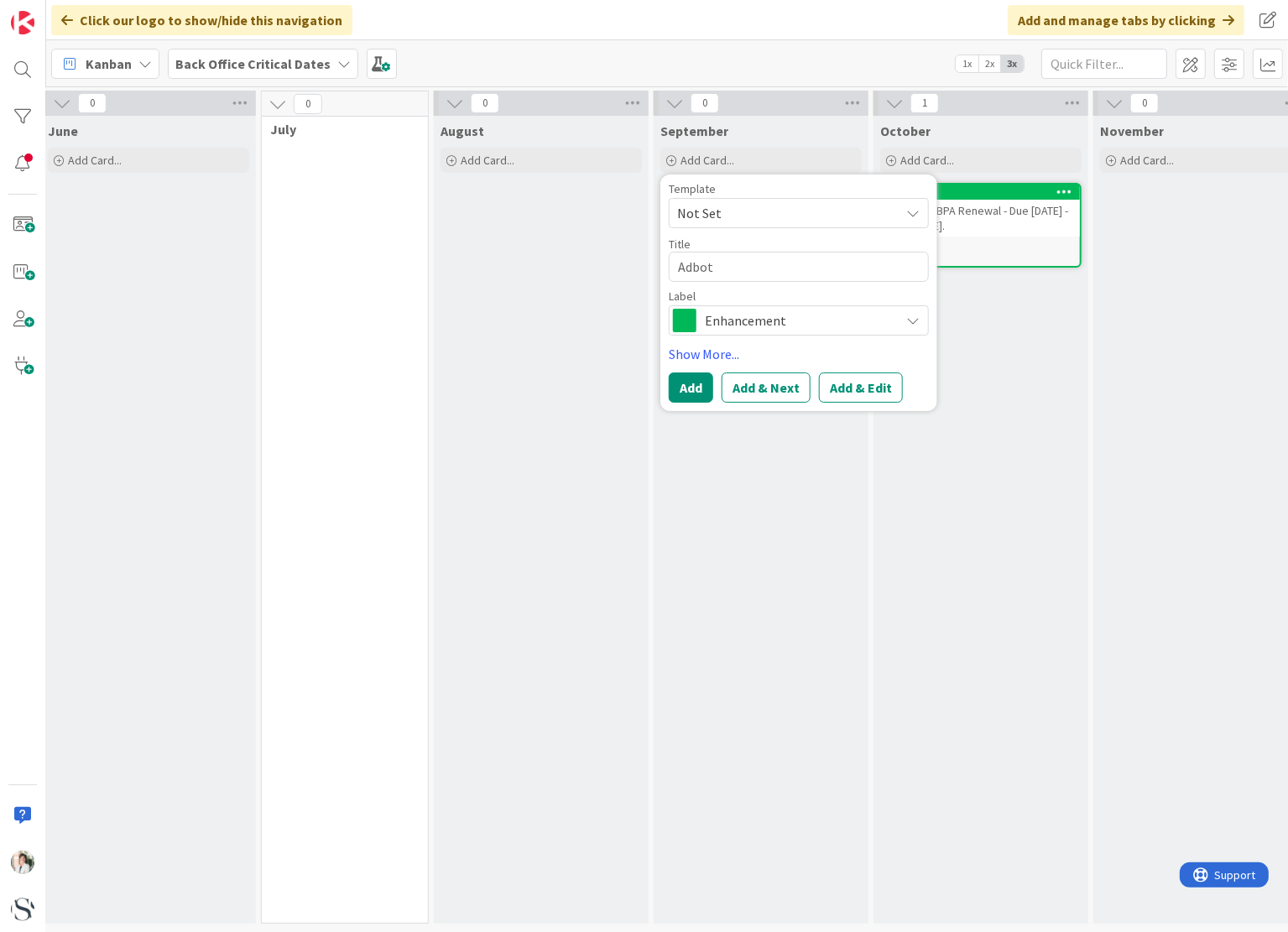
type textarea "x"
type textarea "Adbo"
type textarea "x"
type textarea "Adb"
type textarea "x"
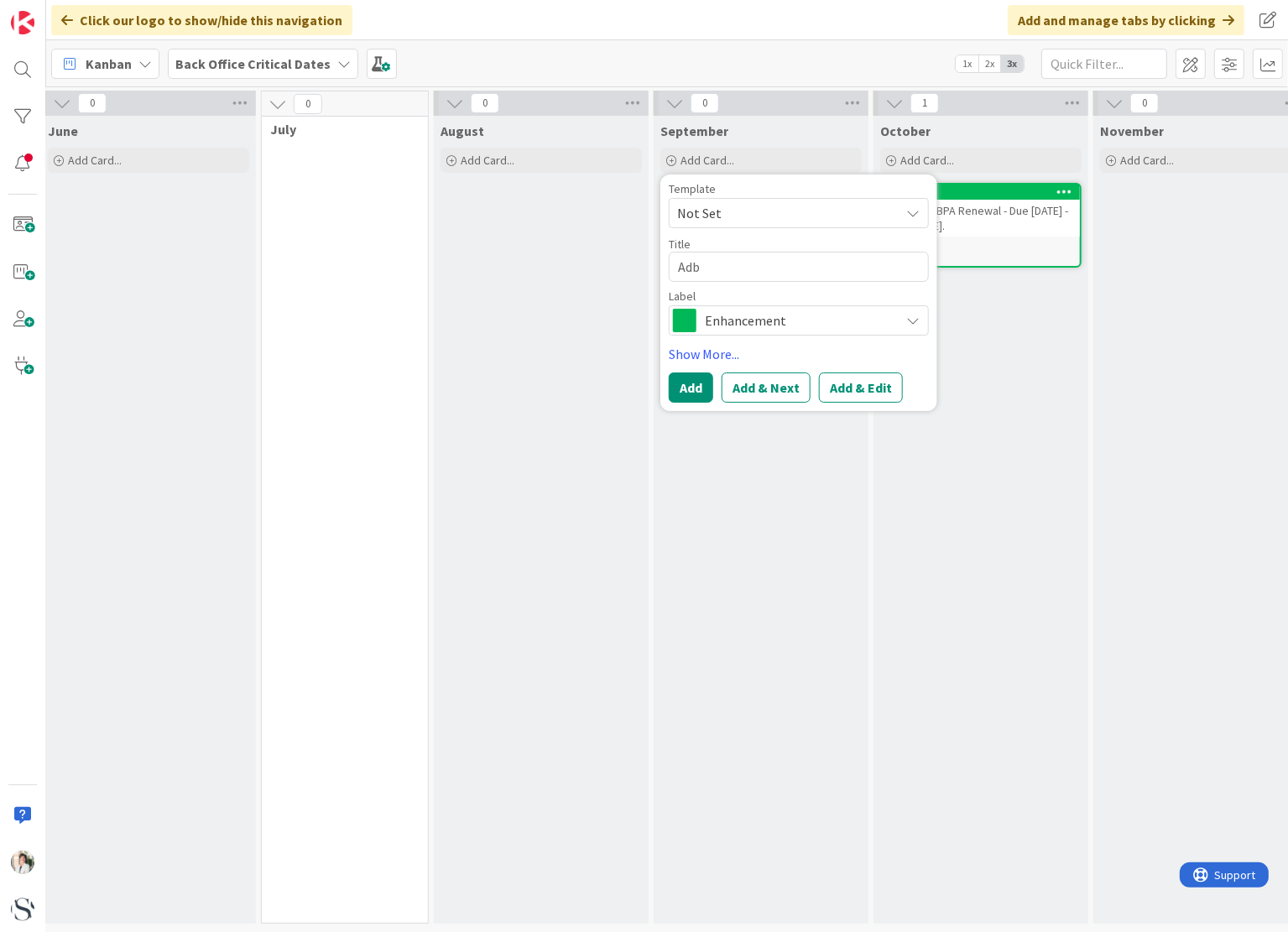
type textarea "Ad"
type textarea "x"
type textarea "A"
type textarea "x"
type textarea "SI"
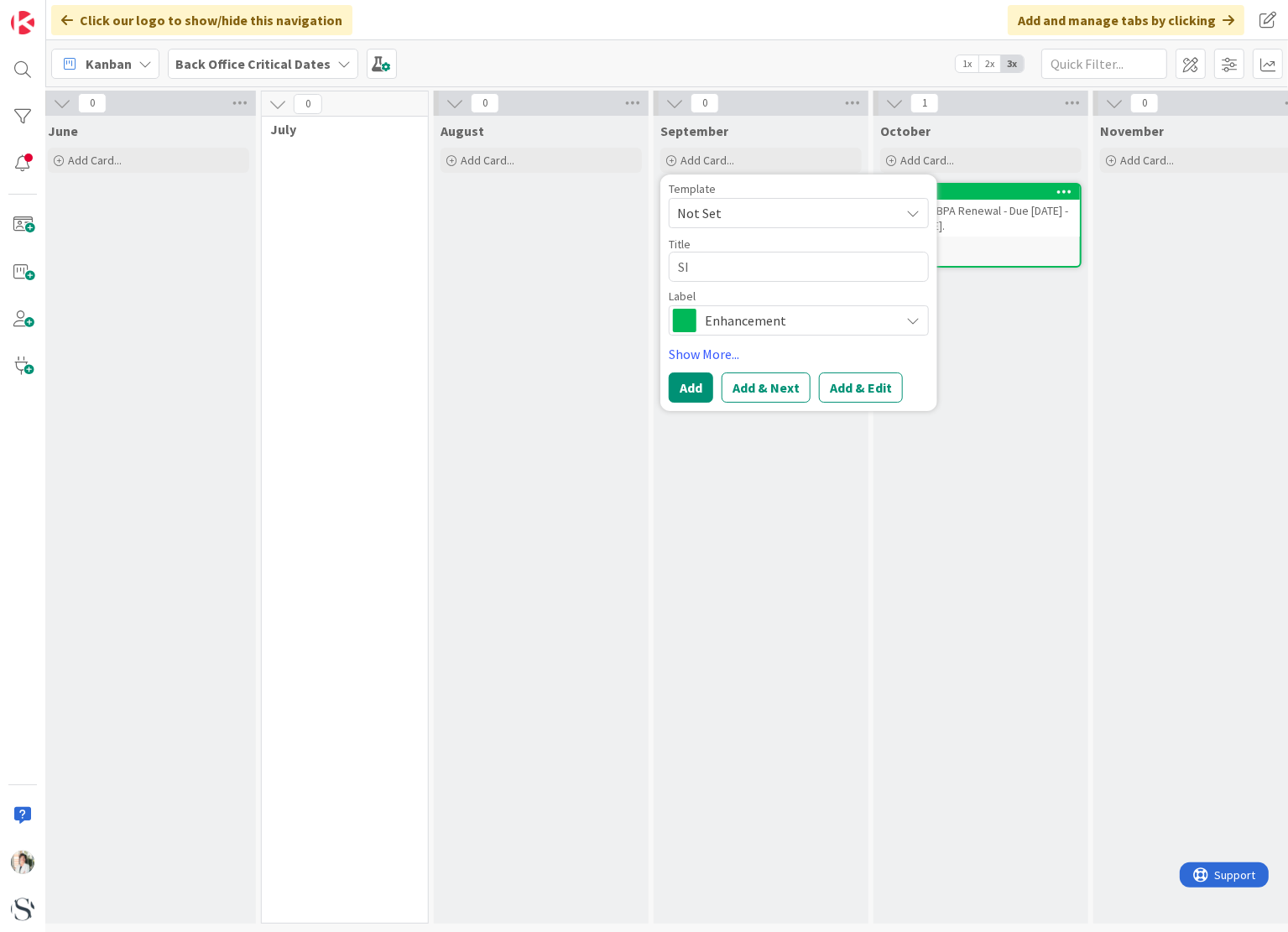
type textarea "x"
type textarea "SIT"
type textarea "x"
type textarea "SIT:"
type textarea "x"
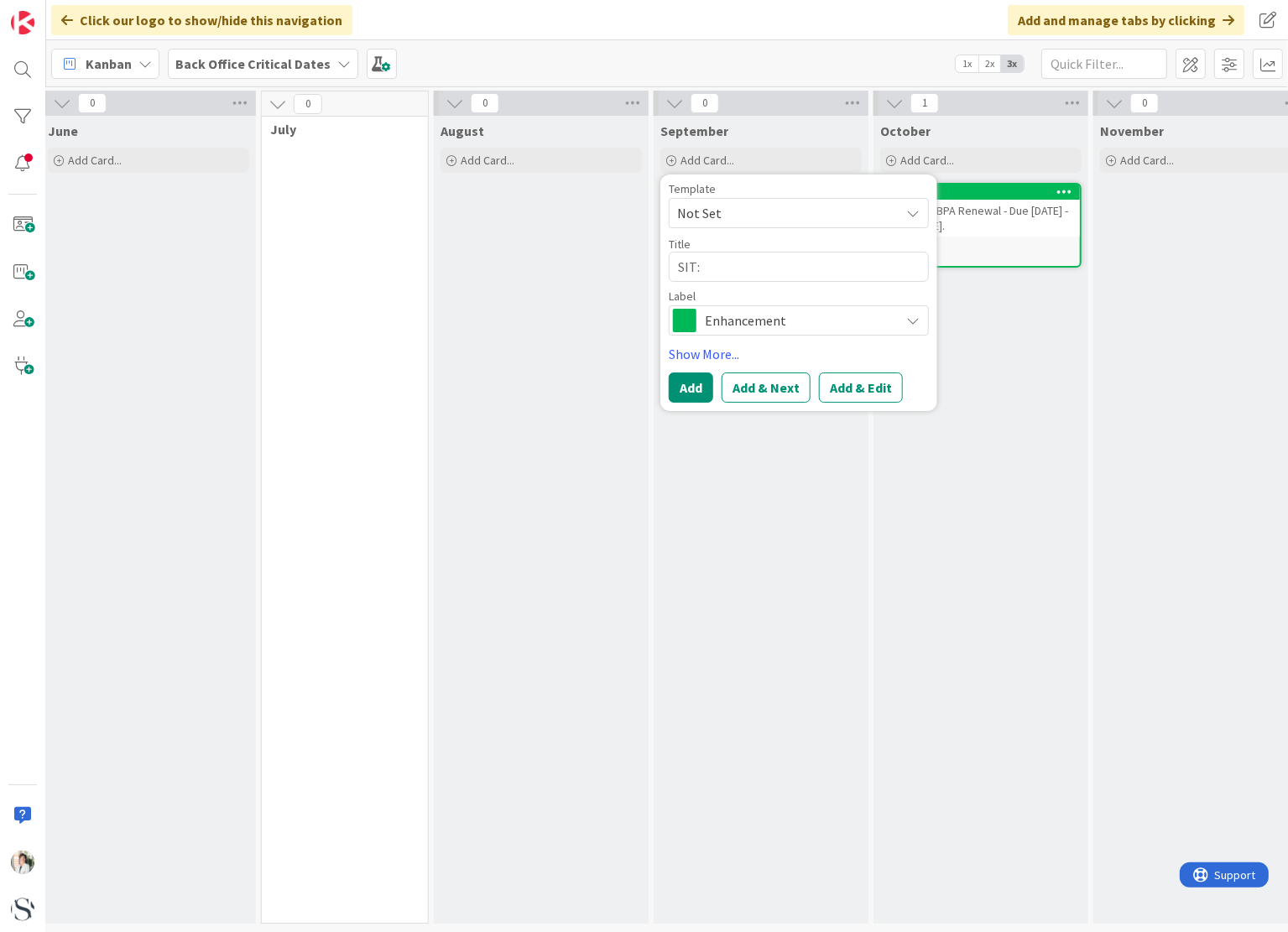
type textarea "SIT:"
type textarea "x"
type textarea "SIT:"
type textarea "x"
type textarea "SIT: A"
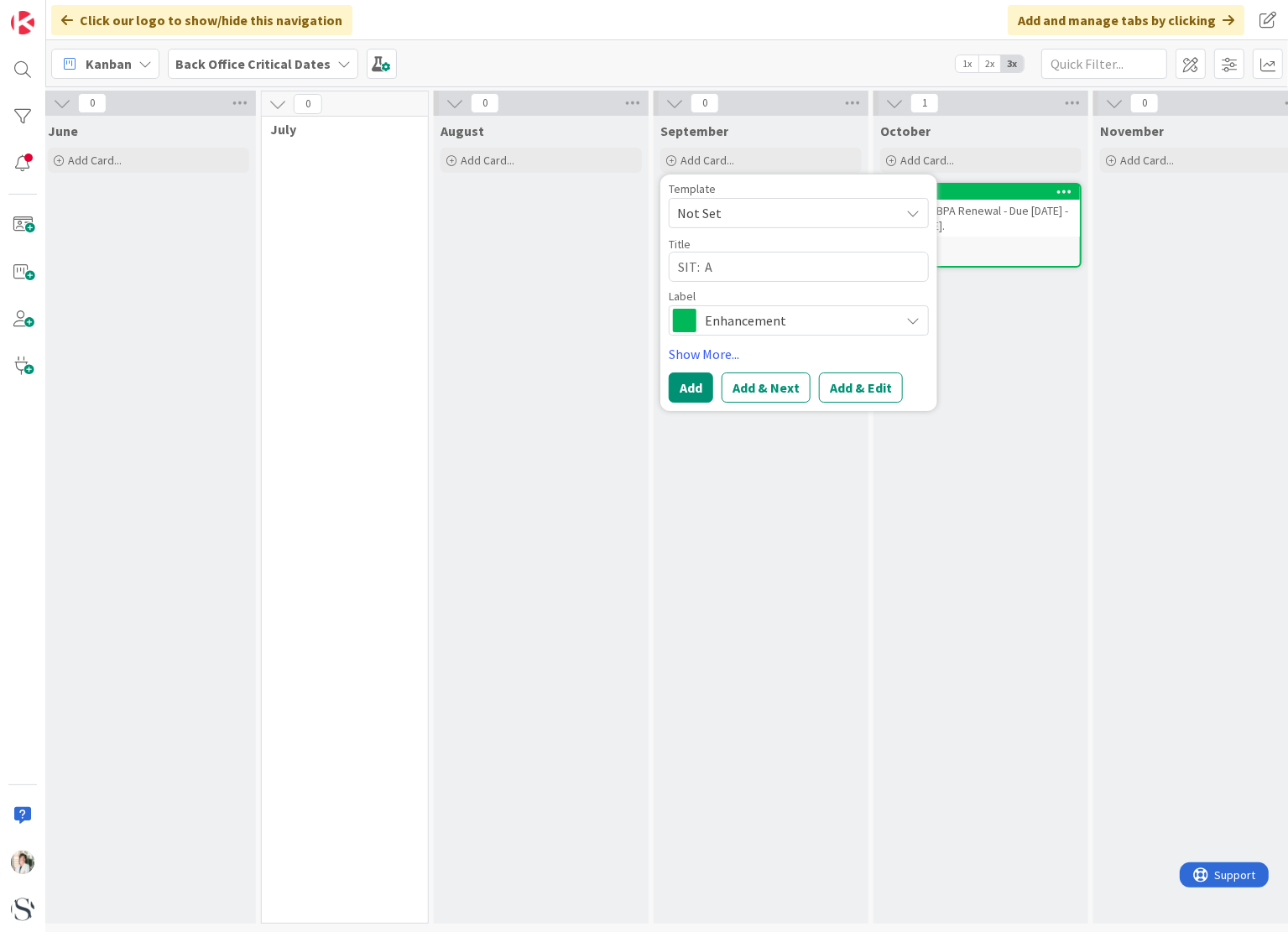
type textarea "x"
type textarea "SIT: Ad"
type textarea "x"
type textarea "SIT: Ado"
type textarea "x"
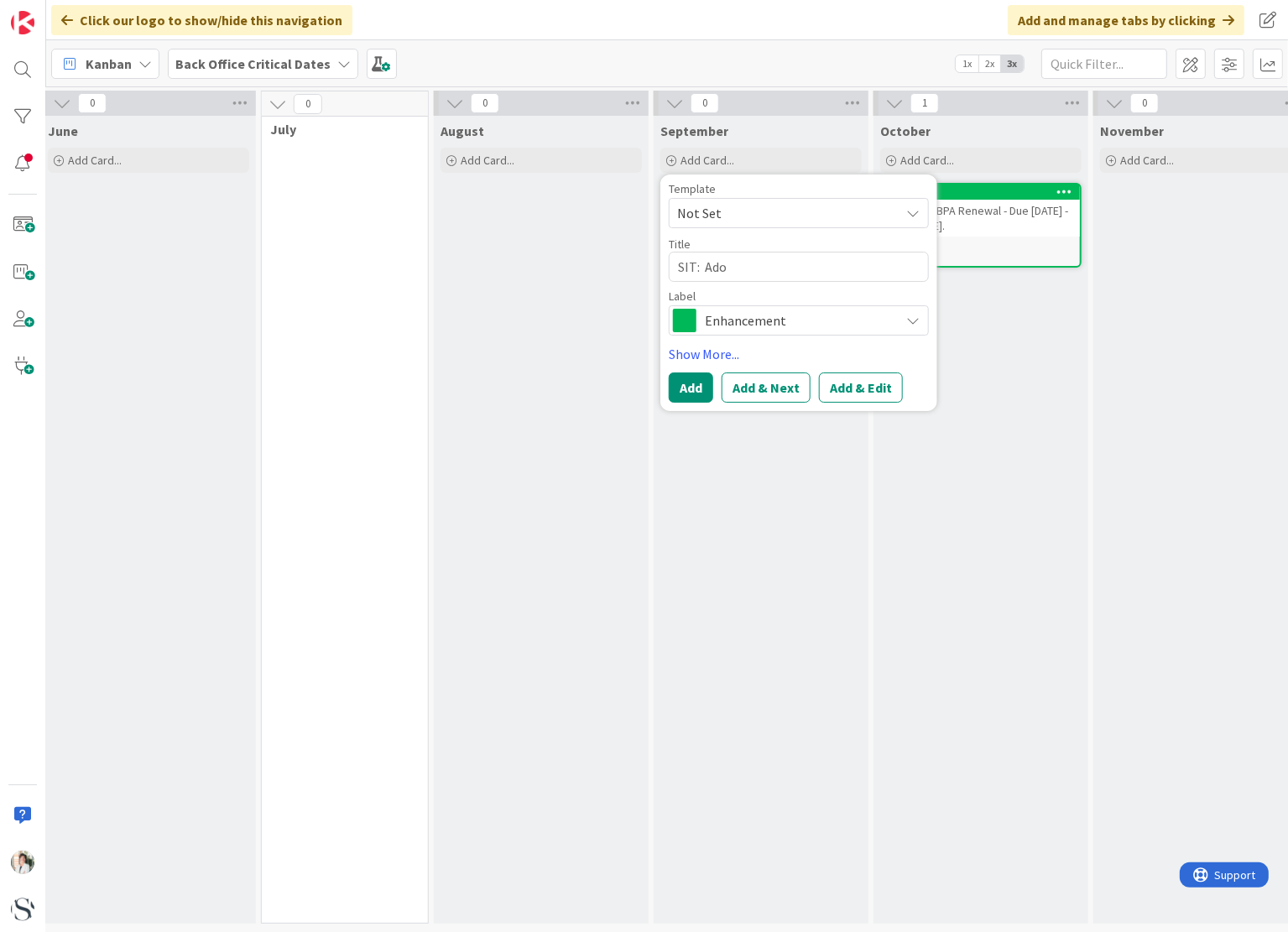
type textarea "SIT: Adob"
type textarea "x"
type textarea "SIT: Adobe"
type textarea "x"
type textarea "SIT: Adobe R"
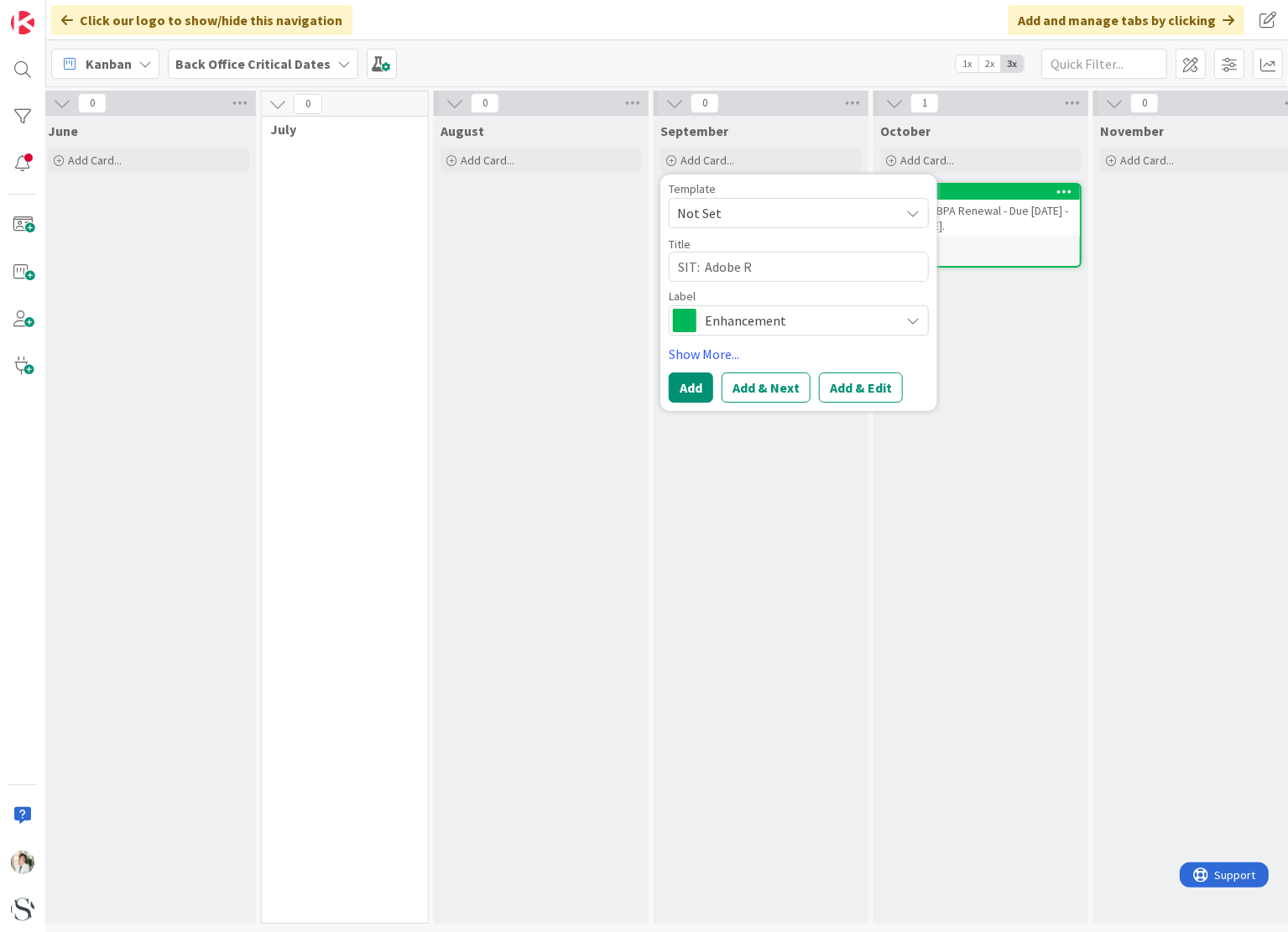
type textarea "x"
type textarea "SIT: Adobe Re"
type textarea "x"
type textarea "SIT: Adobe Ren"
type textarea "x"
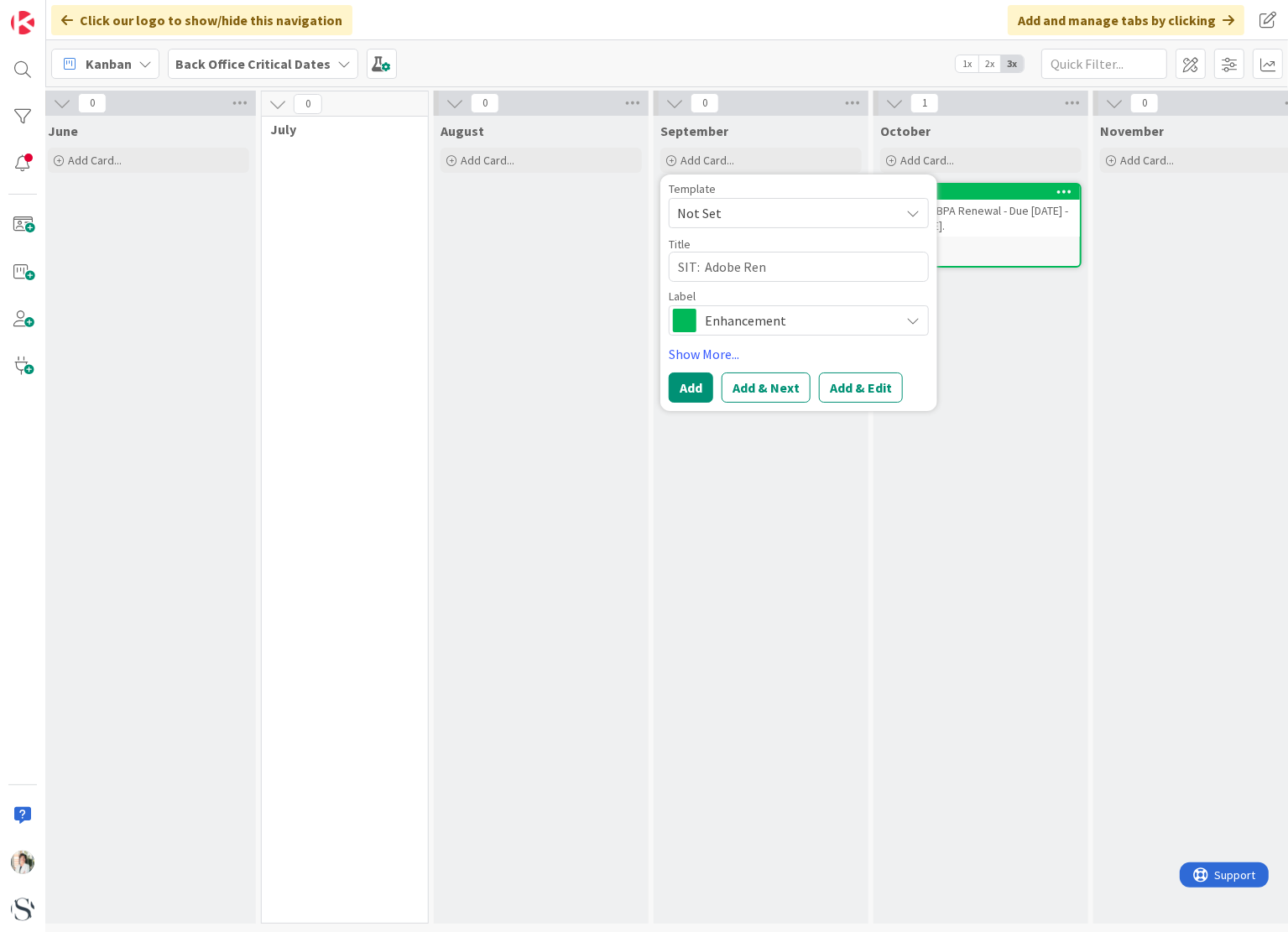
type textarea "SIT: Adobe [PERSON_NAME]"
type textarea "x"
type textarea "SIT: Adobe Renew"
type textarea "x"
type textarea "SIT: Adobe Renewa"
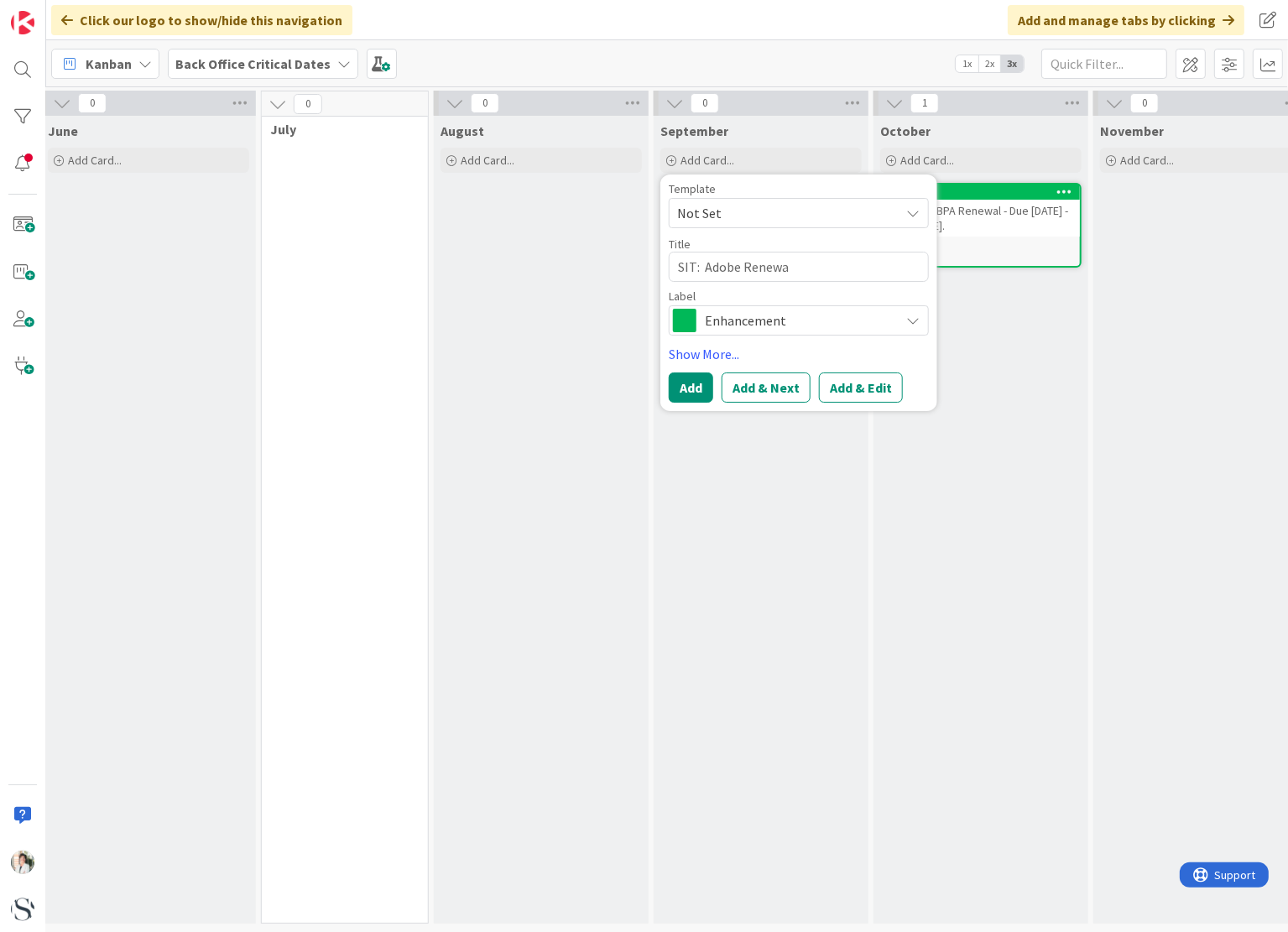
type textarea "x"
type textarea "SIT: Adobe Renewal"
click at [695, 390] on button "Add" at bounding box center [691, 388] width 44 height 30
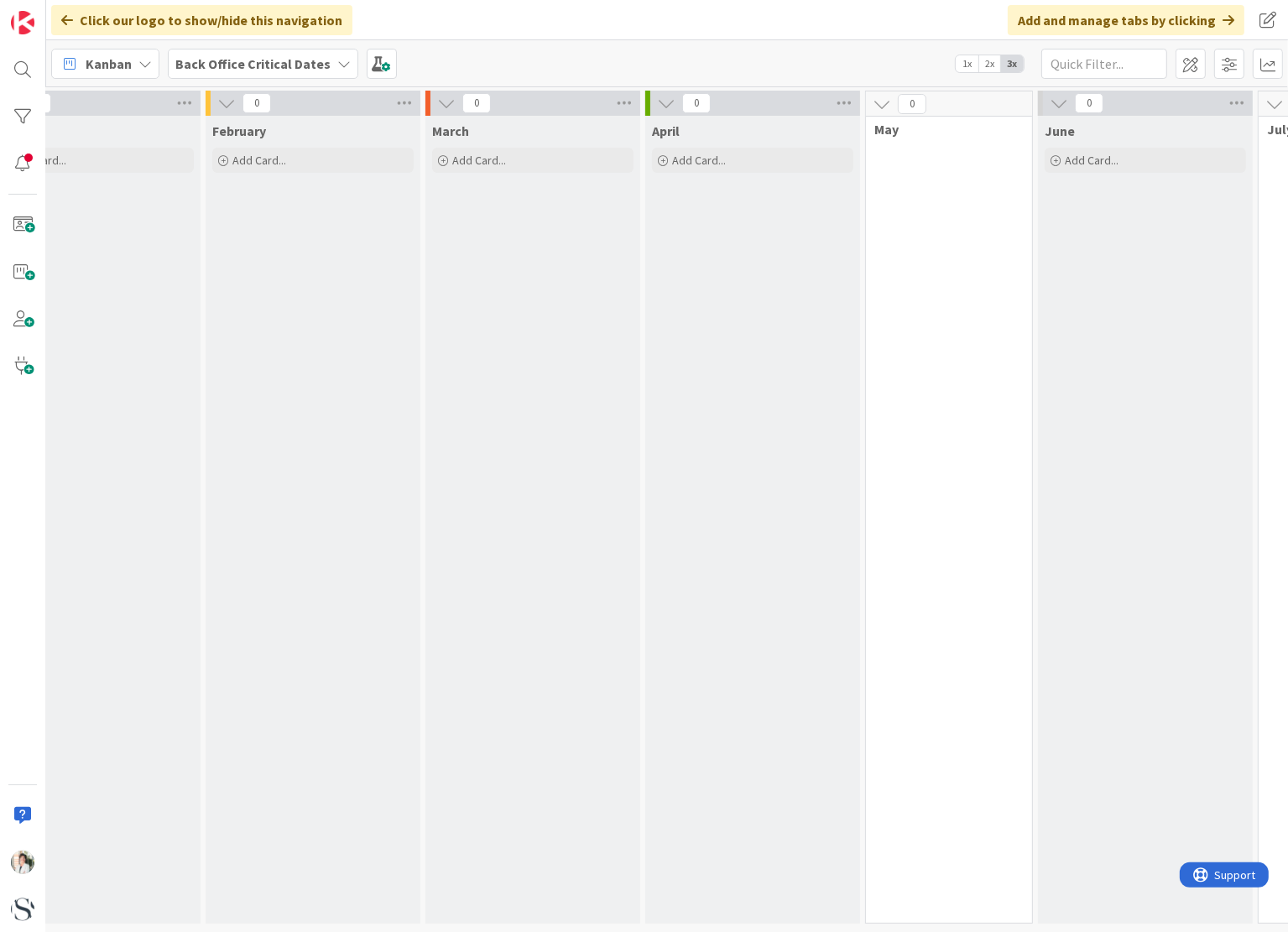
scroll to position [0, 0]
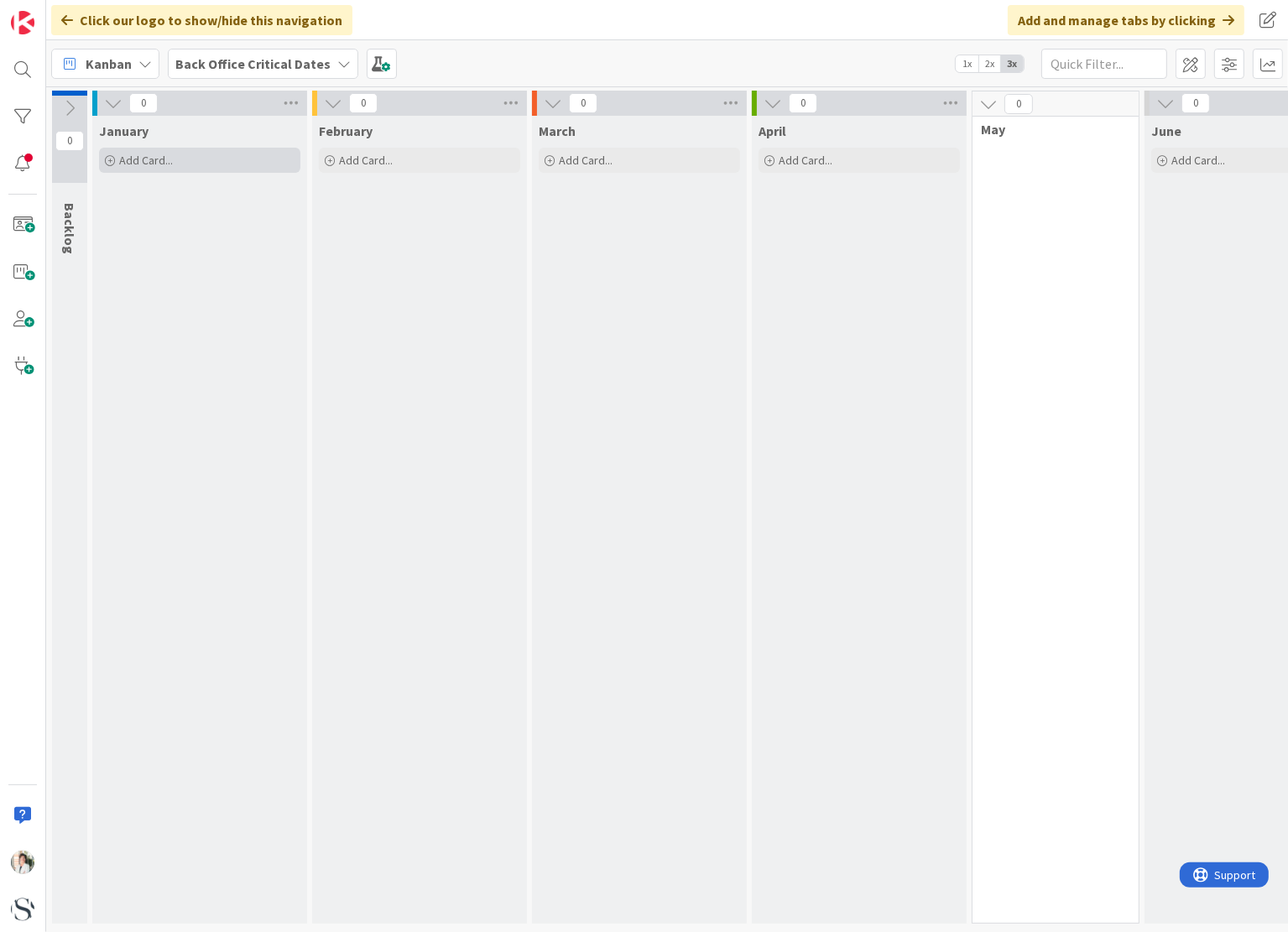
click at [183, 161] on div "Add Card..." at bounding box center [199, 160] width 201 height 25
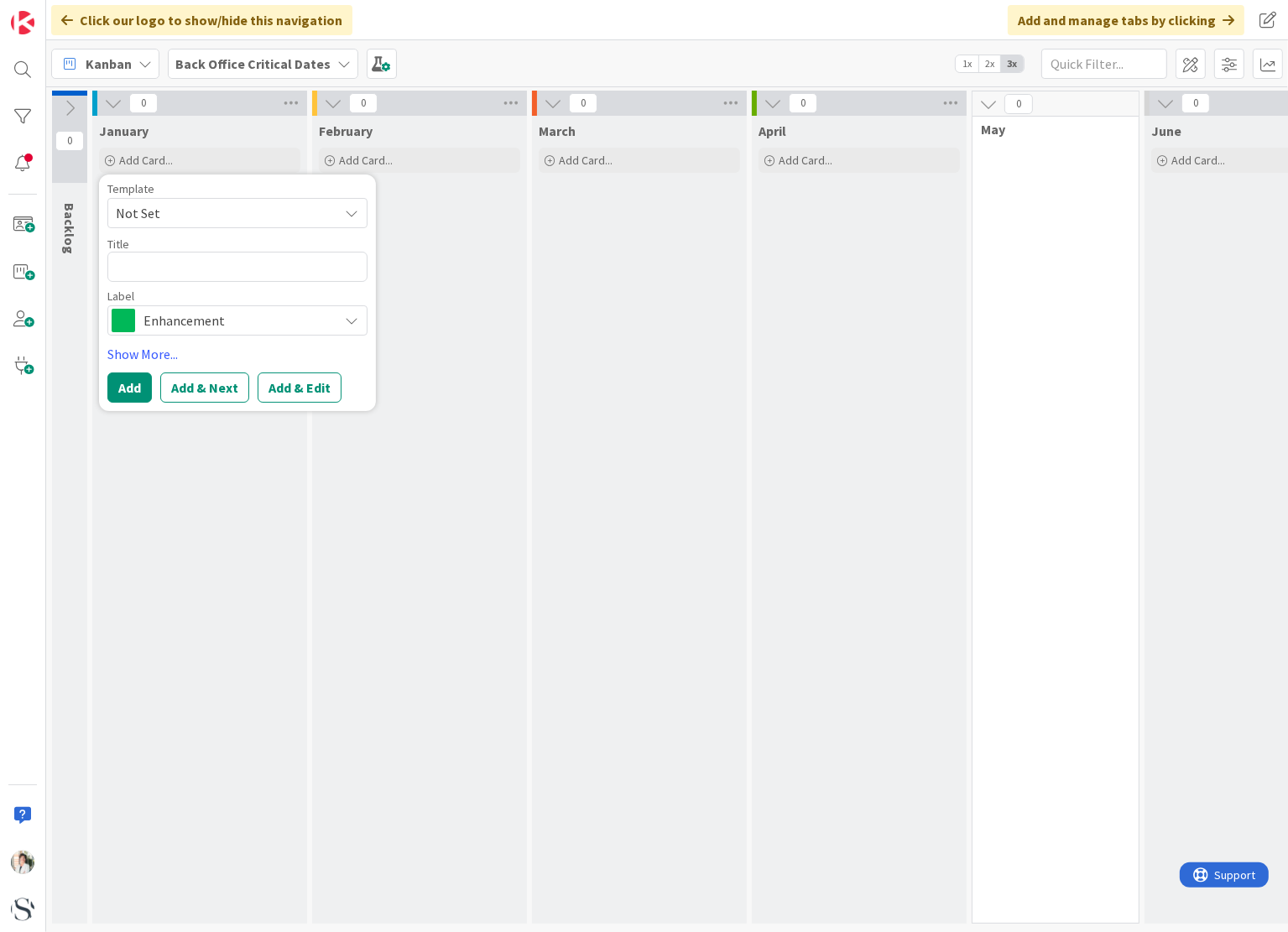
type textarea "x"
type textarea "A"
type textarea "x"
type textarea "Adm"
type textarea "x"
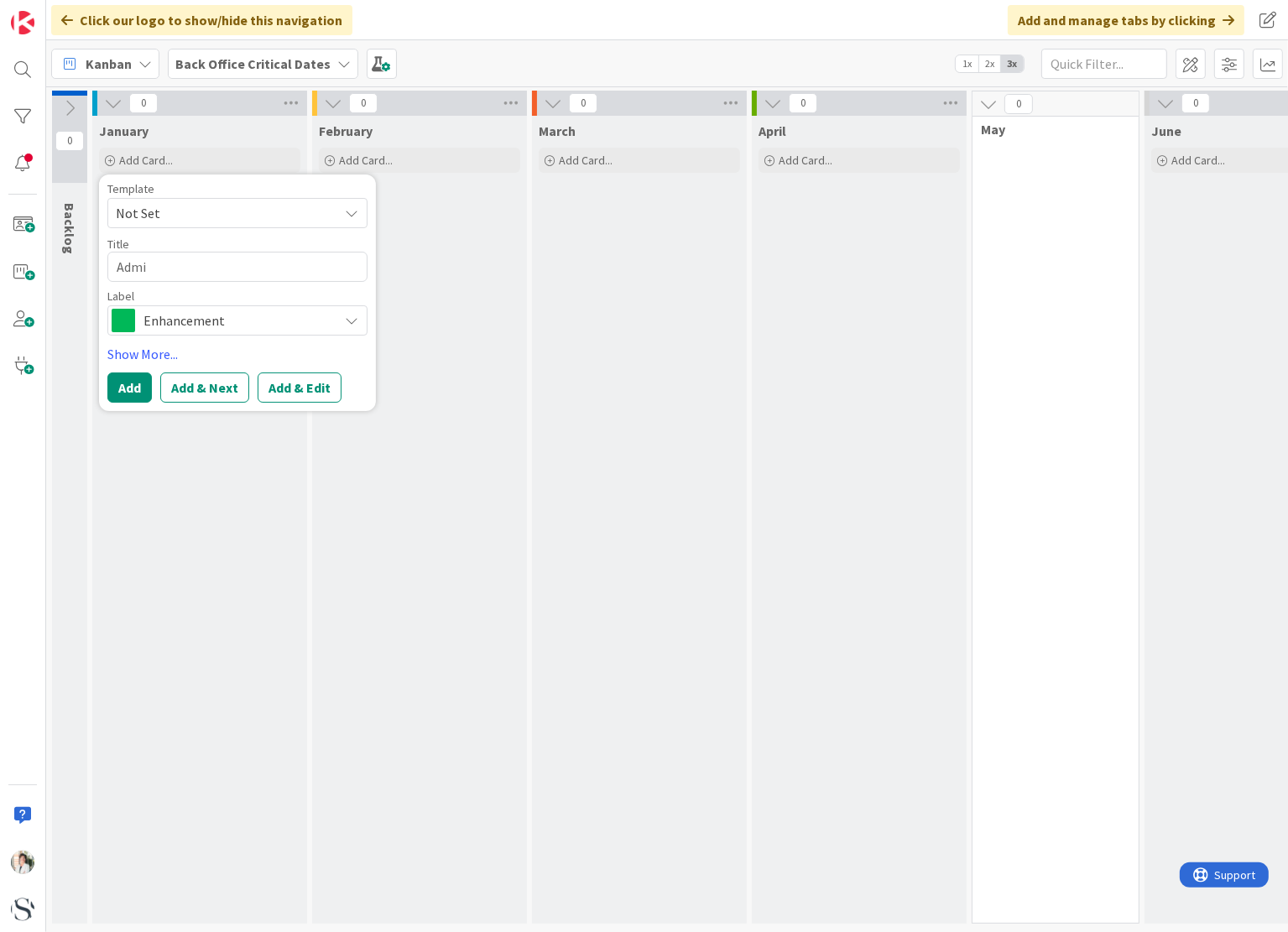
type textarea "Admin"
type textarea "x"
type textarea "Admin:"
type textarea "x"
type textarea "Admin:"
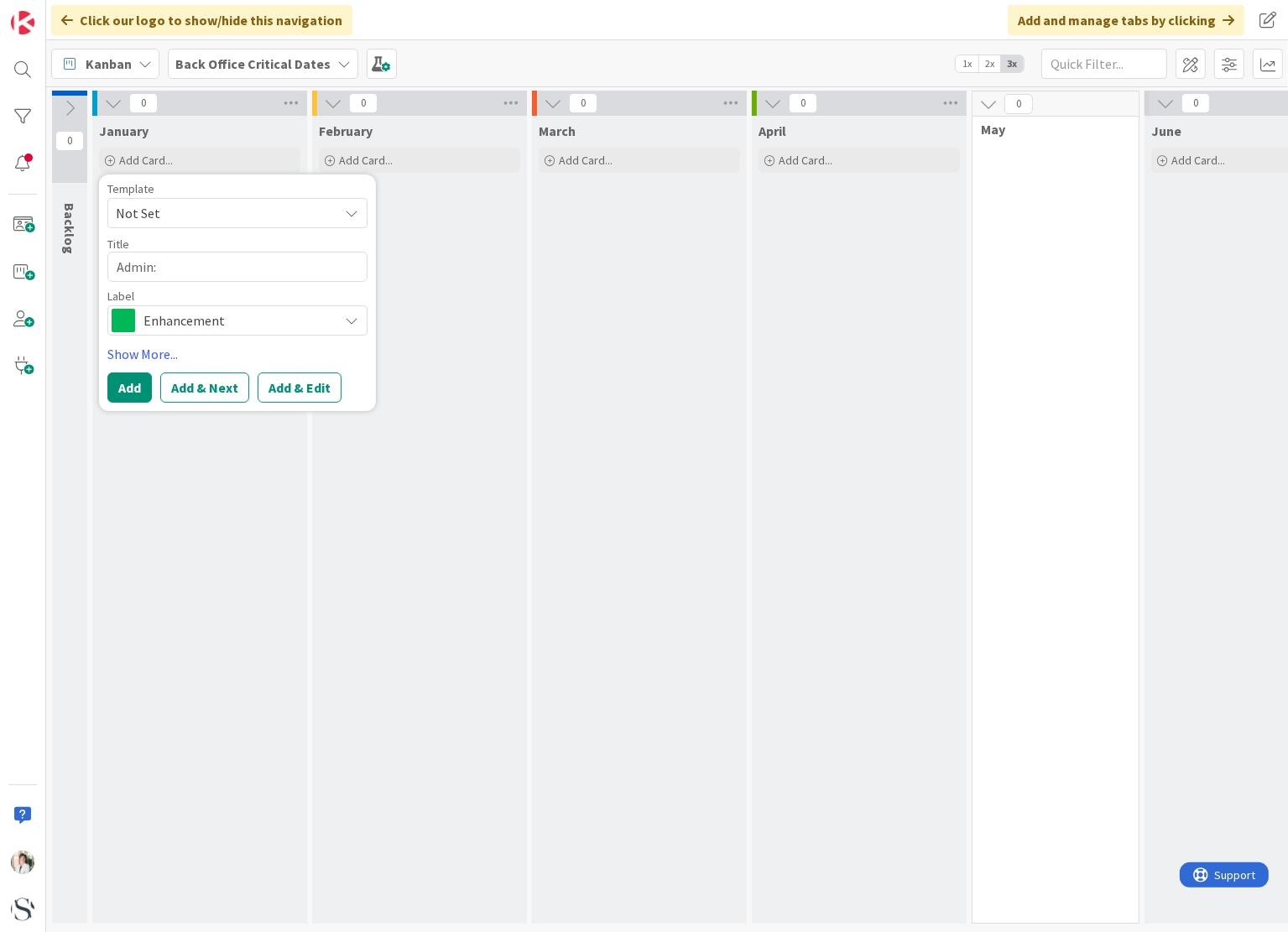
type textarea "x"
type textarea "Admin:"
type textarea "x"
type textarea "Admin: P"
type textarea "x"
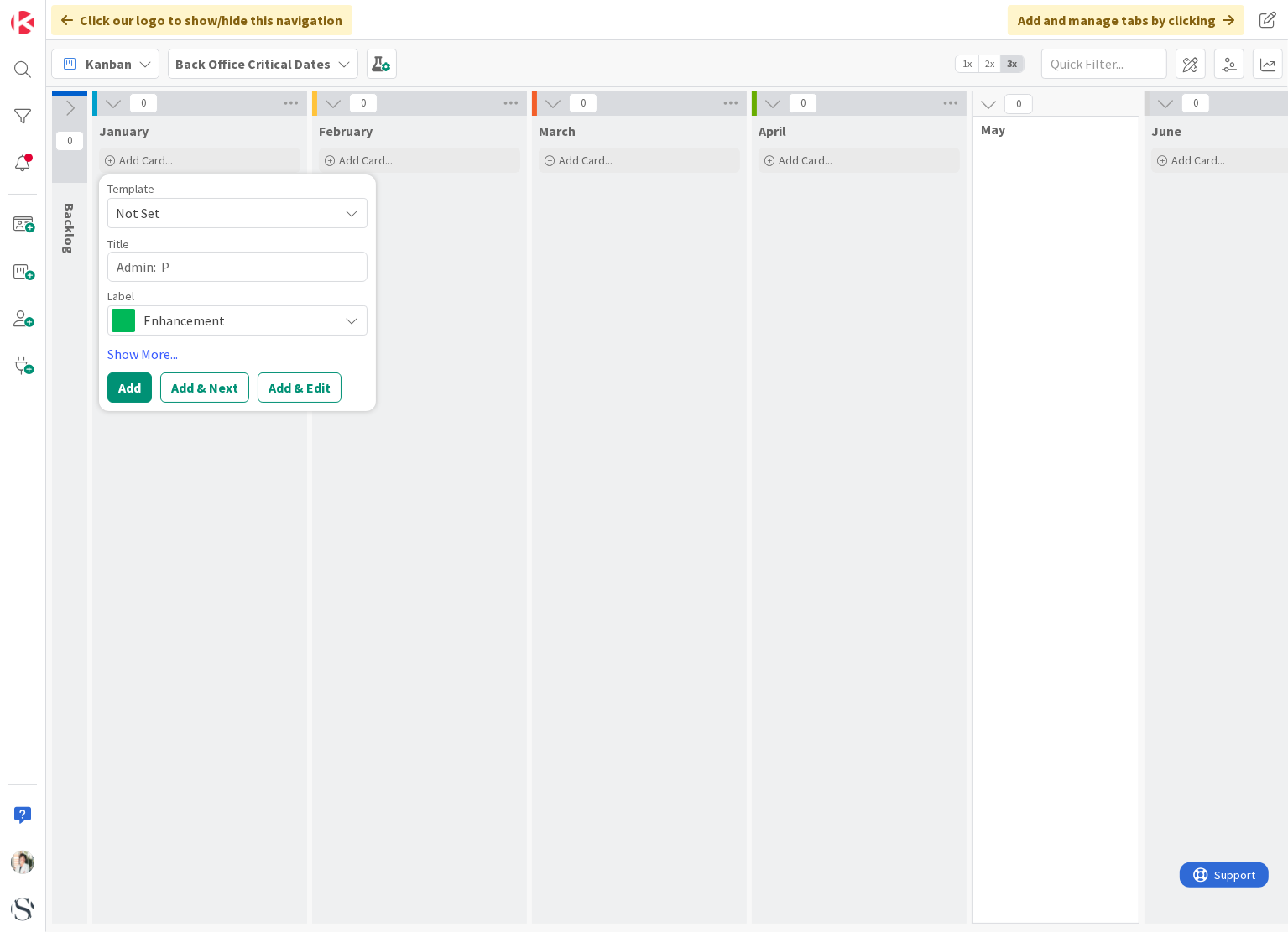
type textarea "Admin: Pr"
type textarea "x"
type textarea "Admin: Prop"
type textarea "x"
type textarea "Admin: Proper"
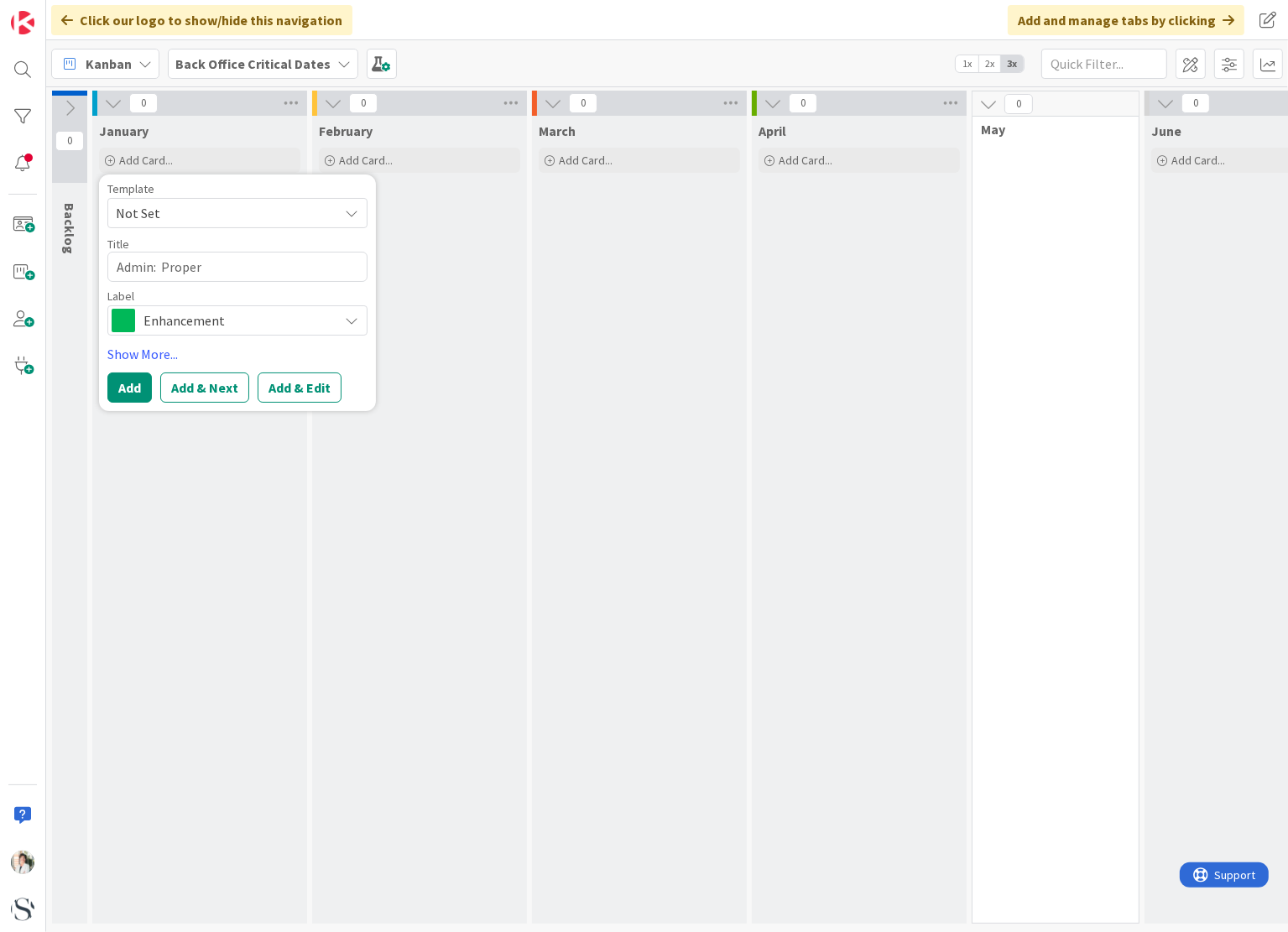
type textarea "x"
type textarea "Admin: Propert"
type textarea "x"
type textarea "Admin: Property"
type textarea "x"
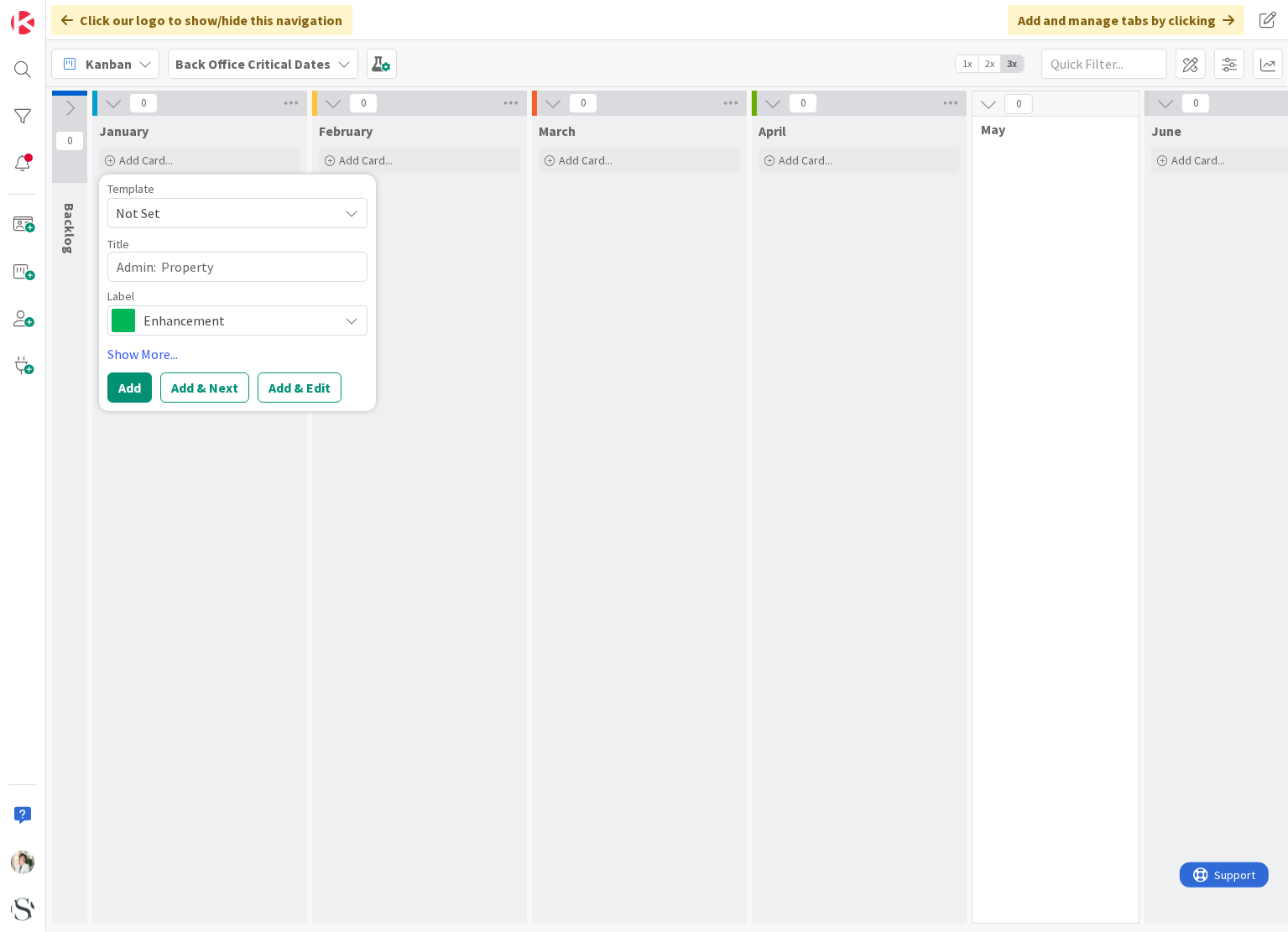
type textarea "Admin: Property"
type textarea "x"
type textarea "Admin: Property Ta"
type textarea "x"
type textarea "Admin: Property Tax"
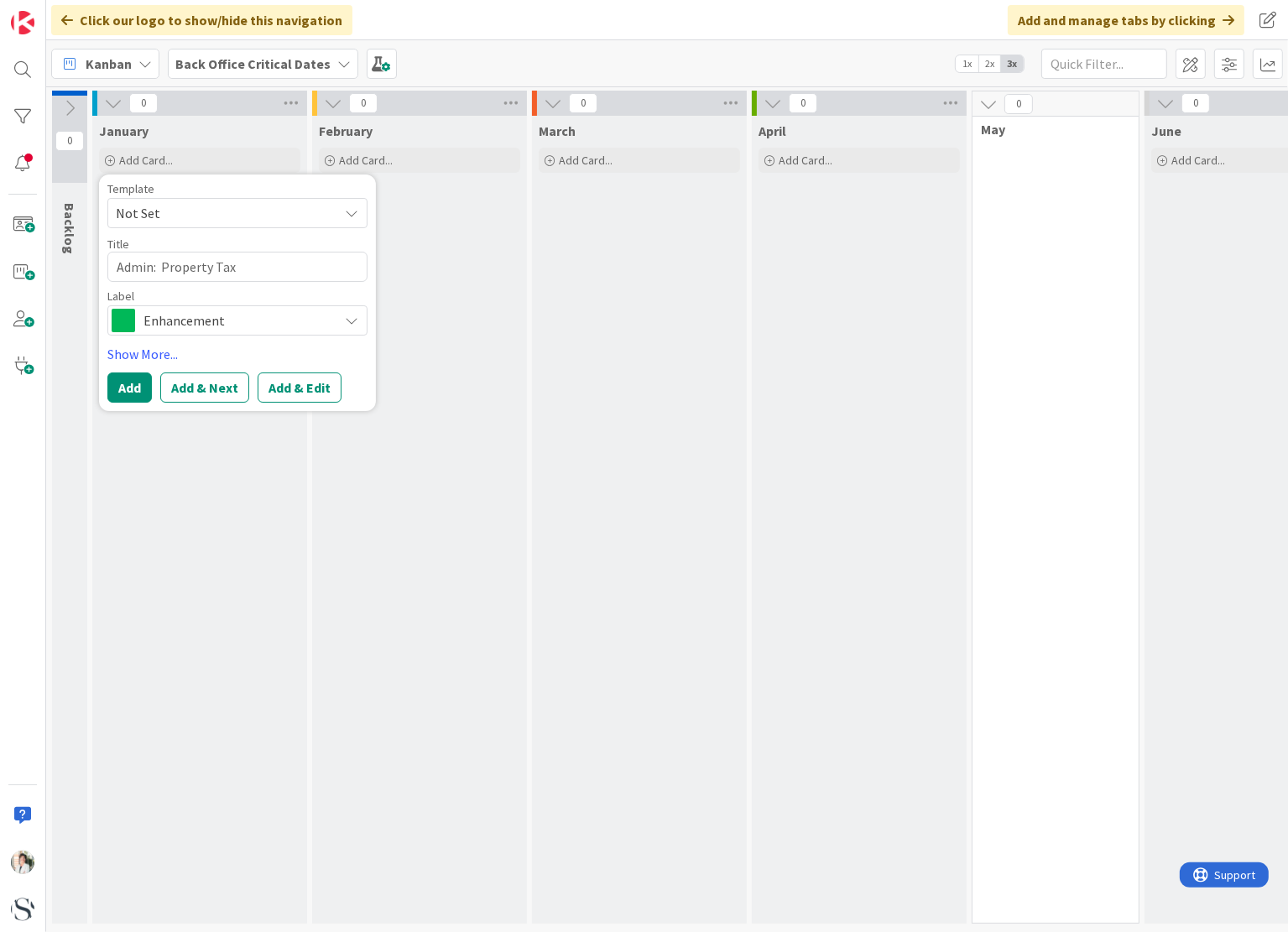
type textarea "x"
type textarea "Admin: Property Tax"
type textarea "x"
type textarea "Admin: Property Tax -"
type textarea "x"
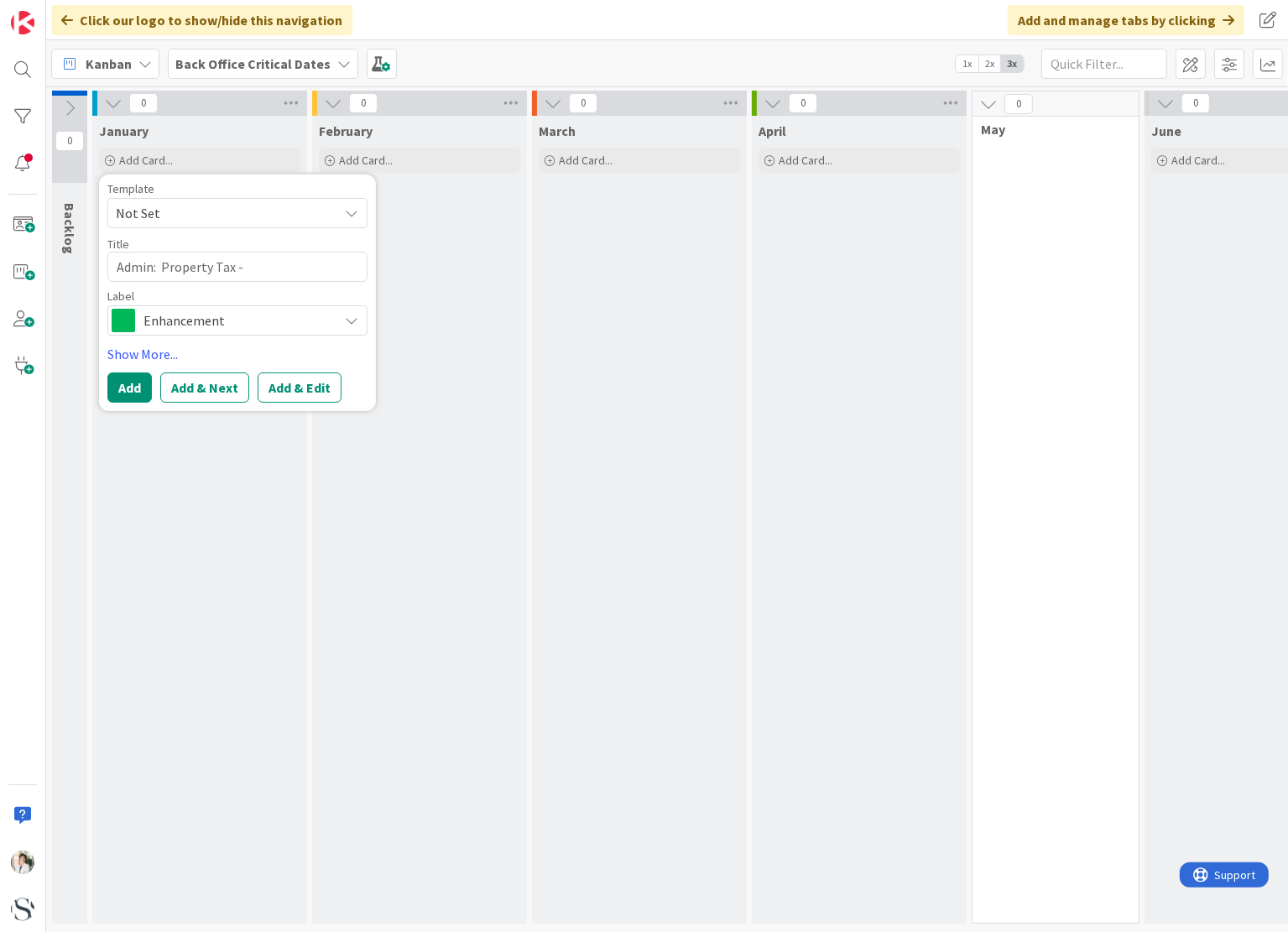
type textarea "Admin: Property Tax -"
type textarea "x"
type textarea "Admin: Property Tax - M"
type textarea "x"
type textarea "Admin: Property Tax - Me"
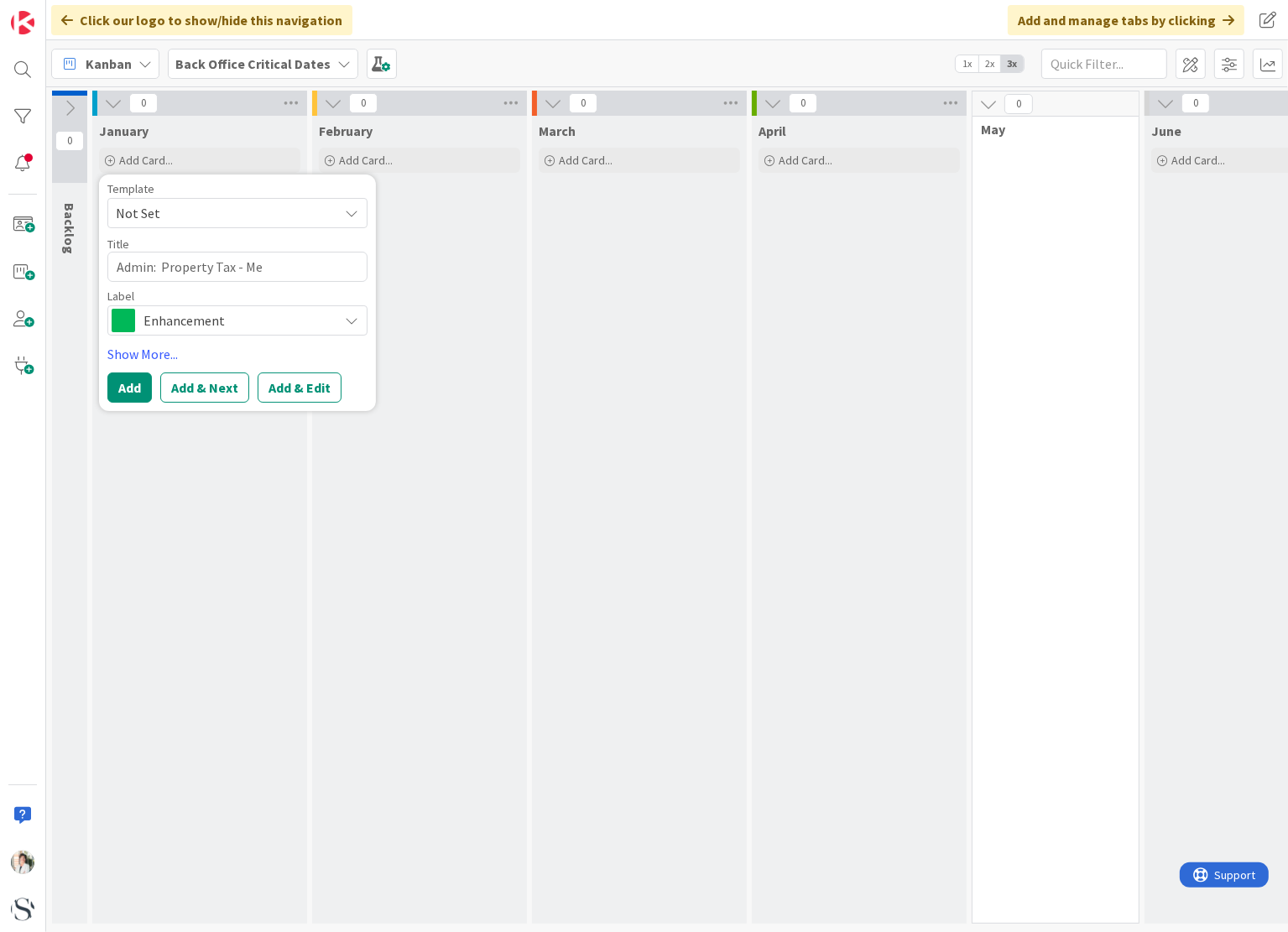
type textarea "x"
type textarea "Admin: Property Tax - Mec"
type textarea "x"
type textarea "Admin: Property Tax - [PERSON_NAME]"
type textarea "x"
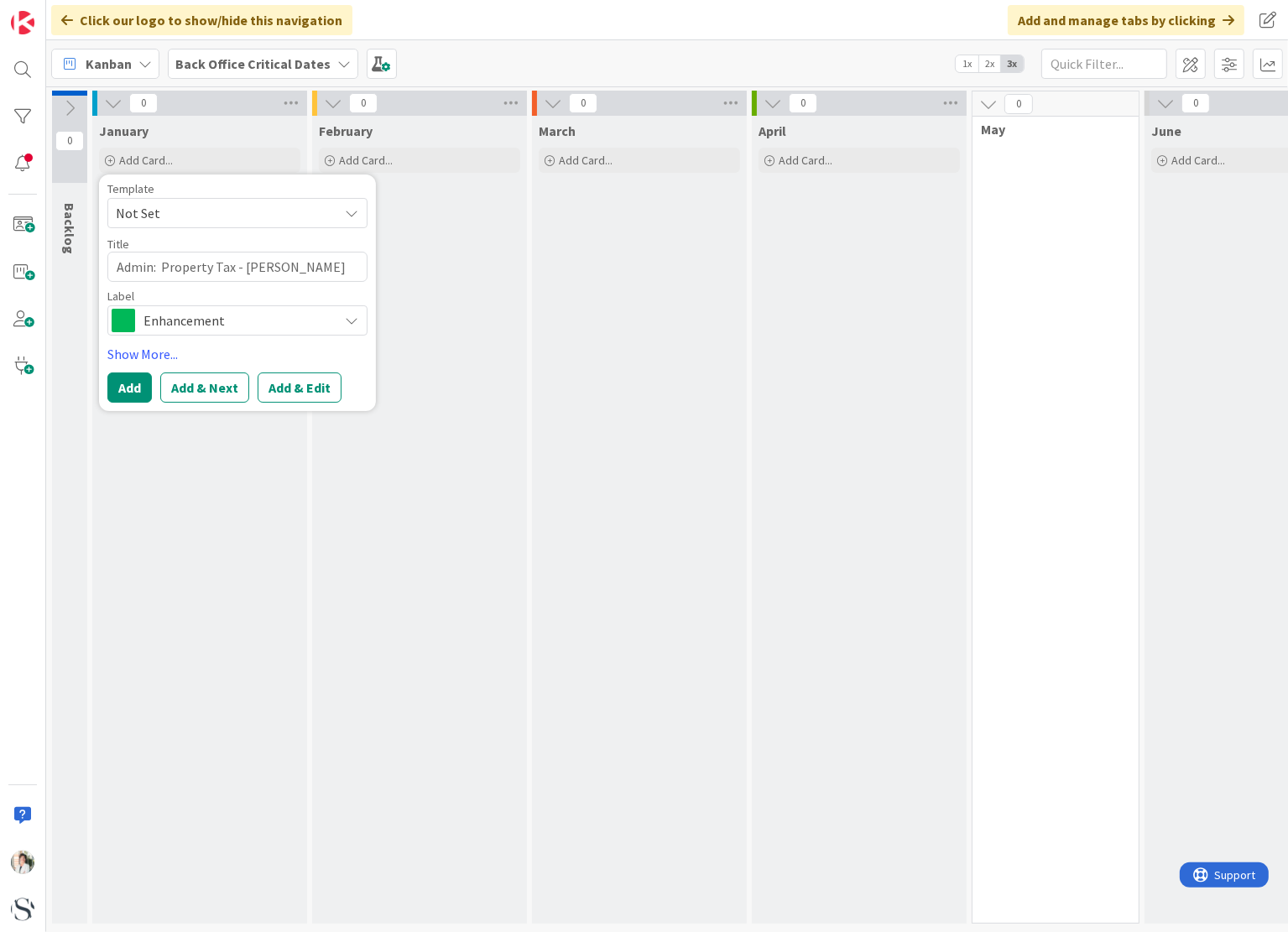
type textarea "Admin: Property Tax - Meckl"
type textarea "x"
type textarea "Admin: Property Tax - [PERSON_NAME]"
type textarea "x"
type textarea "Admin: Property Tax - Mecklen"
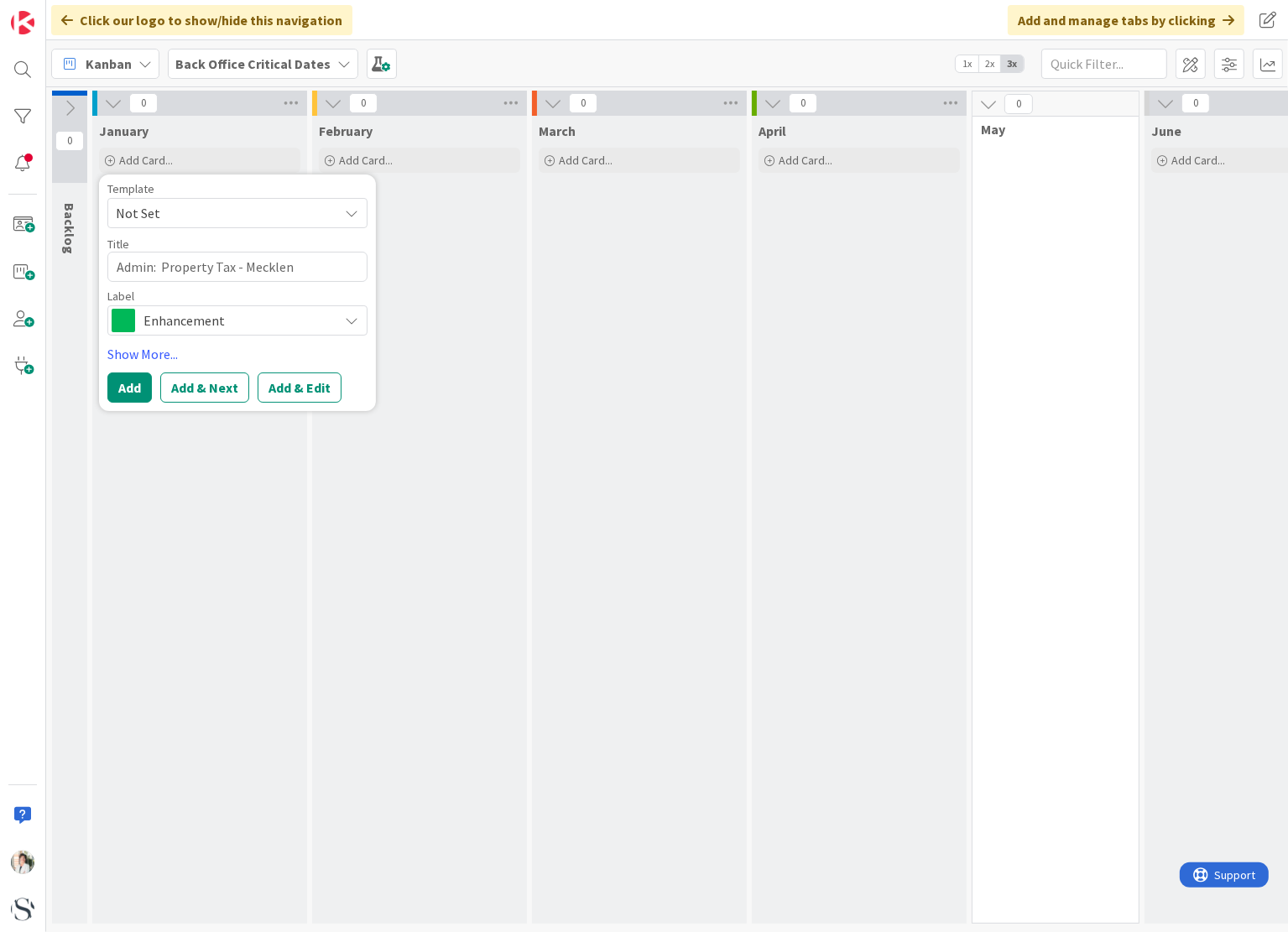
type textarea "x"
type textarea "Admin: Property Tax - Mecklenb"
type textarea "x"
type textarea "Admin: Property Tax - Mecklenbu"
type textarea "x"
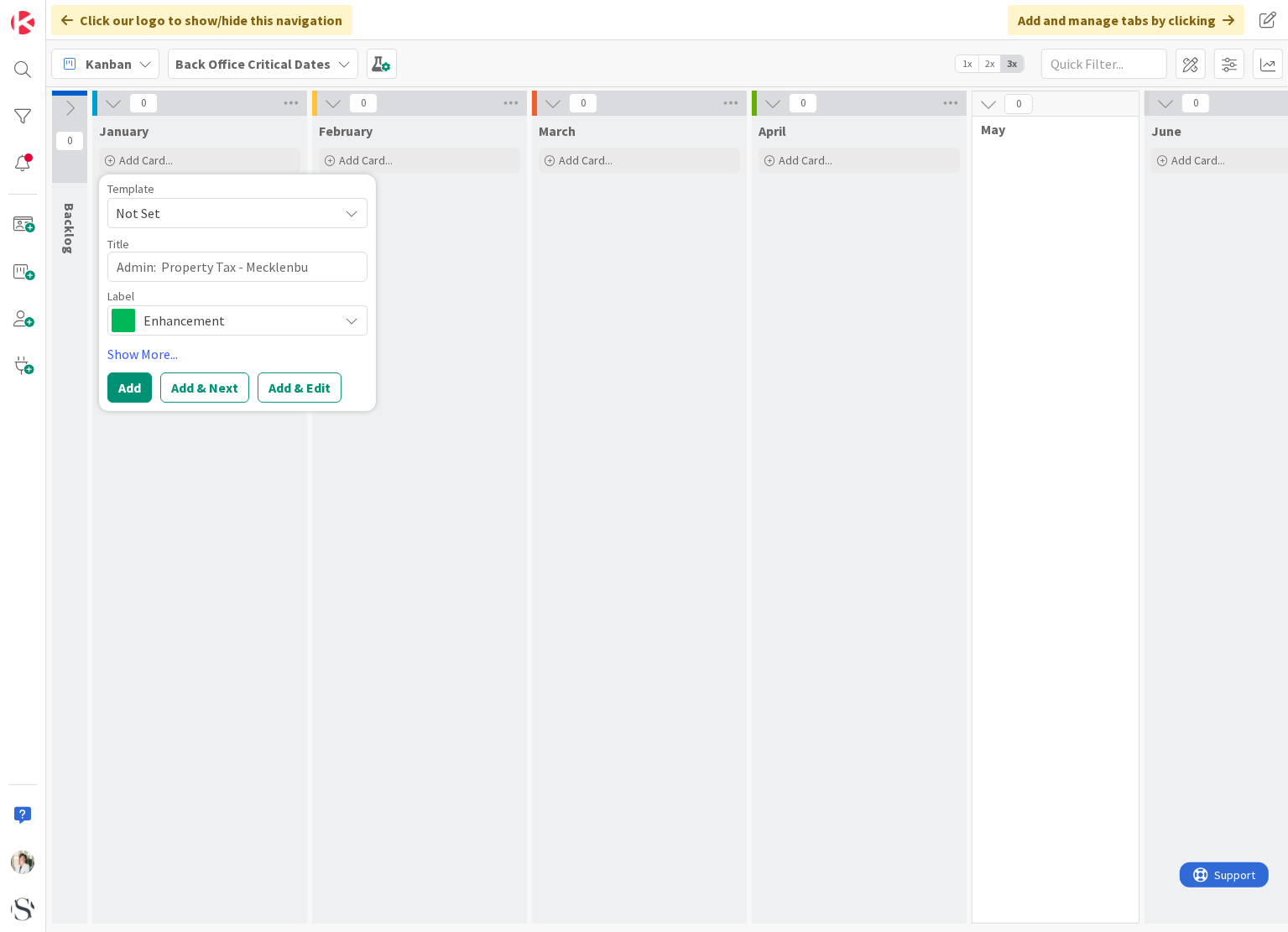
type textarea "Admin: Property Tax - Mecklenbur"
type textarea "x"
type textarea "Admin: Property Tax - [GEOGRAPHIC_DATA]"
type textarea "x"
type textarea "Admin: Property Tax - [GEOGRAPHIC_DATA]"
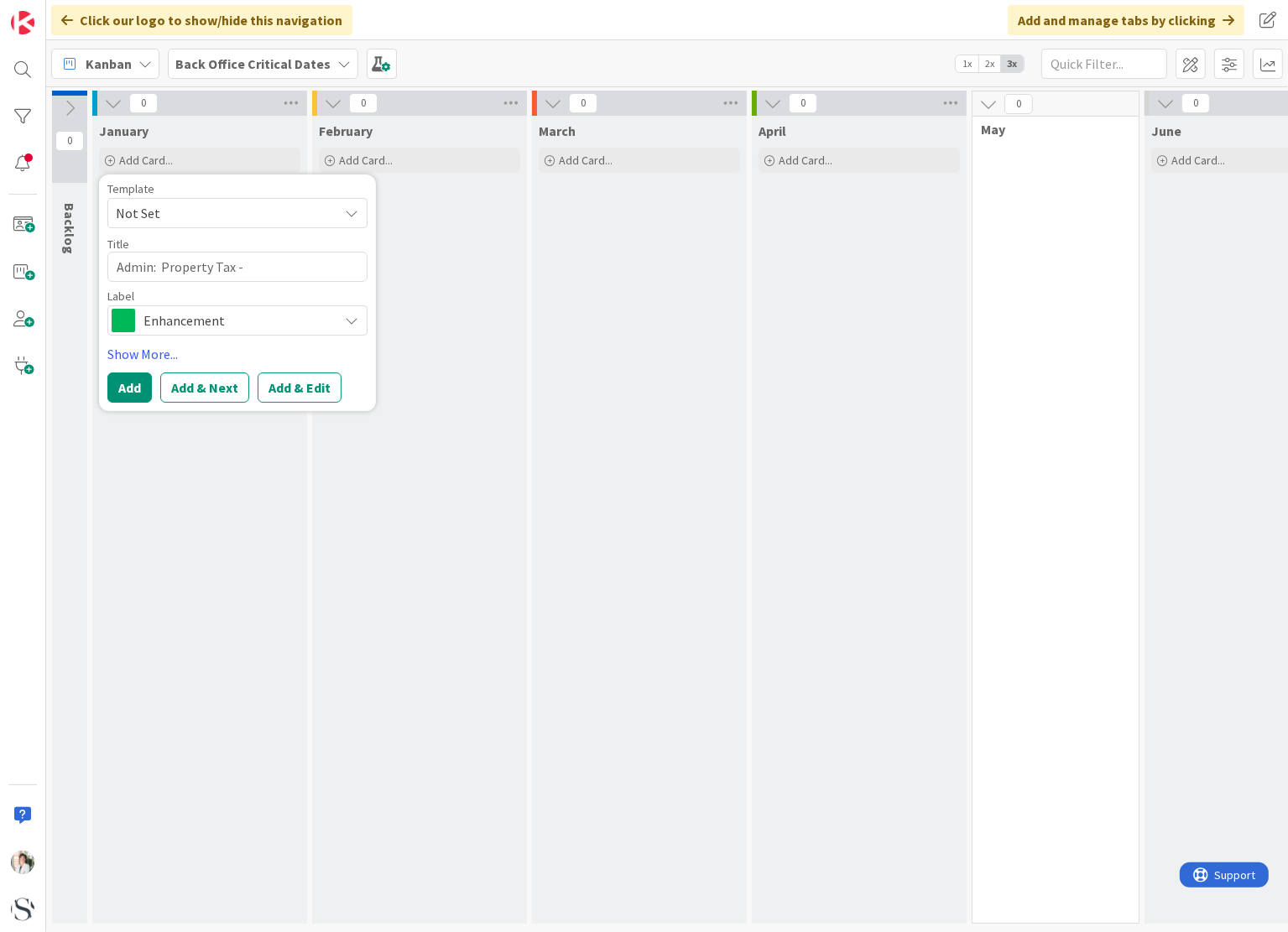
type textarea "x"
type textarea "Admin: Property Tax - [GEOGRAPHIC_DATA]"
type textarea "x"
type textarea "Admin: Property Tax - [GEOGRAPHIC_DATA]"
type textarea "x"
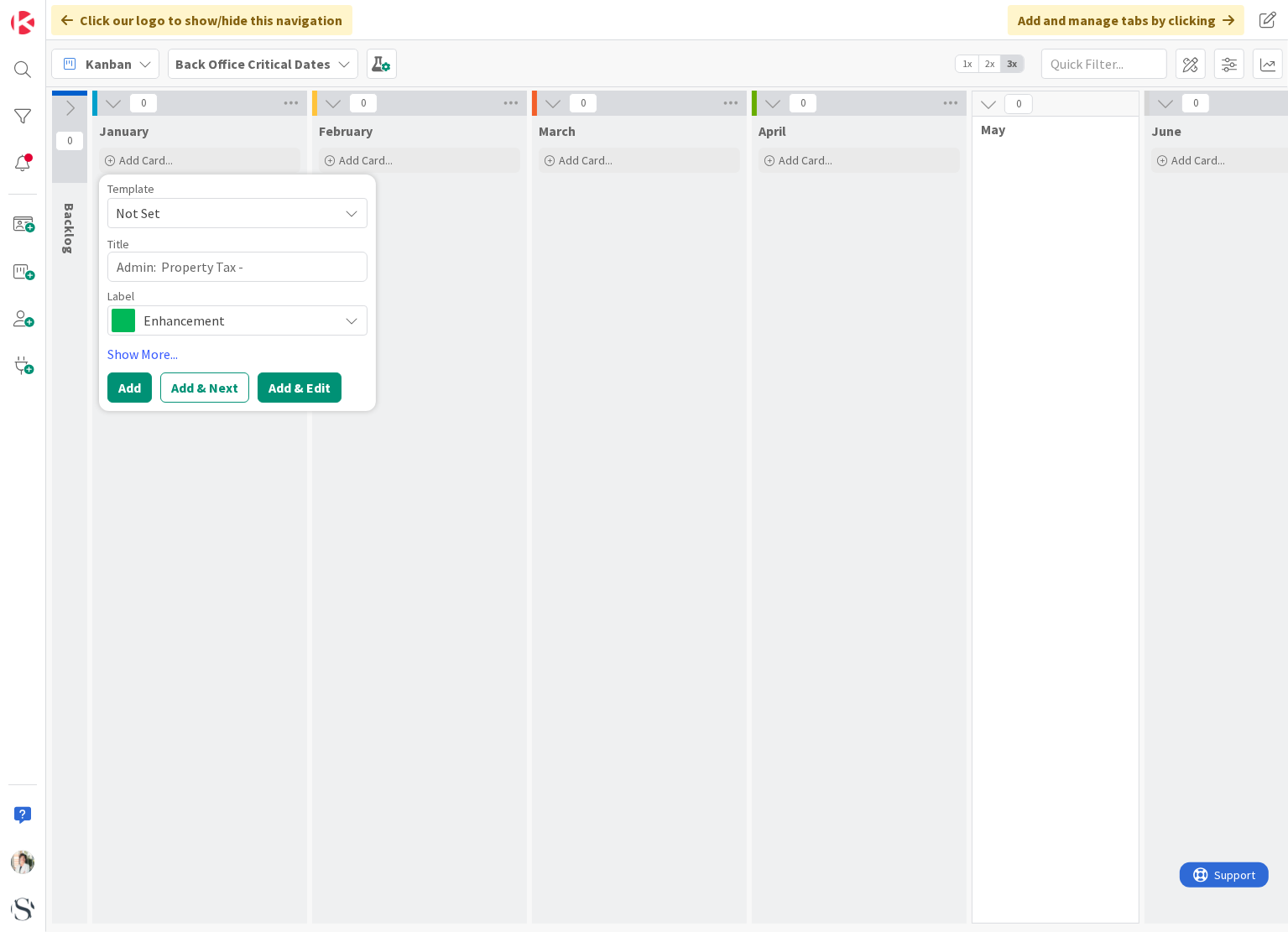
type textarea "Admin: Property Tax - [GEOGRAPHIC_DATA]"
click at [289, 389] on button "Add & Edit" at bounding box center [299, 388] width 84 height 30
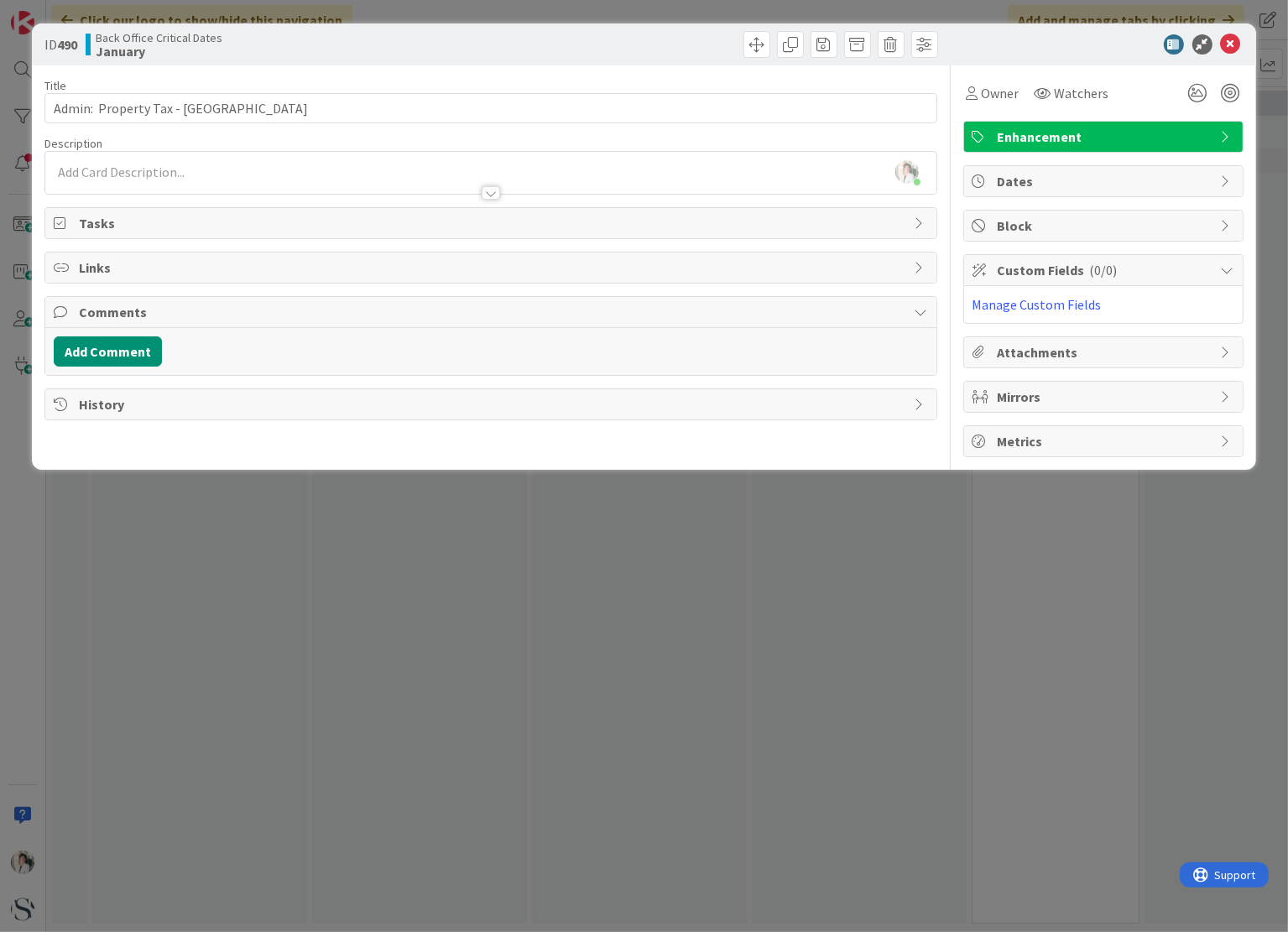
click at [104, 162] on div "[PERSON_NAME] just joined" at bounding box center [490, 173] width 890 height 42
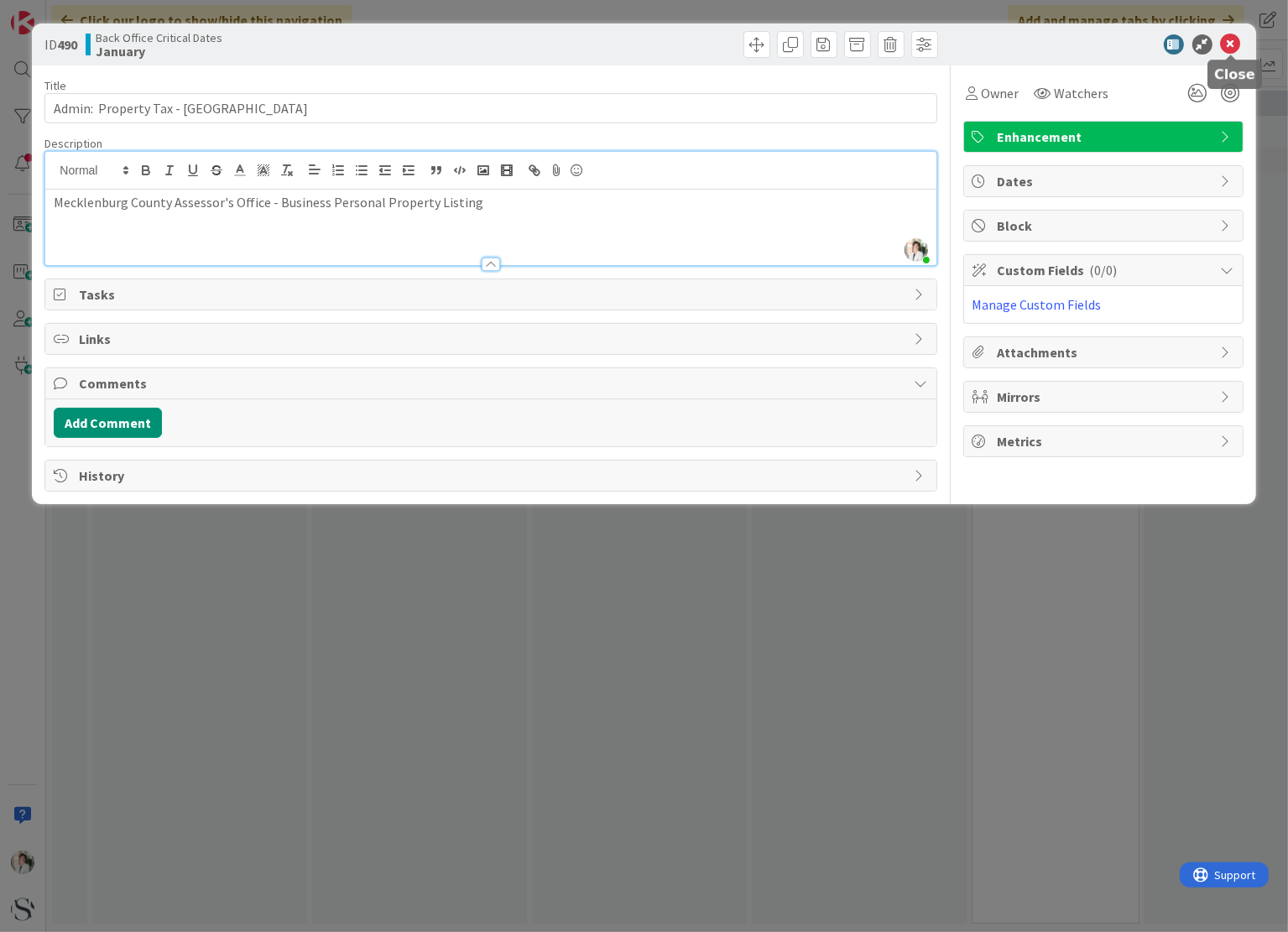
click at [1234, 46] on icon at bounding box center [1231, 44] width 20 height 20
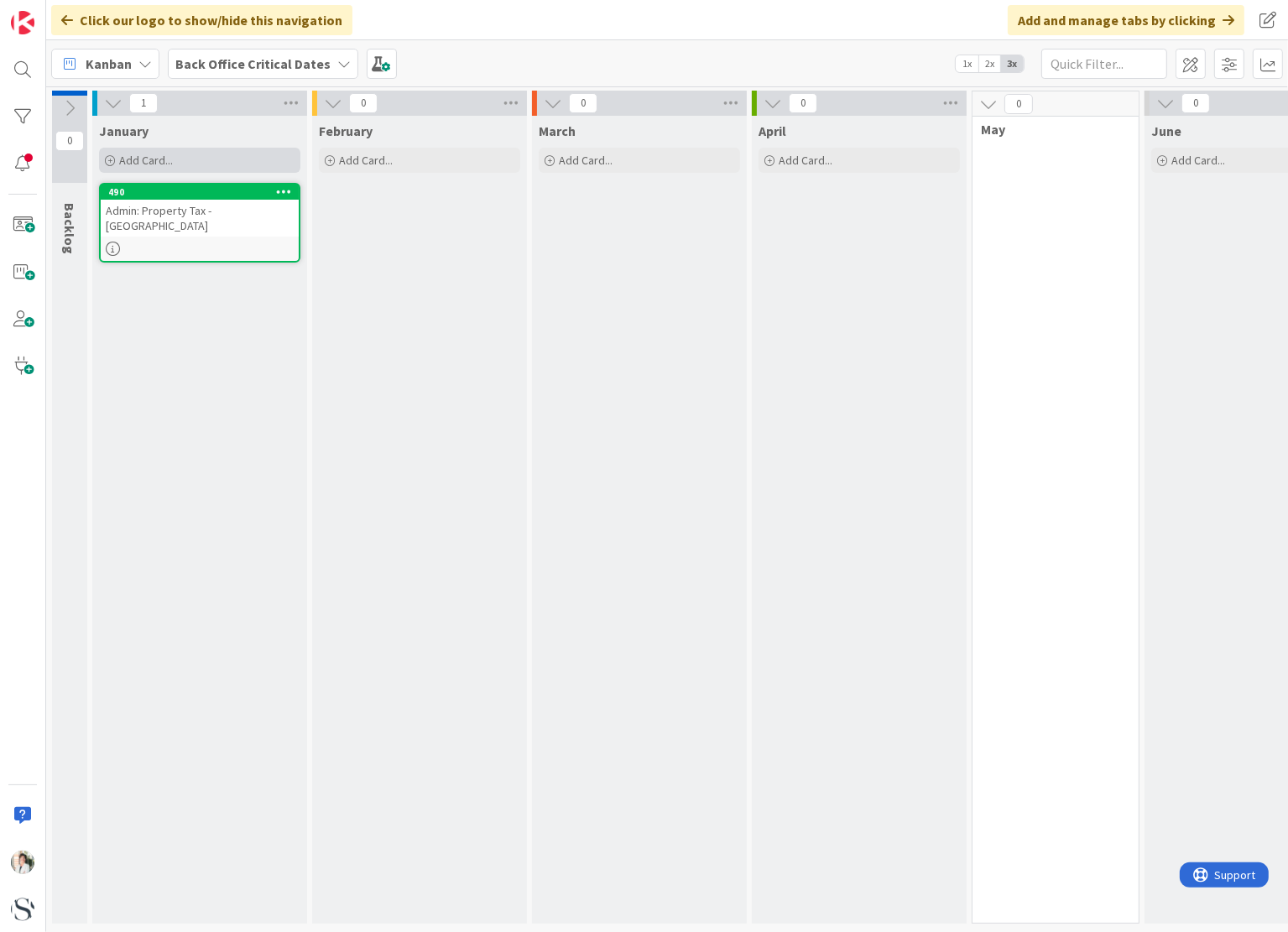
click at [147, 157] on span "Add Card..." at bounding box center [146, 160] width 54 height 15
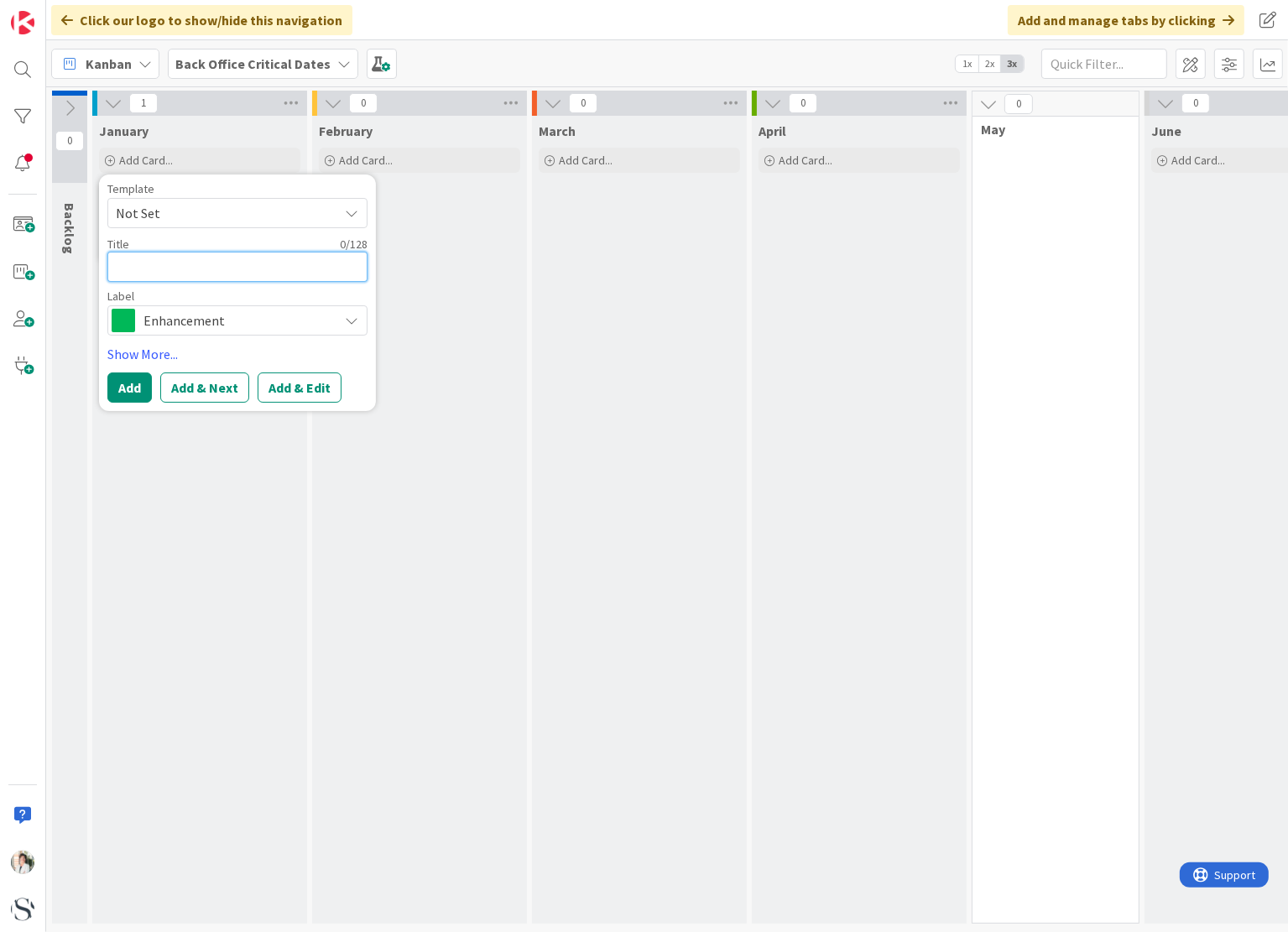
type textarea "x"
type textarea "A"
type textarea "x"
type textarea "Adm"
type textarea "x"
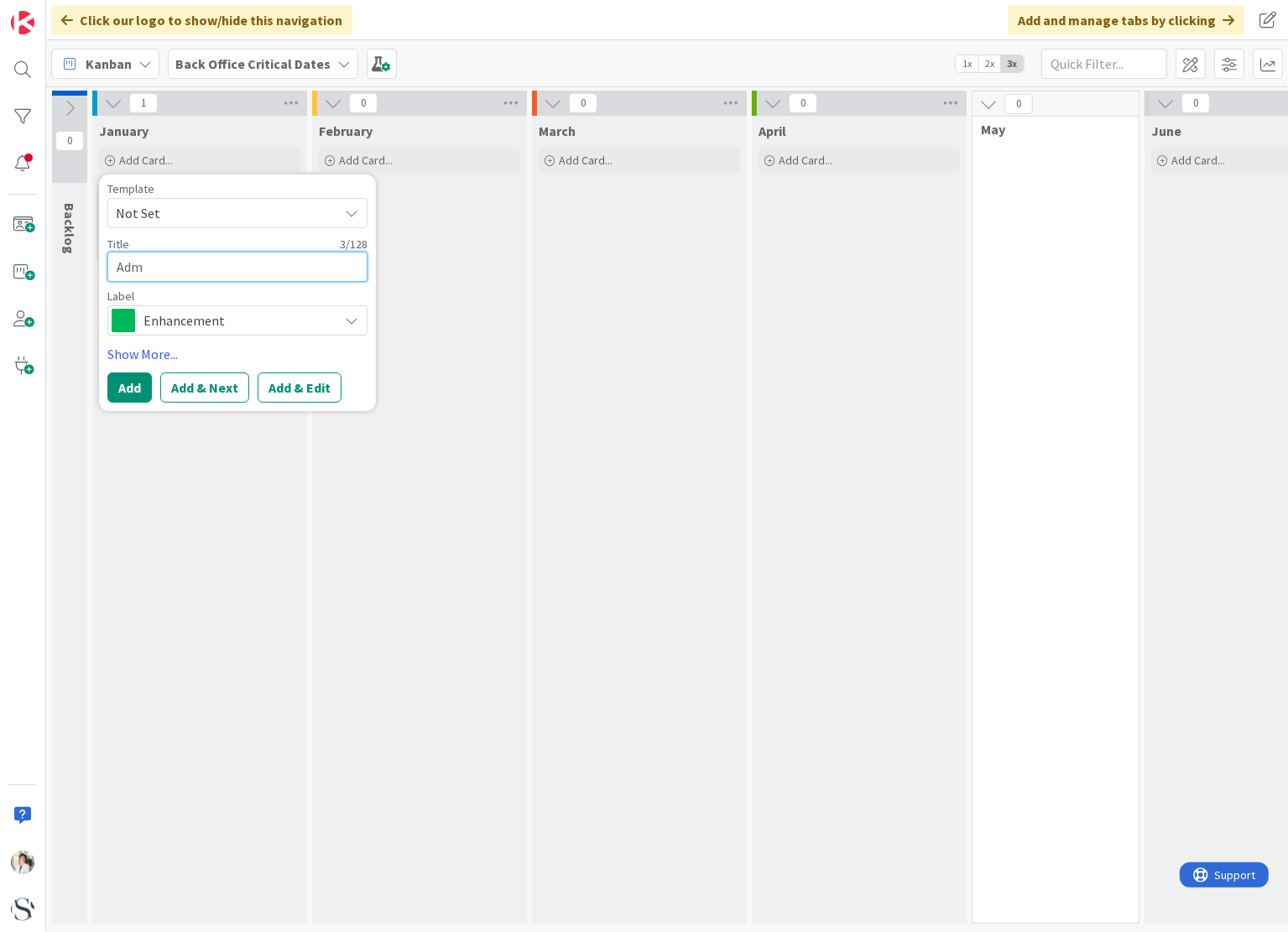
type textarea "Admi"
type textarea "x"
type textarea "Admin"
type textarea "x"
type textarea "Admin:"
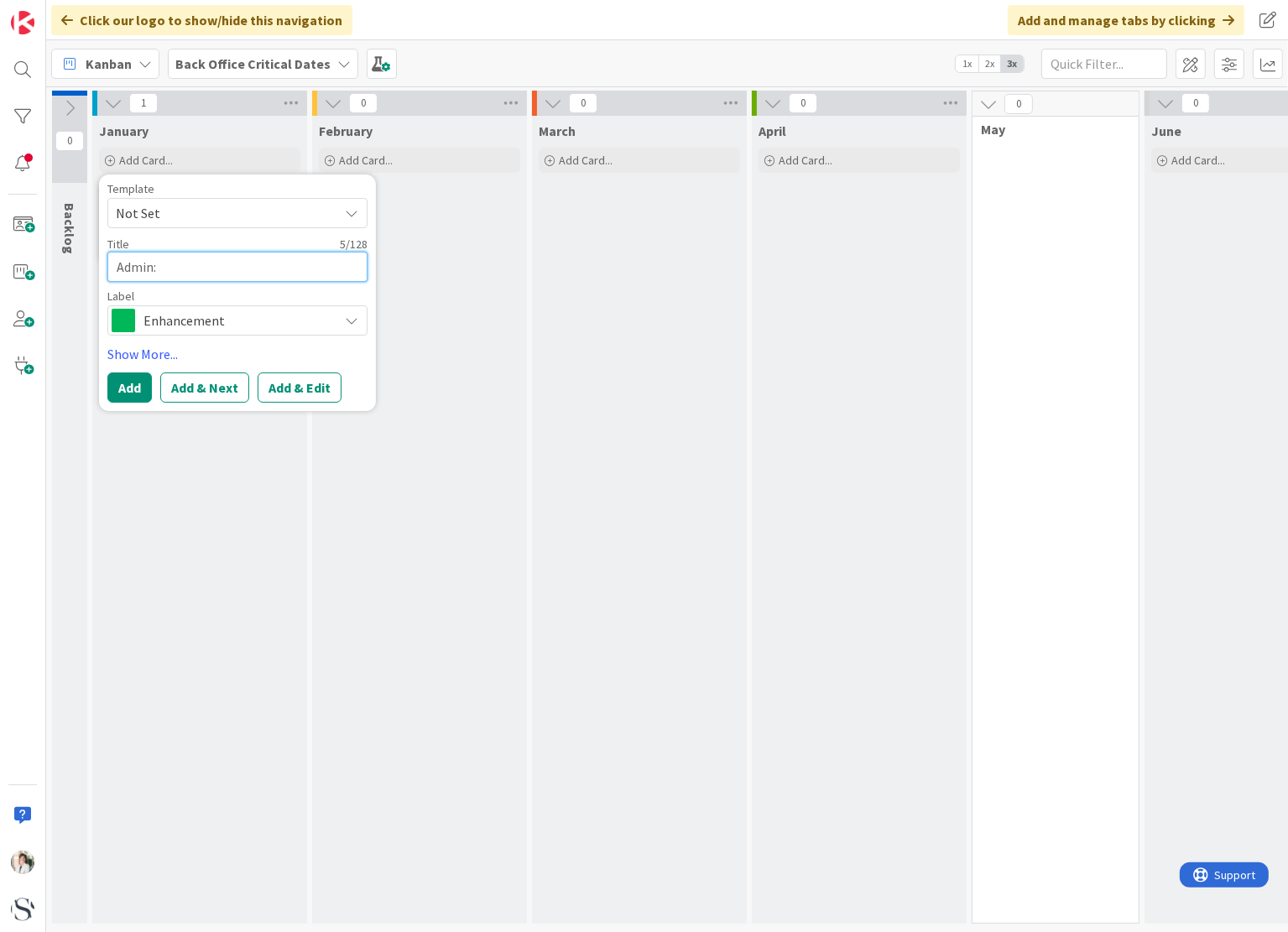
type textarea "x"
type textarea "Admin:"
type textarea "x"
type textarea "Admin:"
type textarea "x"
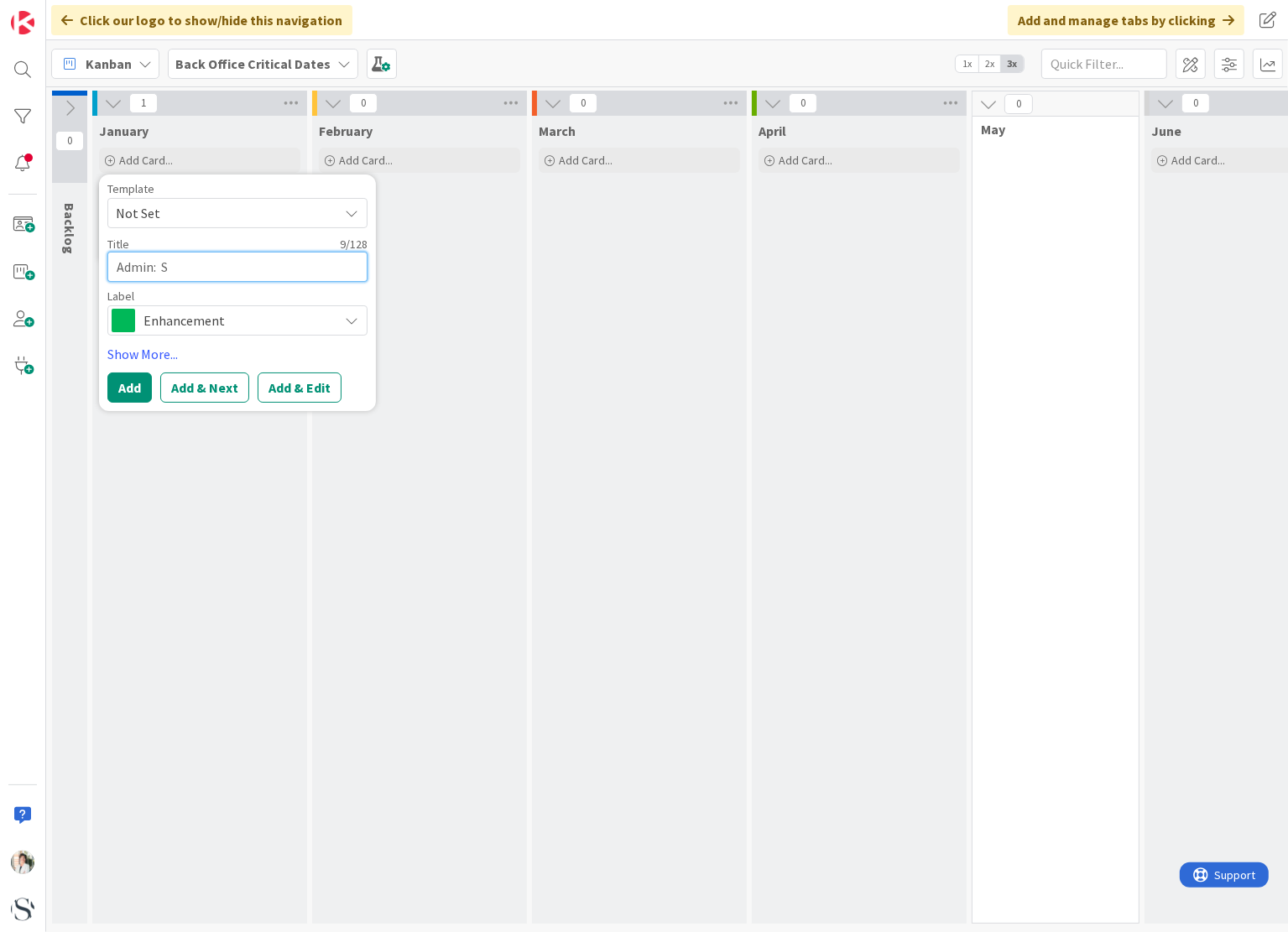
type textarea "Admin: SO"
type textarea "x"
type textarea "Admin: SOS"
type textarea "x"
type textarea "Admin: SOS F"
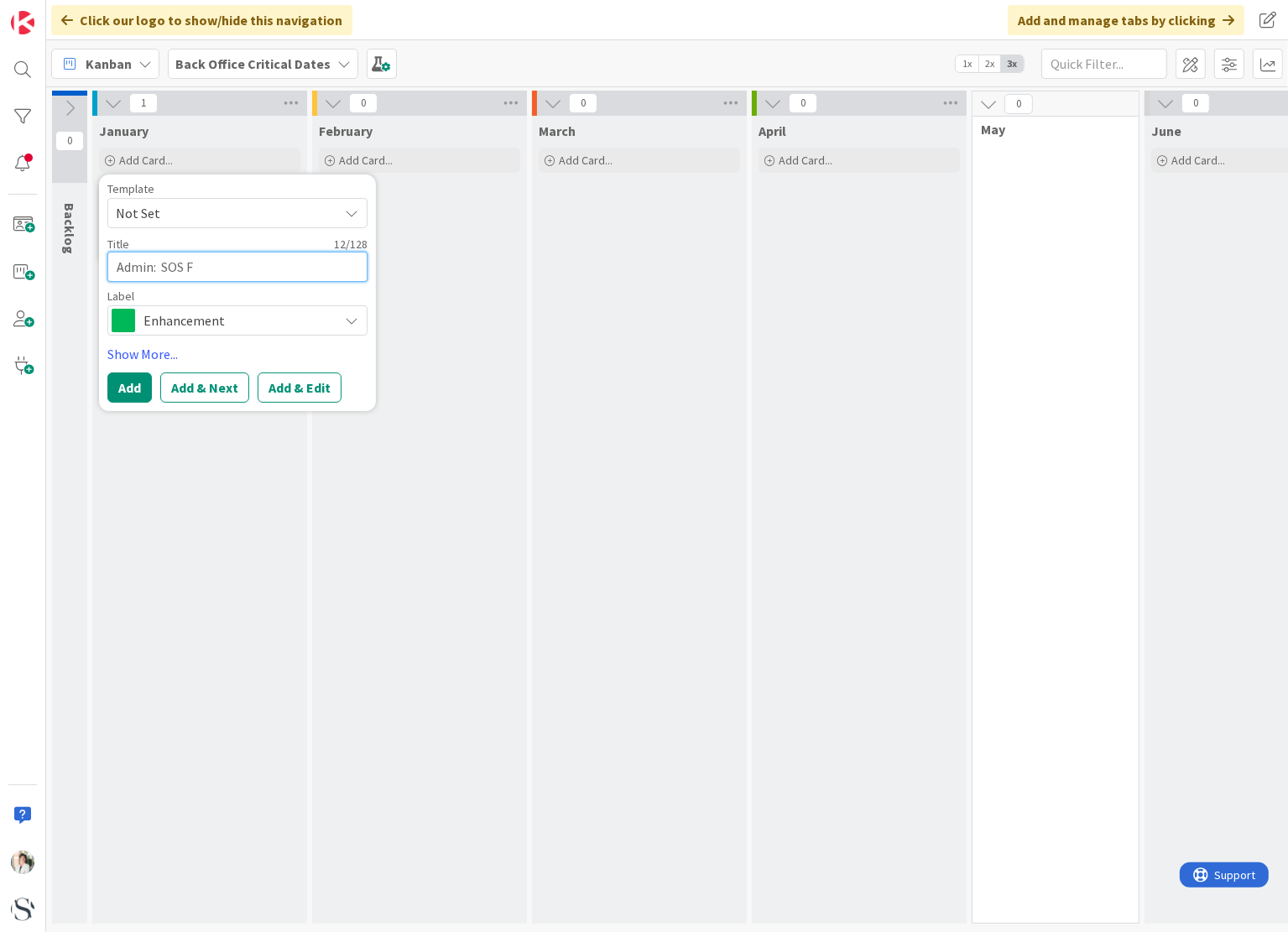
type textarea "x"
click at [293, 380] on button "Add & Edit" at bounding box center [299, 388] width 84 height 30
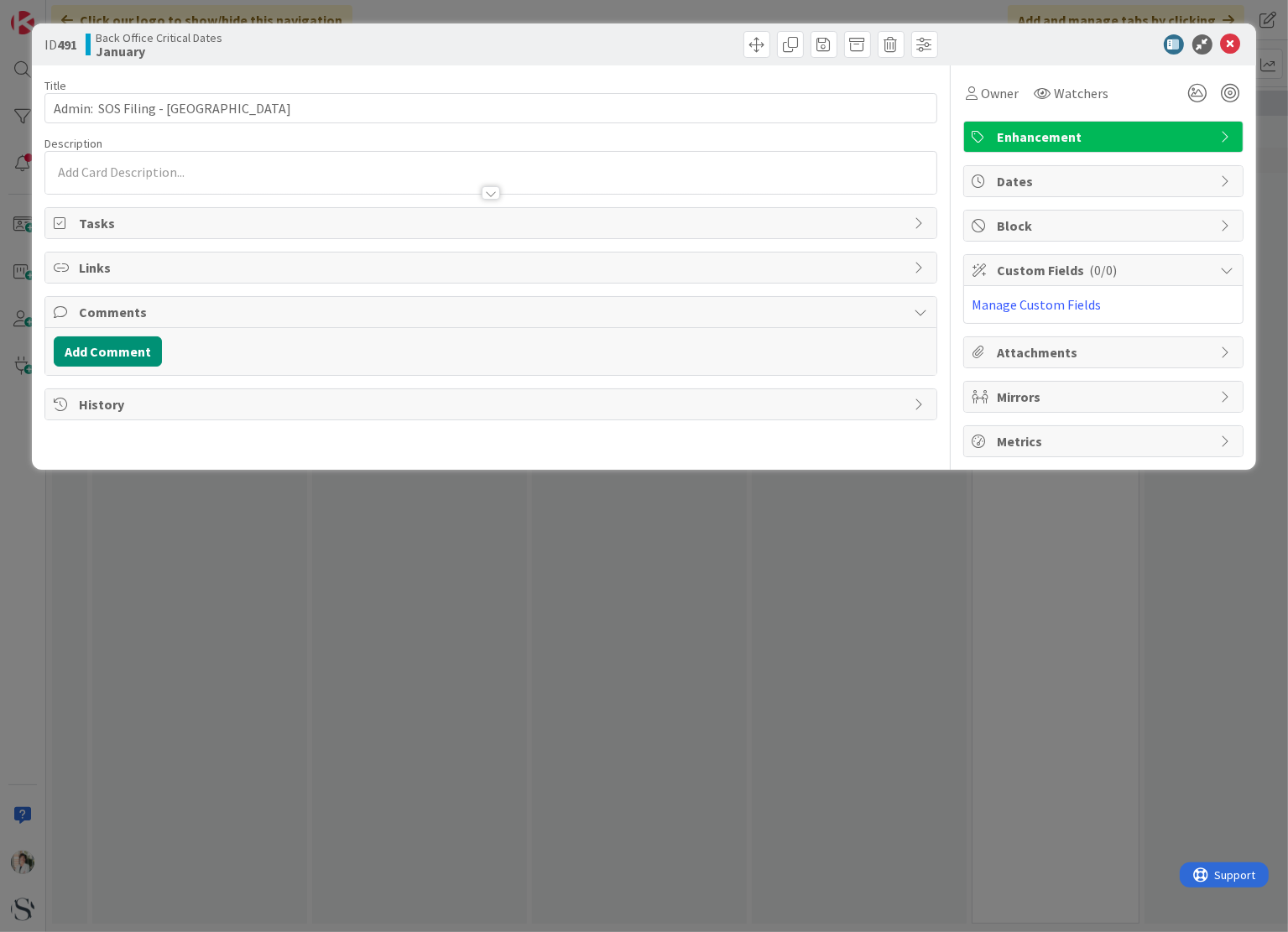
click at [111, 168] on div at bounding box center [490, 173] width 890 height 42
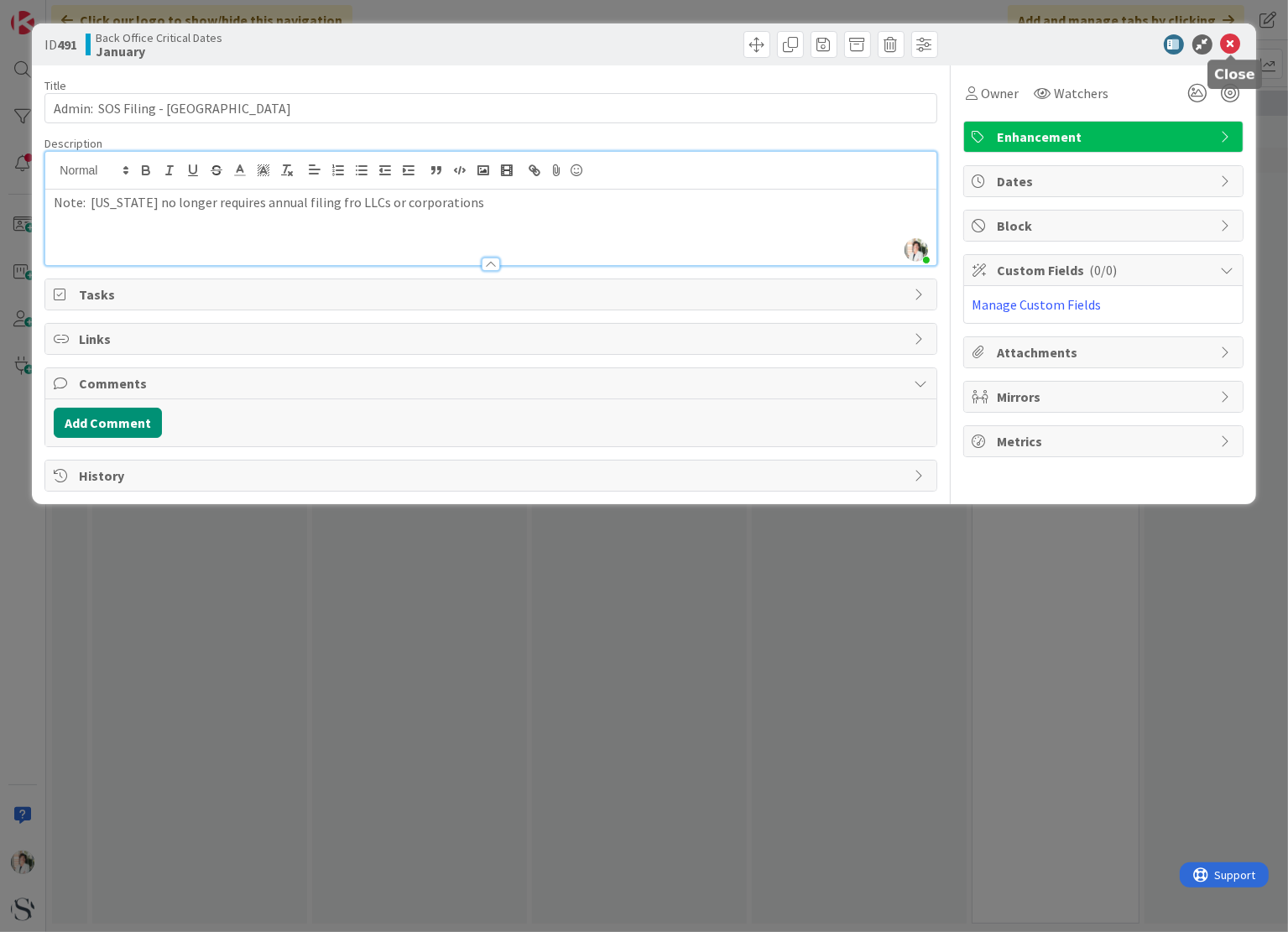
drag, startPoint x: 1233, startPoint y: 39, endPoint x: 1220, endPoint y: 41, distance: 13.2
click at [1233, 39] on icon at bounding box center [1231, 44] width 20 height 20
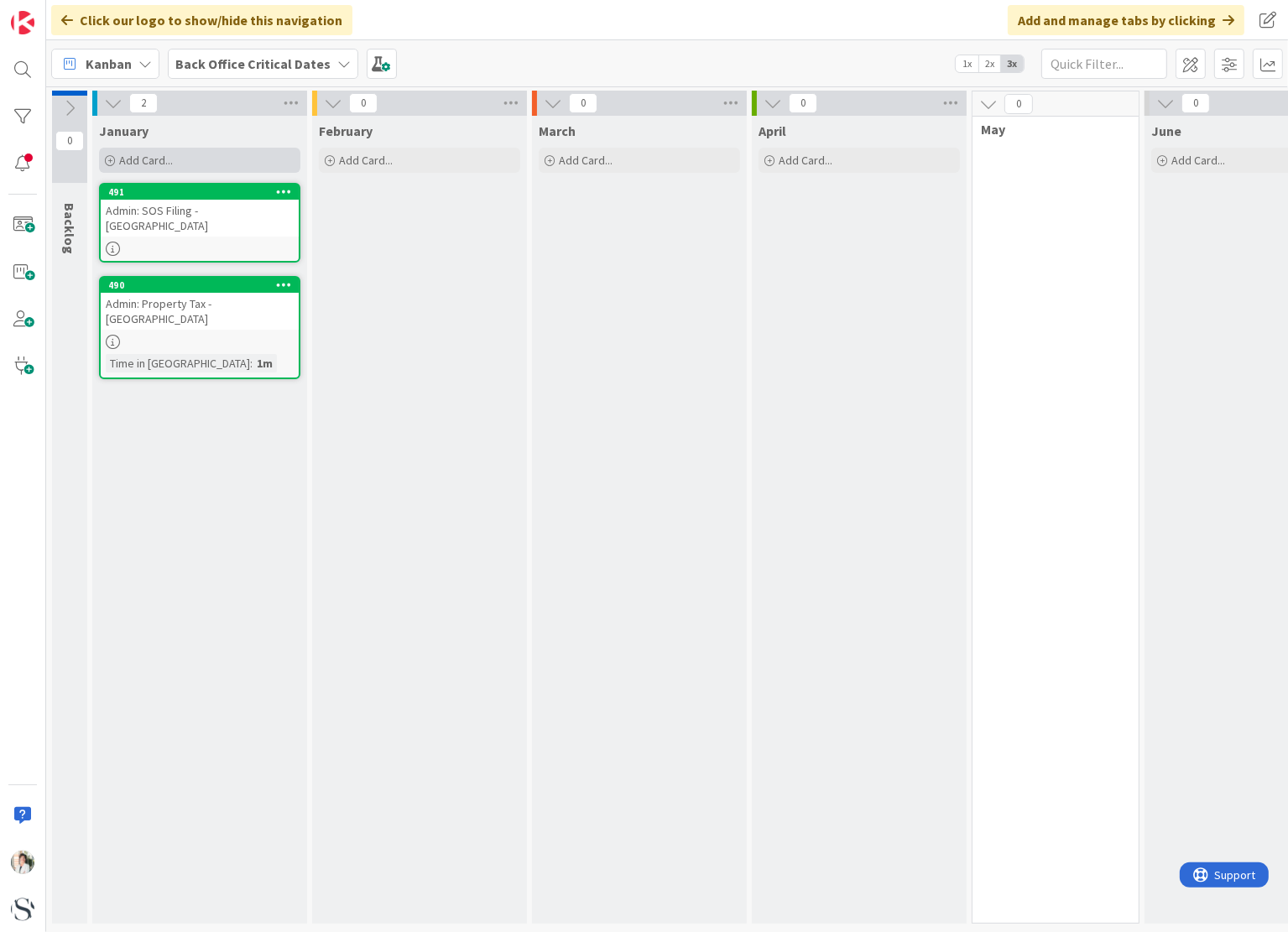
click at [175, 161] on div "Add Card..." at bounding box center [199, 160] width 201 height 25
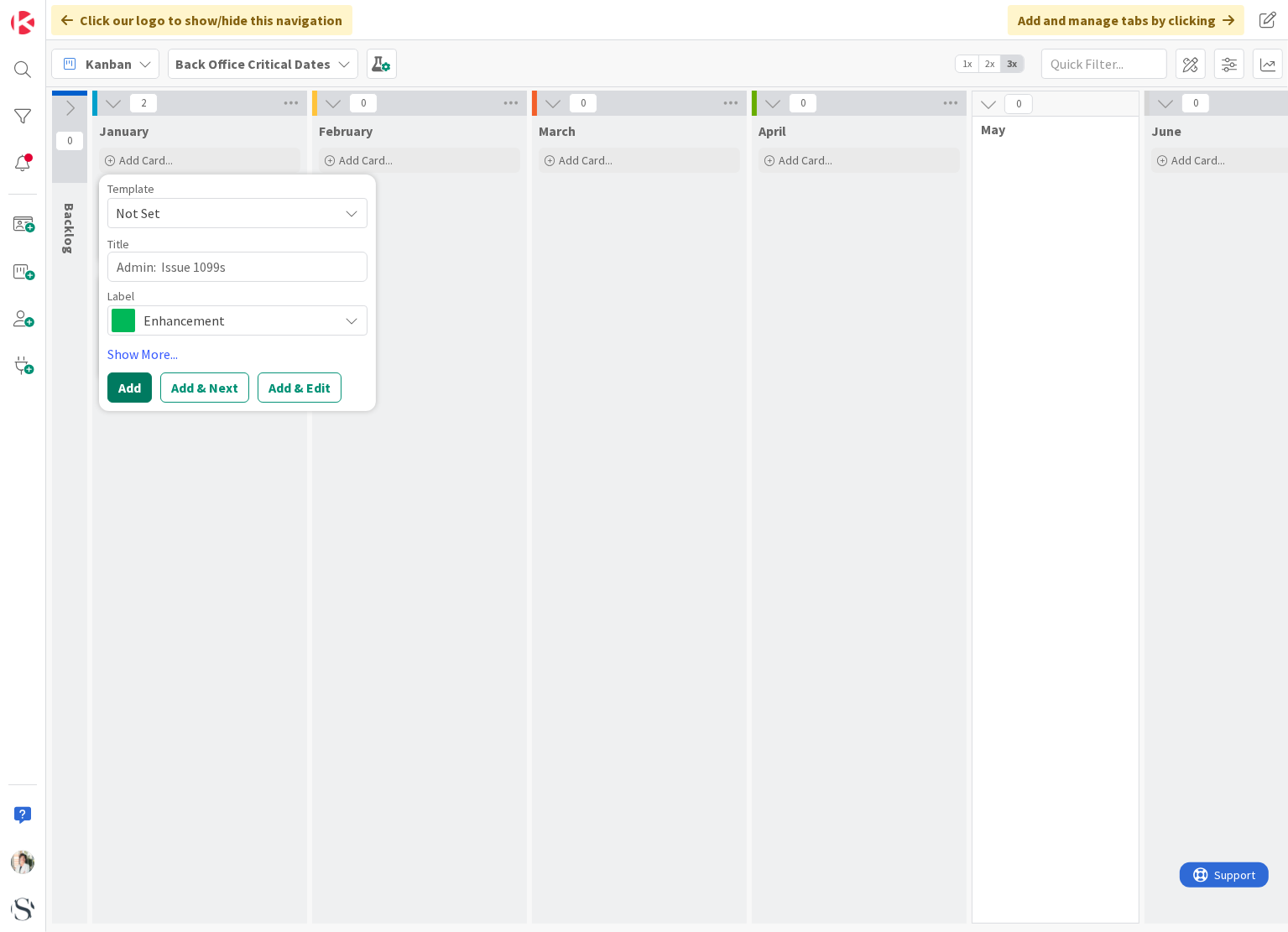
click at [128, 389] on button "Add" at bounding box center [129, 388] width 44 height 30
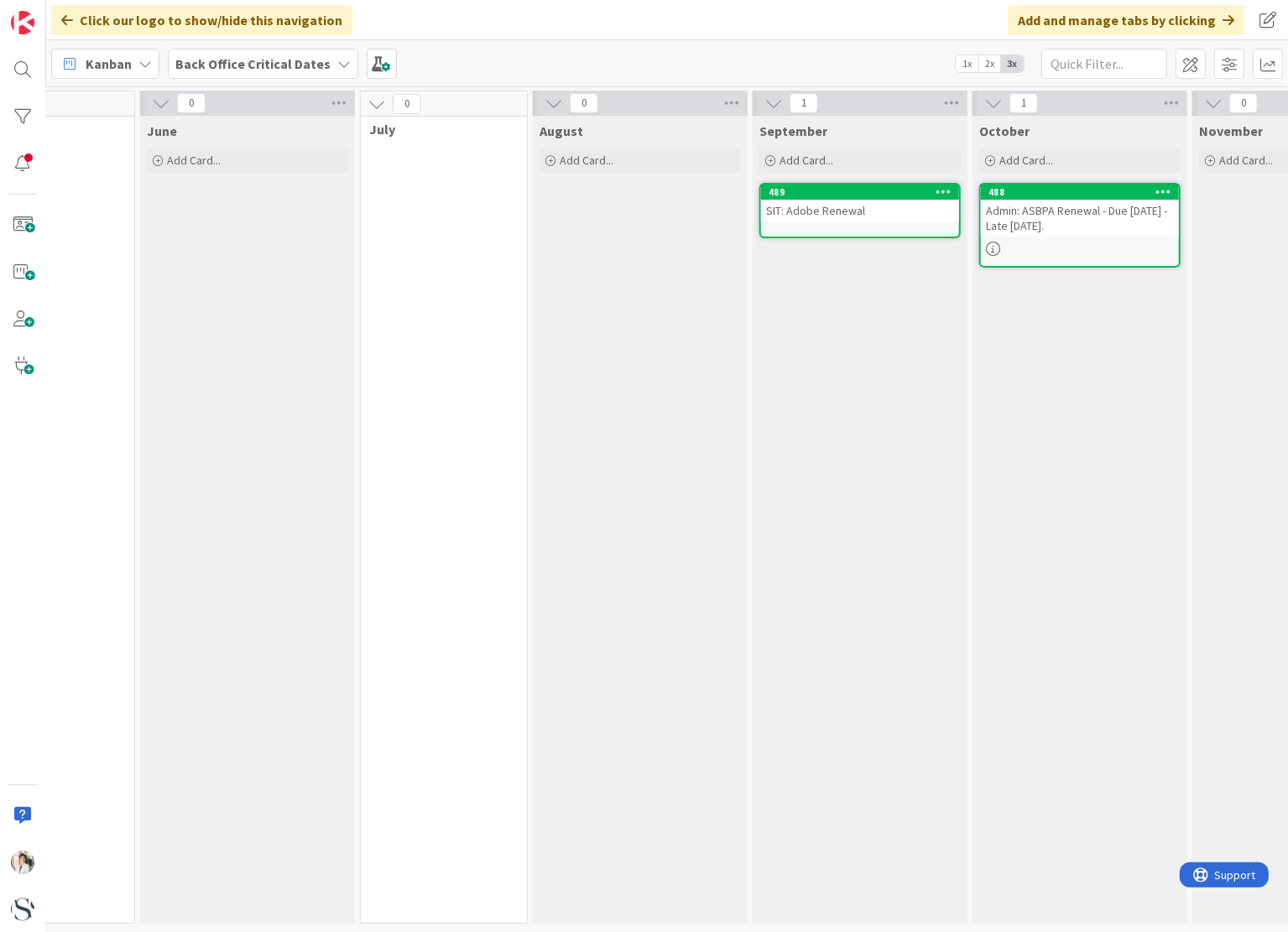
scroll to position [0, 1013]
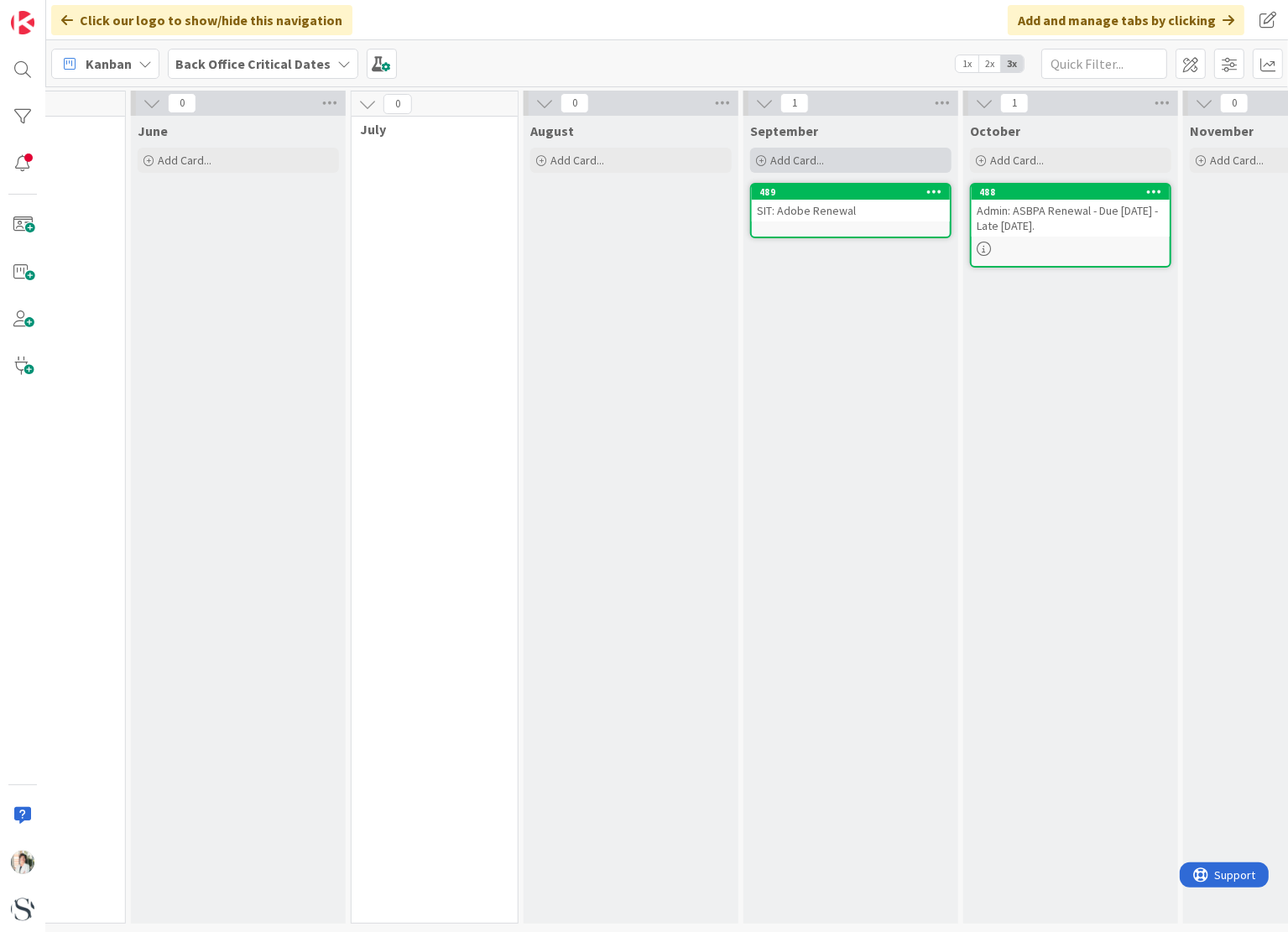
click at [801, 163] on span "Add Card..." at bounding box center [797, 160] width 54 height 15
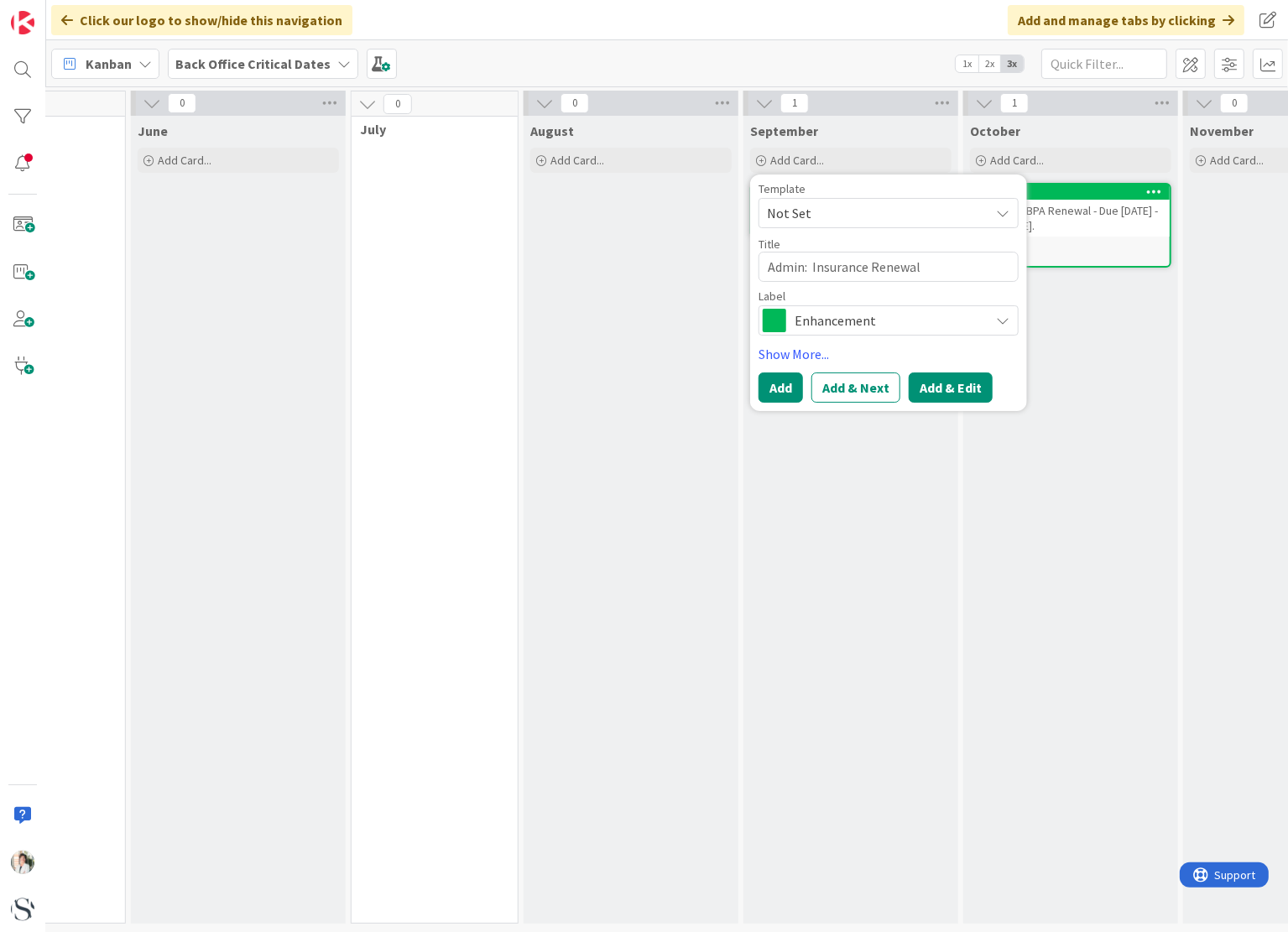
click at [930, 383] on button "Add & Edit" at bounding box center [950, 388] width 84 height 30
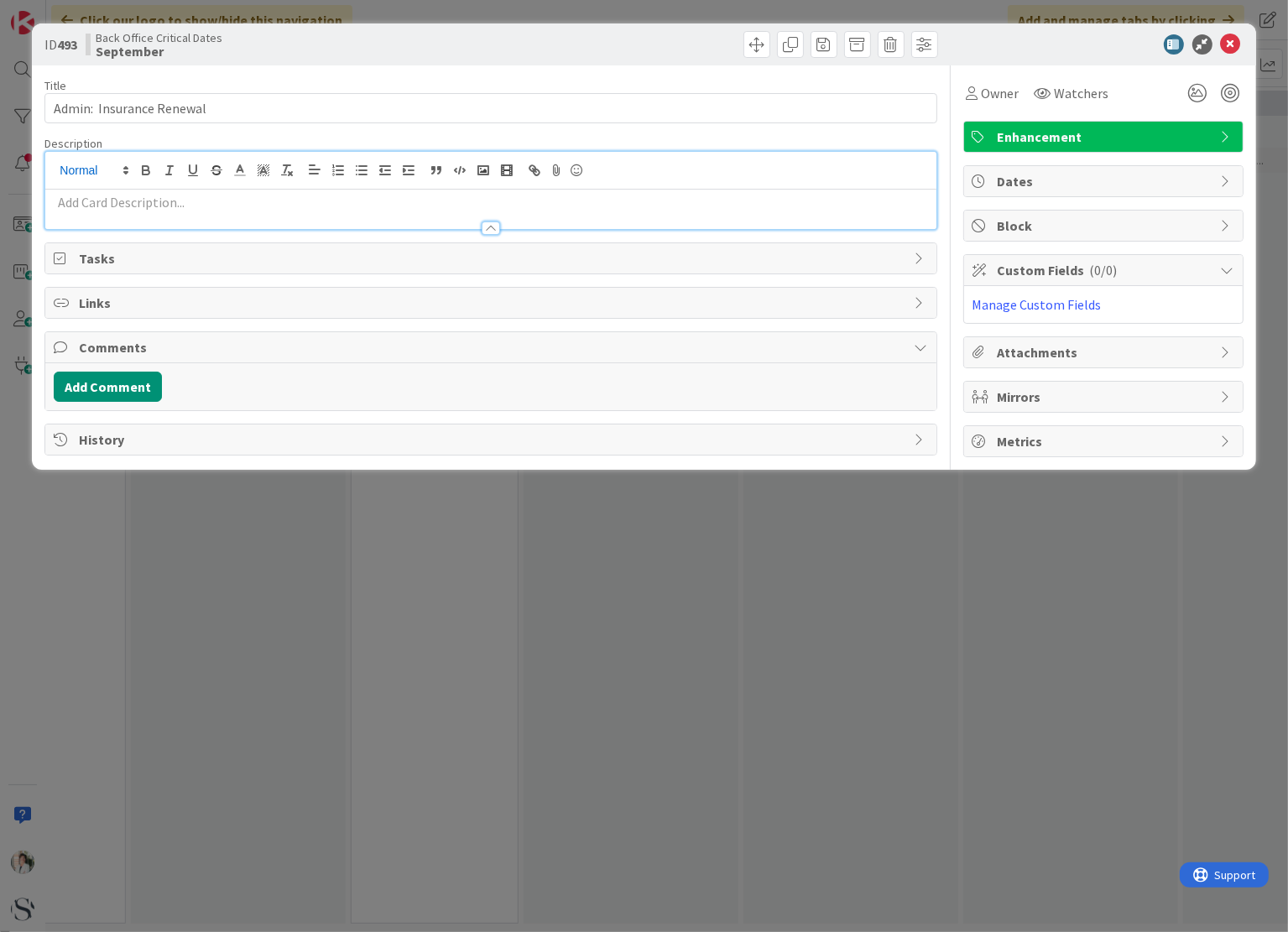
click at [90, 171] on div at bounding box center [490, 191] width 890 height 78
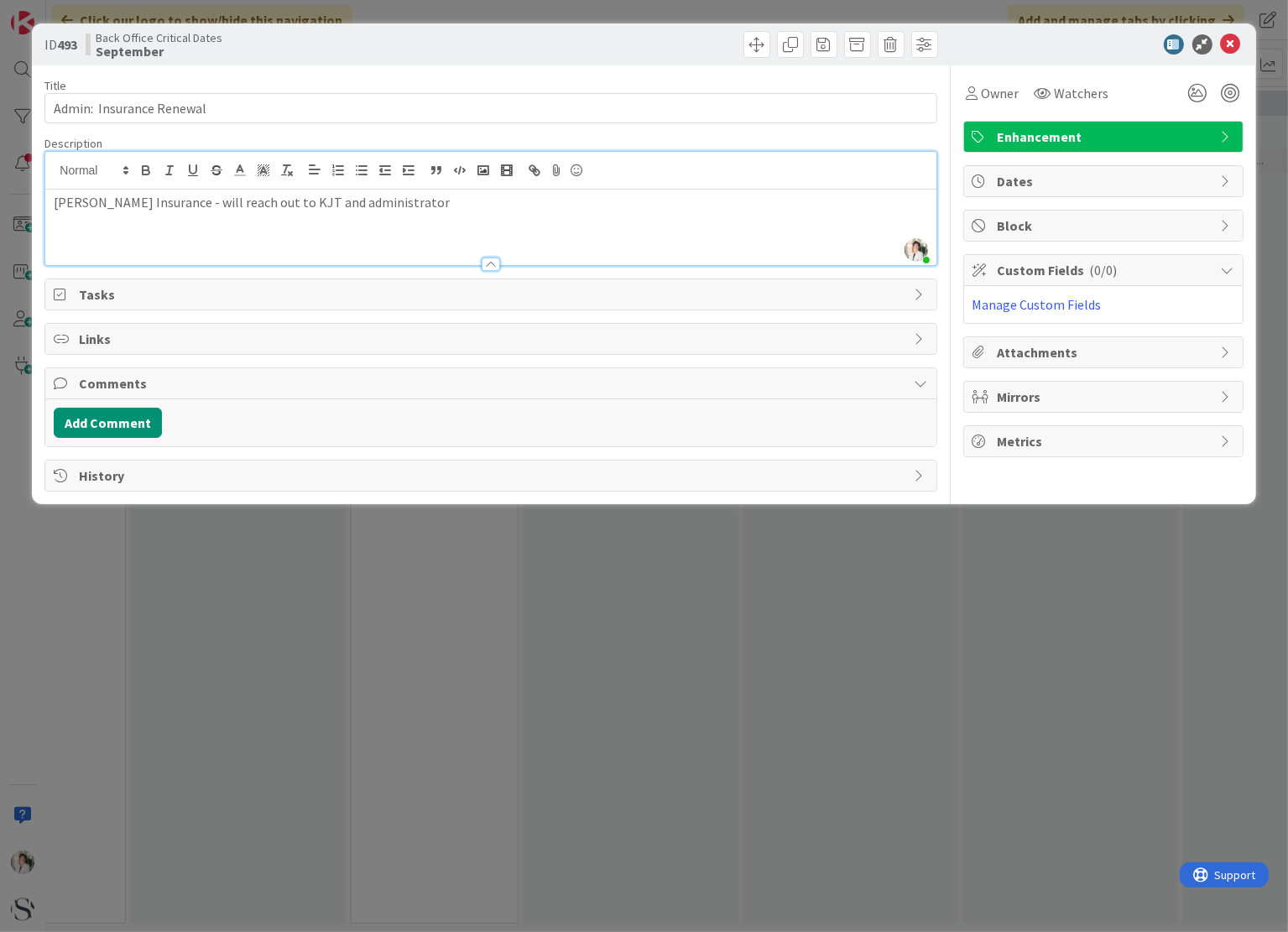
click at [49, 200] on div "[PERSON_NAME] Insurance - will reach out to KJT and administrator" at bounding box center [490, 227] width 890 height 76
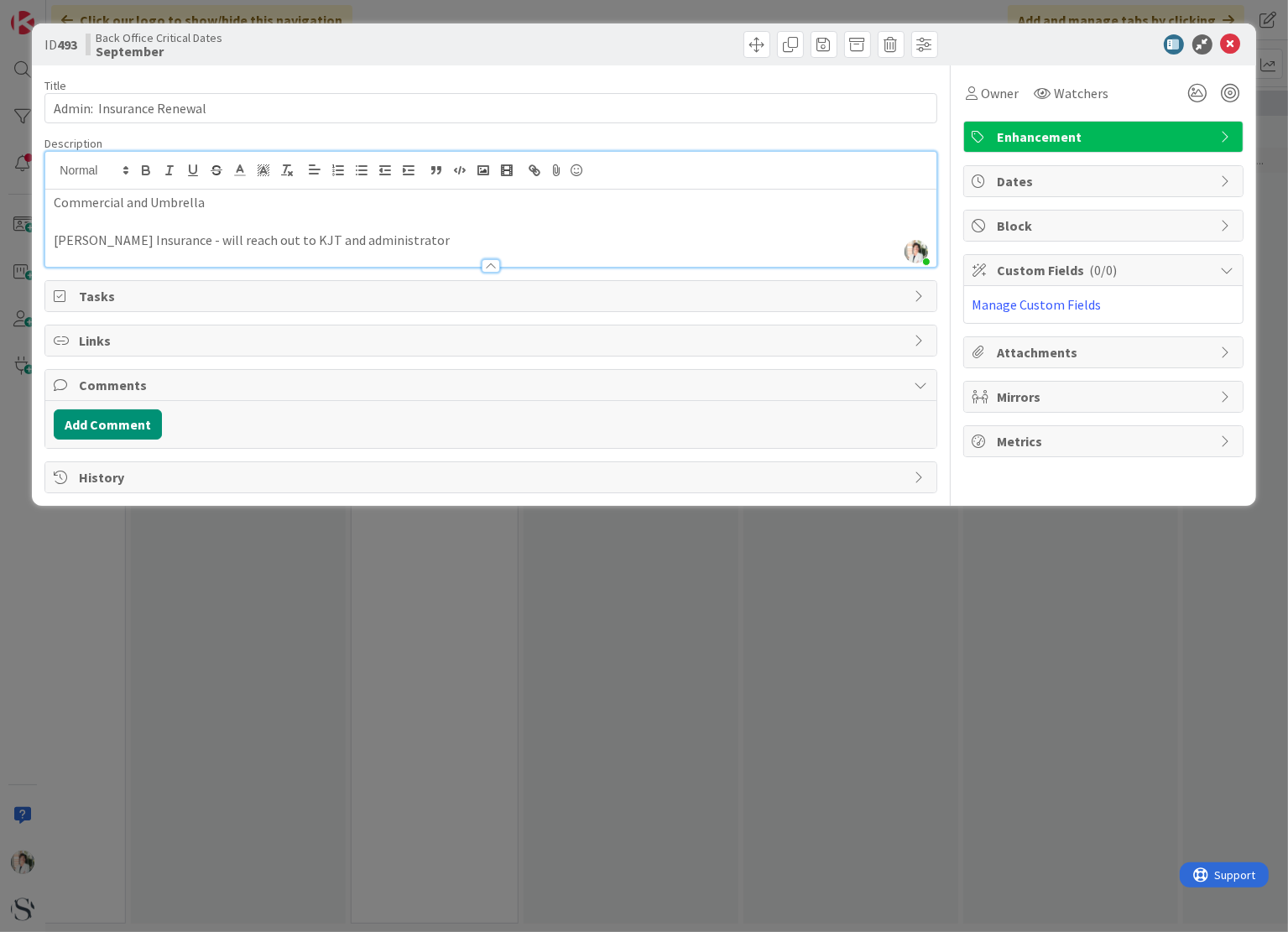
click at [51, 234] on div "Commercial and Umbrella [PERSON_NAME] Insurance - will reach out to KJT and adm…" at bounding box center [490, 228] width 890 height 78
click at [388, 240] on p "[PERSON_NAME] Insurance - will reach out to KJT and administrator" at bounding box center [490, 240] width 874 height 19
click at [1230, 47] on icon at bounding box center [1231, 44] width 20 height 20
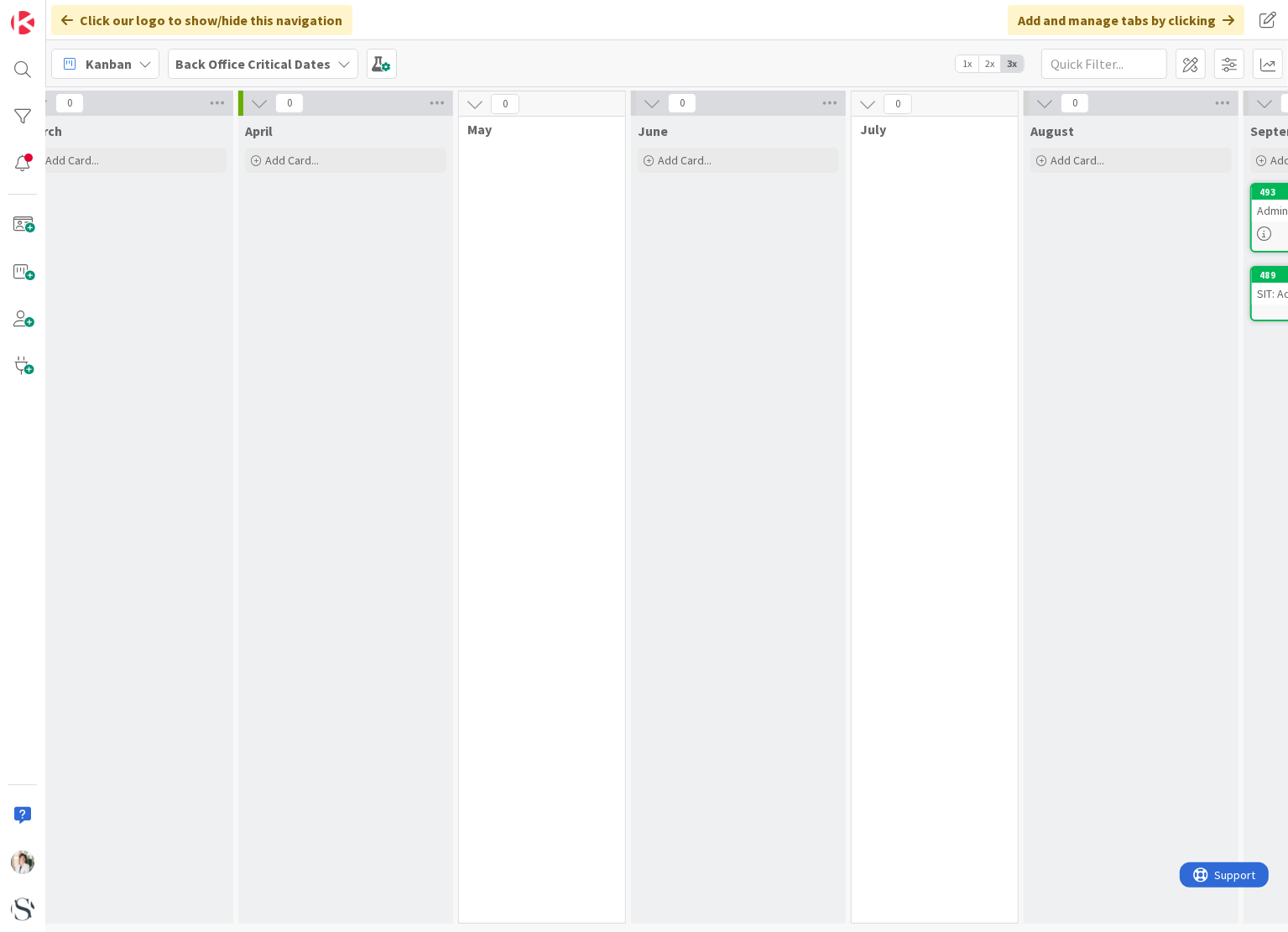
scroll to position [0, 512]
click at [528, 171] on div "0 May" at bounding box center [543, 507] width 168 height 833
click at [524, 157] on div "0 May" at bounding box center [543, 507] width 168 height 833
click at [557, 104] on div "0" at bounding box center [543, 103] width 166 height 25
click at [1181, 69] on span at bounding box center [1190, 64] width 30 height 30
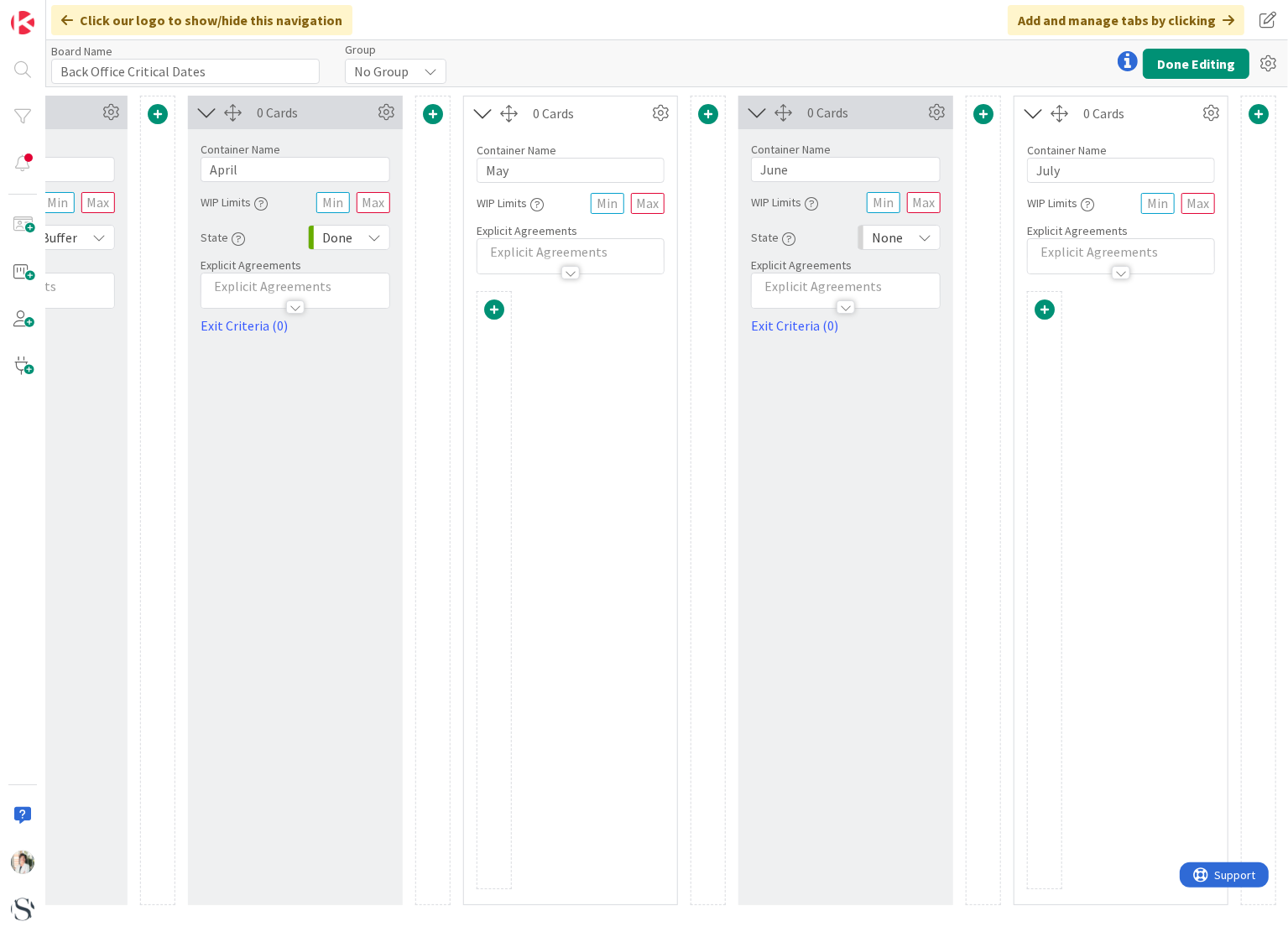
scroll to position [0, 1045]
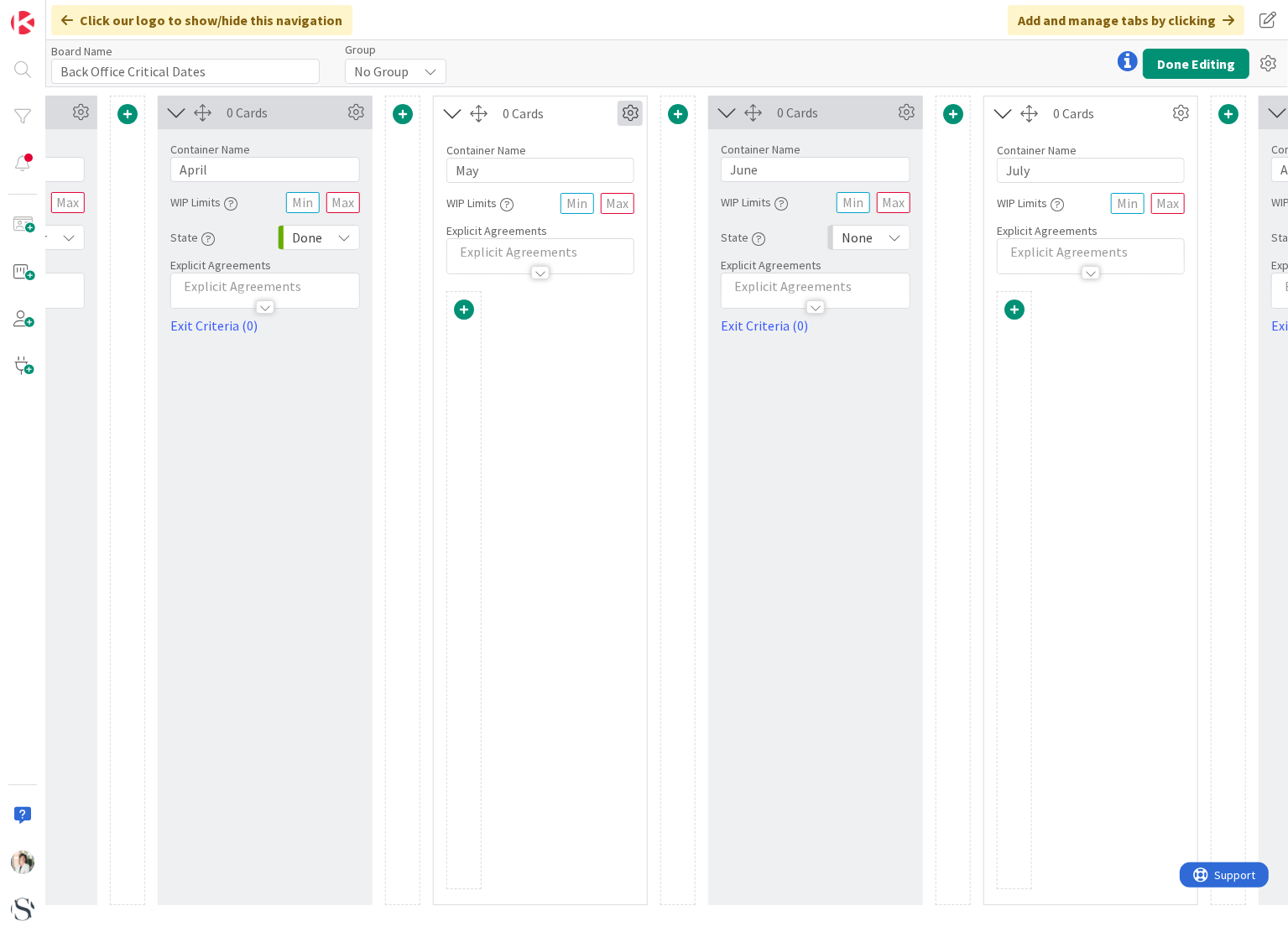
click at [633, 110] on icon at bounding box center [629, 113] width 25 height 25
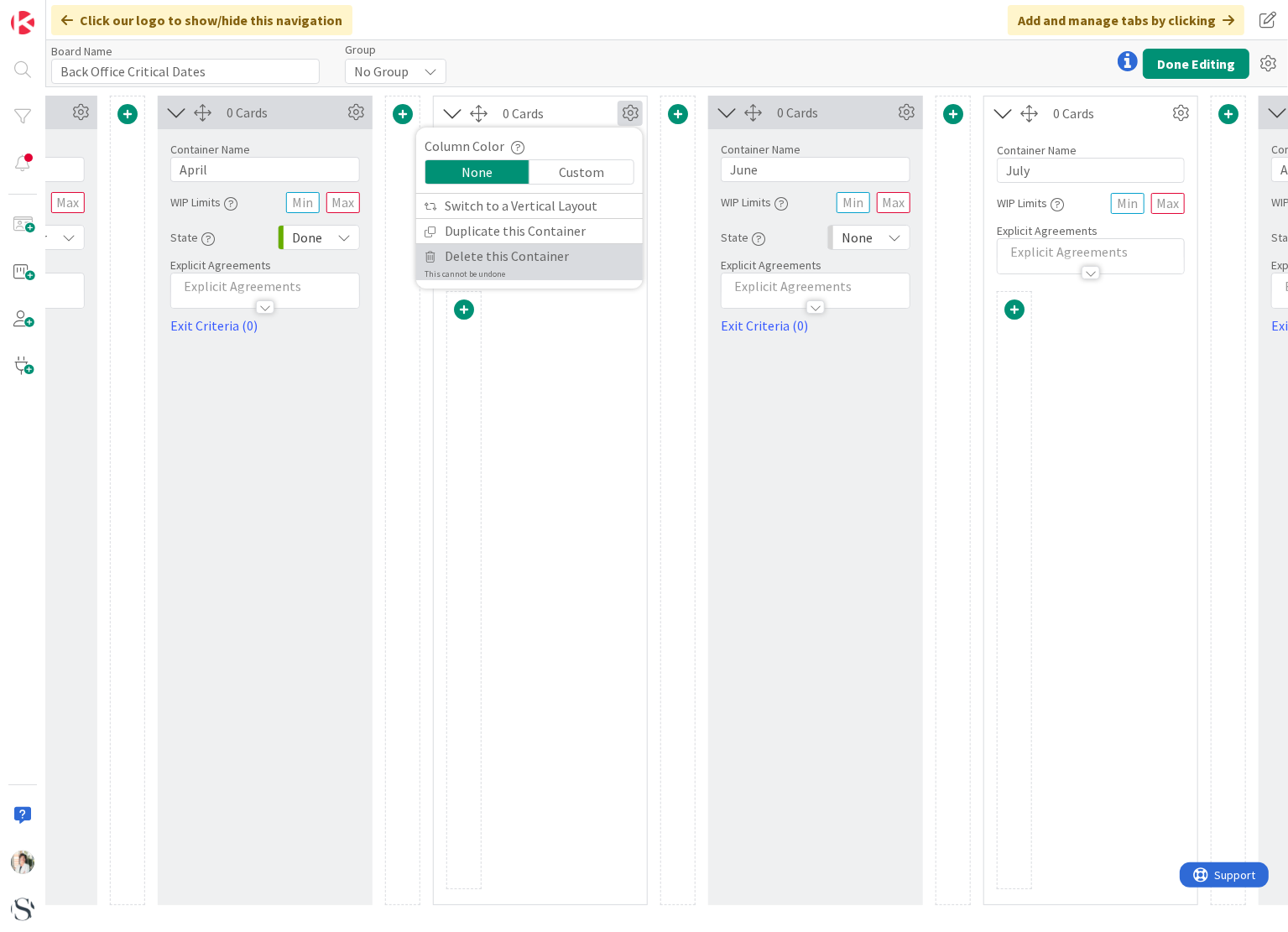
click at [504, 256] on span "Delete this Container" at bounding box center [507, 257] width 125 height 24
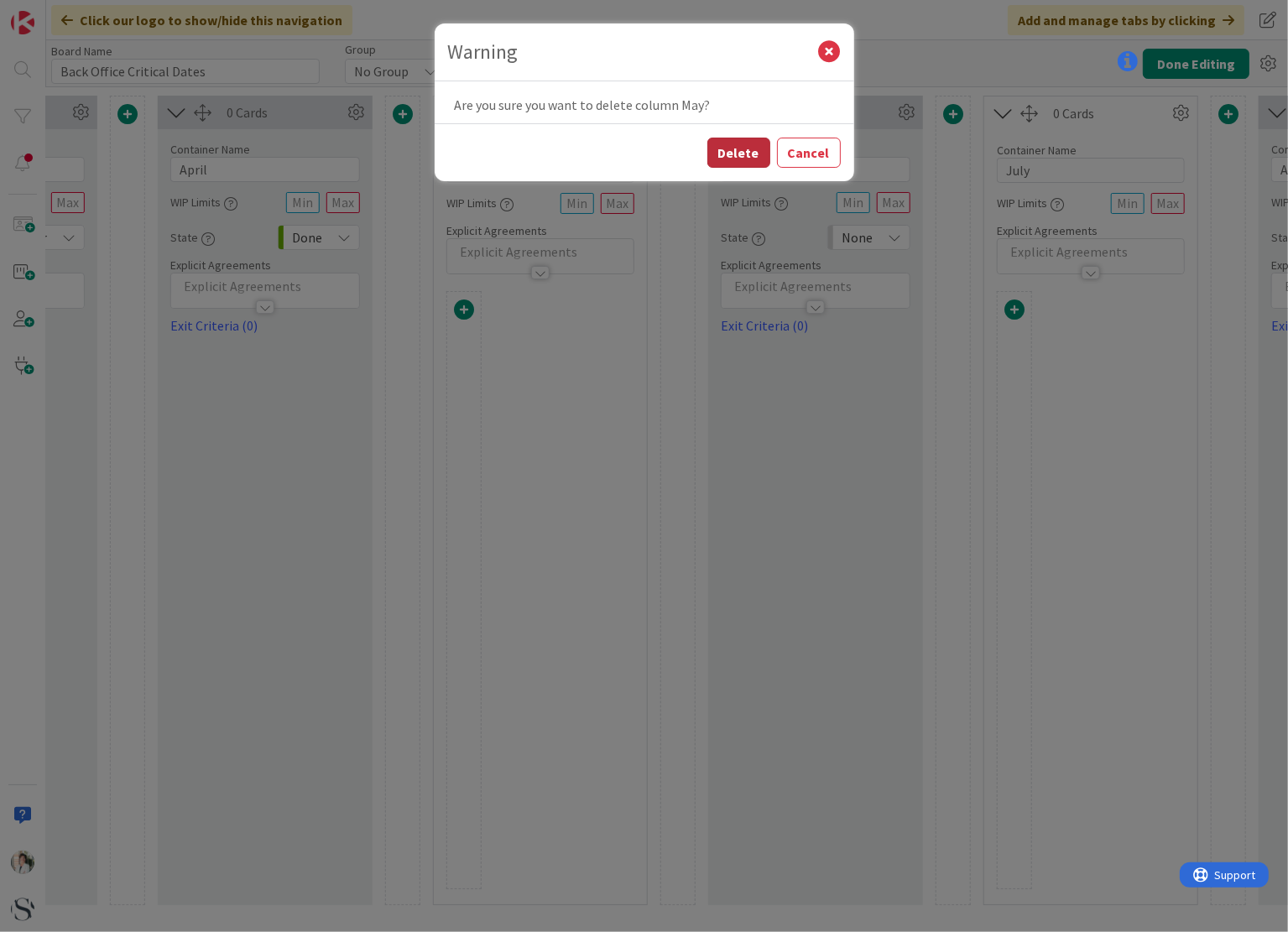
click at [736, 157] on button "Delete" at bounding box center [739, 152] width 63 height 30
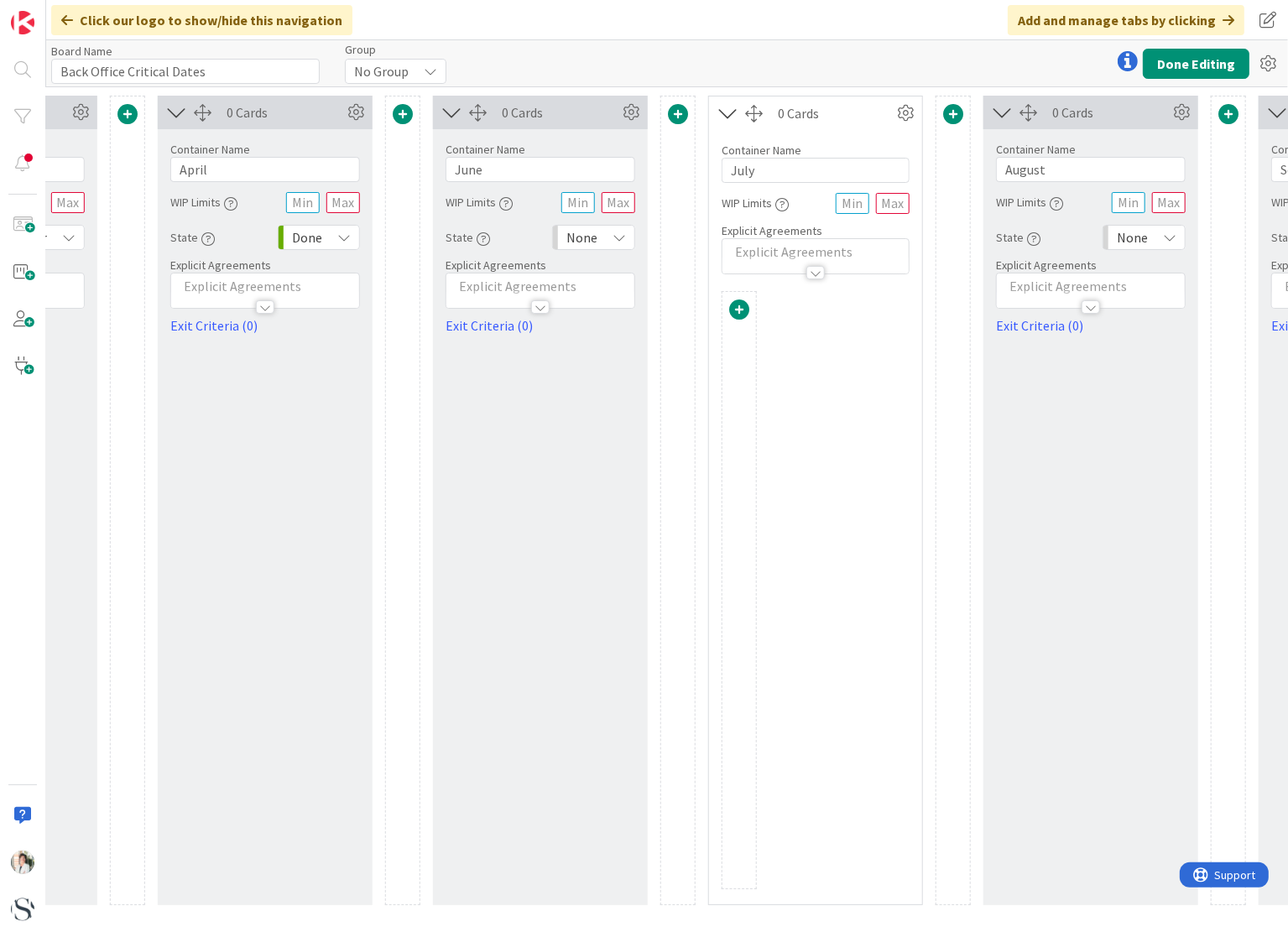
click at [401, 108] on span at bounding box center [403, 114] width 20 height 20
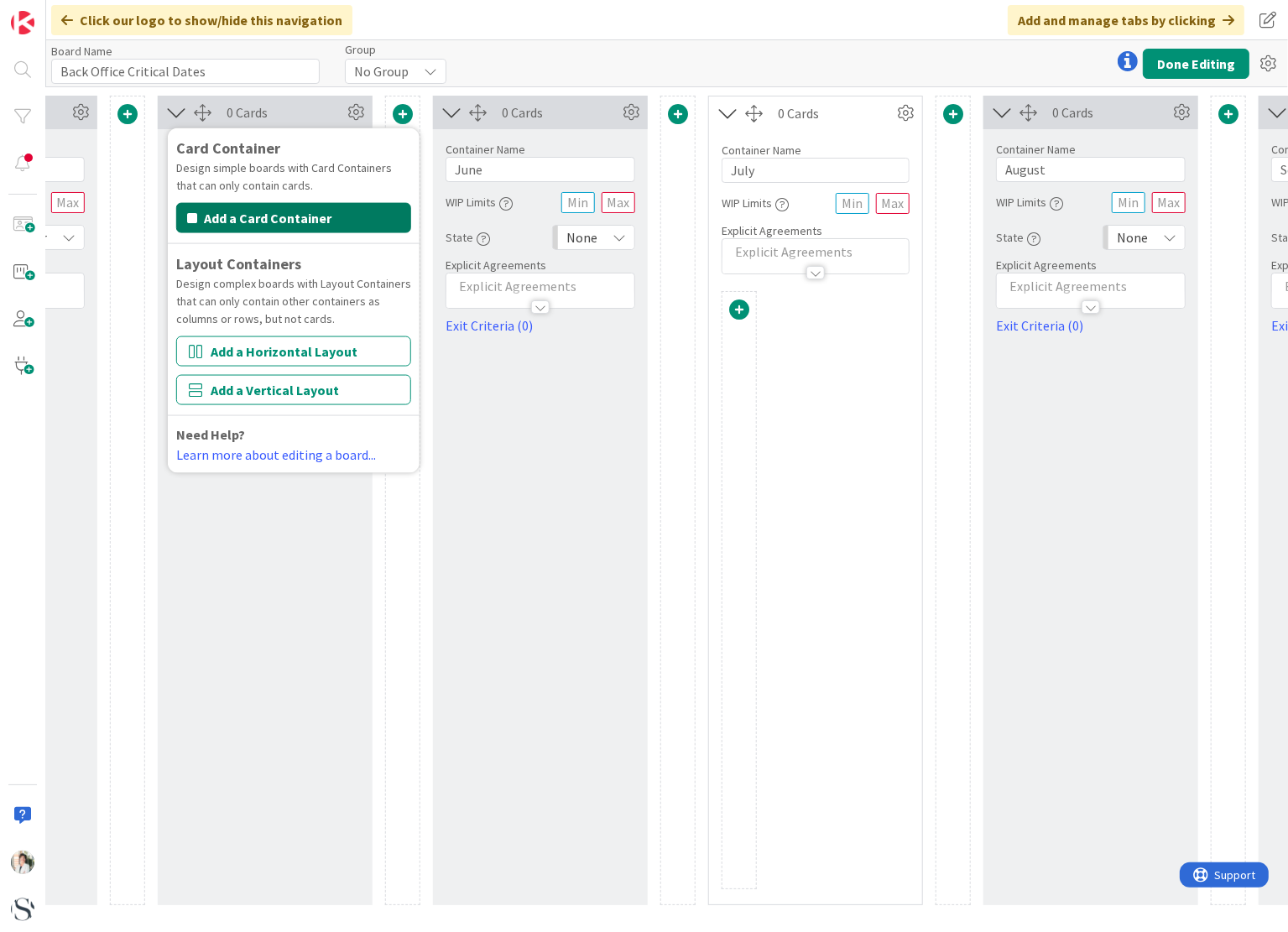
click at [254, 224] on button "Add a Card Container" at bounding box center [293, 218] width 235 height 30
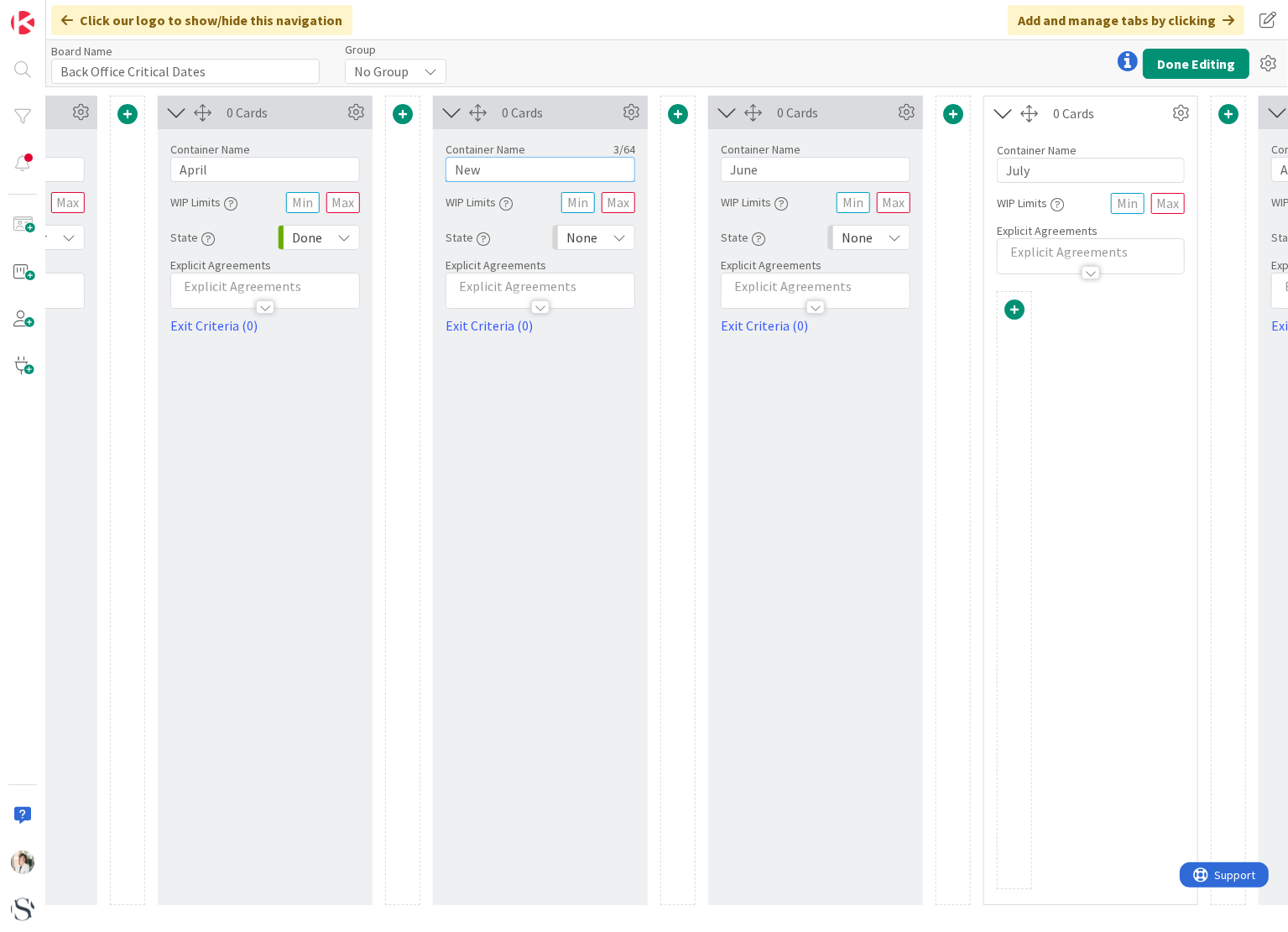
click at [500, 171] on input "New" at bounding box center [540, 169] width 189 height 25
drag, startPoint x: 500, startPoint y: 171, endPoint x: 439, endPoint y: 171, distance: 61.0
click at [439, 171] on div "Container Name 3 / 64 New WIP Limits State None Explicit Agreements Exit Criter…" at bounding box center [540, 233] width 215 height 207
click at [579, 385] on div "0 Cards Container Name 3 / 64 May WIP Limits State None Explicit Agreements Exi…" at bounding box center [540, 500] width 215 height 809
click at [1177, 60] on button "Done Editing" at bounding box center [1195, 64] width 106 height 30
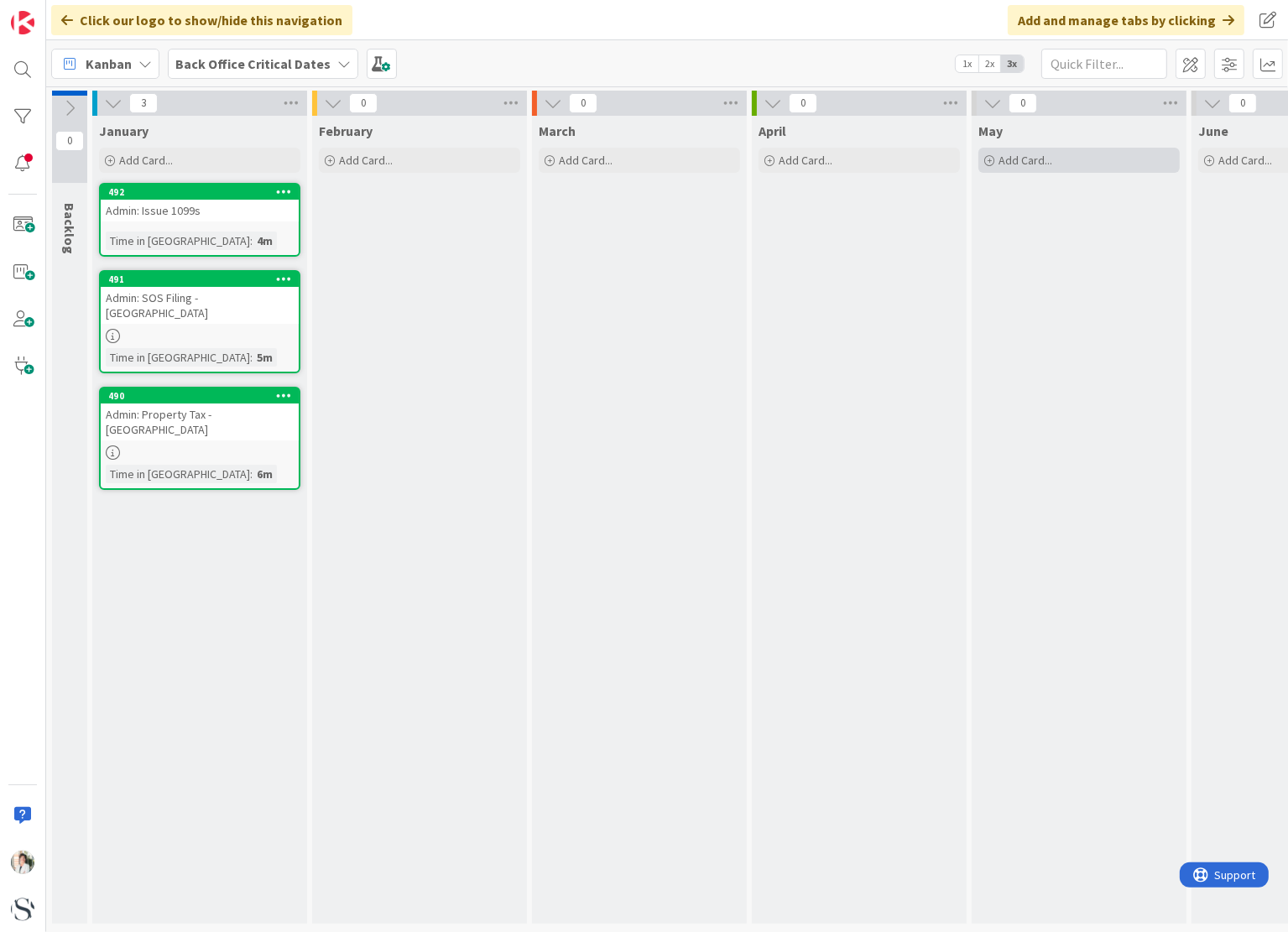
click at [1047, 153] on span "Add Card..." at bounding box center [1025, 160] width 54 height 15
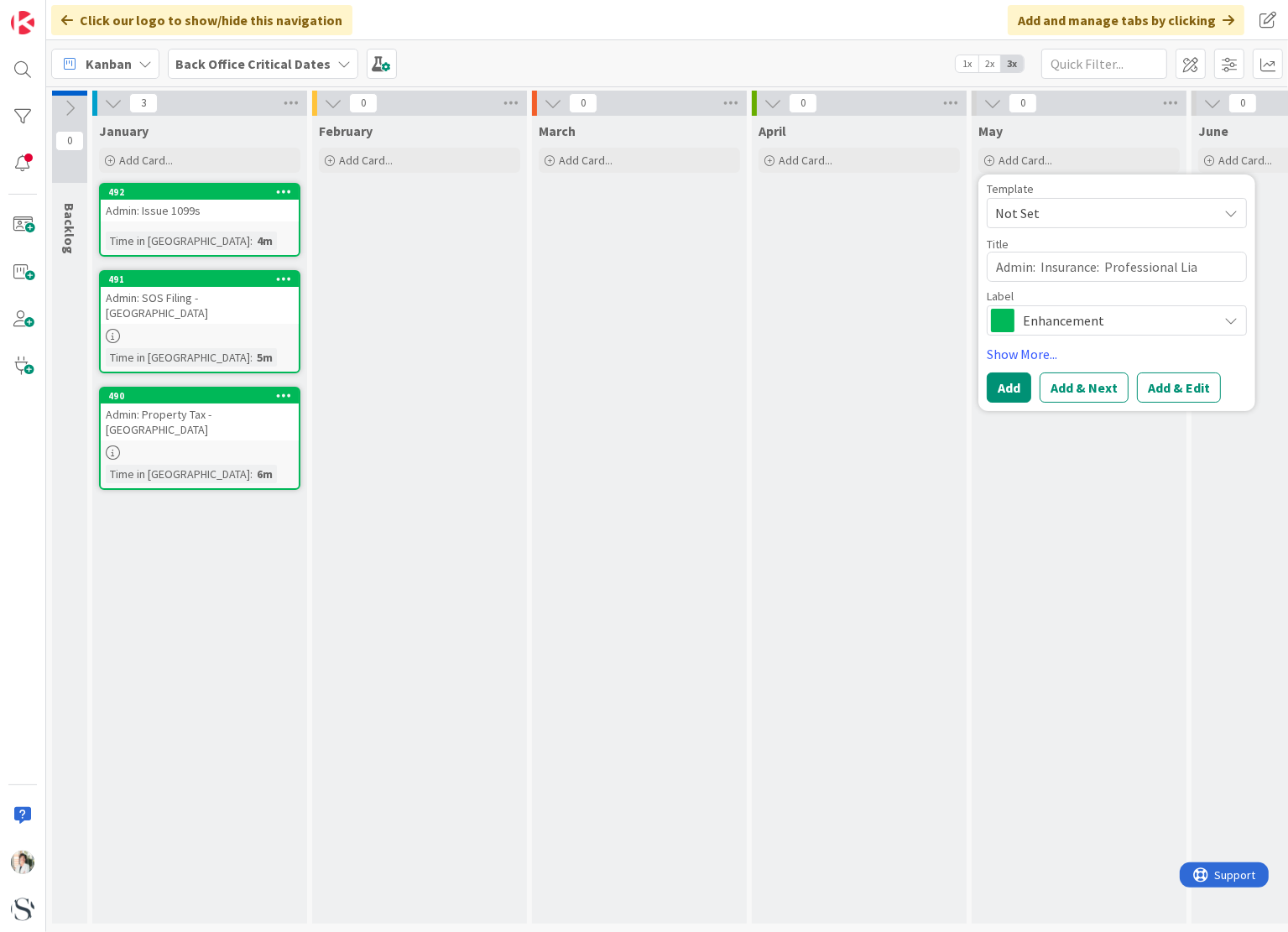
click at [1062, 266] on textarea "Admin: Insurance: Professional Lia" at bounding box center [1116, 267] width 260 height 30
click at [1199, 264] on textarea "Admin: Insurance: Professional Lia" at bounding box center [1116, 267] width 260 height 30
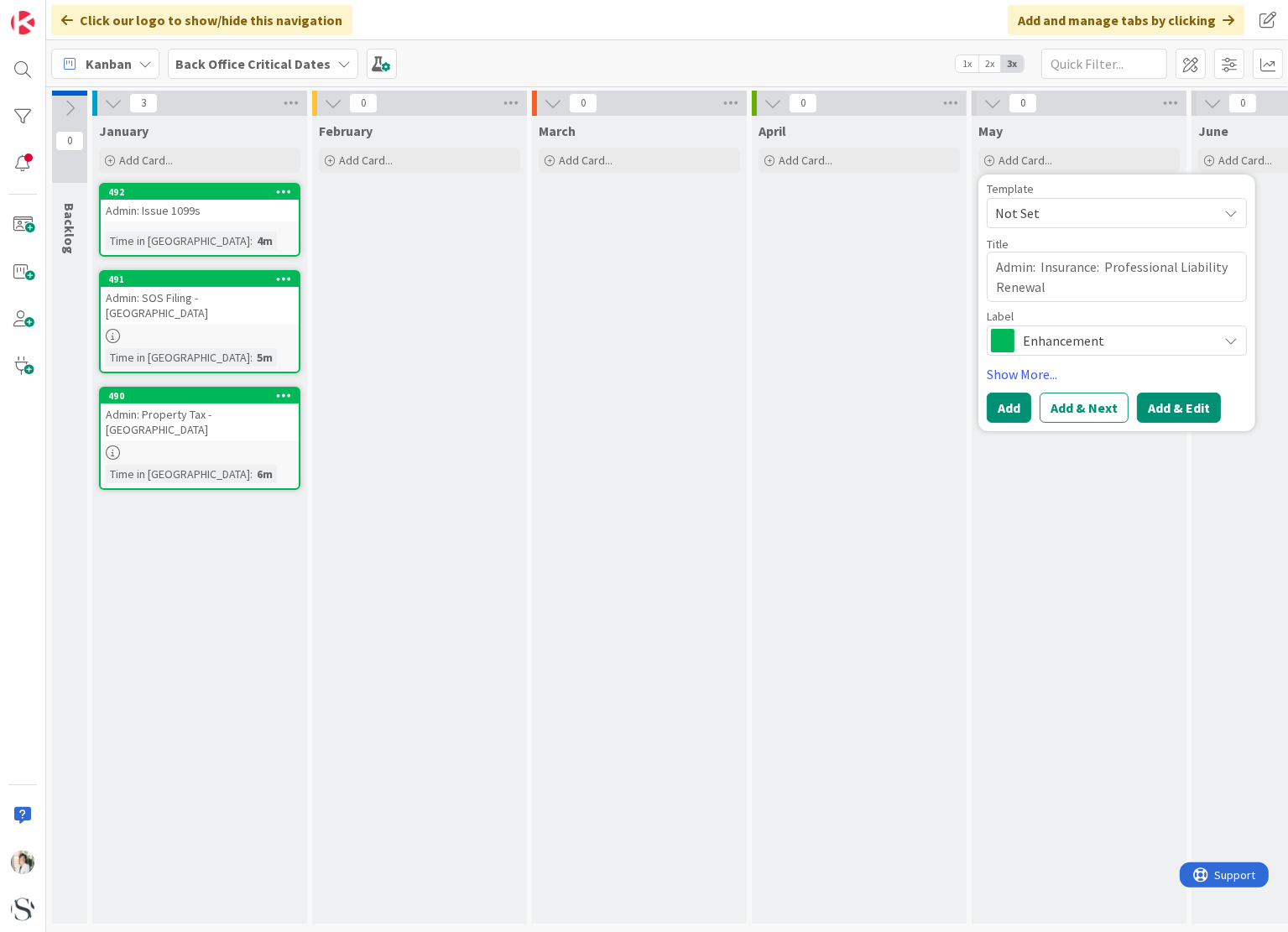
click at [1170, 400] on button "Add & Edit" at bounding box center [1178, 408] width 84 height 30
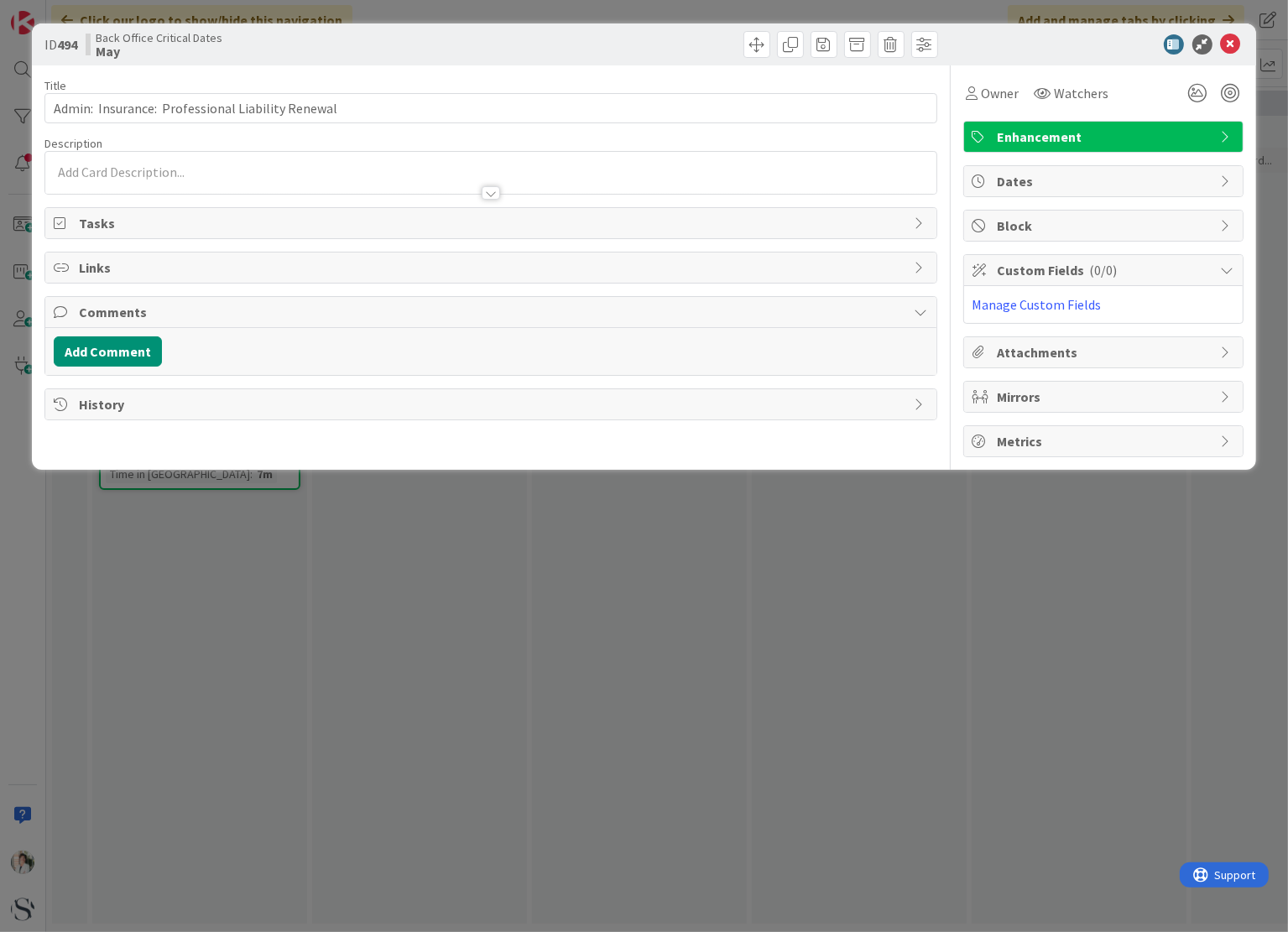
click at [127, 173] on div at bounding box center [490, 173] width 890 height 42
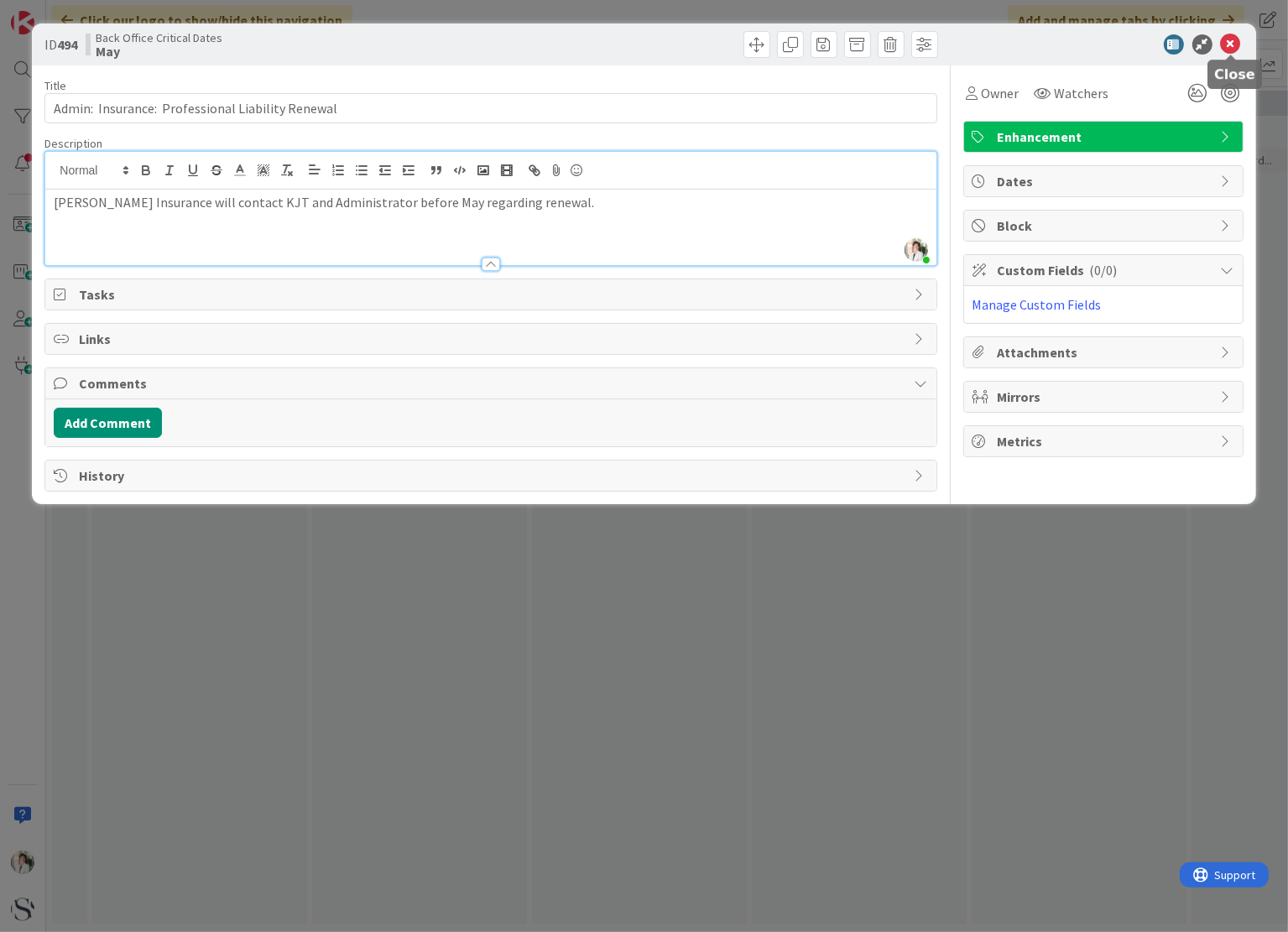
click at [1230, 39] on icon at bounding box center [1231, 44] width 20 height 20
